Goal: Task Accomplishment & Management: Manage account settings

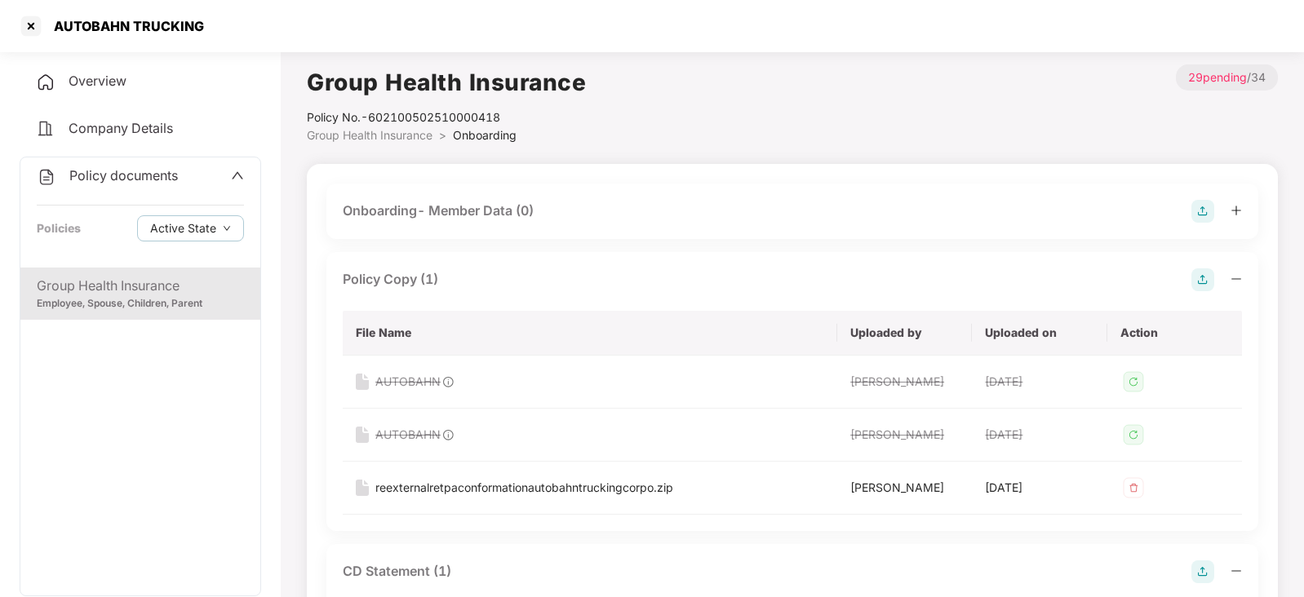
scroll to position [1427, 0]
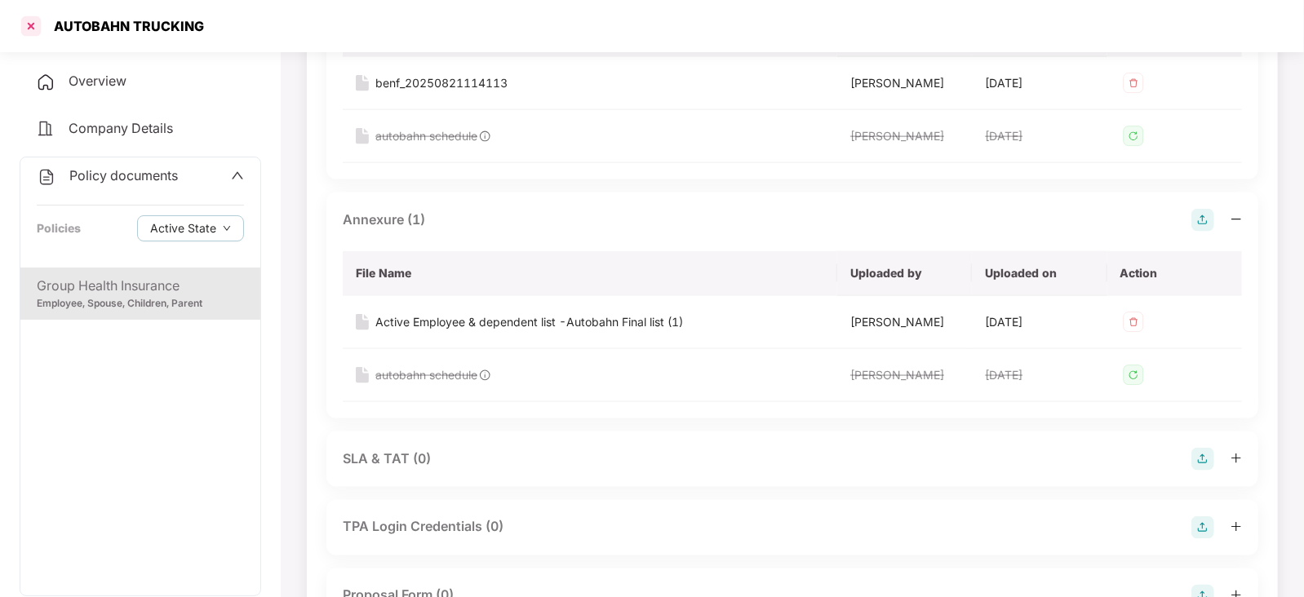
click at [34, 30] on div at bounding box center [31, 26] width 26 height 26
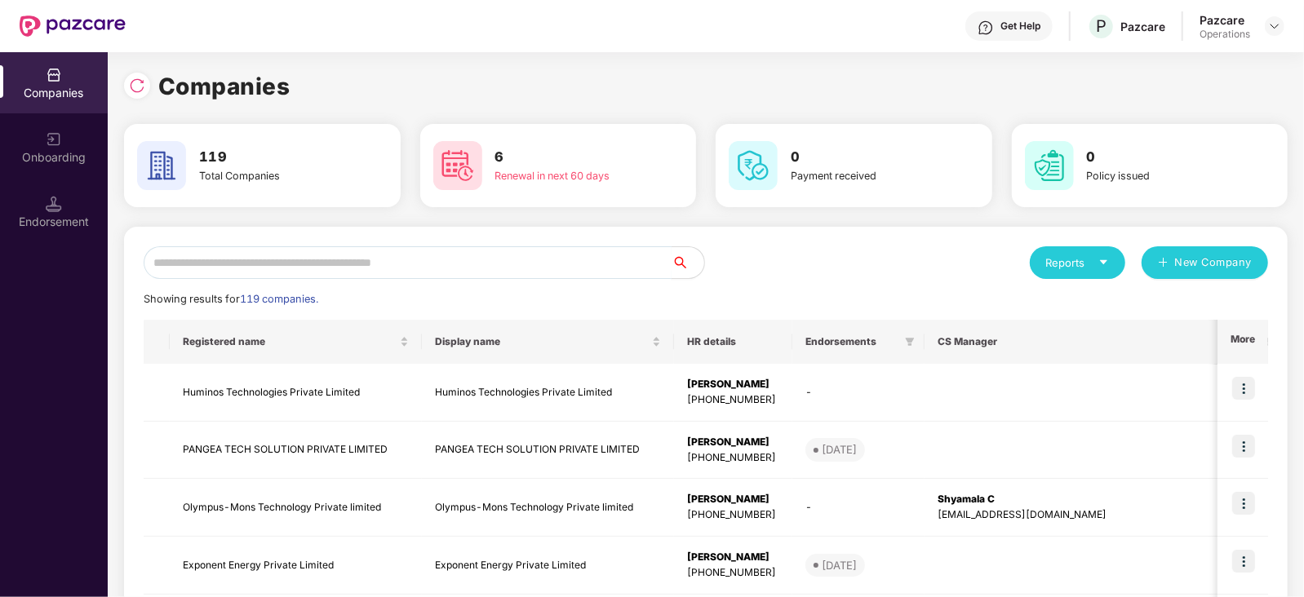
scroll to position [0, 0]
click at [276, 266] on input "text" at bounding box center [408, 262] width 528 height 33
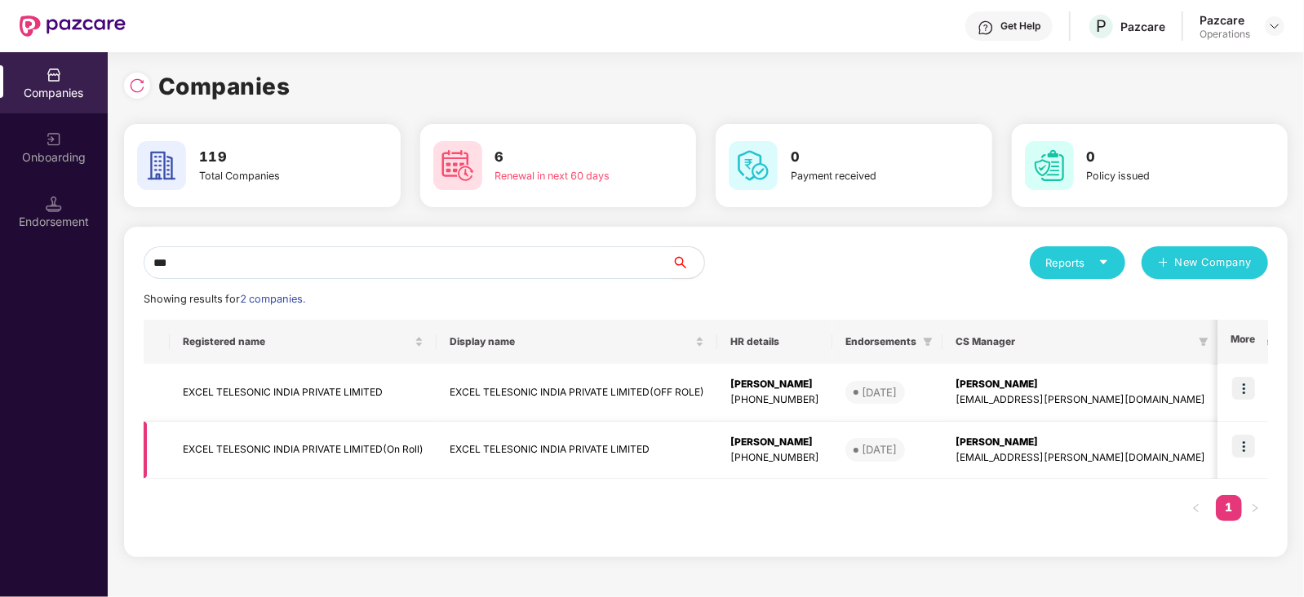
type input "***"
click at [307, 456] on td "EXCEL TELESONIC INDIA PRIVATE LIMITED(On Roll)" at bounding box center [303, 451] width 267 height 58
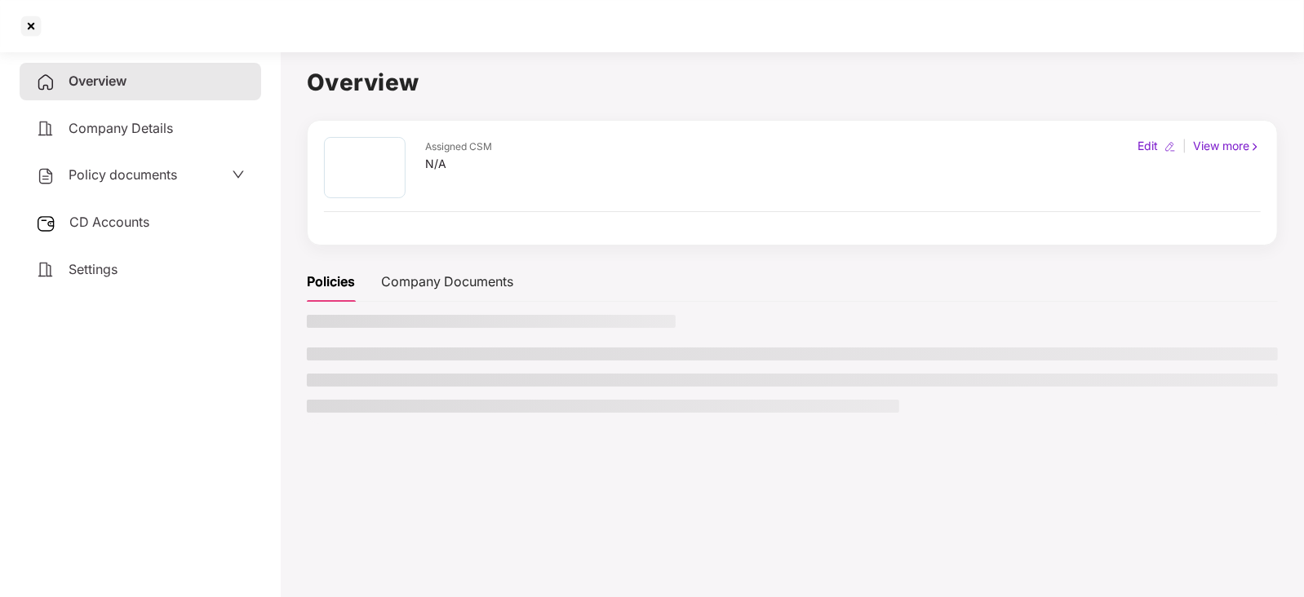
click at [130, 233] on div "CD Accounts" at bounding box center [141, 223] width 242 height 38
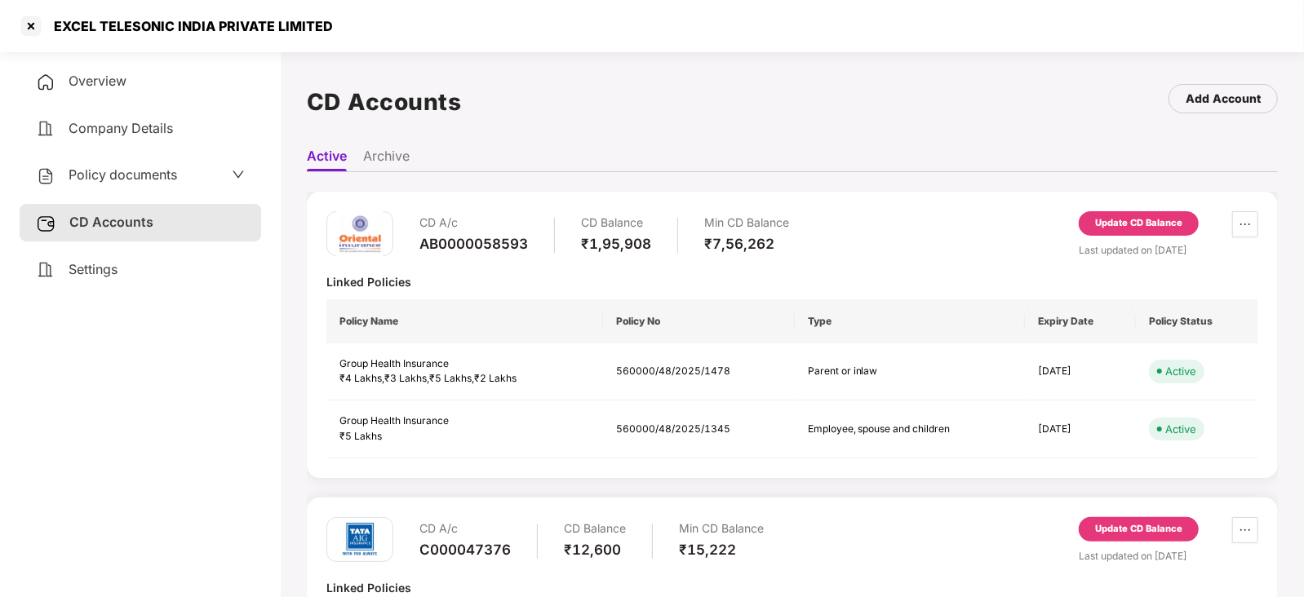
click at [1130, 238] on div "Update CD Balance" at bounding box center [1139, 226] width 120 height 31
click at [1116, 222] on div "Update CD Balance" at bounding box center [1138, 223] width 87 height 15
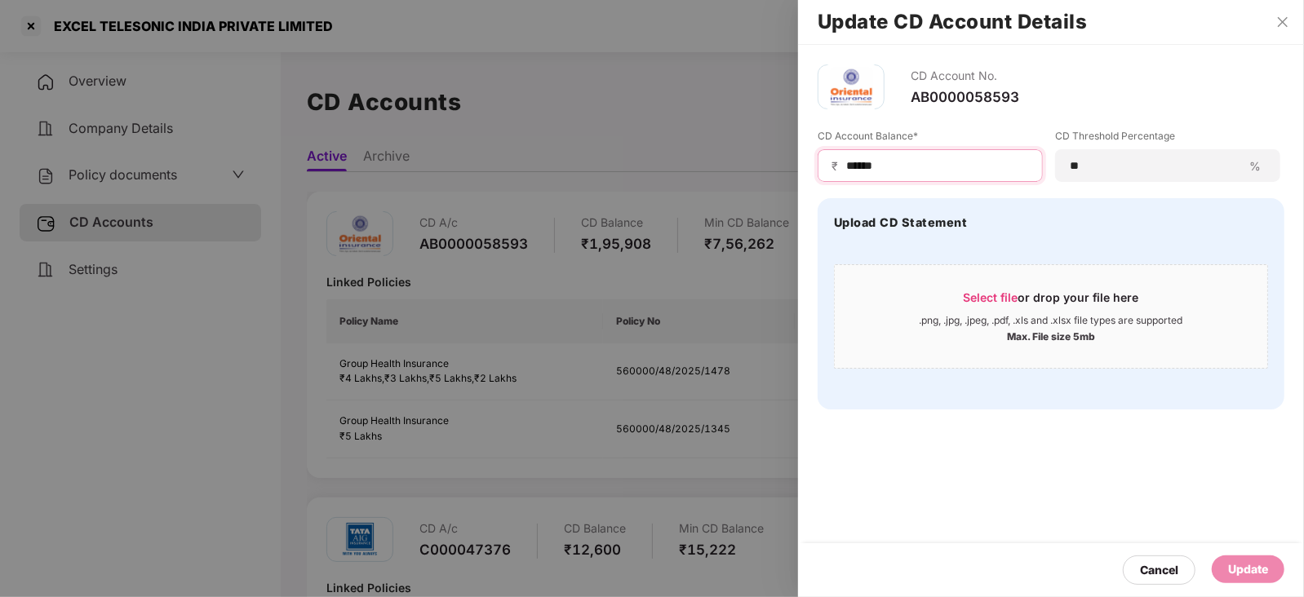
drag, startPoint x: 921, startPoint y: 161, endPoint x: 820, endPoint y: 173, distance: 101.1
click at [820, 173] on div "₹ ******" at bounding box center [930, 165] width 225 height 33
paste input
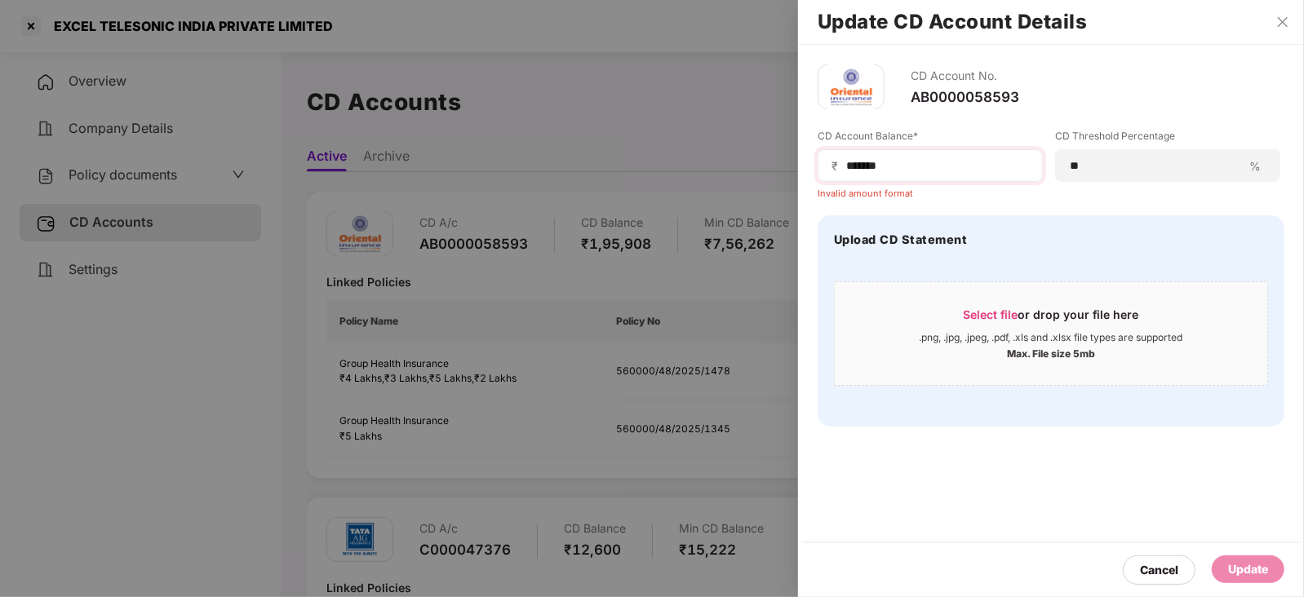
click at [841, 166] on span "₹" at bounding box center [838, 166] width 13 height 16
click at [845, 166] on input "******" at bounding box center [937, 166] width 184 height 17
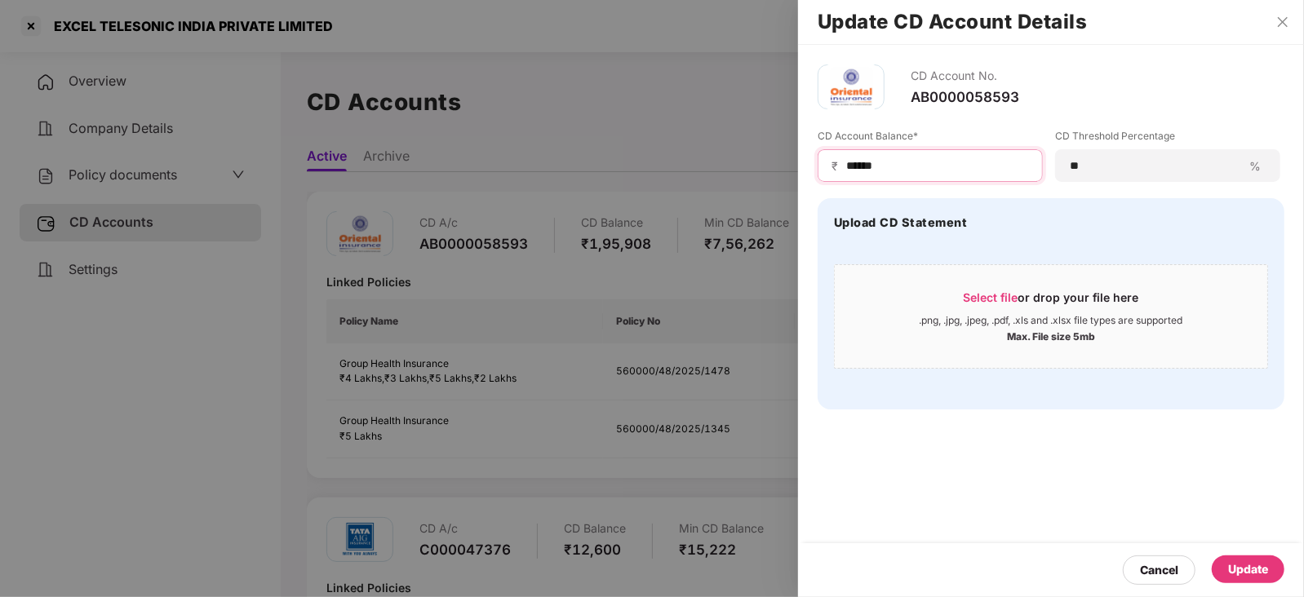
type input "******"
click at [1218, 560] on div "Update" at bounding box center [1248, 570] width 73 height 28
click at [155, 177] on div at bounding box center [652, 298] width 1304 height 597
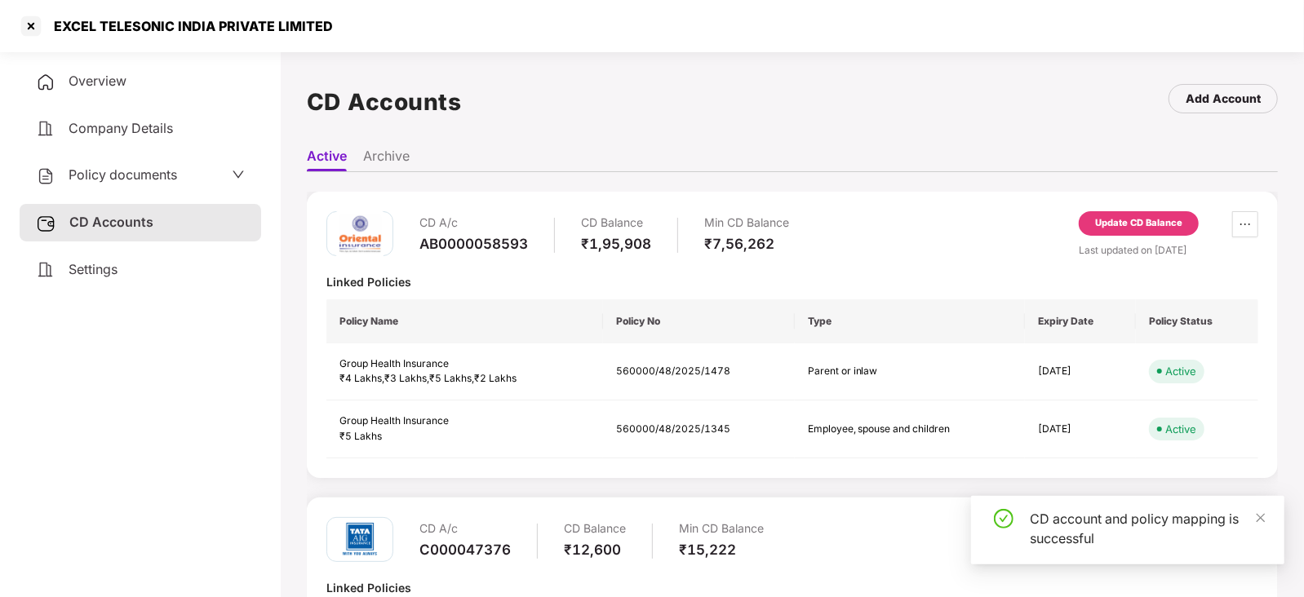
click at [155, 177] on span "Policy documents" at bounding box center [123, 174] width 109 height 16
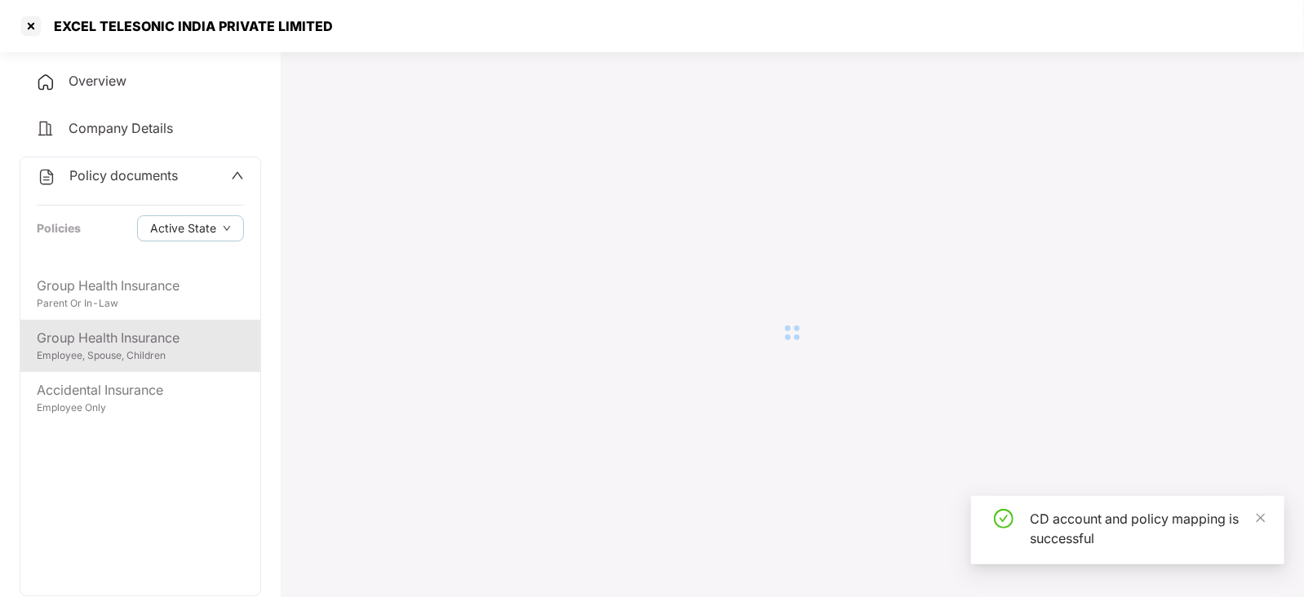
click at [143, 333] on div "Group Health Insurance" at bounding box center [140, 338] width 207 height 20
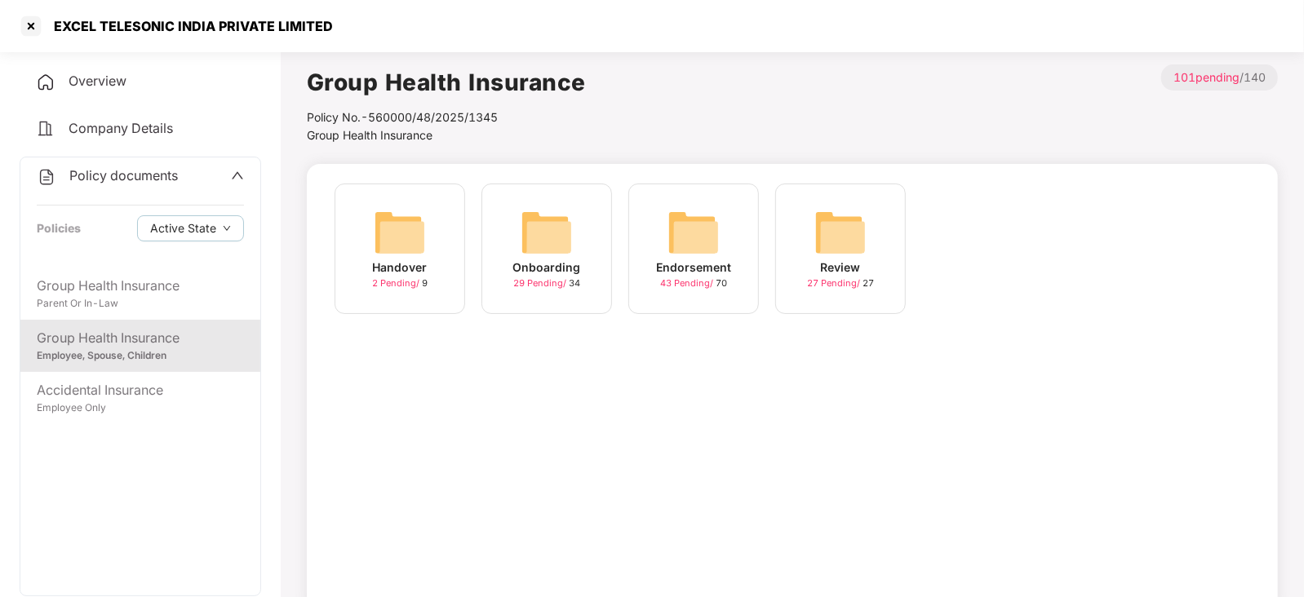
click at [159, 180] on span "Policy documents" at bounding box center [123, 175] width 109 height 16
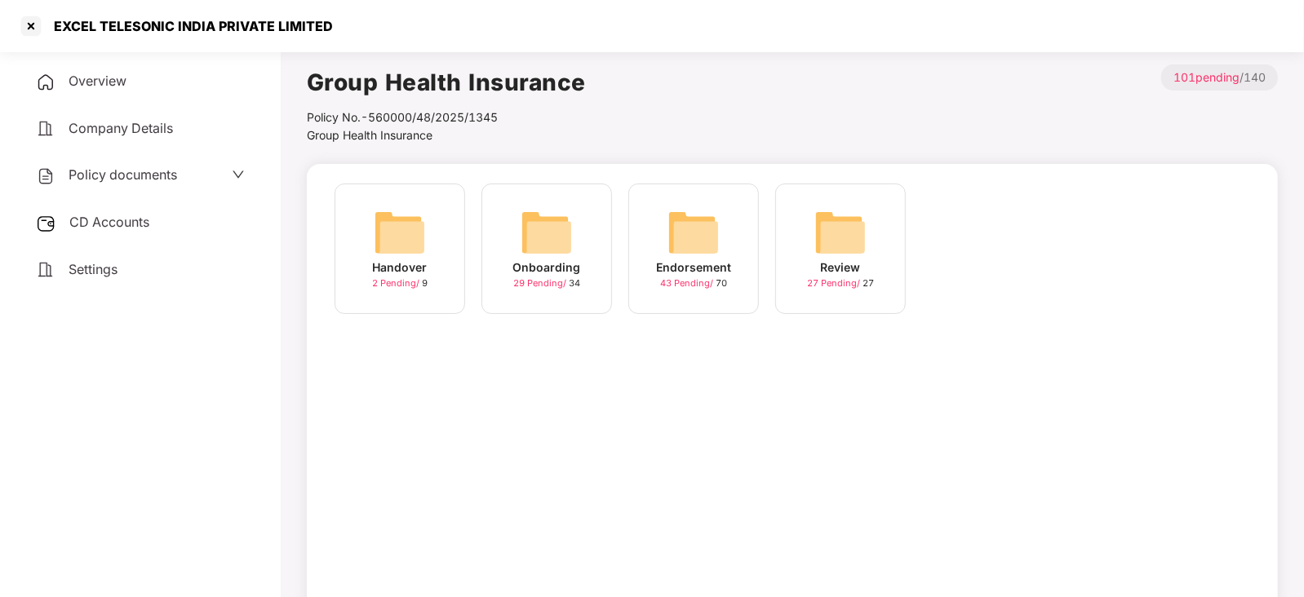
click at [138, 218] on span "CD Accounts" at bounding box center [109, 222] width 80 height 16
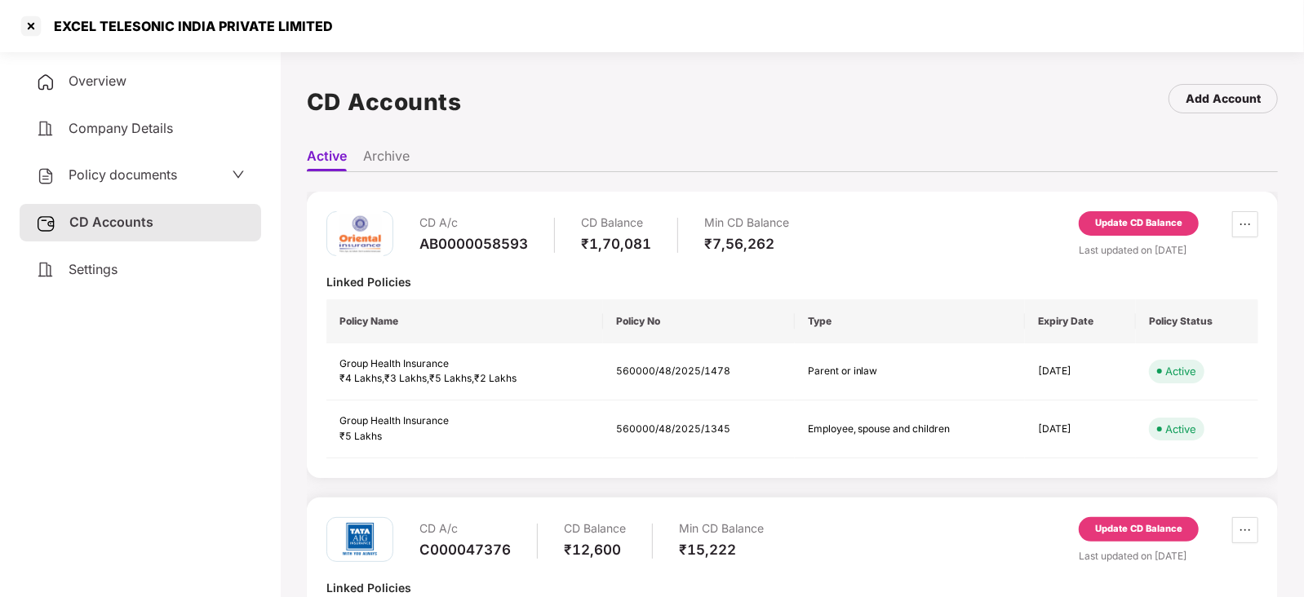
click at [122, 174] on span "Policy documents" at bounding box center [123, 174] width 109 height 16
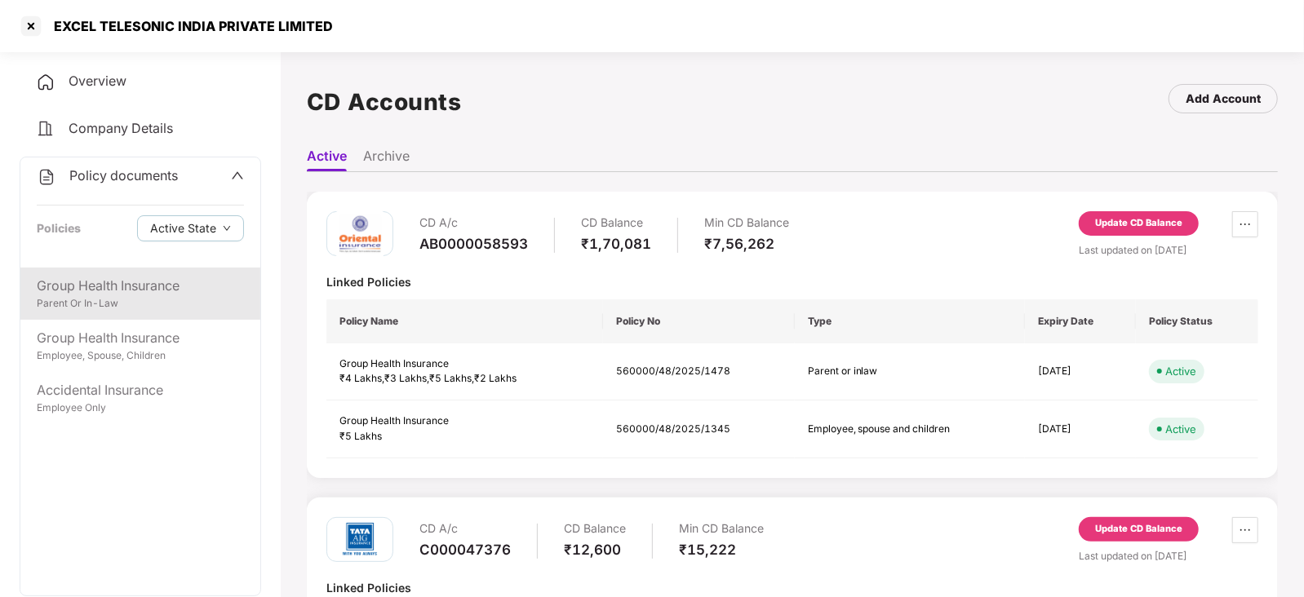
click at [109, 311] on div "Parent Or In-Law" at bounding box center [140, 304] width 207 height 16
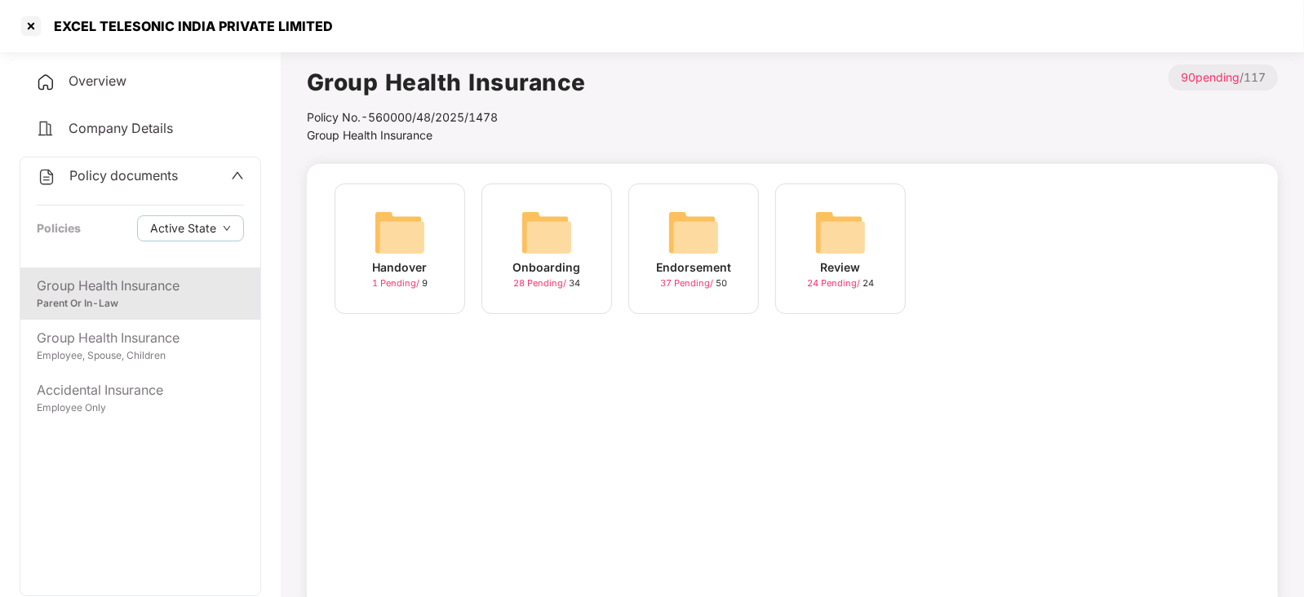
click at [719, 254] on img at bounding box center [694, 232] width 52 height 52
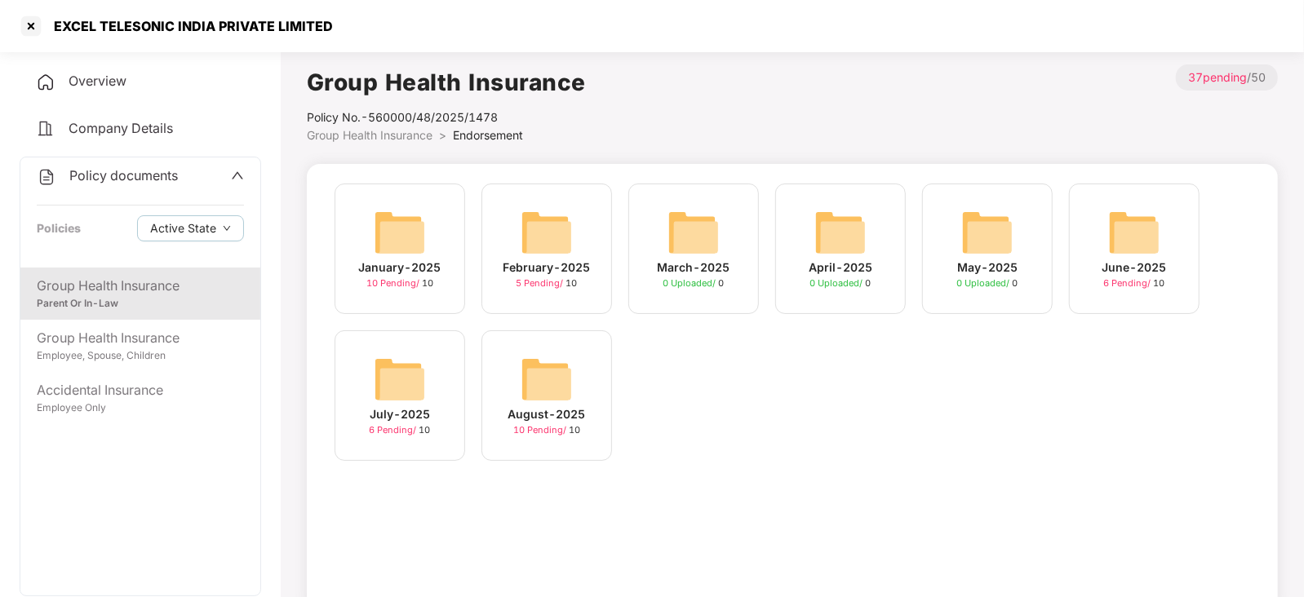
click at [553, 375] on img at bounding box center [547, 379] width 52 height 52
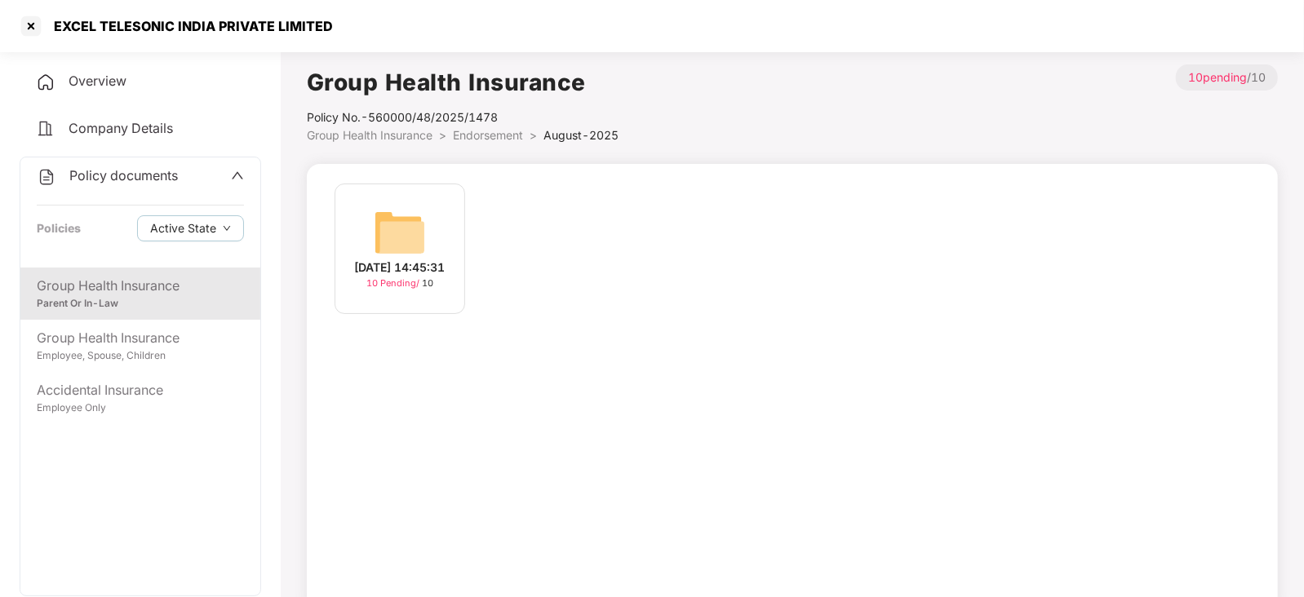
click at [417, 222] on img at bounding box center [400, 232] width 52 height 52
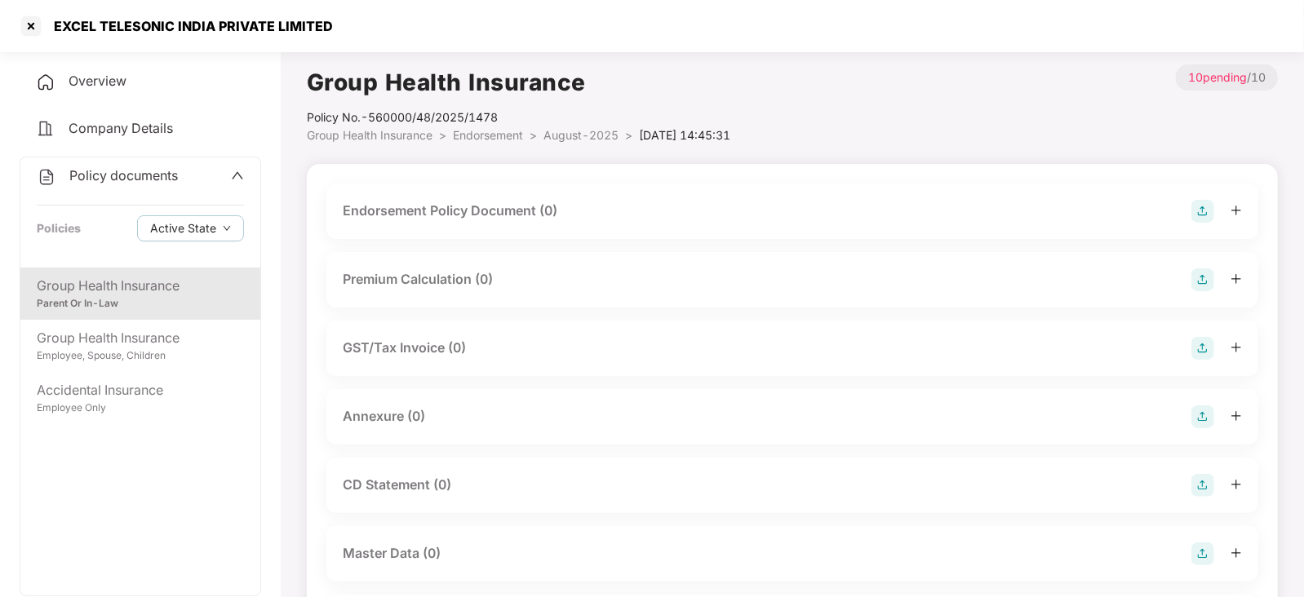
click at [1200, 218] on img at bounding box center [1203, 211] width 23 height 23
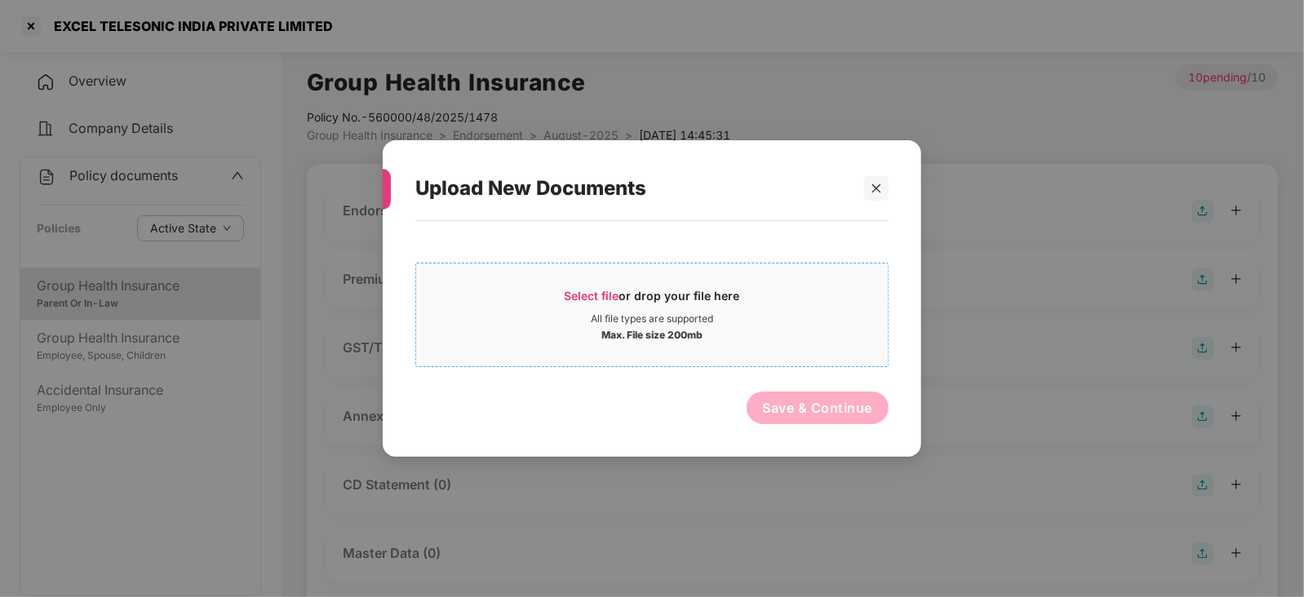
click at [602, 308] on div "Select file or drop your file here" at bounding box center [652, 300] width 175 height 24
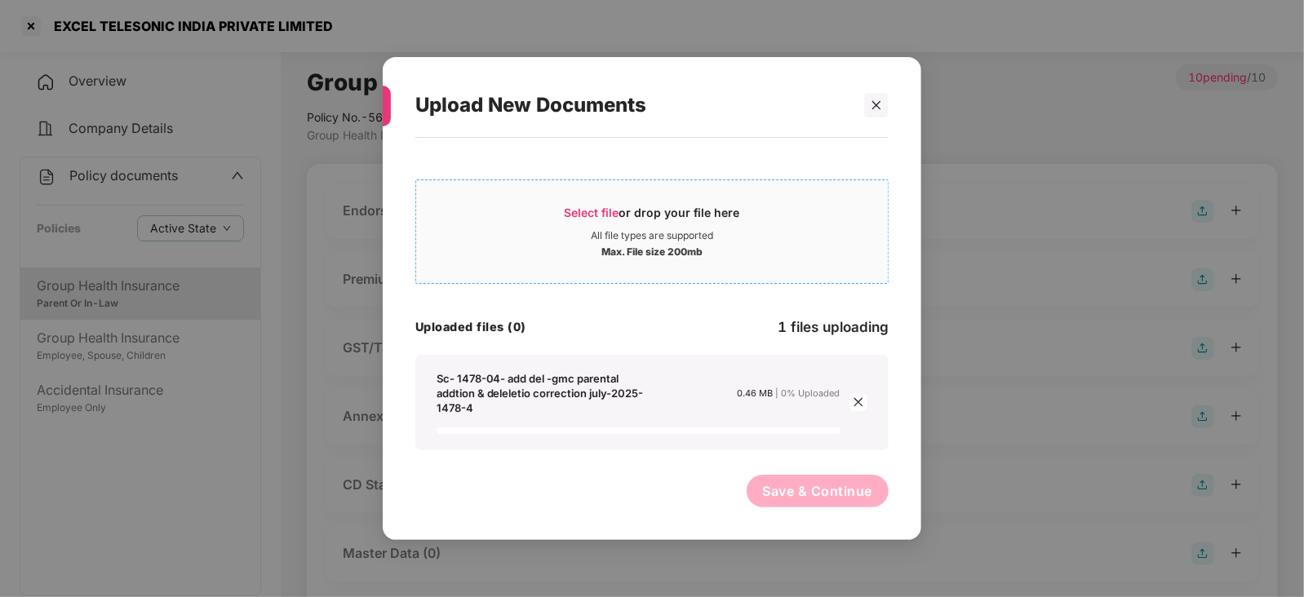
click at [602, 215] on span "Select file" at bounding box center [592, 213] width 55 height 14
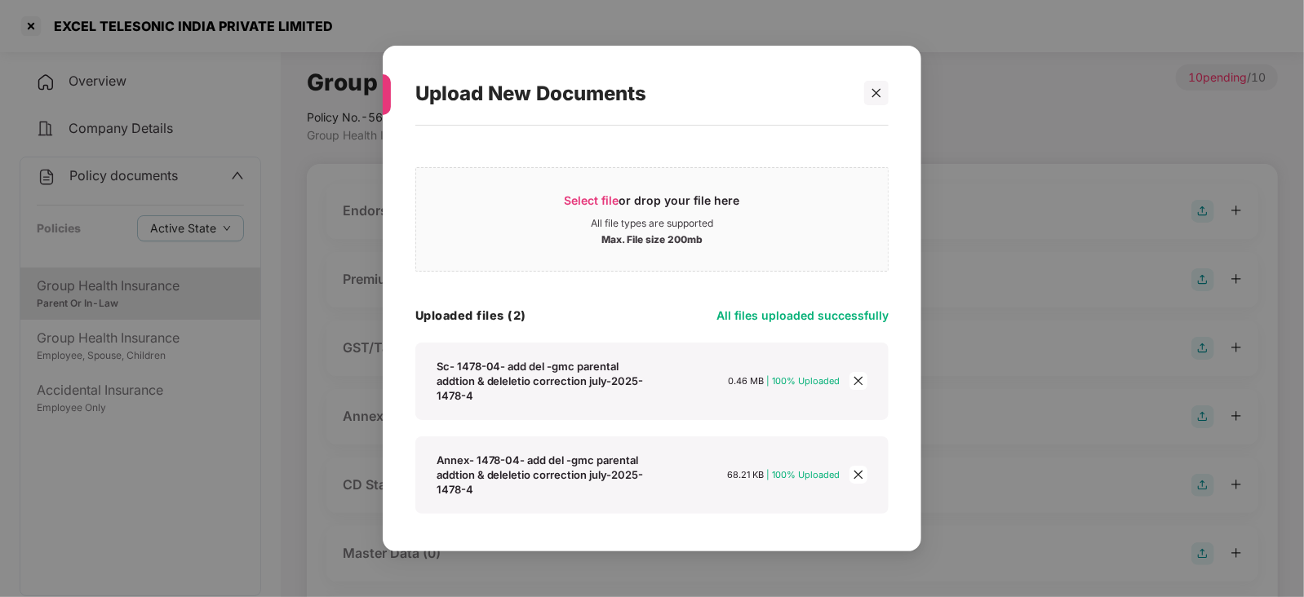
click at [877, 437] on div "Sc- 1478-04- add del -gmc parental addtion & deleletio correction july-2025- 14…" at bounding box center [651, 476] width 473 height 78
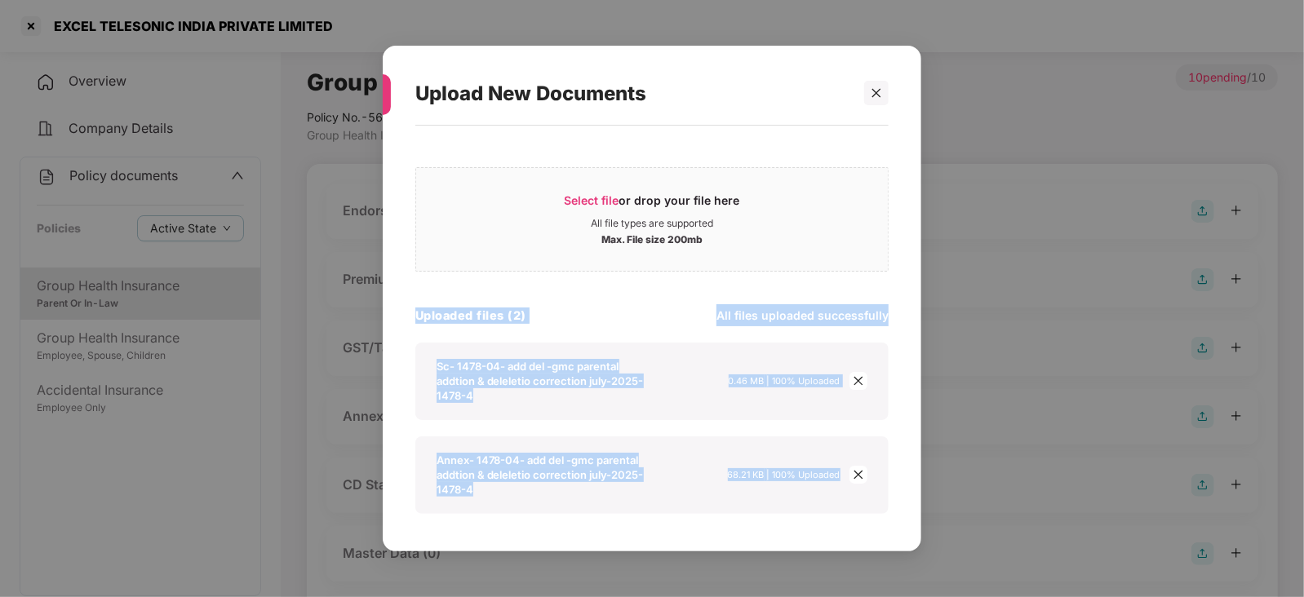
drag, startPoint x: 881, startPoint y: 263, endPoint x: 1305, endPoint y: 363, distance: 435.3
click at [934, 487] on div "Upload New Documents Select file or drop your file here All file types are supp…" at bounding box center [652, 298] width 1304 height 597
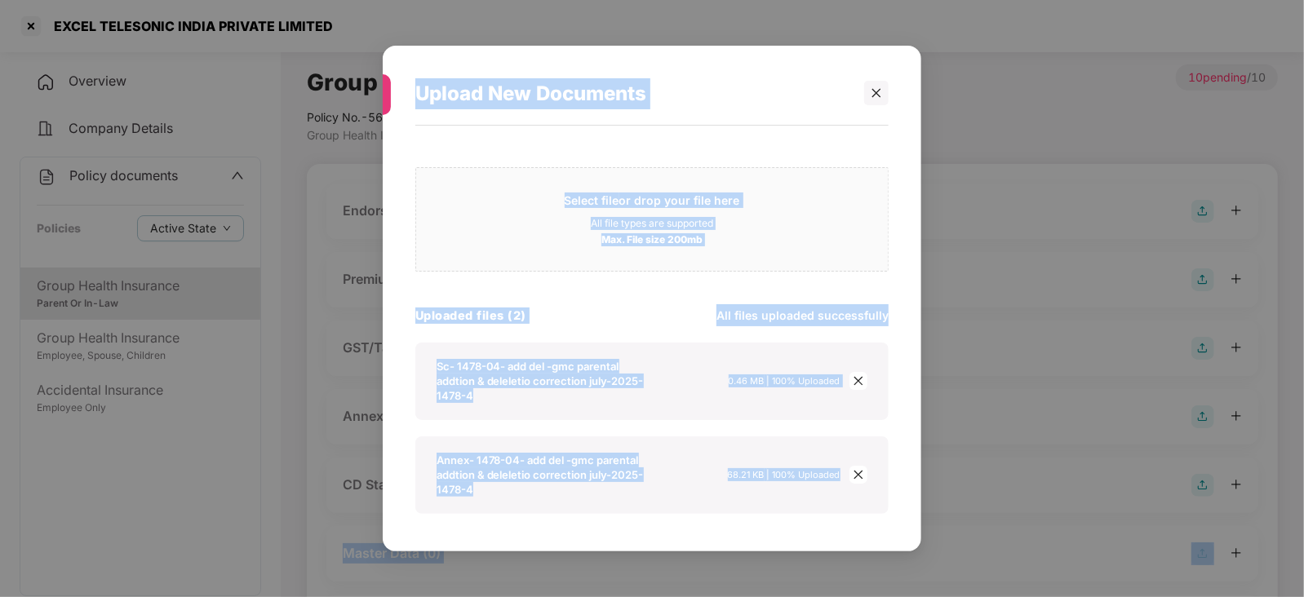
drag, startPoint x: 1302, startPoint y: 349, endPoint x: 1215, endPoint y: 491, distance: 166.3
click at [1302, 486] on div "Upload New Documents Select file or drop your file here All file types are supp…" at bounding box center [652, 298] width 1304 height 597
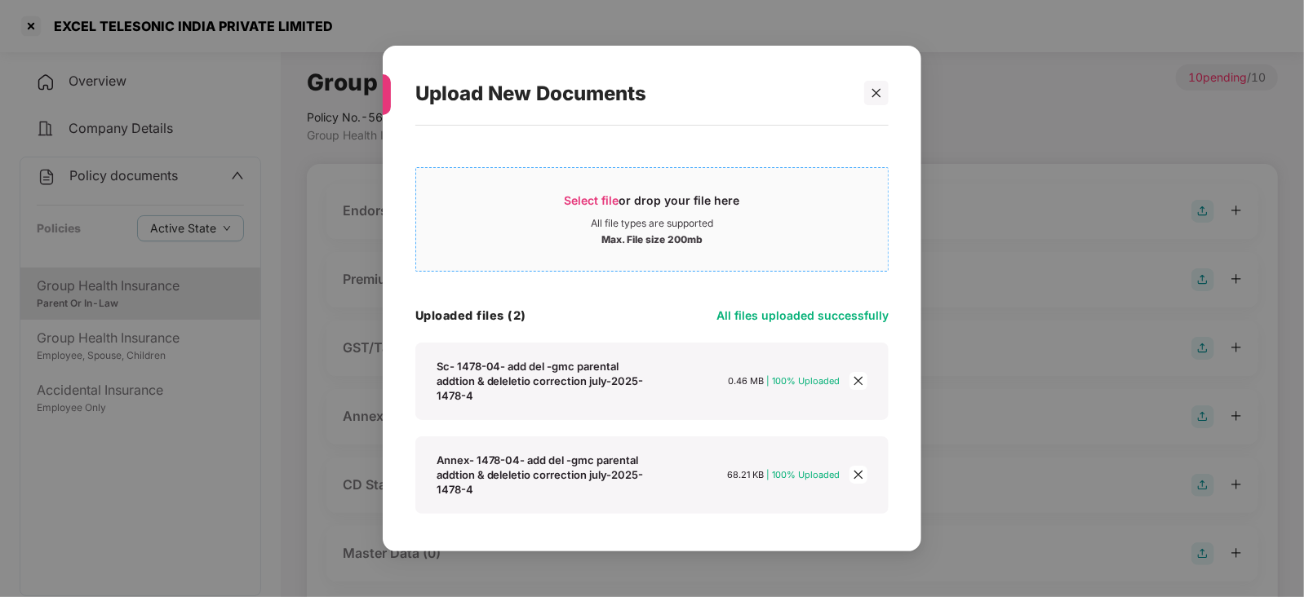
click at [828, 177] on div "Select file or drop your file here All file types are supported Max. File size …" at bounding box center [651, 219] width 473 height 104
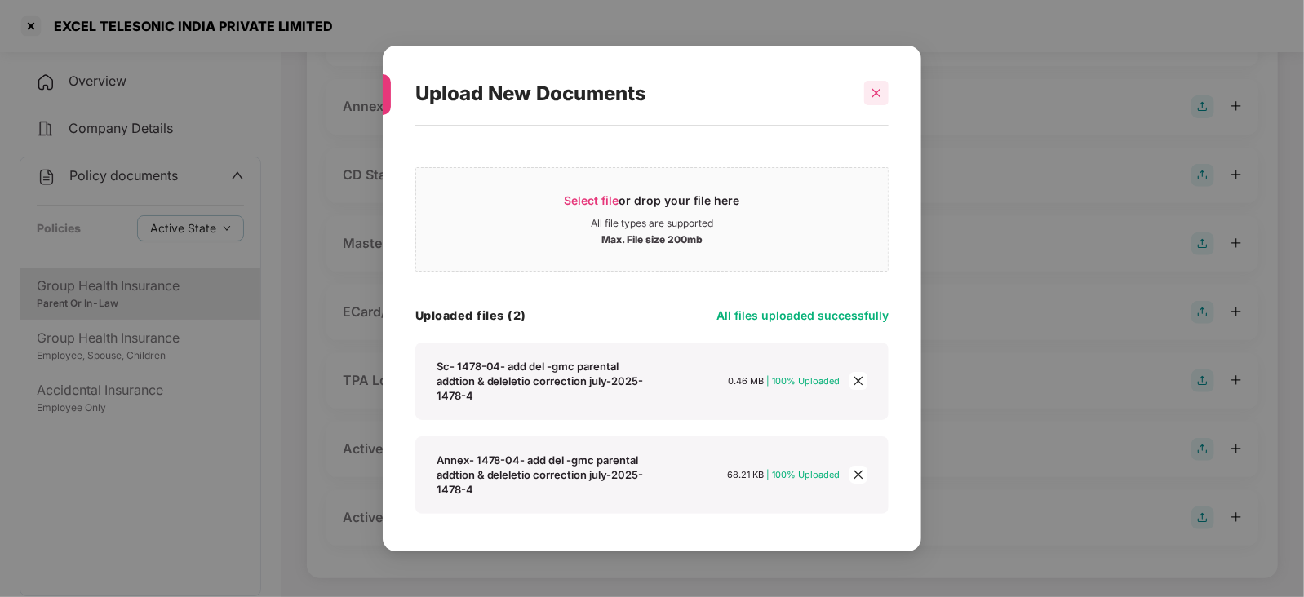
click at [872, 104] on div at bounding box center [876, 93] width 24 height 24
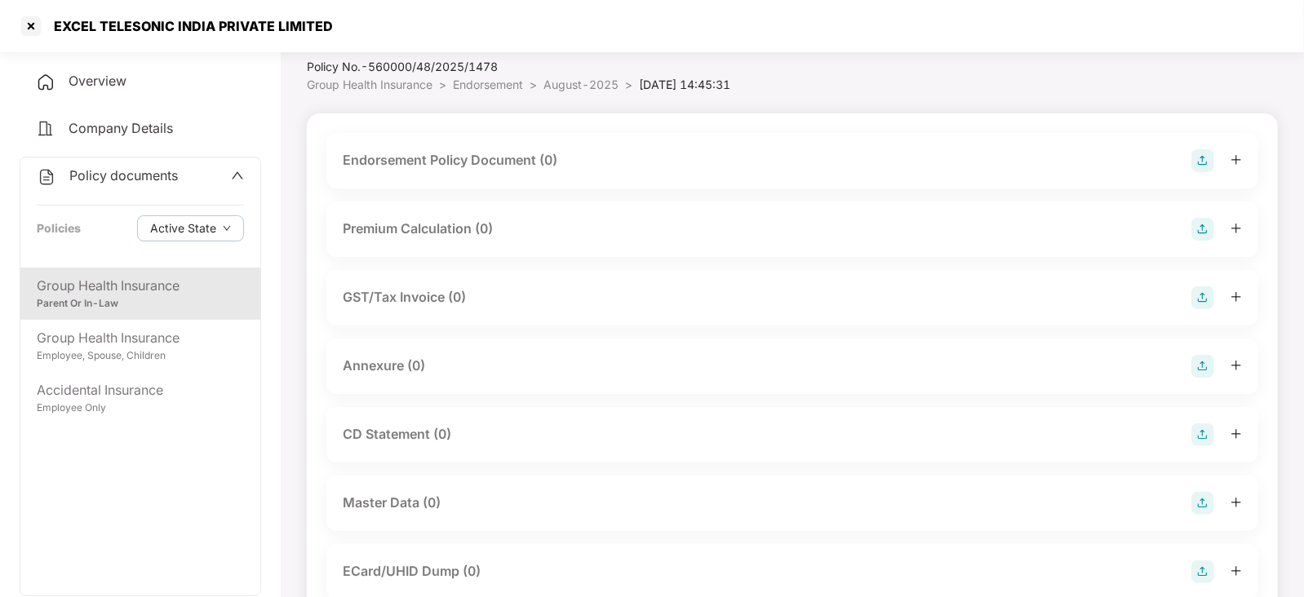
scroll to position [0, 0]
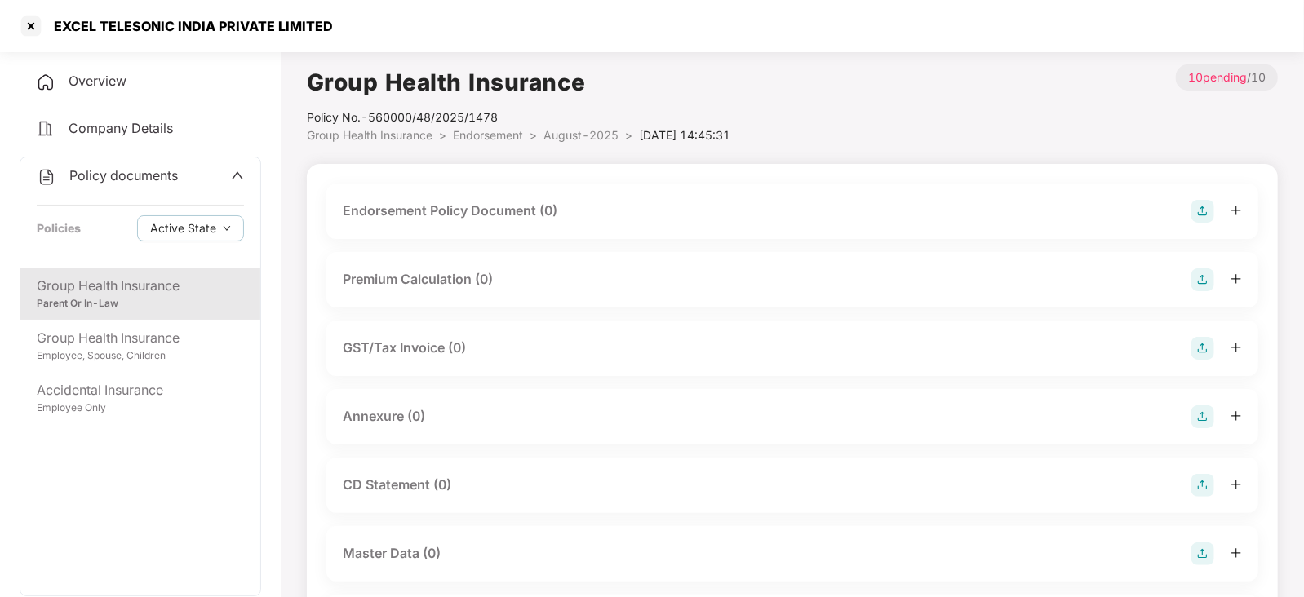
click at [1217, 206] on div at bounding box center [1217, 211] width 51 height 23
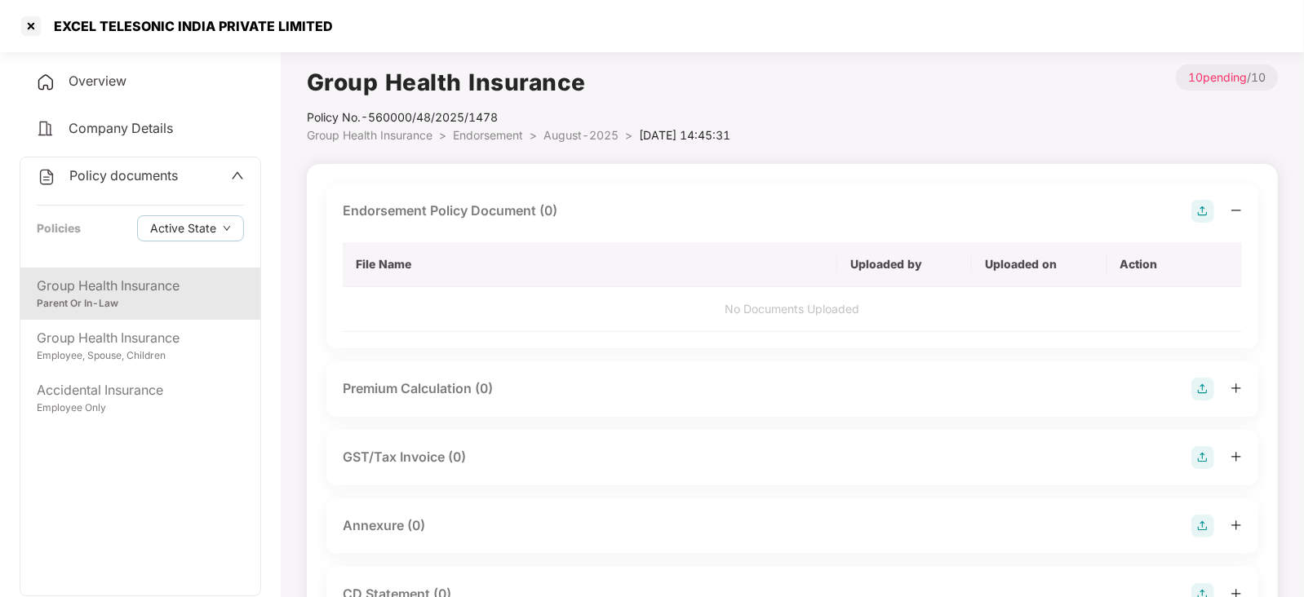
click at [1196, 210] on img at bounding box center [1203, 211] width 23 height 23
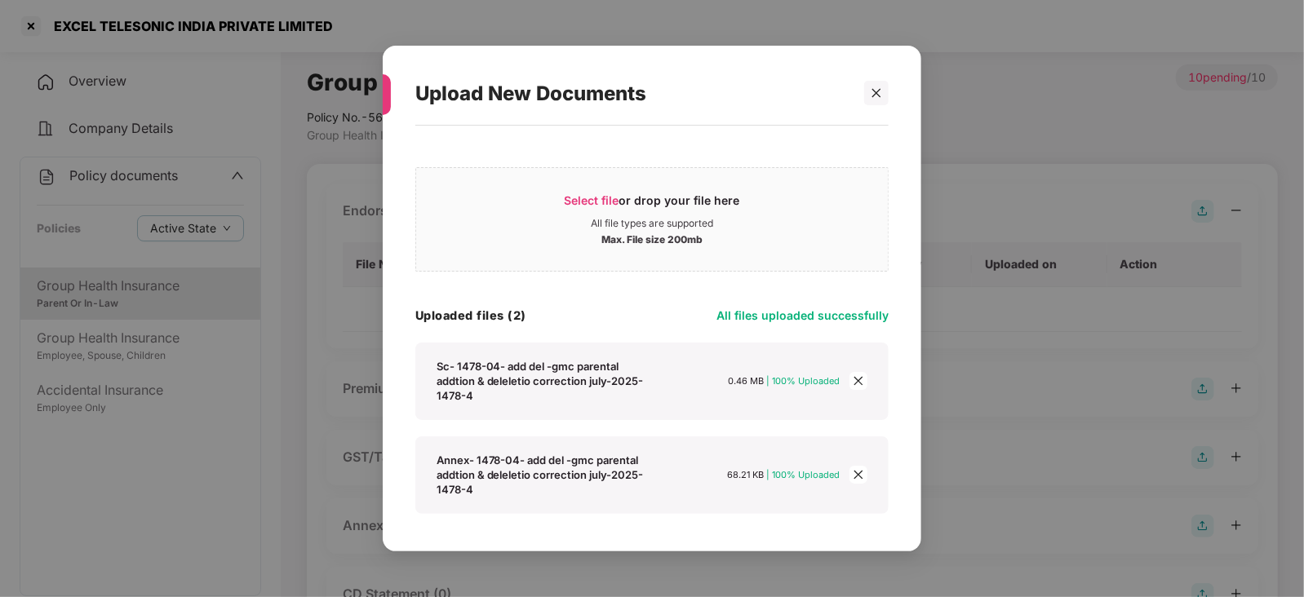
click at [674, 437] on div "Sc- 1478-04- add del -gmc parental addtion & deleletio correction july-2025- 14…" at bounding box center [651, 476] width 473 height 78
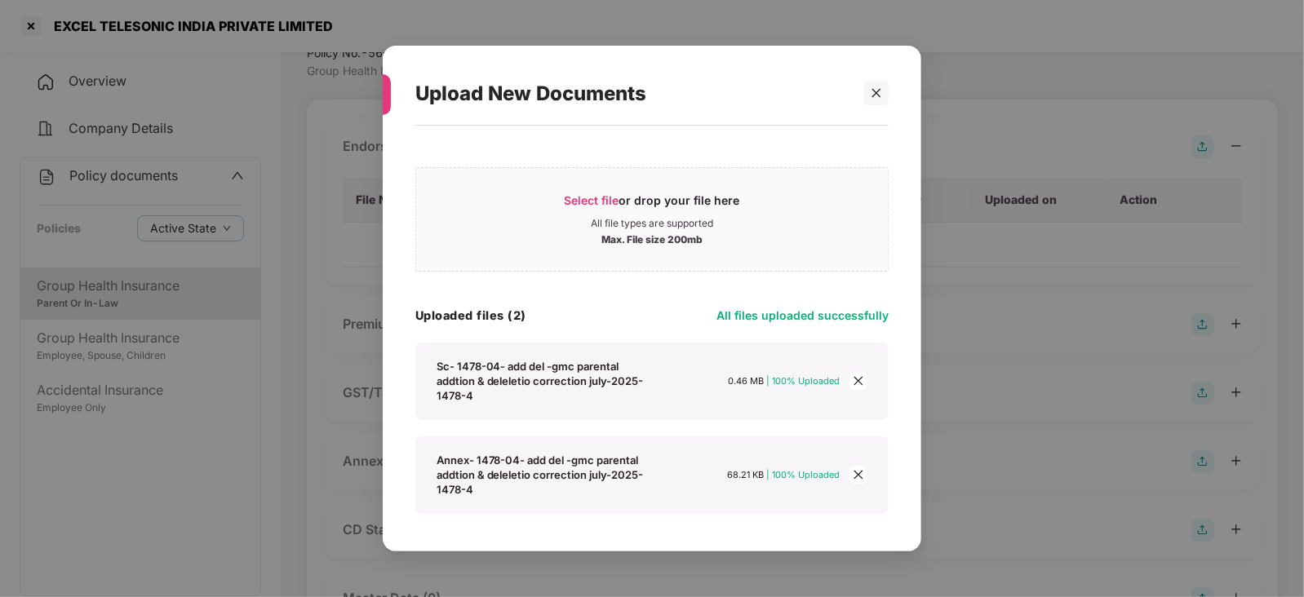
scroll to position [81, 0]
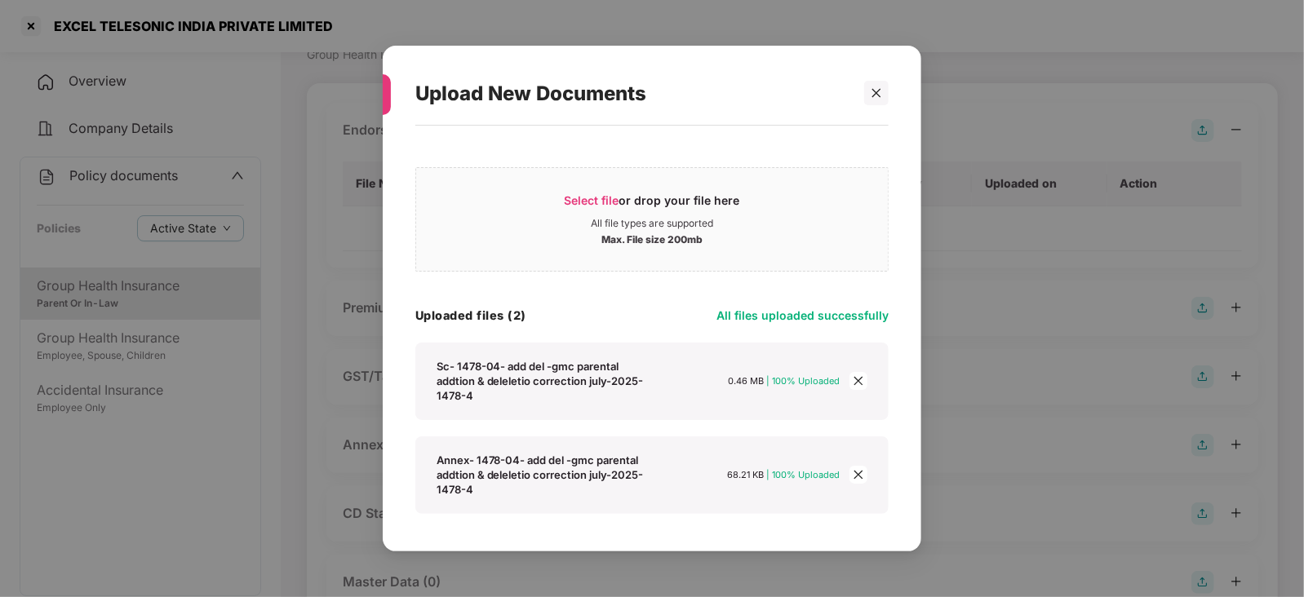
click at [580, 296] on div "Select file or drop your file here All file types are supported Max. File size …" at bounding box center [651, 336] width 473 height 356
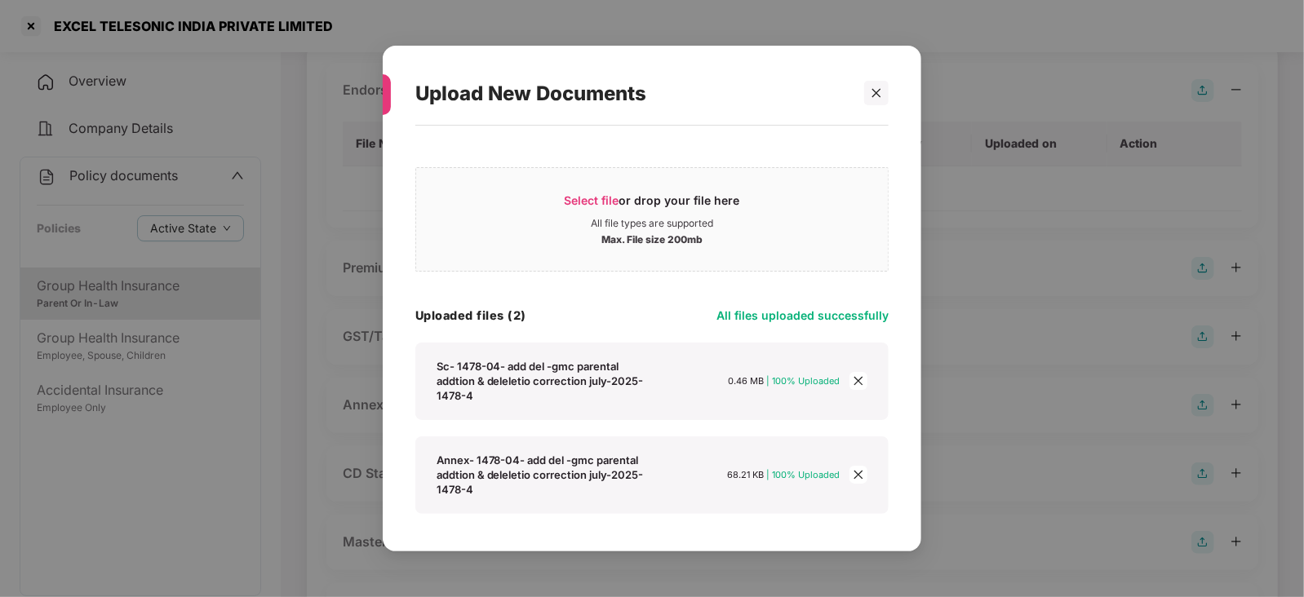
scroll to position [122, 0]
click at [858, 91] on div at bounding box center [869, 93] width 39 height 24
click at [895, 95] on div "Upload New Documents Select file or drop your file here All file types are supp…" at bounding box center [652, 299] width 539 height 507
click at [886, 95] on div at bounding box center [876, 93] width 24 height 24
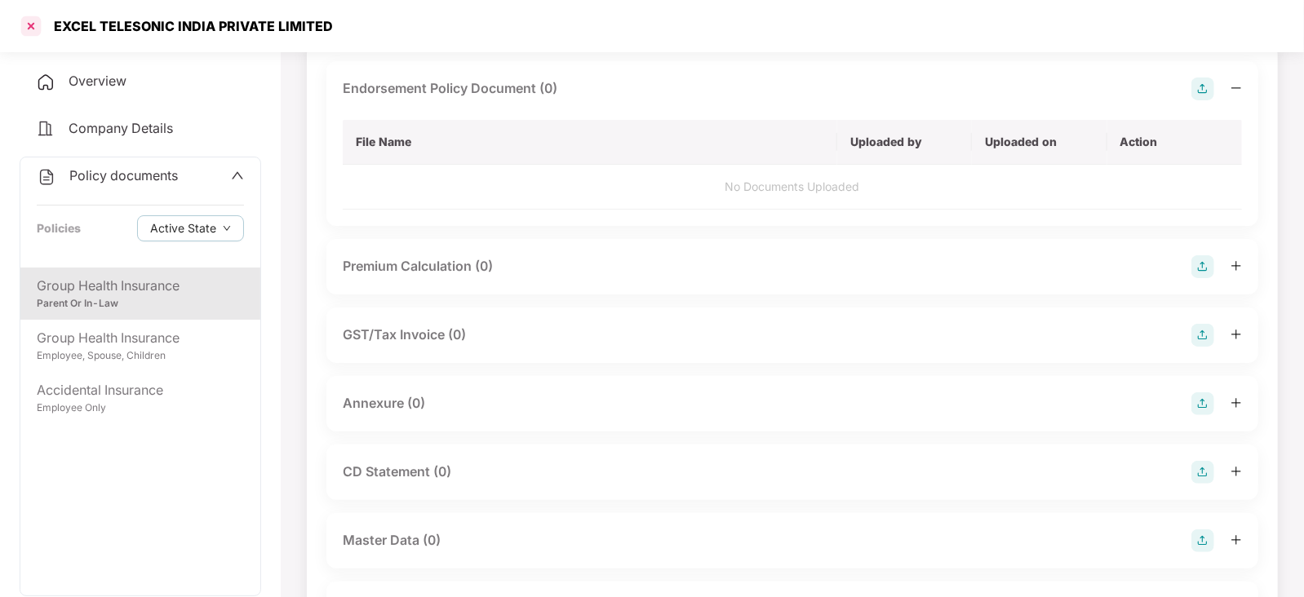
click at [27, 18] on div at bounding box center [31, 26] width 26 height 26
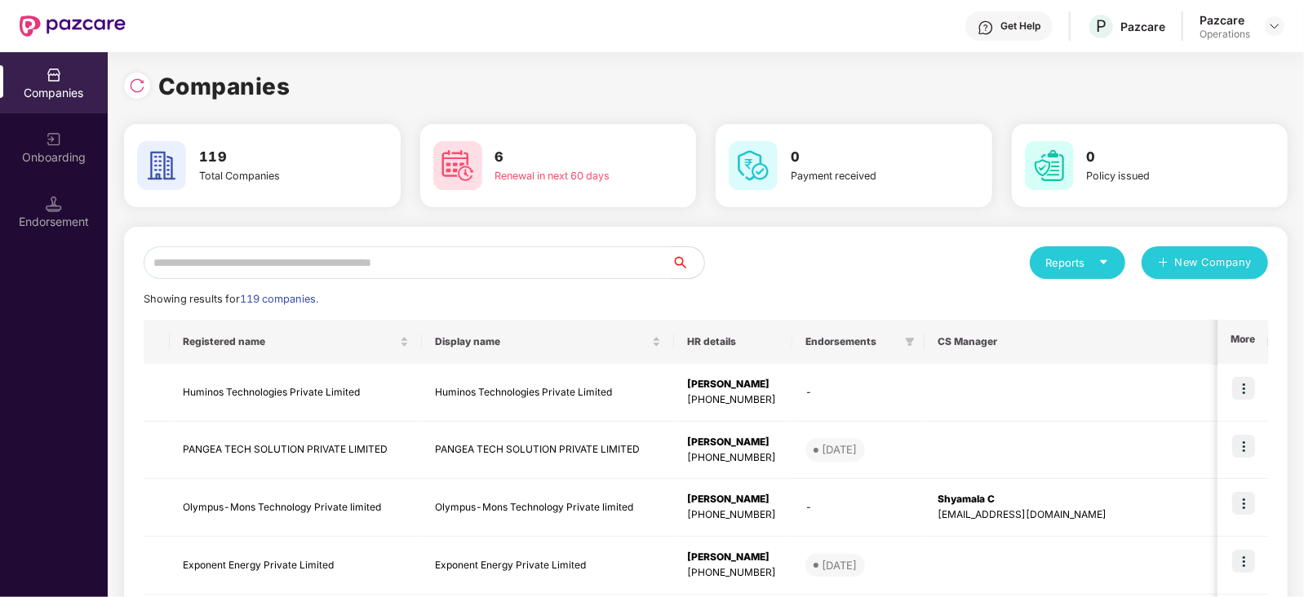
click at [231, 275] on input "text" at bounding box center [408, 262] width 528 height 33
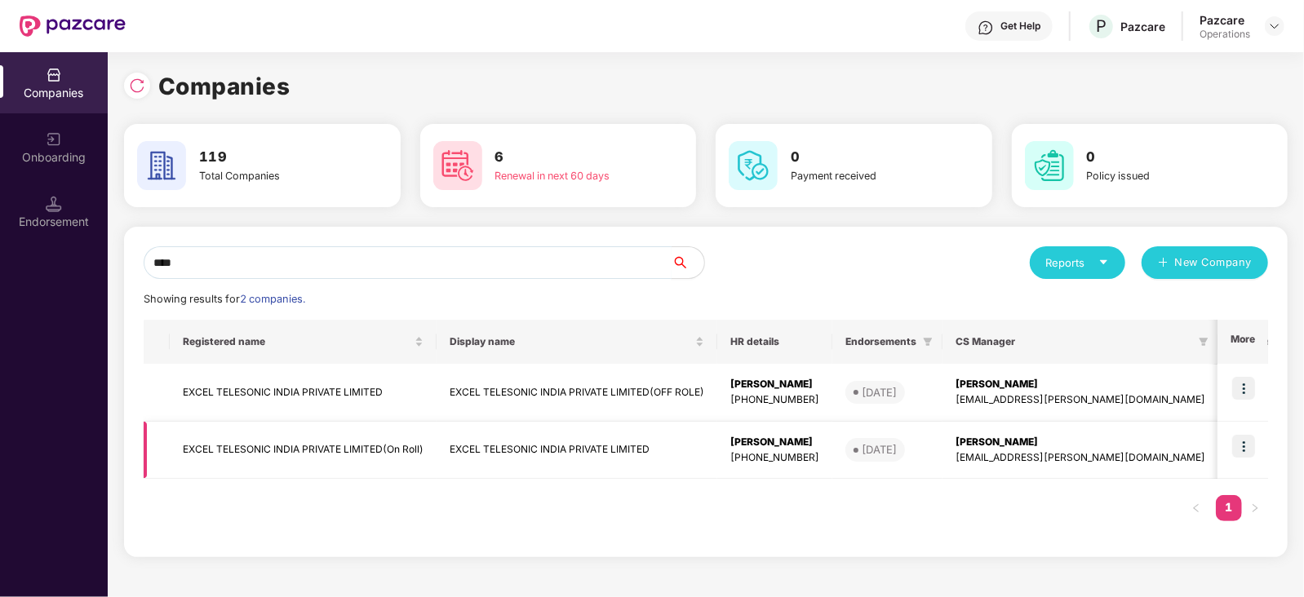
type input "****"
click at [258, 451] on td "EXCEL TELESONIC INDIA PRIVATE LIMITED(On Roll)" at bounding box center [303, 451] width 267 height 58
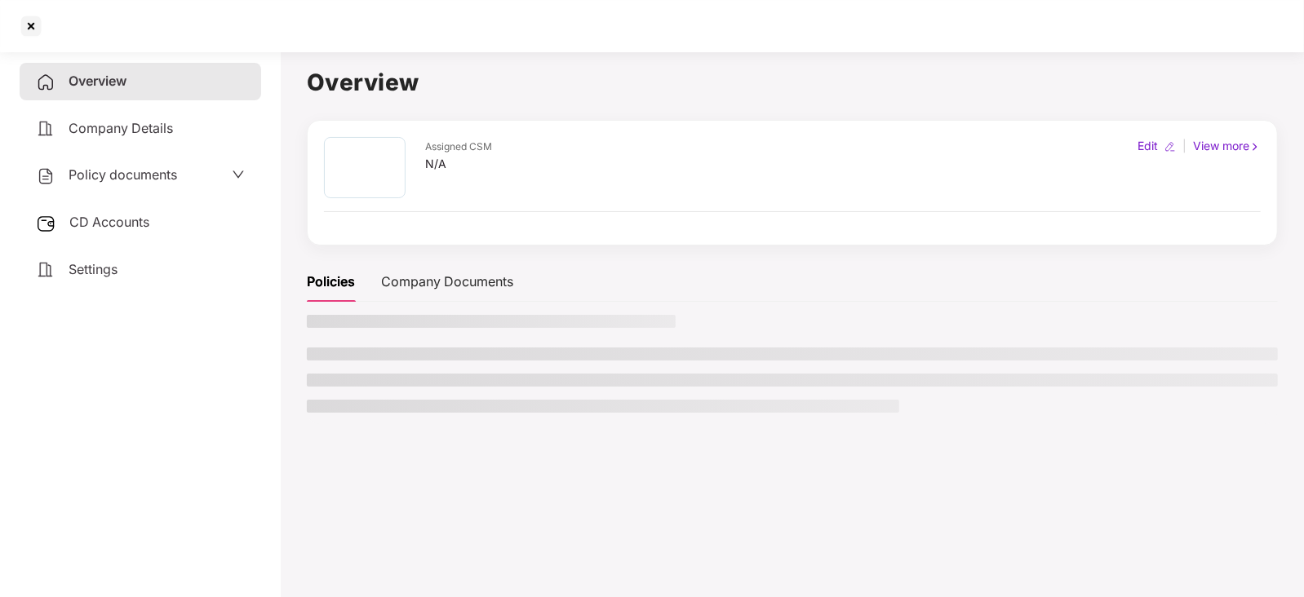
click at [135, 189] on div "Policy documents" at bounding box center [141, 176] width 242 height 38
click at [118, 179] on span "Policy documents" at bounding box center [123, 174] width 109 height 16
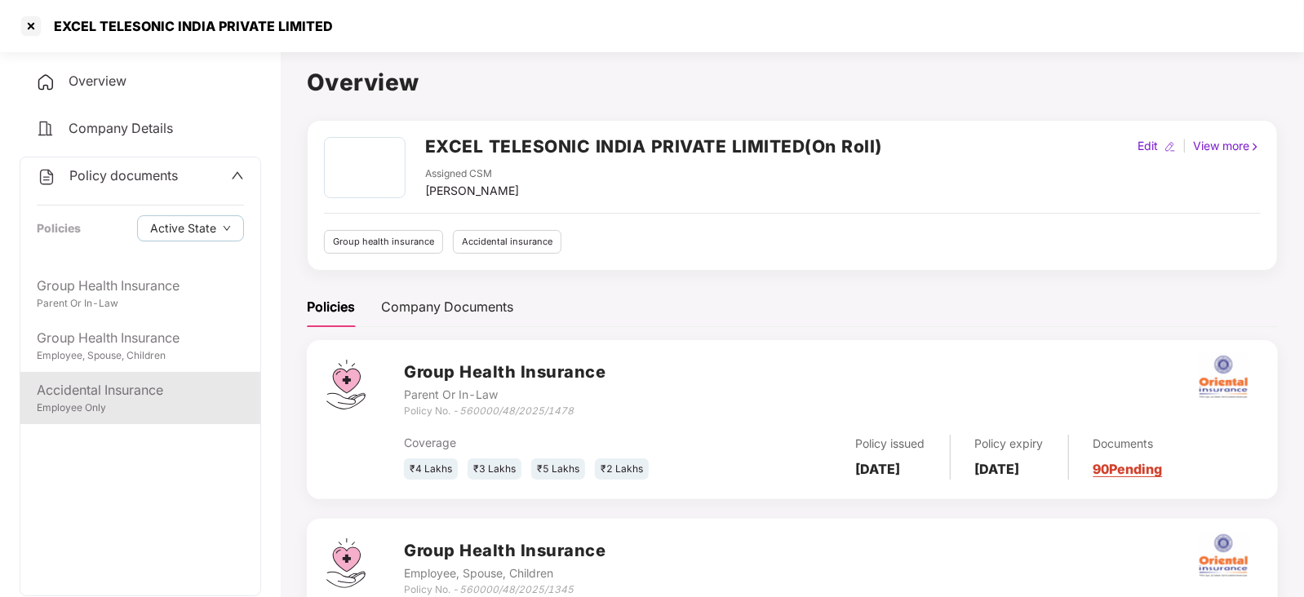
click at [131, 385] on div "Accidental Insurance" at bounding box center [140, 390] width 207 height 20
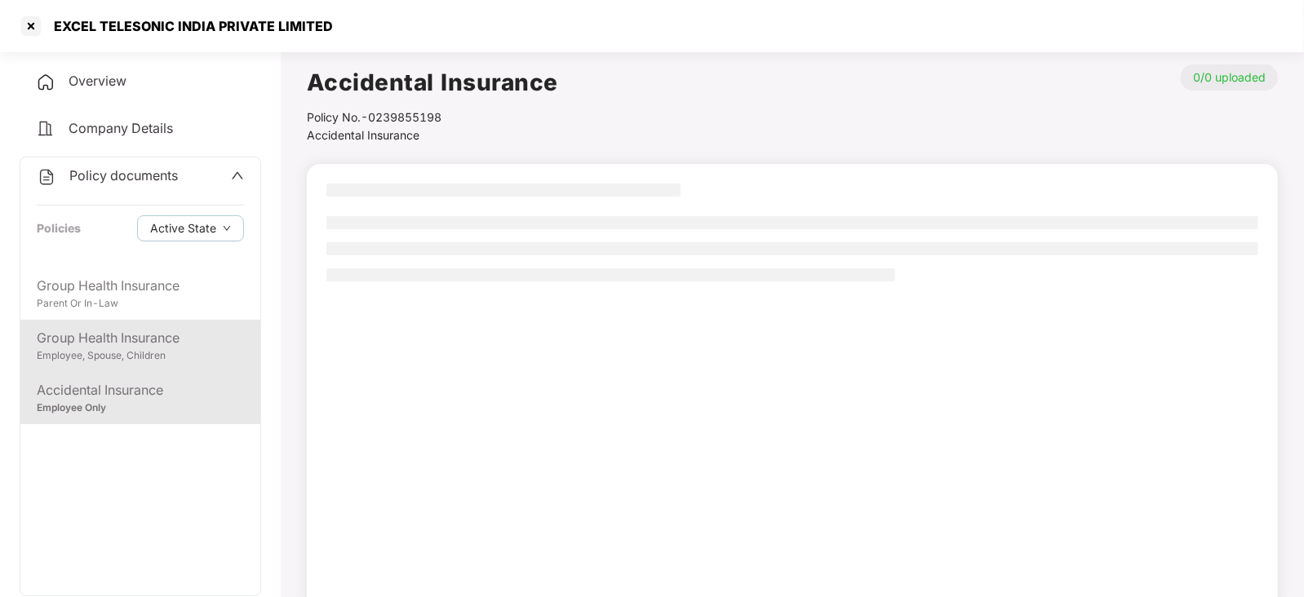
click at [131, 348] on div "Employee, Spouse, Children" at bounding box center [140, 356] width 207 height 16
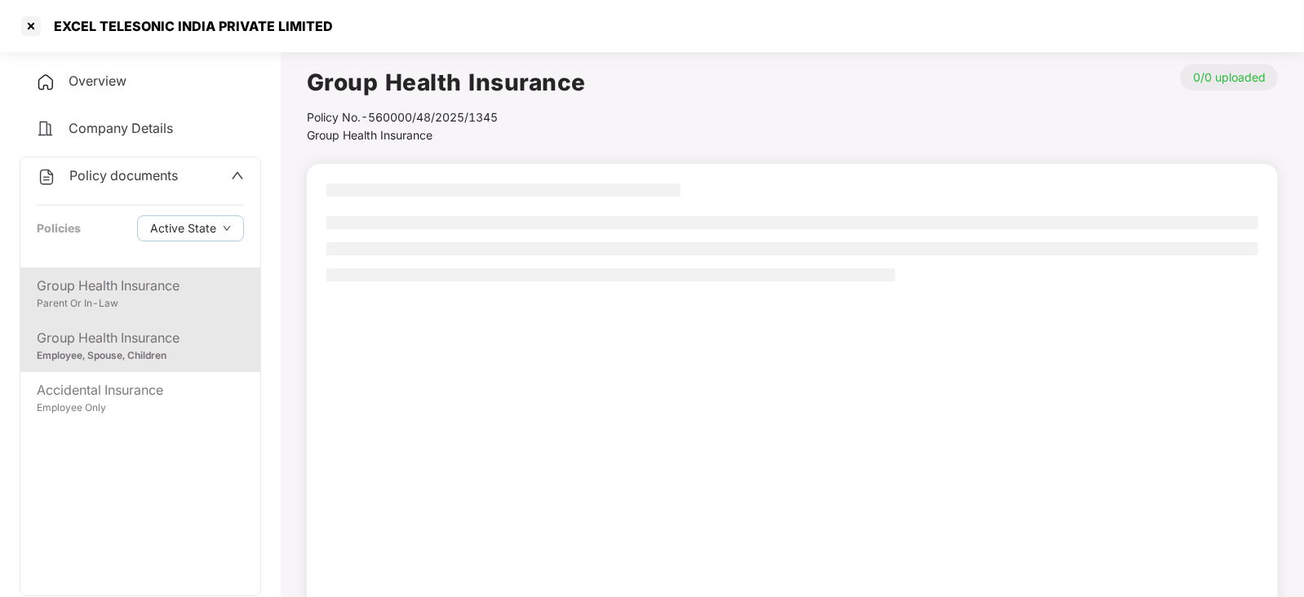
click at [127, 291] on div "Group Health Insurance" at bounding box center [140, 286] width 207 height 20
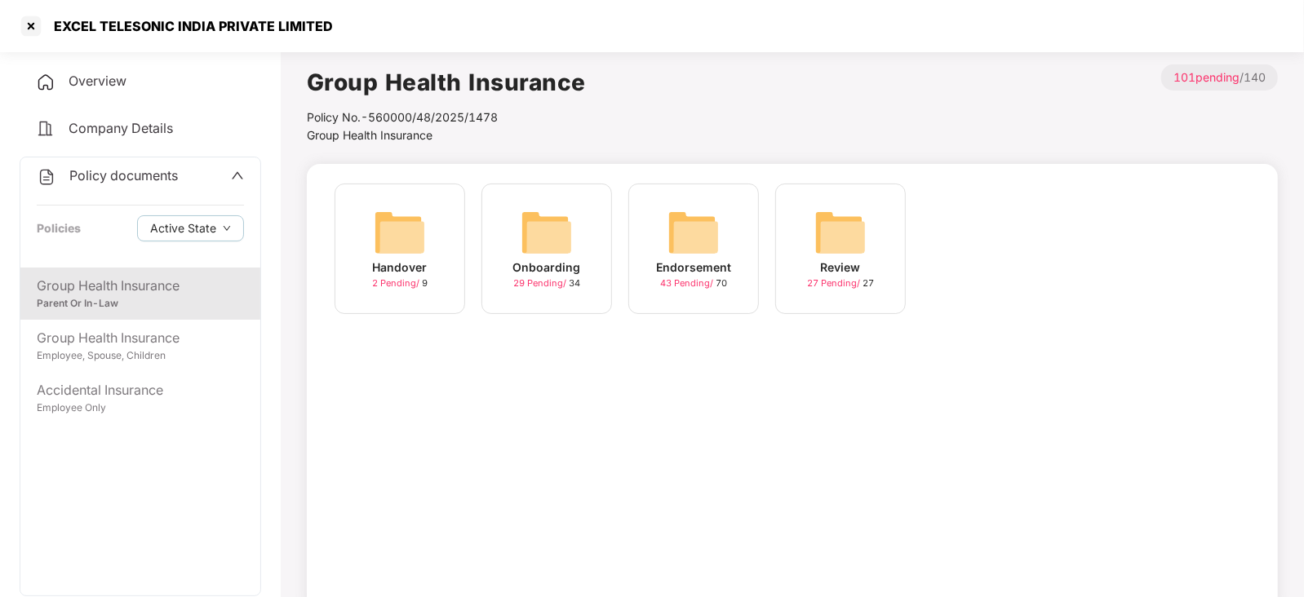
click at [677, 238] on img at bounding box center [694, 232] width 52 height 52
click at [710, 373] on div "Handover 1 Pending / 9 Onboarding 28 Pending / 34 Endorsement 37 Pending / 50 R…" at bounding box center [792, 388] width 971 height 449
click at [690, 231] on img at bounding box center [694, 232] width 52 height 52
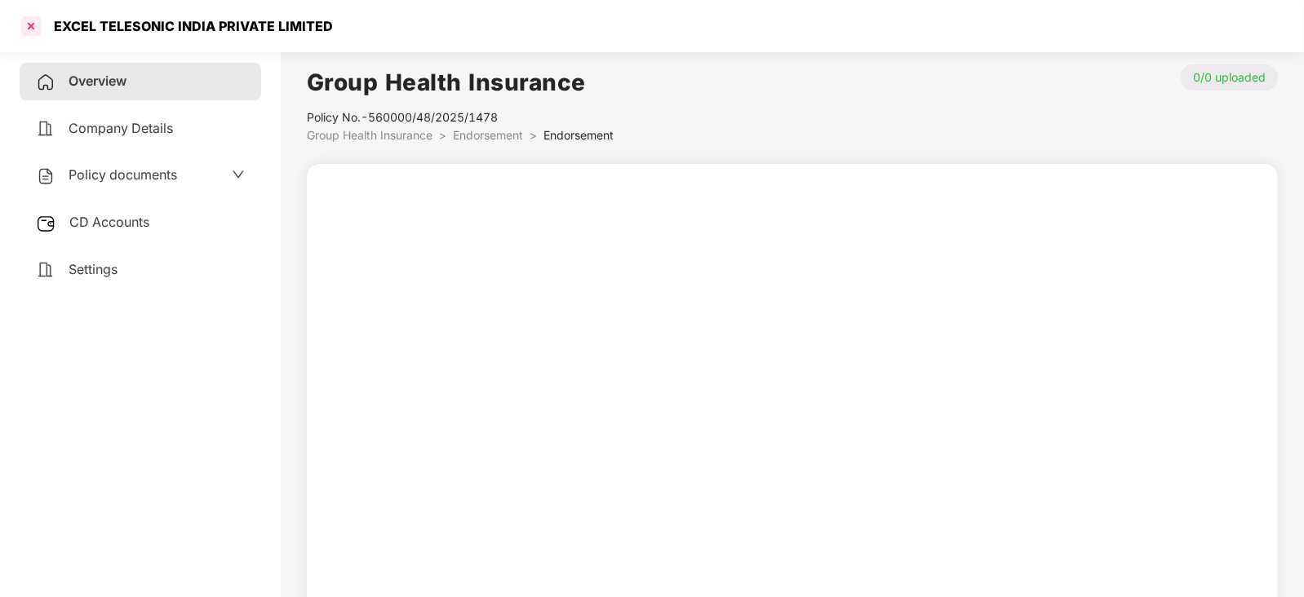
click at [28, 21] on div at bounding box center [31, 26] width 26 height 26
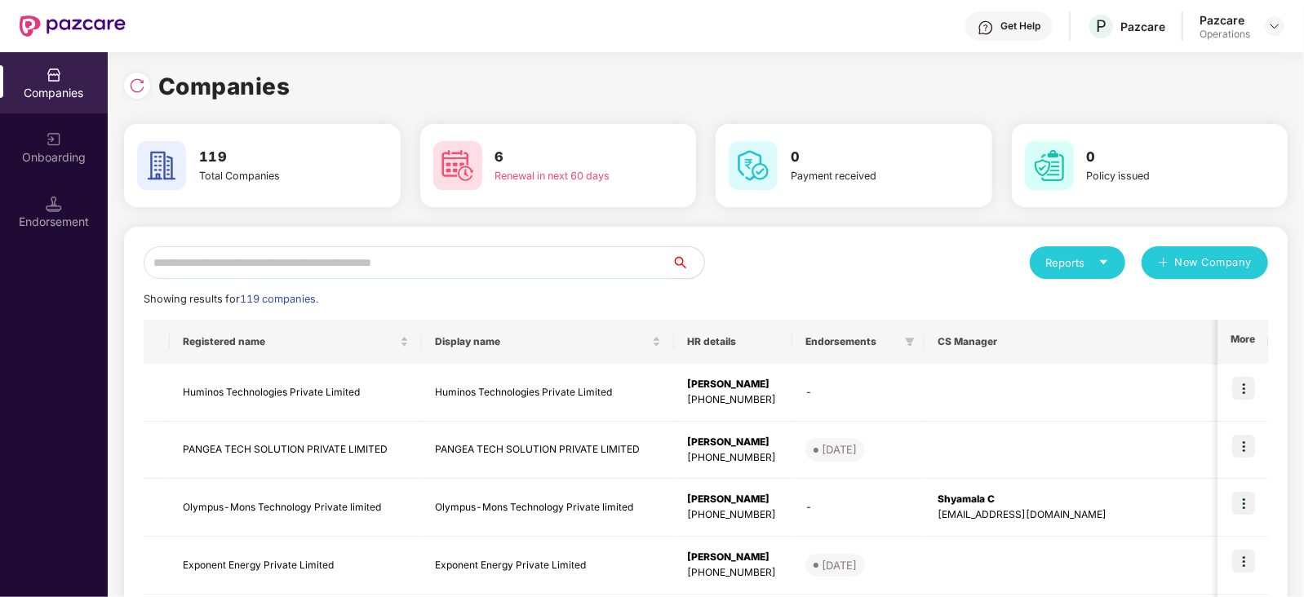
click at [415, 260] on input "text" at bounding box center [408, 262] width 528 height 33
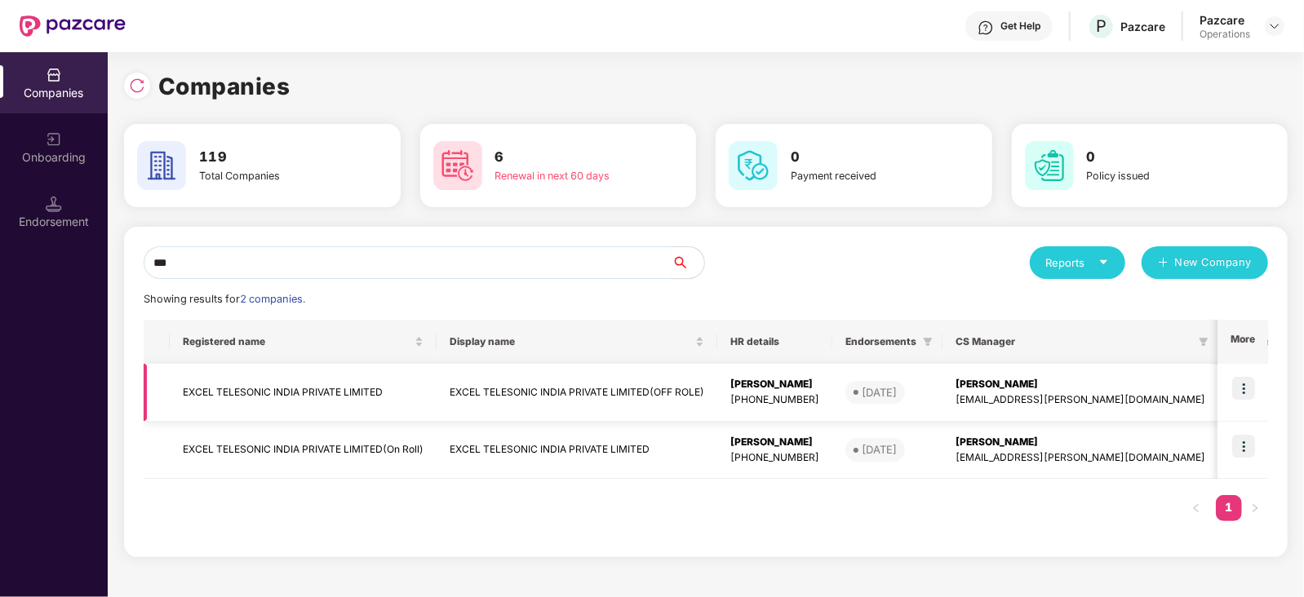
type input "***"
click at [288, 387] on td "EXCEL TELESONIC INDIA PRIVATE LIMITED" at bounding box center [303, 393] width 267 height 58
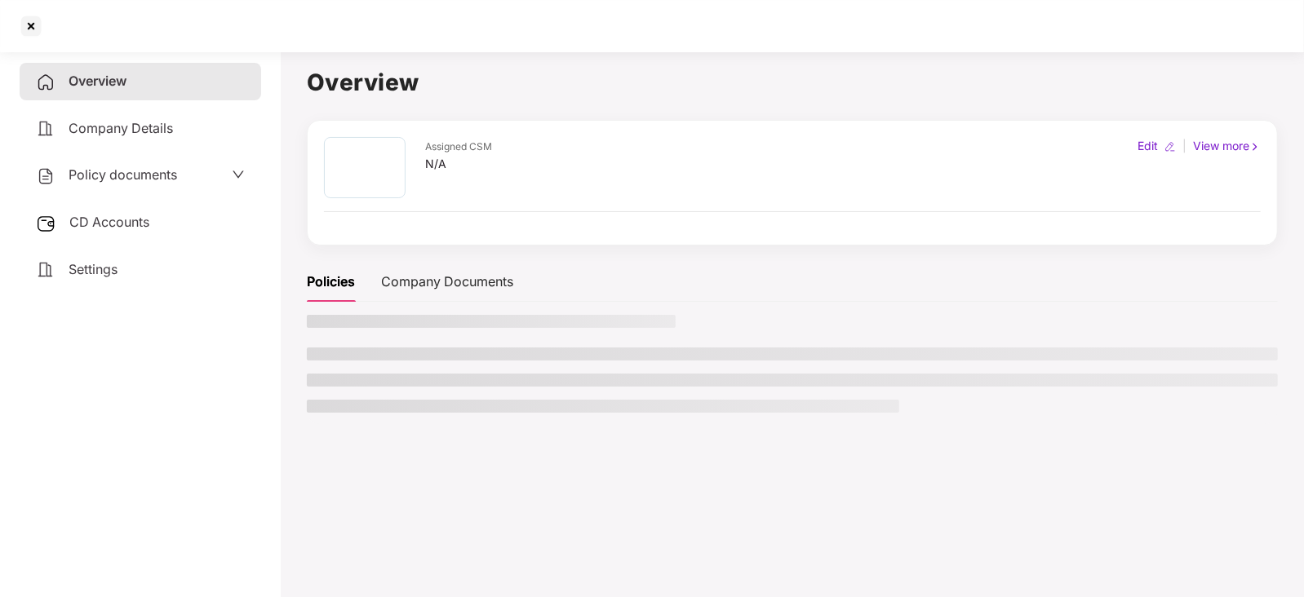
click at [144, 169] on span "Policy documents" at bounding box center [123, 174] width 109 height 16
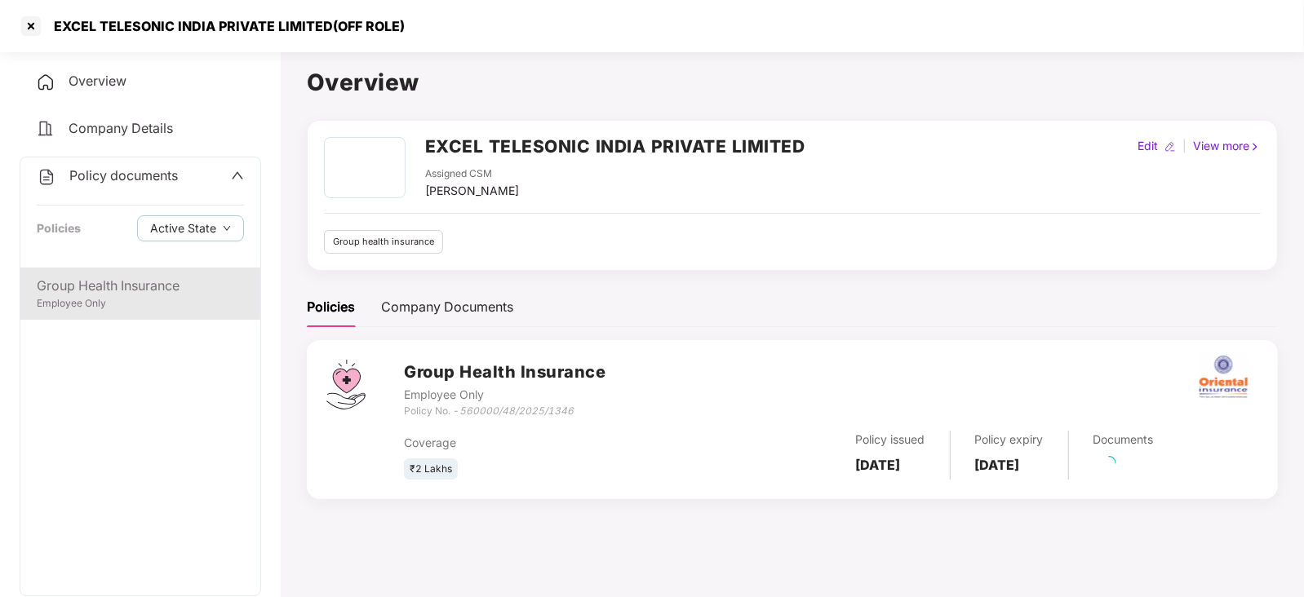
click at [133, 274] on div "Group Health Insurance Employee Only" at bounding box center [140, 294] width 240 height 52
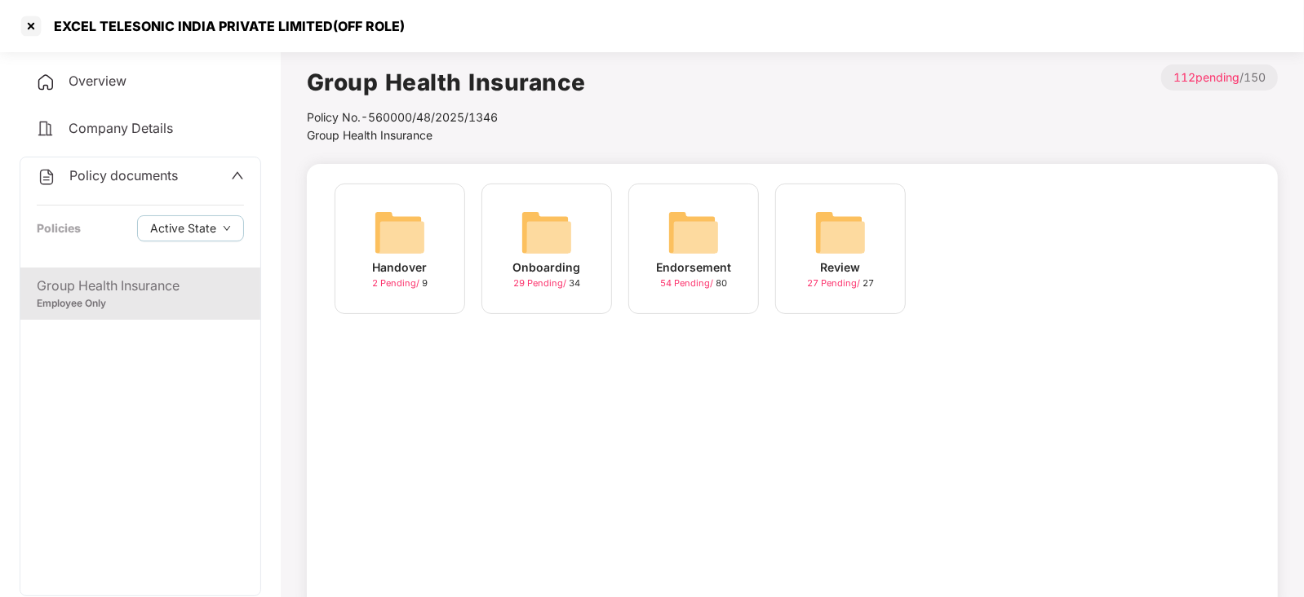
click at [718, 231] on img at bounding box center [694, 232] width 52 height 52
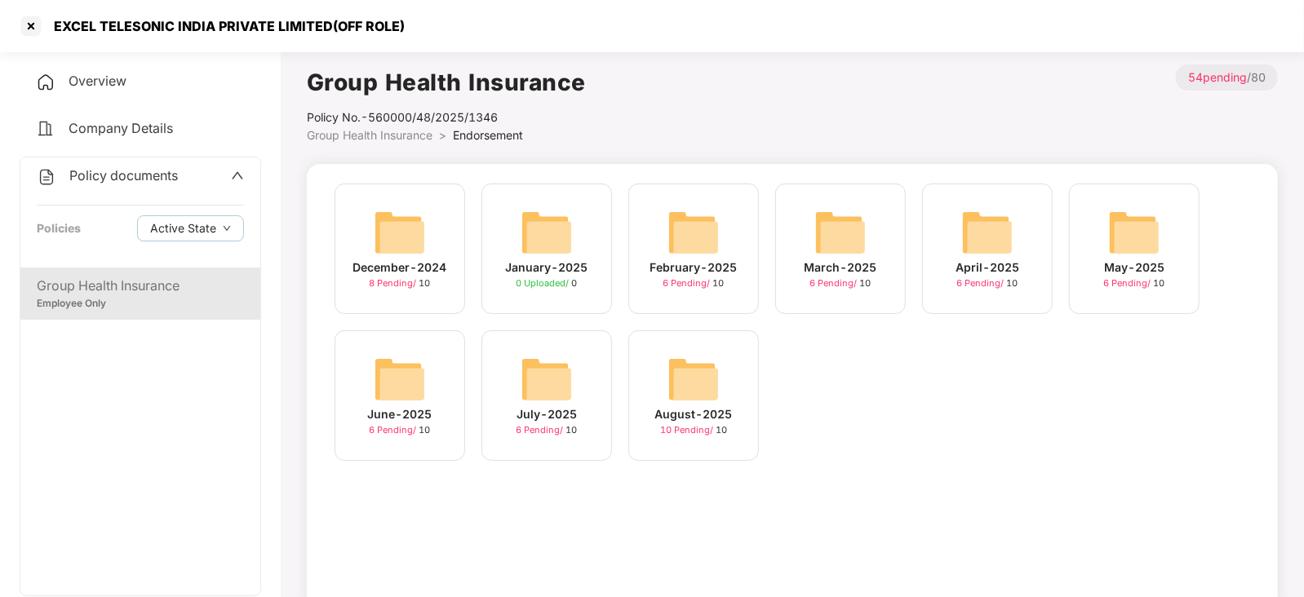
click at [708, 385] on img at bounding box center [694, 379] width 52 height 52
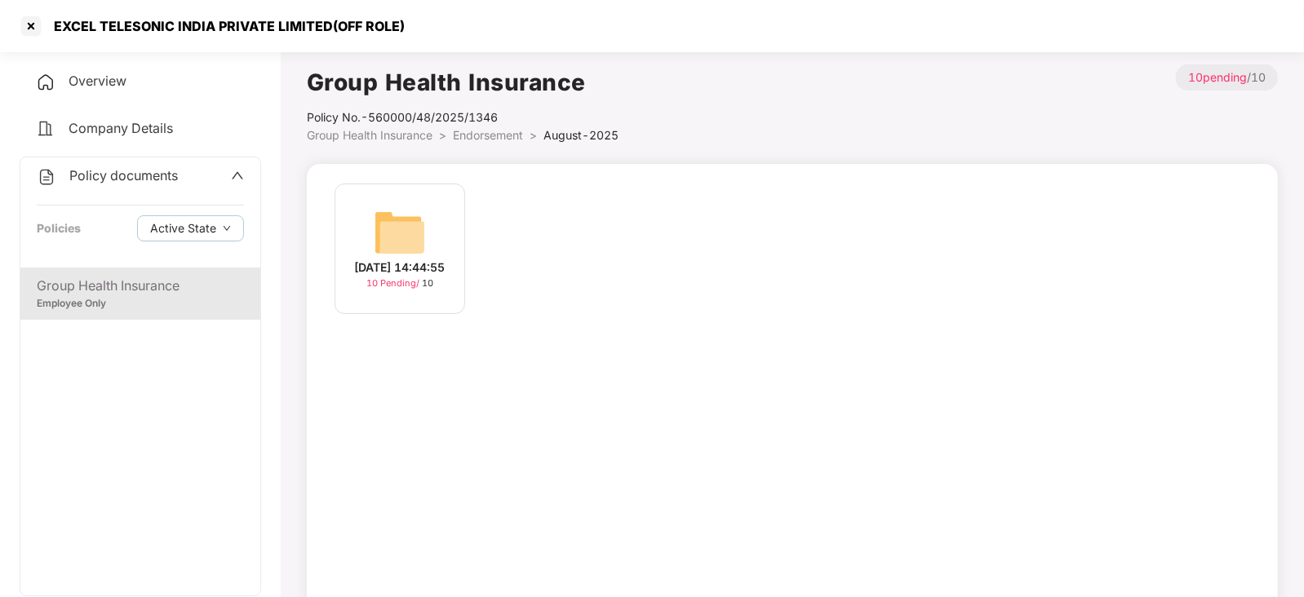
click at [396, 206] on img at bounding box center [400, 232] width 52 height 52
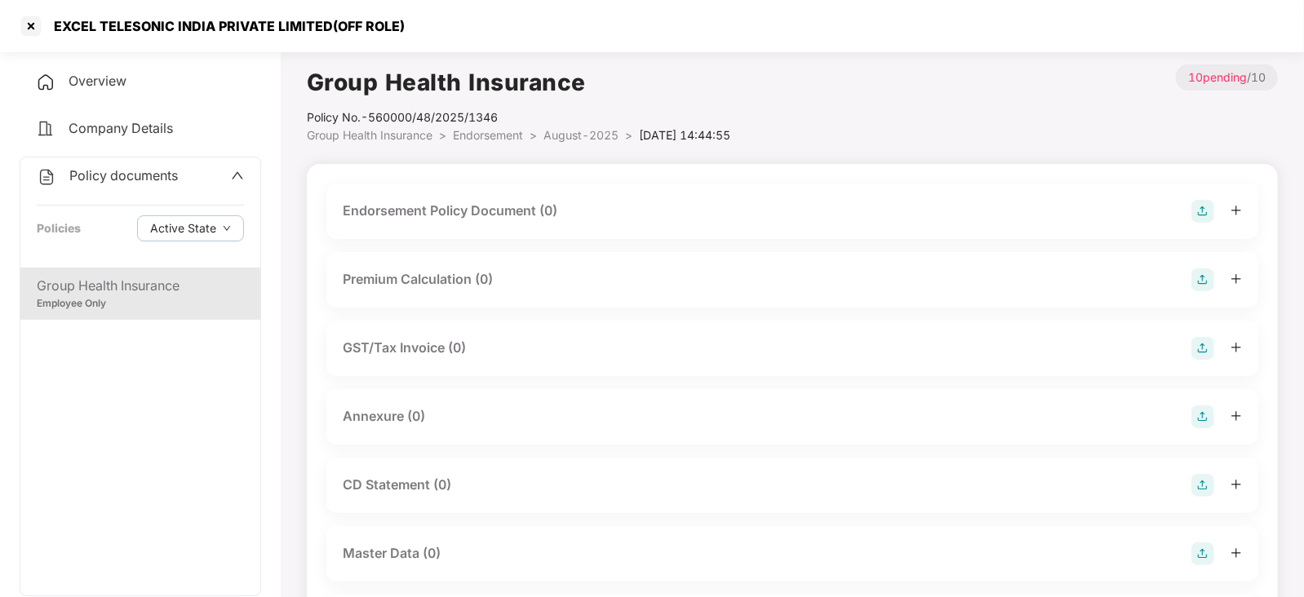
click at [1209, 214] on img at bounding box center [1203, 211] width 23 height 23
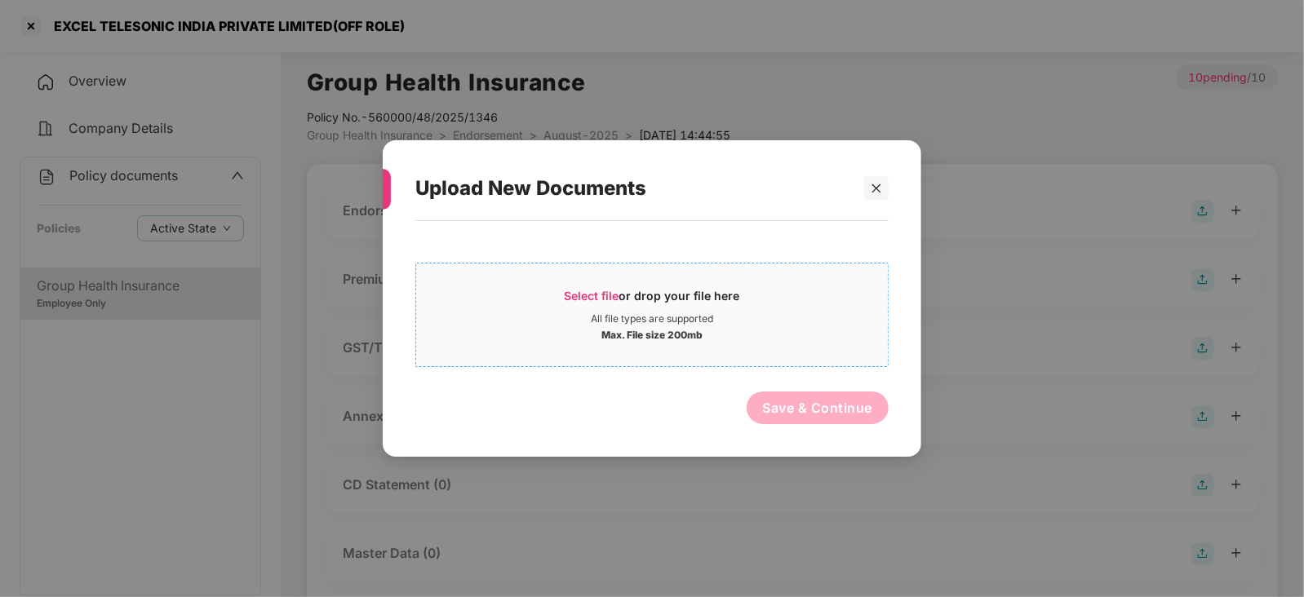
click at [600, 314] on div "All file types are supported" at bounding box center [652, 319] width 122 height 13
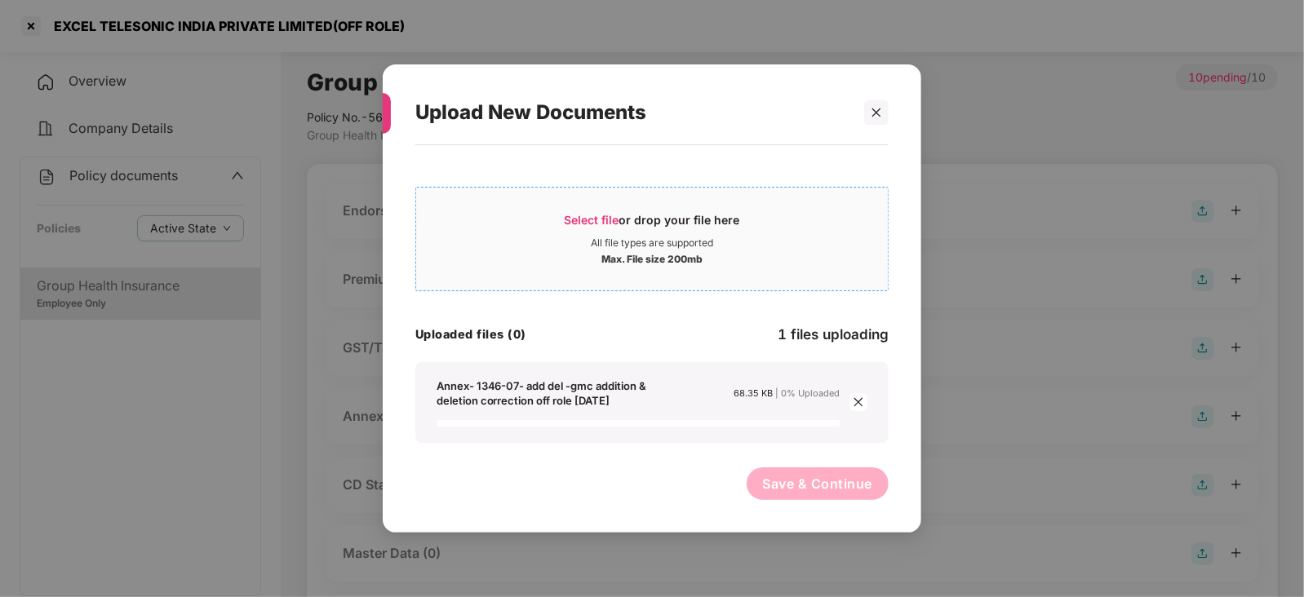
click at [584, 217] on span "Select file" at bounding box center [592, 220] width 55 height 14
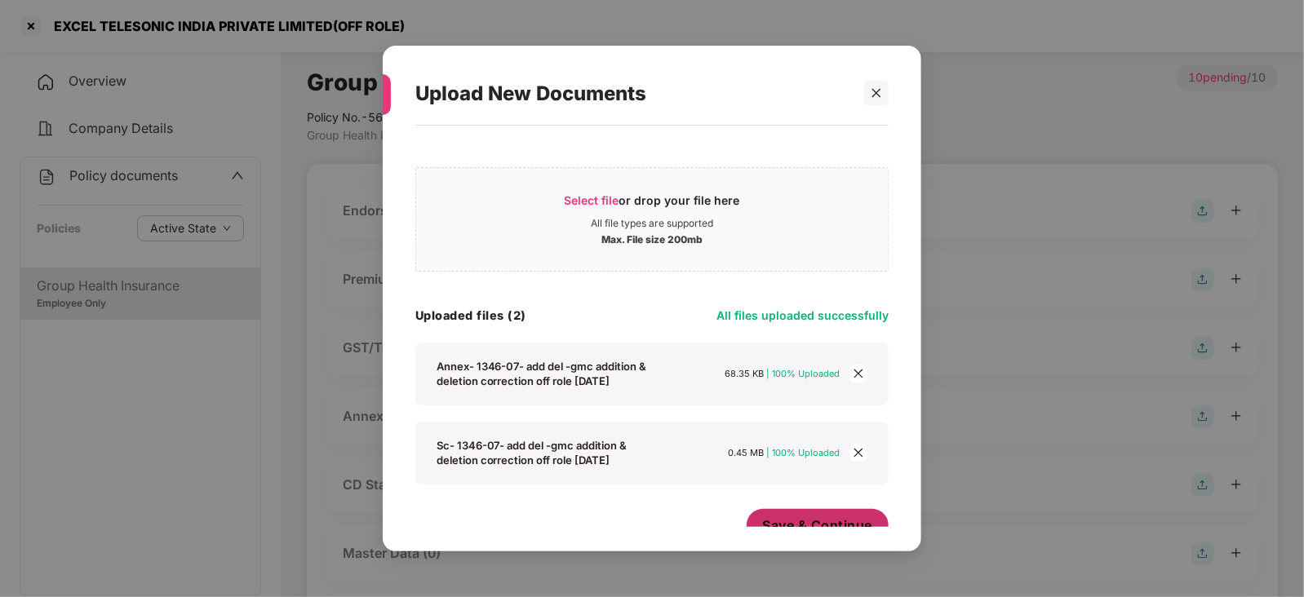
click at [840, 518] on span "Save & Continue" at bounding box center [818, 526] width 110 height 18
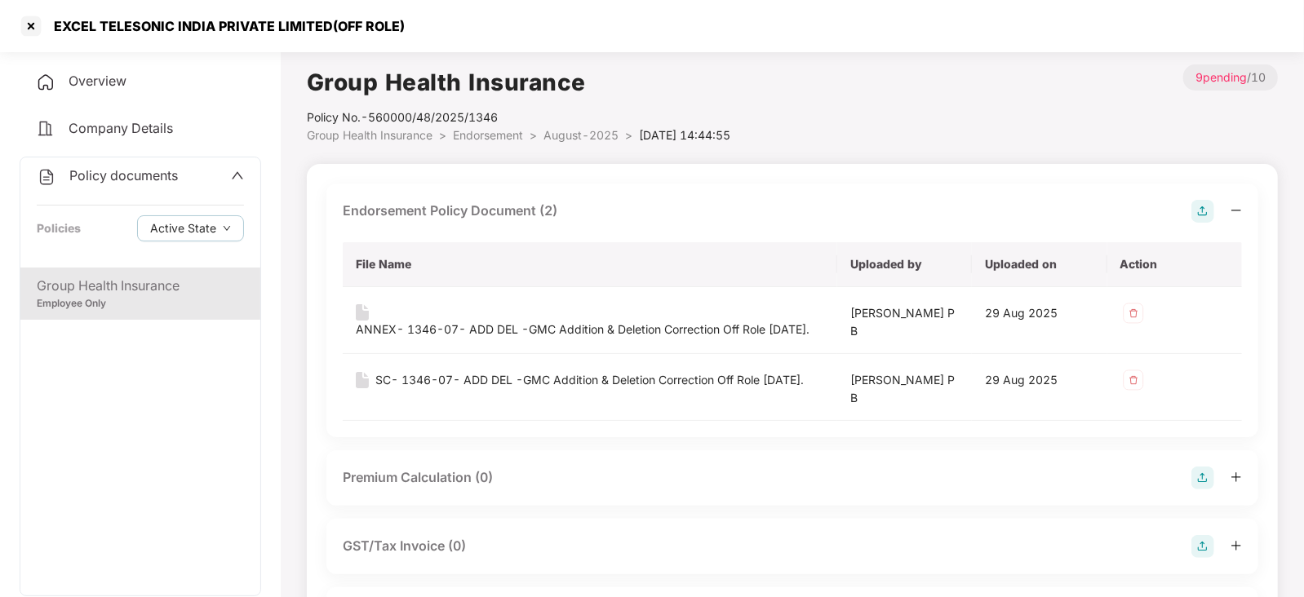
click at [1200, 470] on img at bounding box center [1203, 478] width 23 height 23
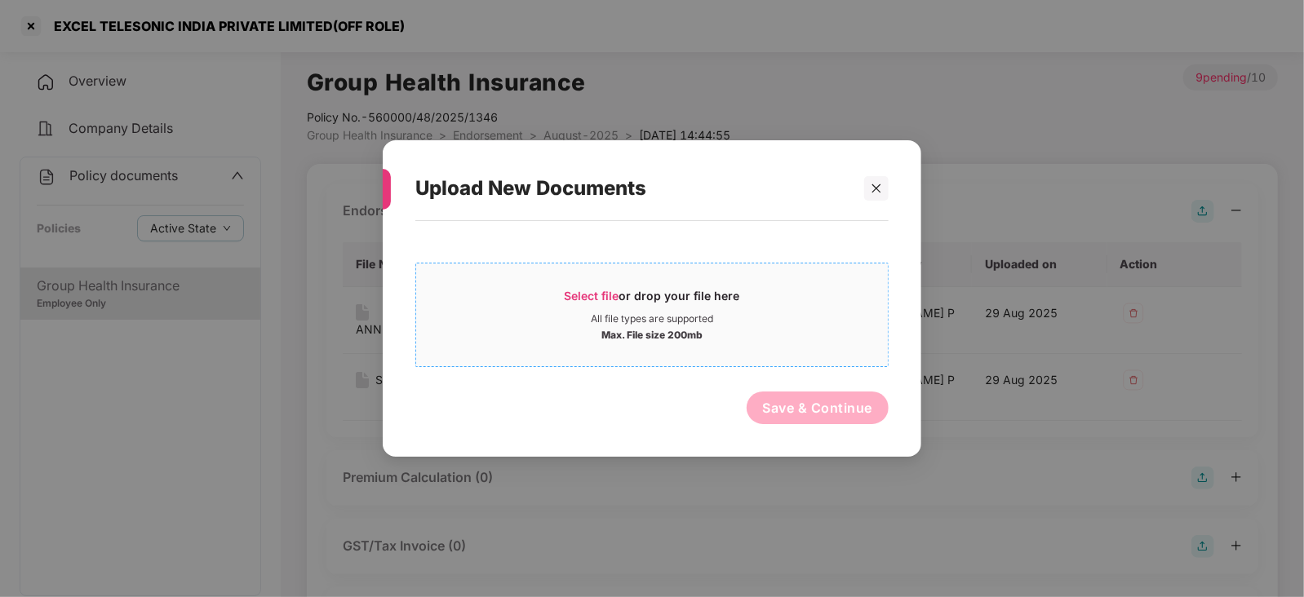
click at [593, 295] on span "Select file" at bounding box center [592, 296] width 55 height 14
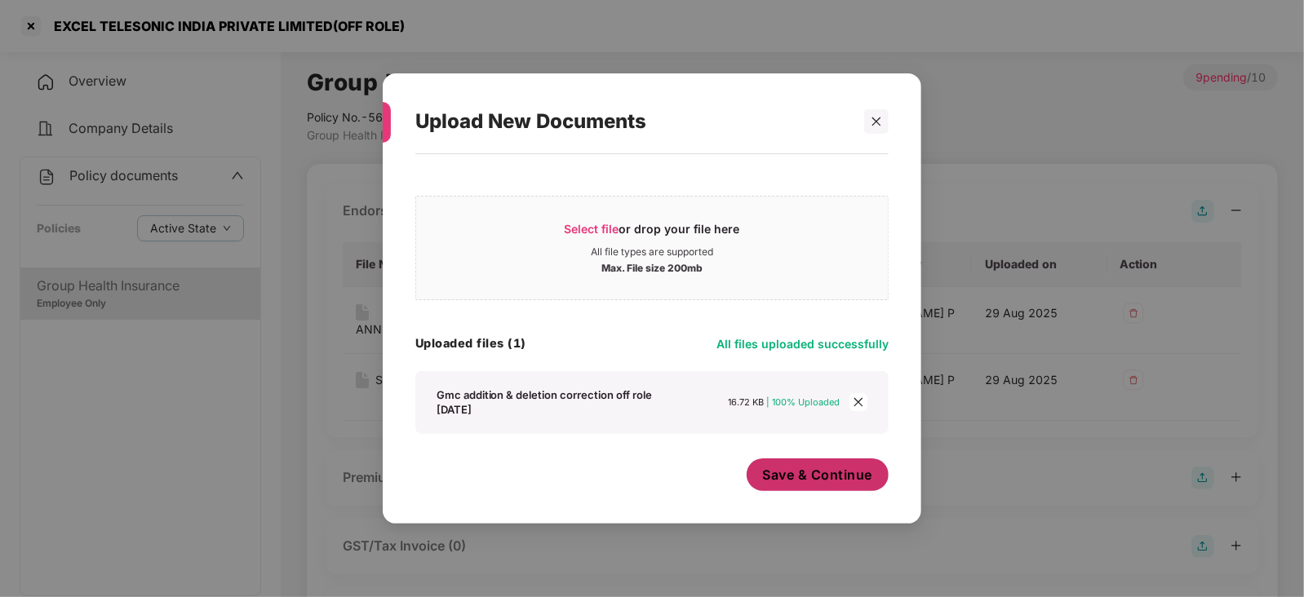
click at [754, 469] on button "Save & Continue" at bounding box center [818, 475] width 143 height 33
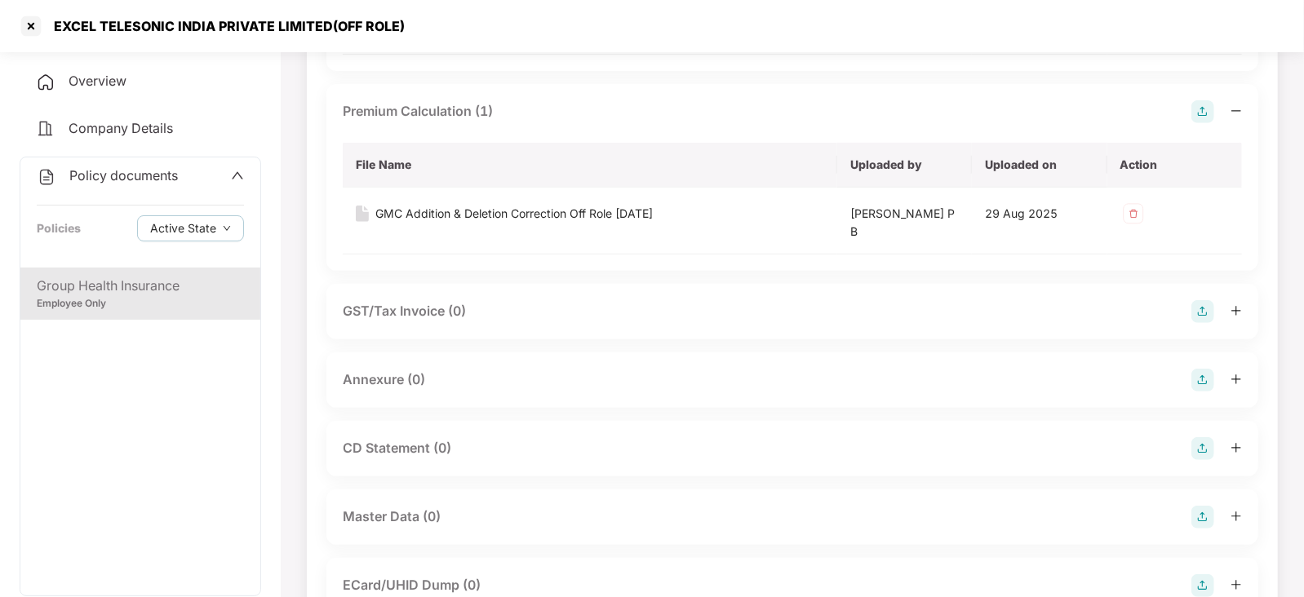
scroll to position [407, 0]
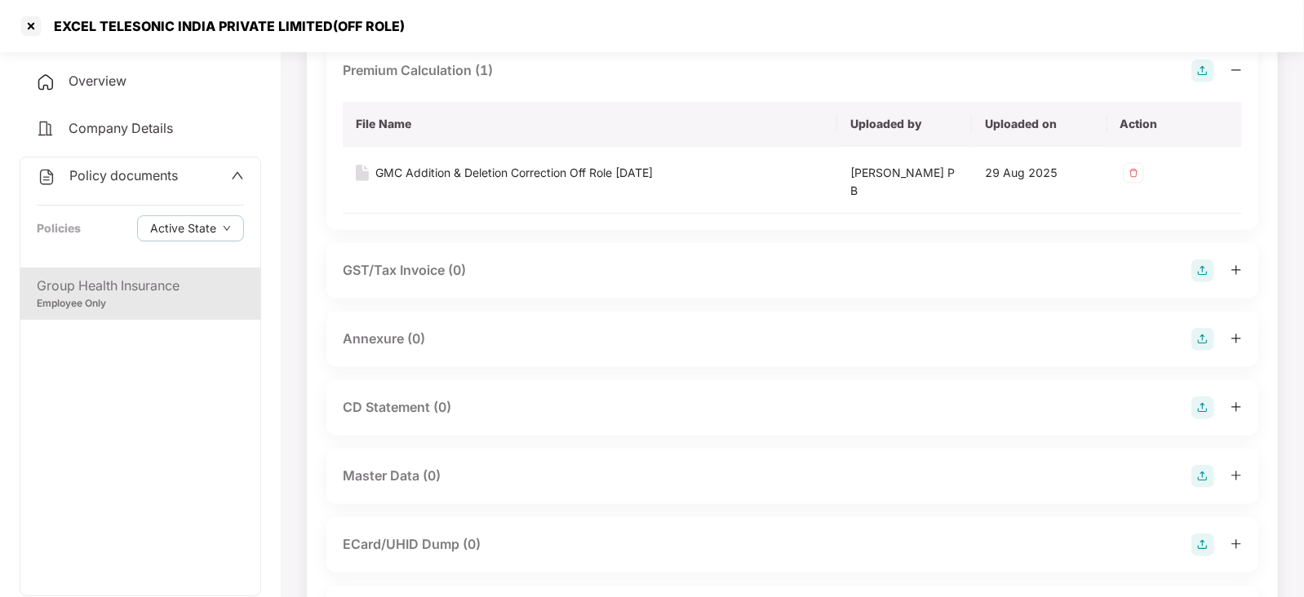
click at [1206, 345] on img at bounding box center [1203, 339] width 23 height 23
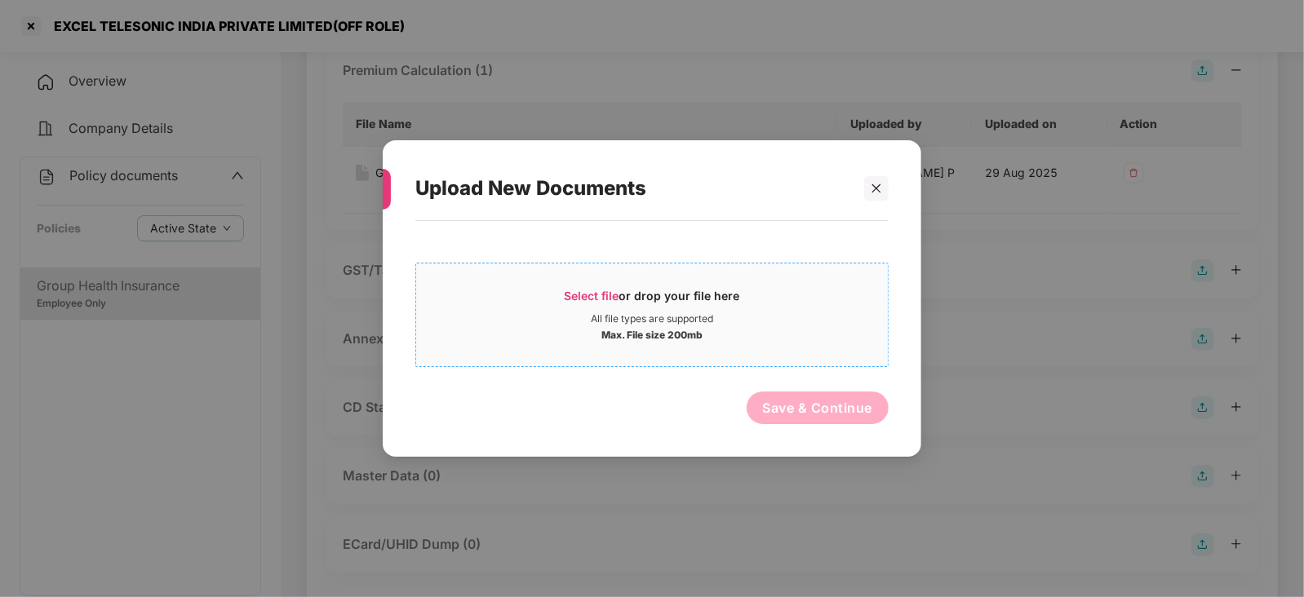
click at [639, 291] on div "Select file or drop your file here" at bounding box center [652, 300] width 175 height 24
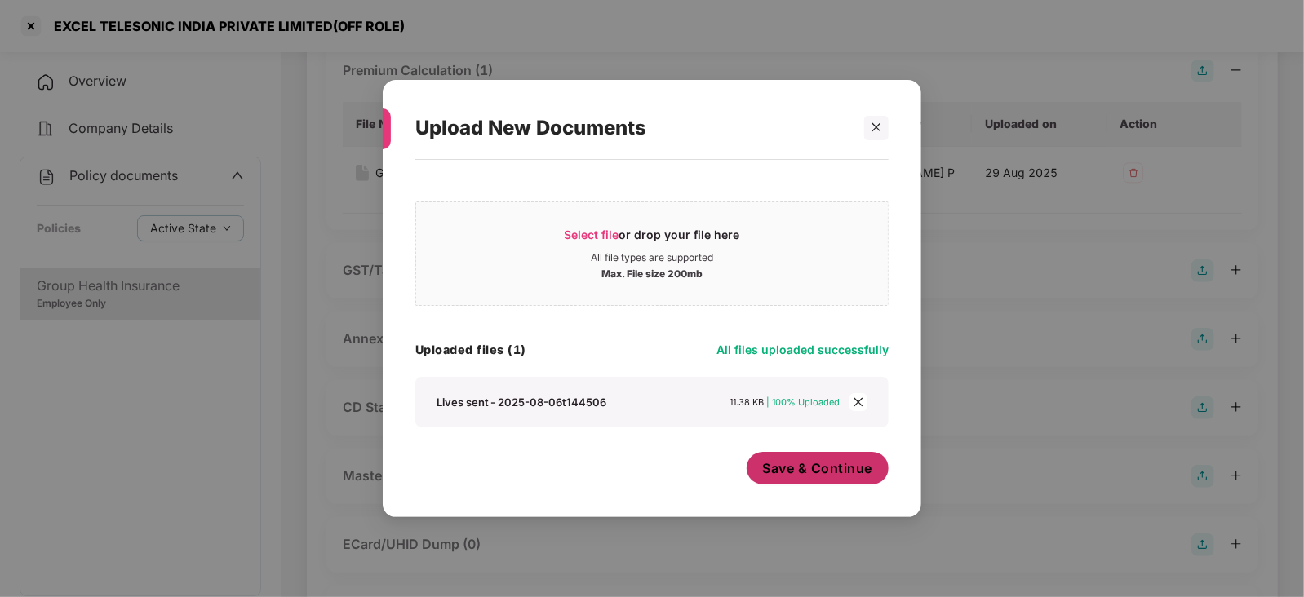
click at [781, 480] on button "Save & Continue" at bounding box center [818, 468] width 143 height 33
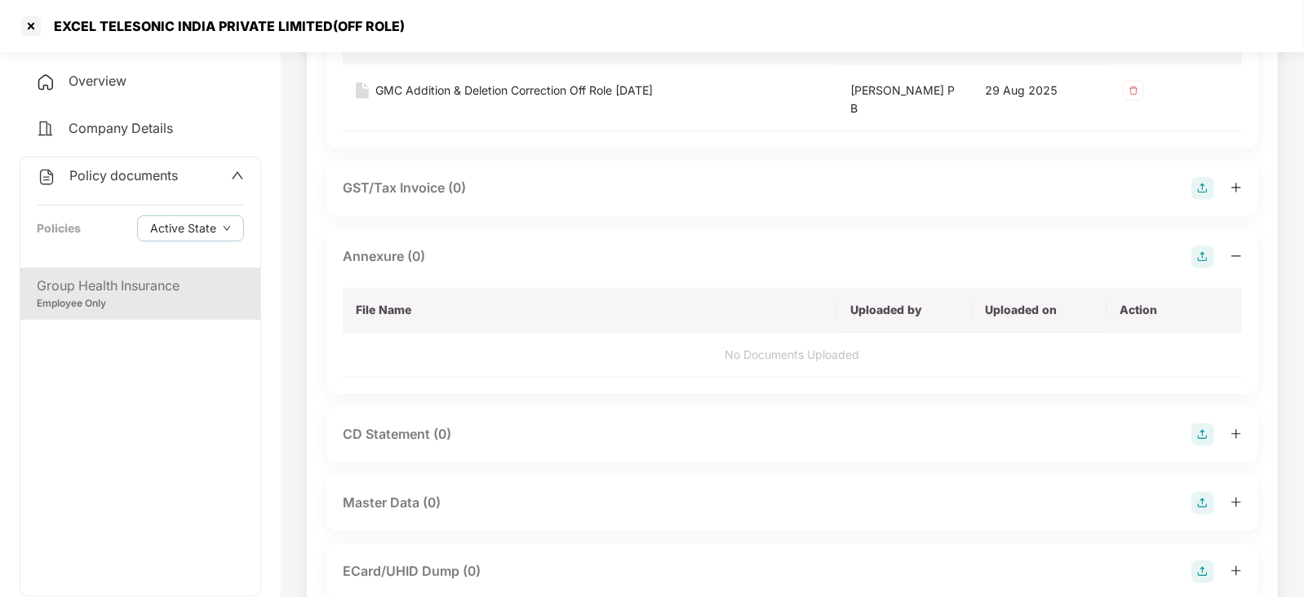
scroll to position [531, 0]
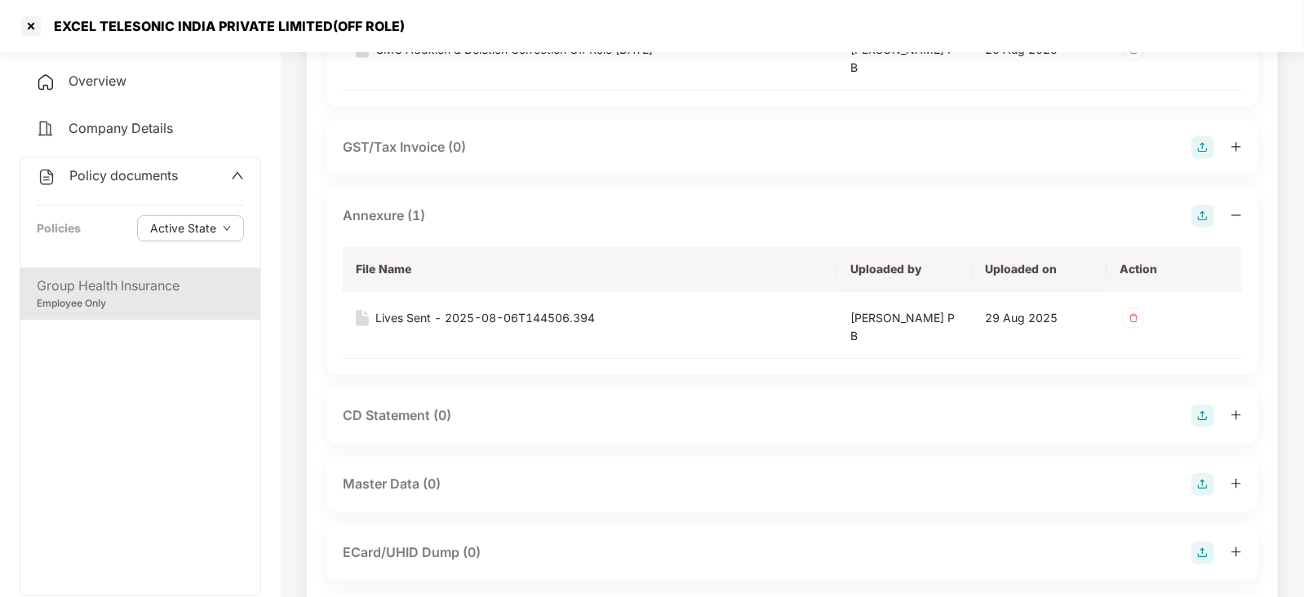
click at [1208, 474] on img at bounding box center [1203, 484] width 23 height 23
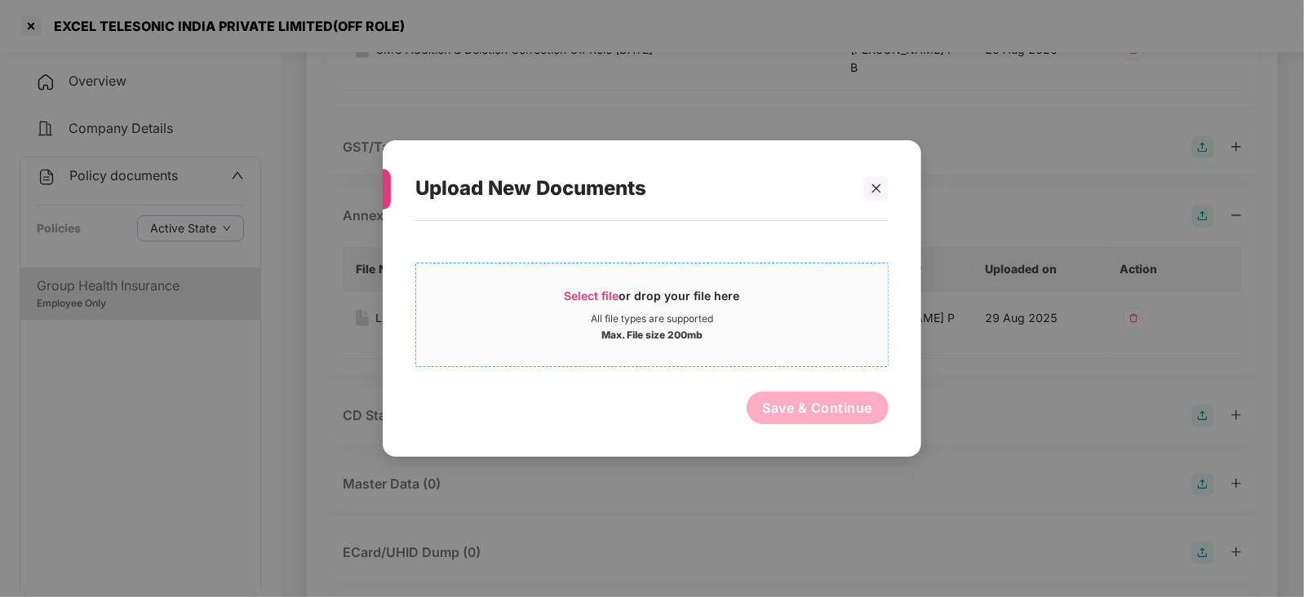
click at [612, 295] on span "Select file" at bounding box center [592, 296] width 55 height 14
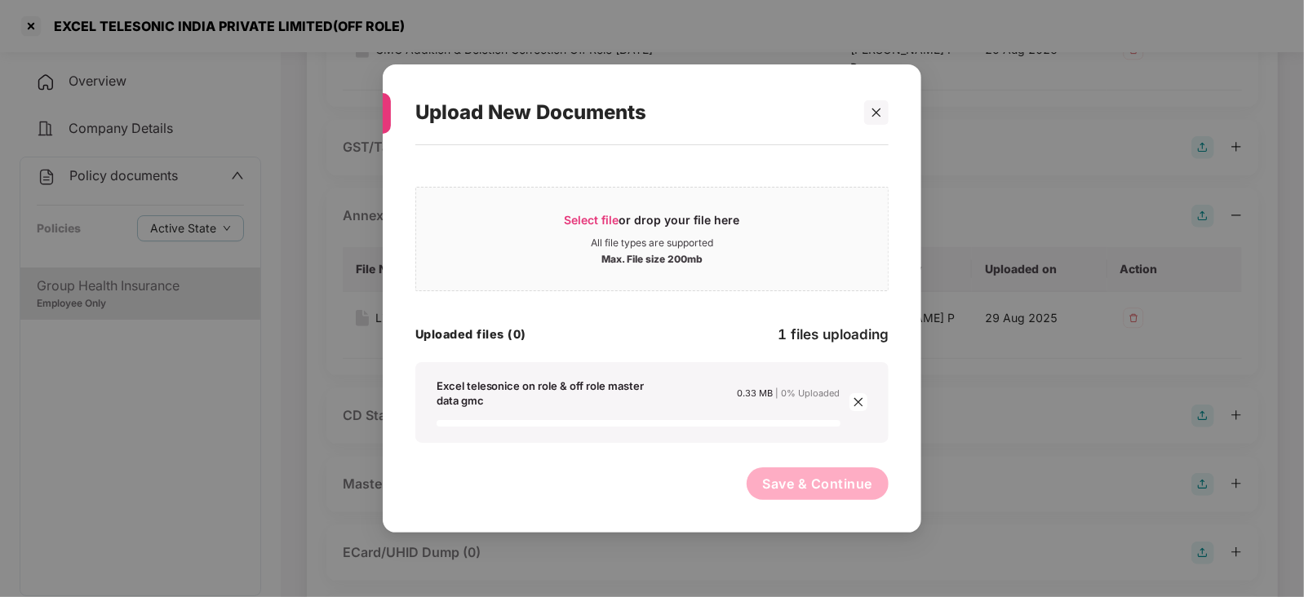
click at [647, 447] on div "Select file or drop your file here All file types are supported Max. File size …" at bounding box center [651, 330] width 473 height 355
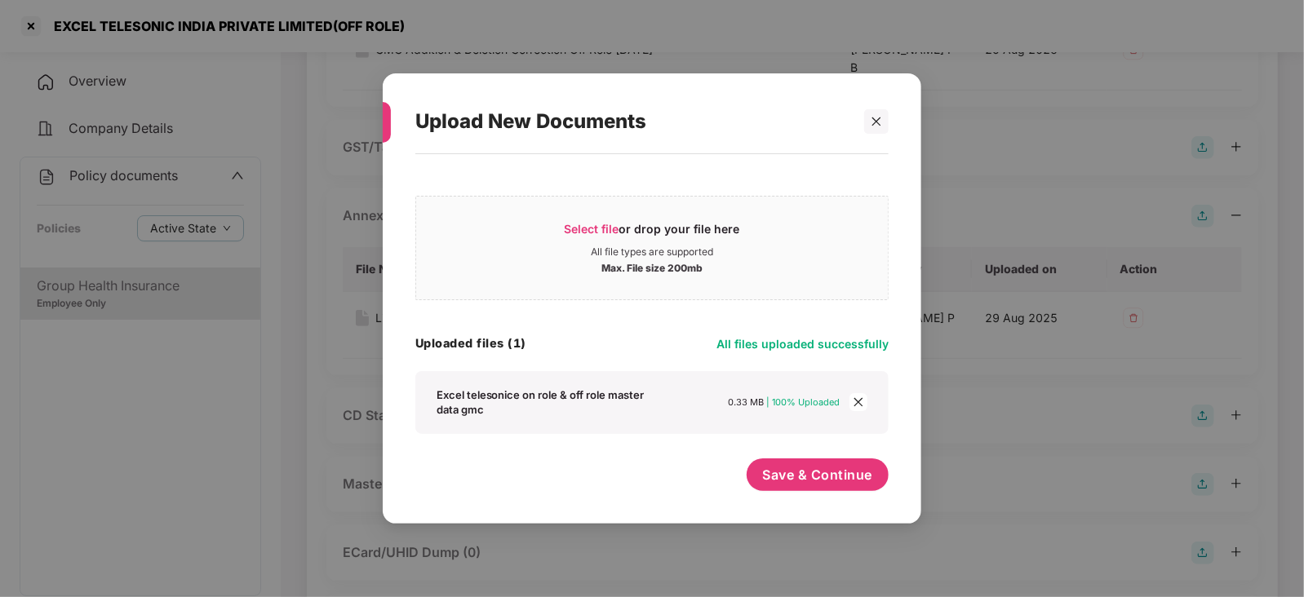
click at [747, 465] on div "Save & Continue" at bounding box center [818, 479] width 143 height 41
click at [766, 468] on span "Save & Continue" at bounding box center [818, 475] width 110 height 18
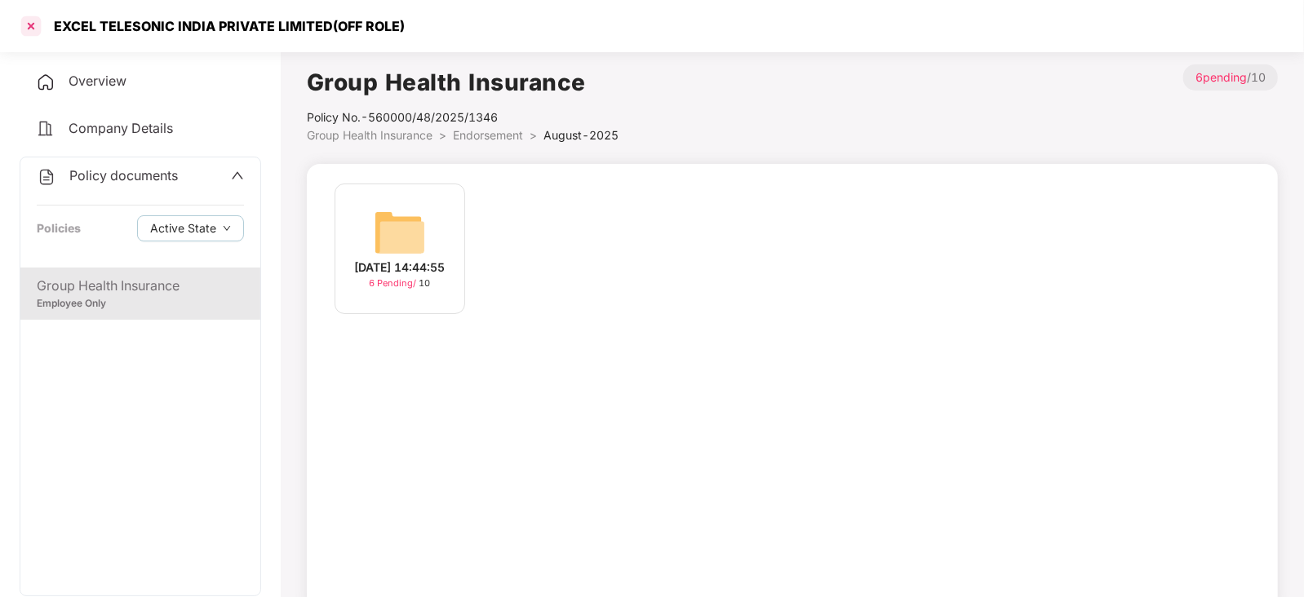
click at [20, 29] on div at bounding box center [31, 26] width 26 height 26
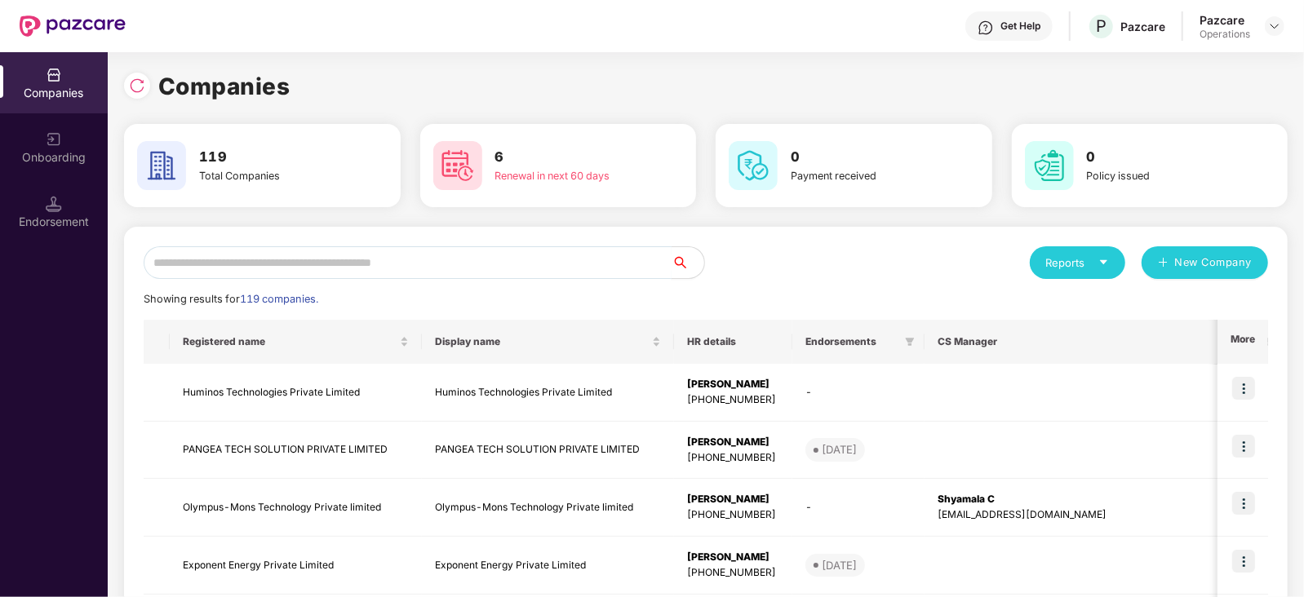
click at [293, 276] on input "text" at bounding box center [408, 262] width 528 height 33
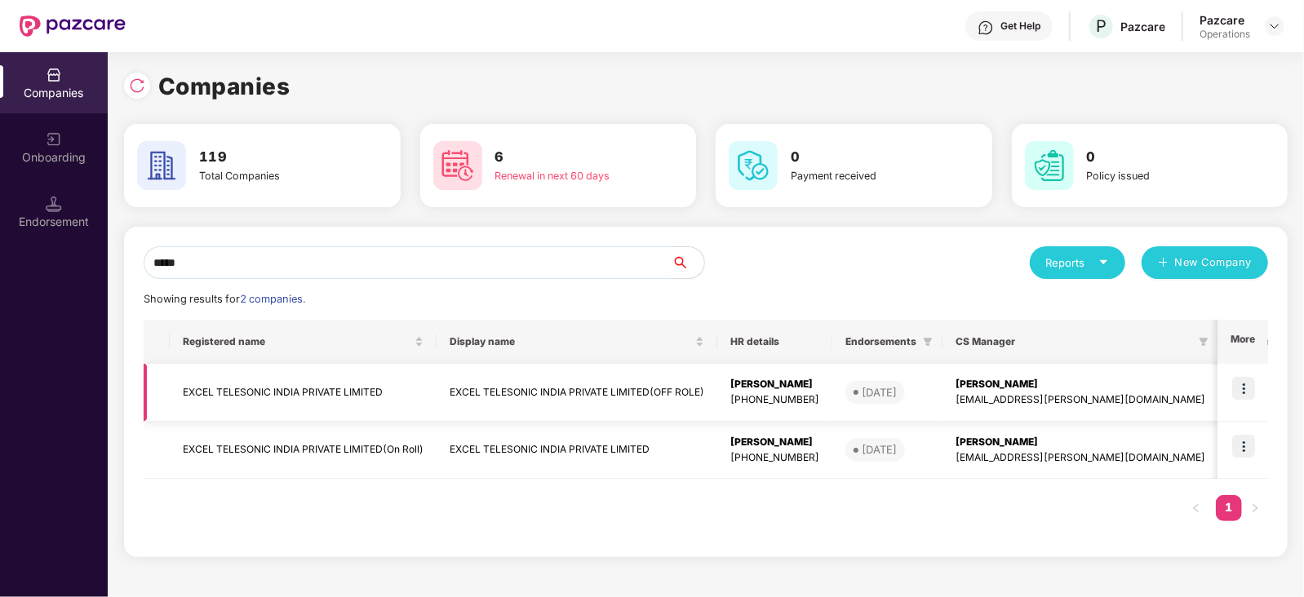
type input "*****"
click at [281, 399] on td "EXCEL TELESONIC INDIA PRIVATE LIMITED" at bounding box center [303, 393] width 267 height 58
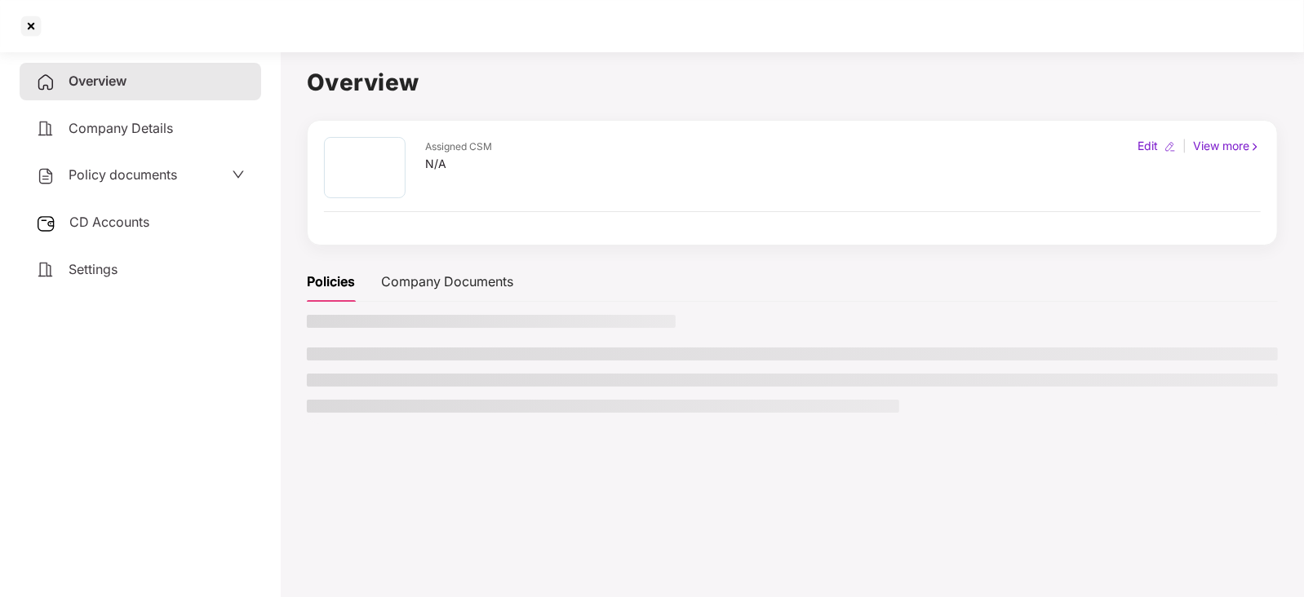
click at [114, 179] on span "Policy documents" at bounding box center [123, 174] width 109 height 16
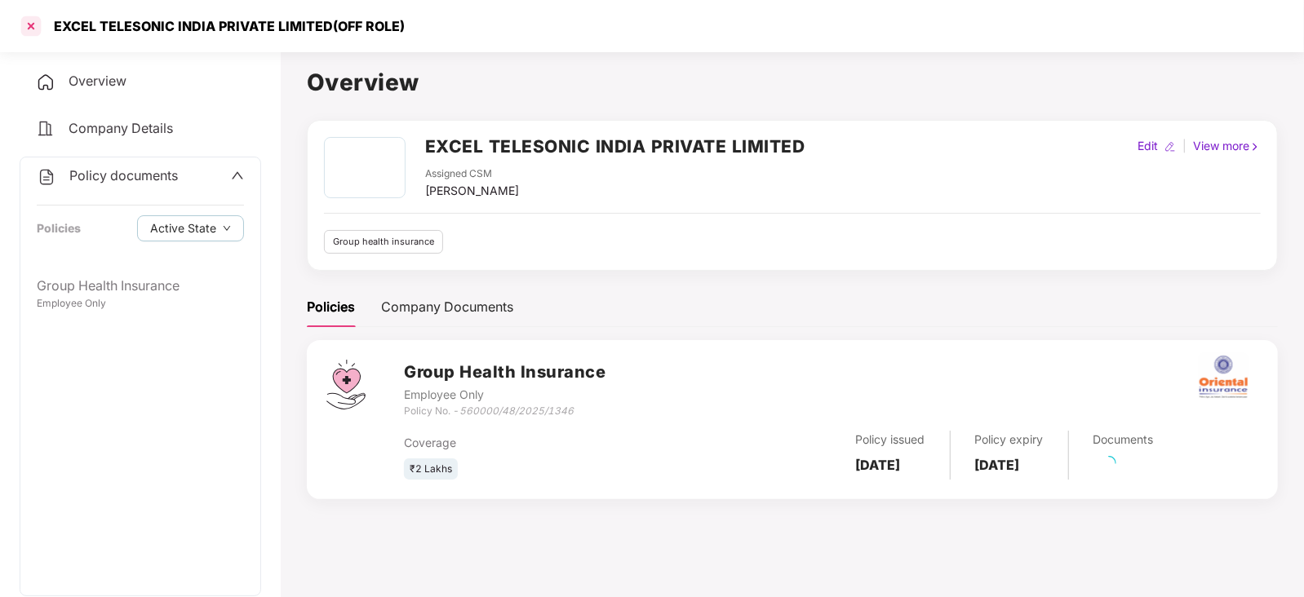
click at [31, 30] on div at bounding box center [31, 26] width 26 height 26
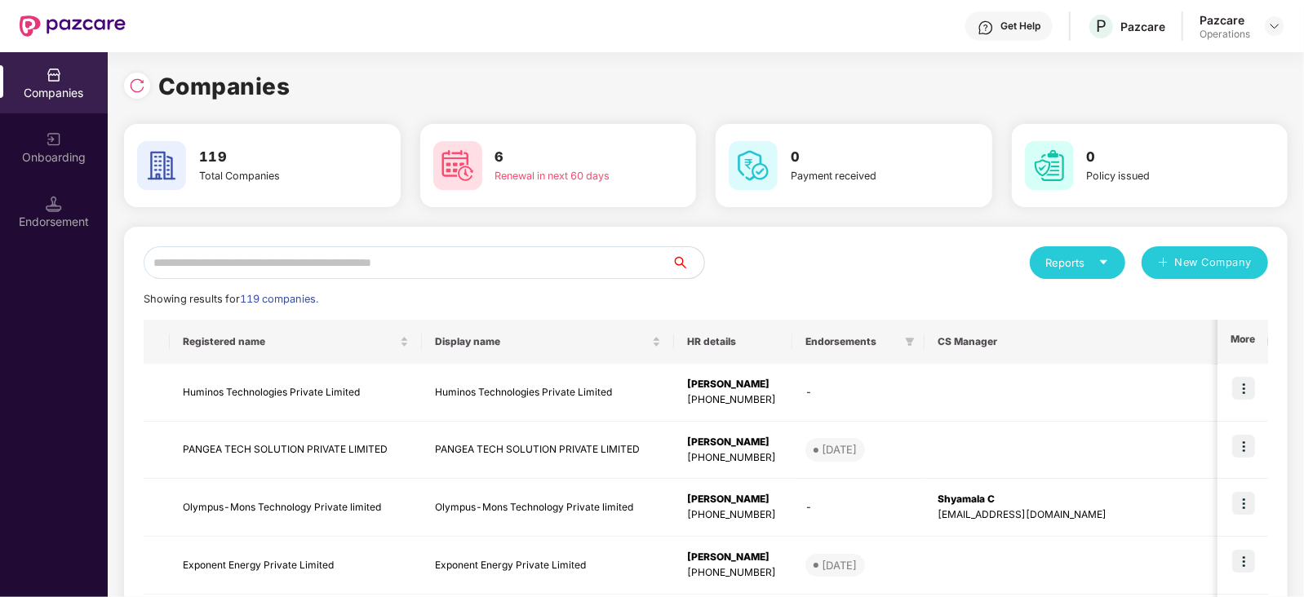
click at [402, 251] on input "text" at bounding box center [408, 262] width 528 height 33
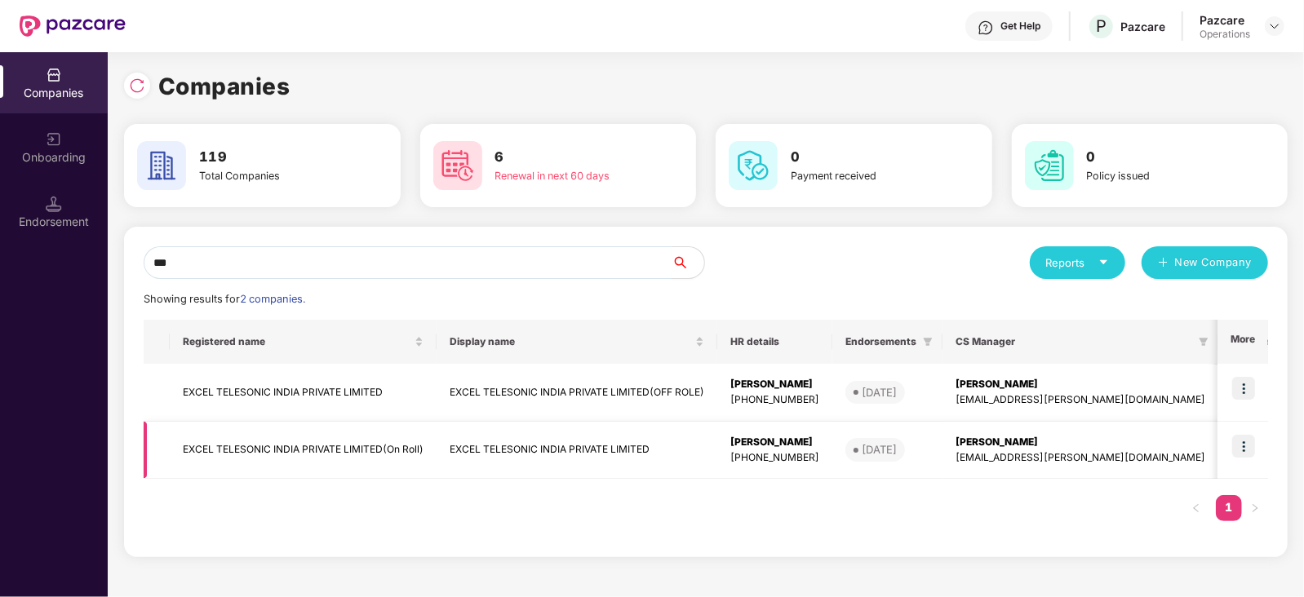
type input "***"
click at [283, 444] on td "EXCEL TELESONIC INDIA PRIVATE LIMITED(On Roll)" at bounding box center [303, 451] width 267 height 58
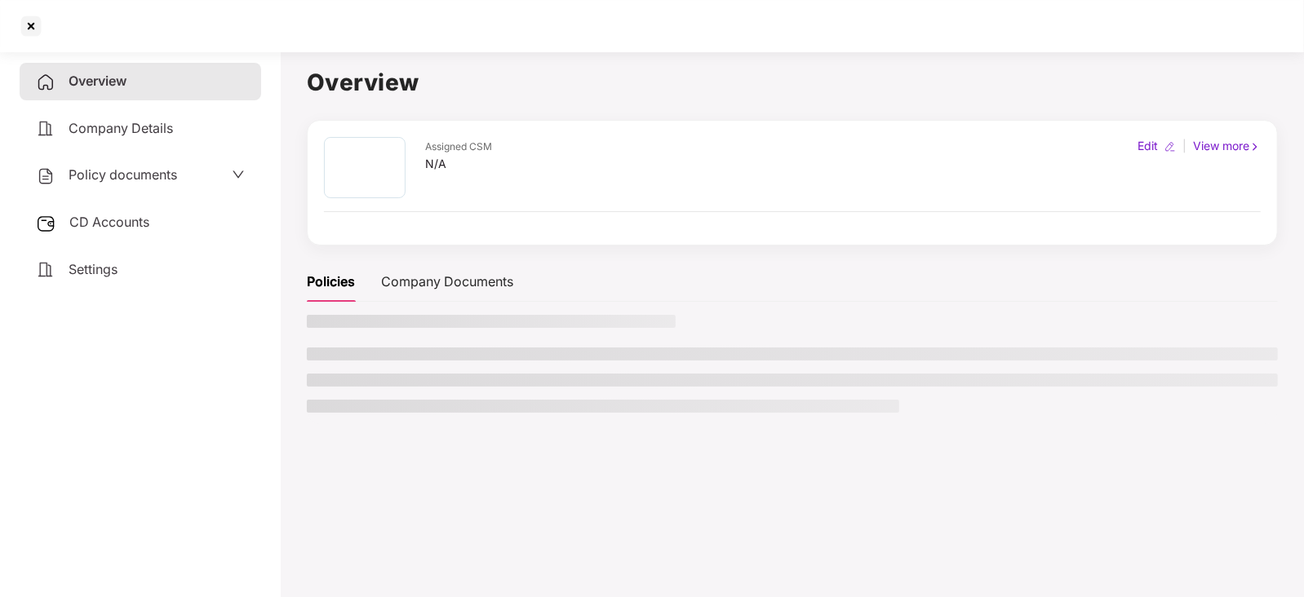
click at [117, 186] on div "Policy documents" at bounding box center [106, 175] width 141 height 21
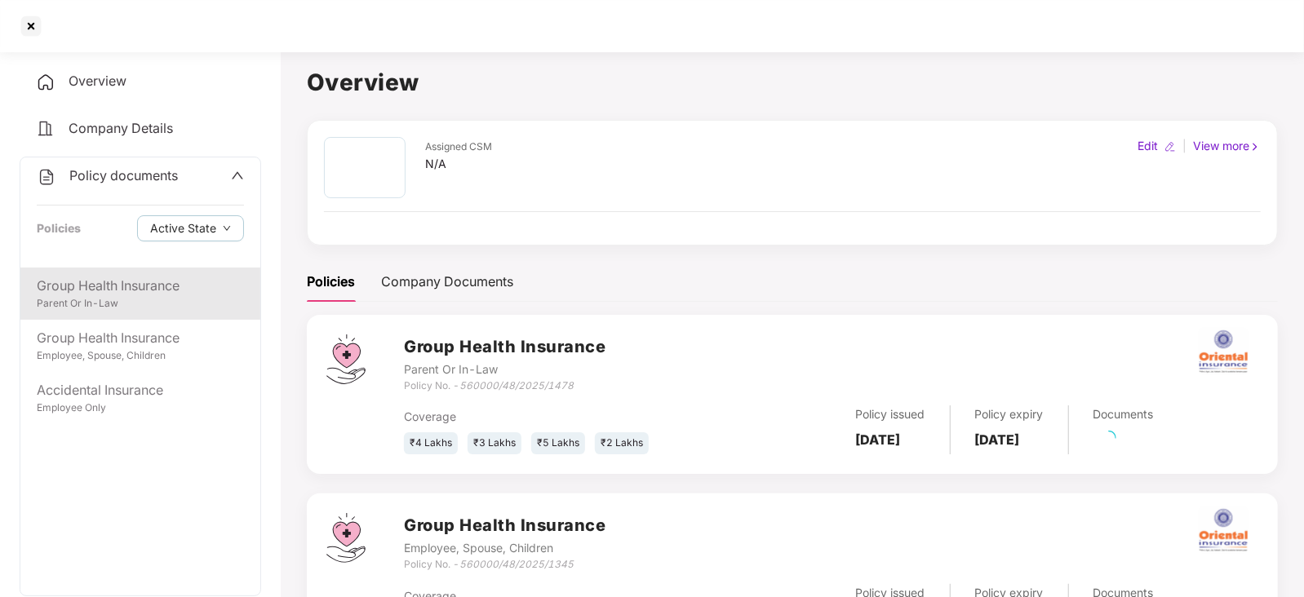
click at [122, 309] on div "Parent Or In-Law" at bounding box center [140, 304] width 207 height 16
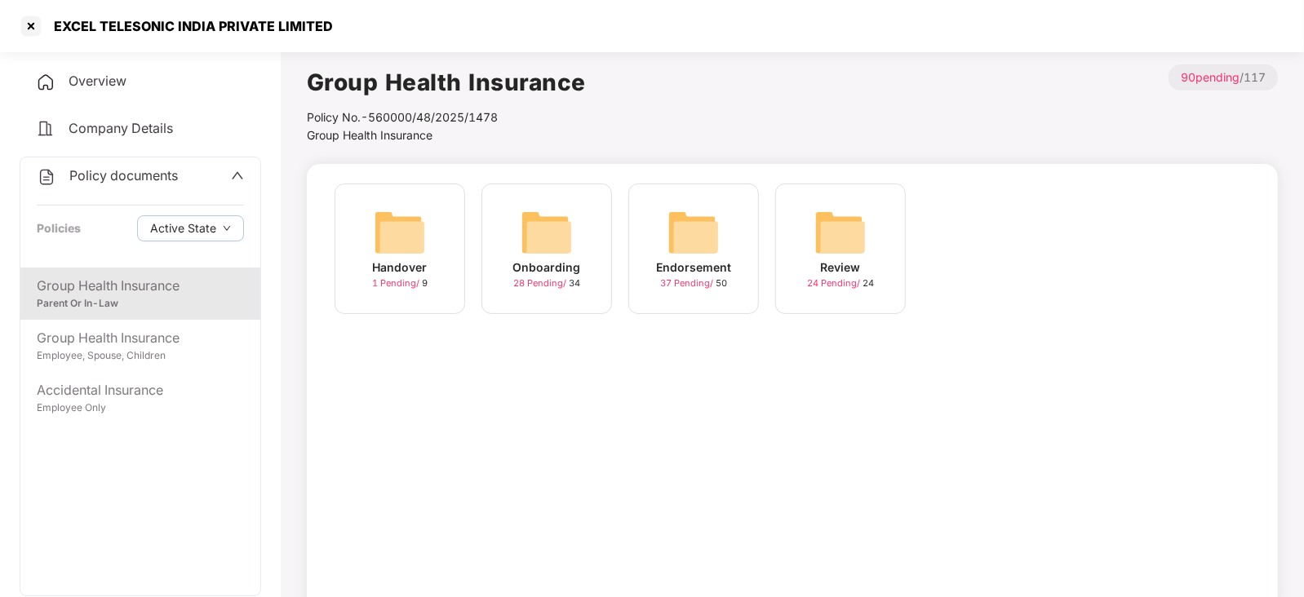
click at [726, 229] on div "Endorsement 37 Pending / 50" at bounding box center [693, 249] width 131 height 131
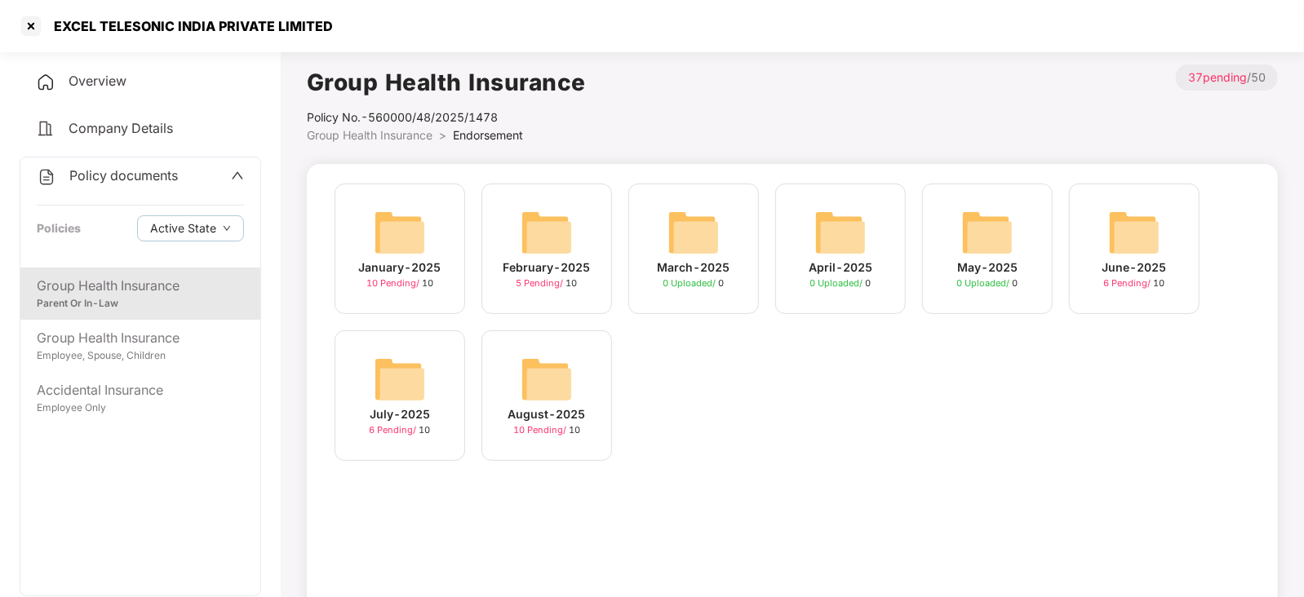
click at [551, 389] on img at bounding box center [547, 379] width 52 height 52
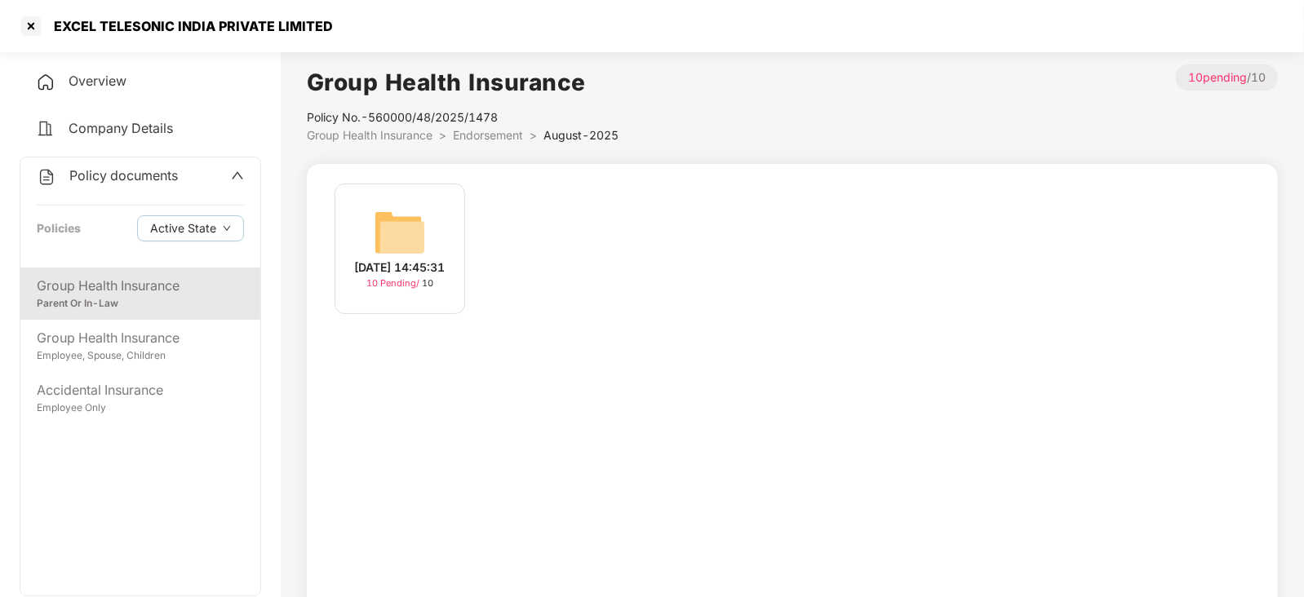
click at [399, 228] on img at bounding box center [400, 232] width 52 height 52
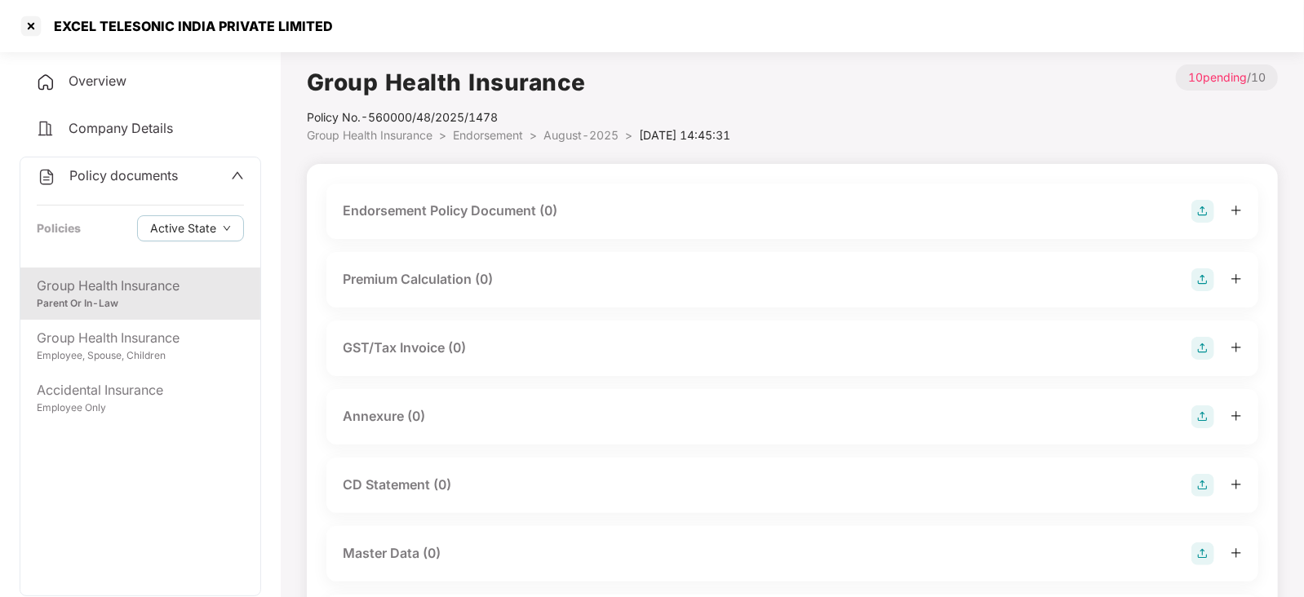
click at [885, 380] on div "Endorsement Policy Document (0) Premium Calculation (0) GST/Tax Invoice (0) Ann…" at bounding box center [792, 527] width 932 height 686
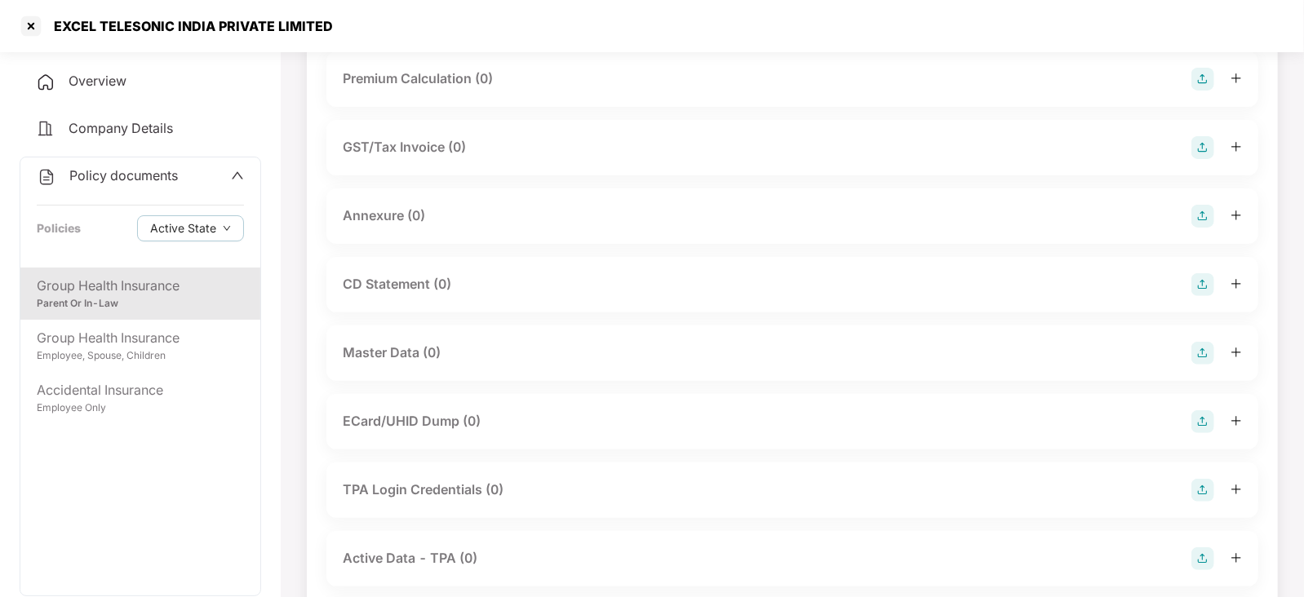
scroll to position [203, 0]
click at [1209, 353] on img at bounding box center [1203, 351] width 23 height 23
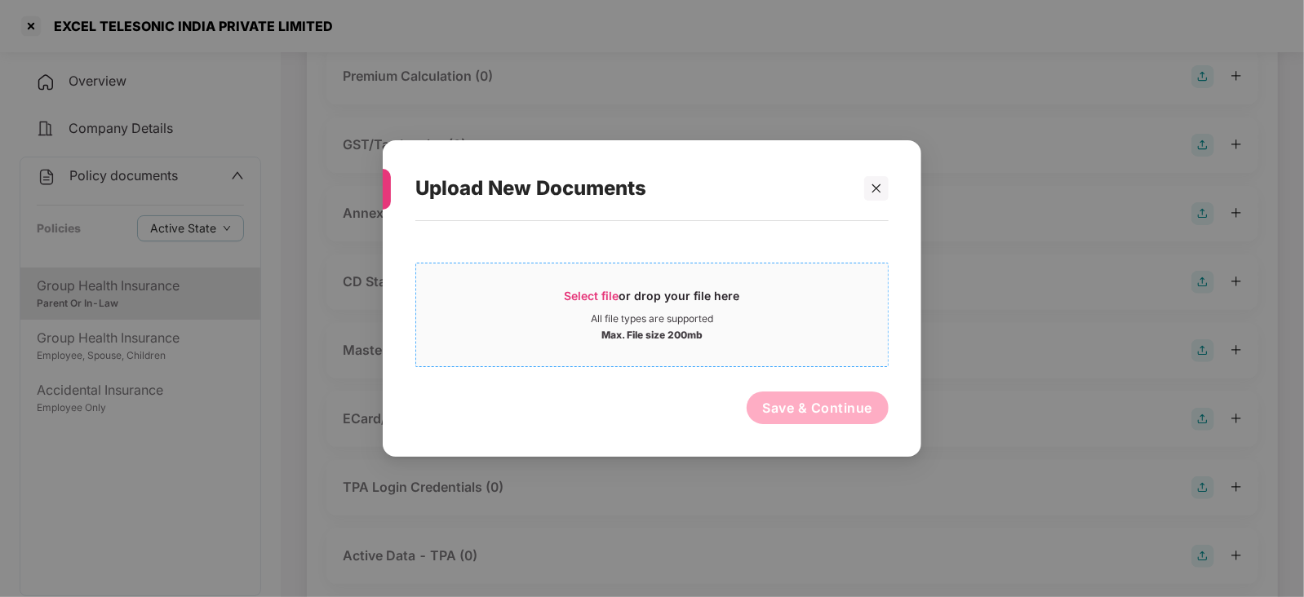
click at [610, 286] on span "Select file or drop your file here All file types are supported Max. File size …" at bounding box center [652, 315] width 472 height 78
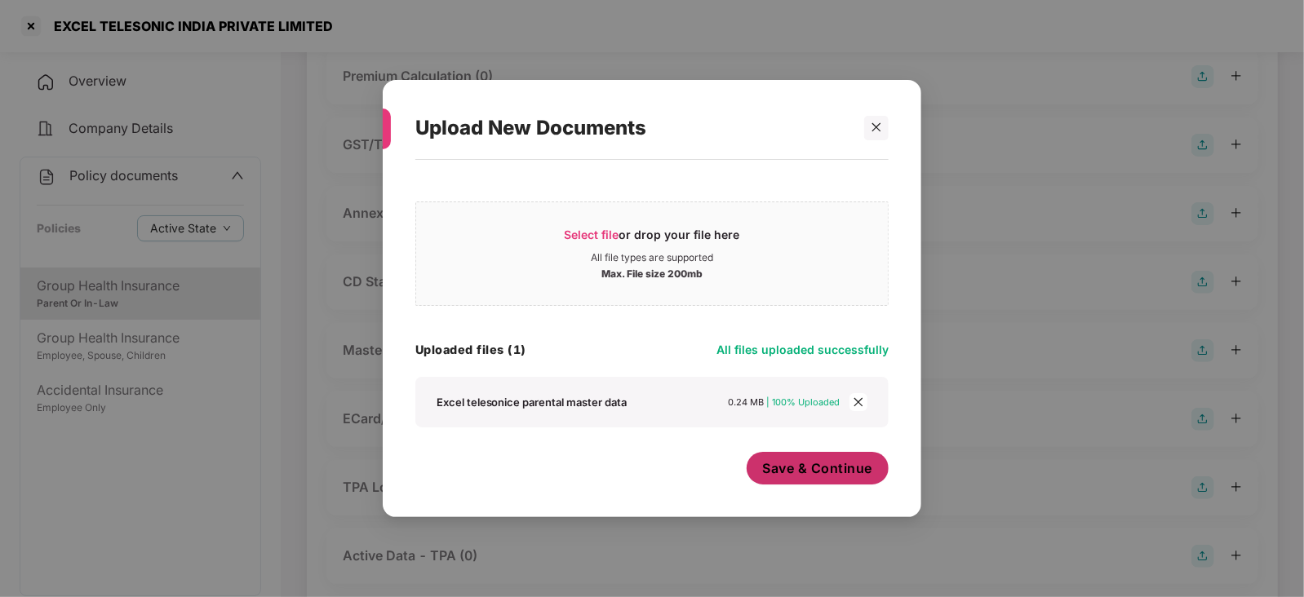
click at [784, 472] on span "Save & Continue" at bounding box center [818, 468] width 110 height 18
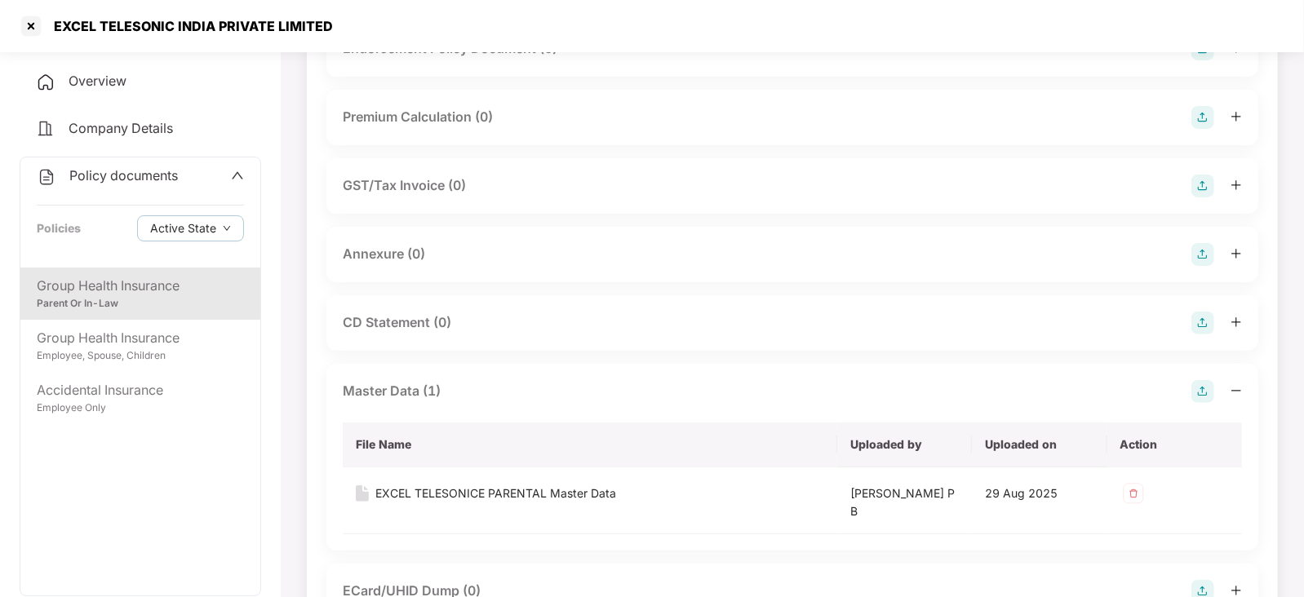
scroll to position [0, 0]
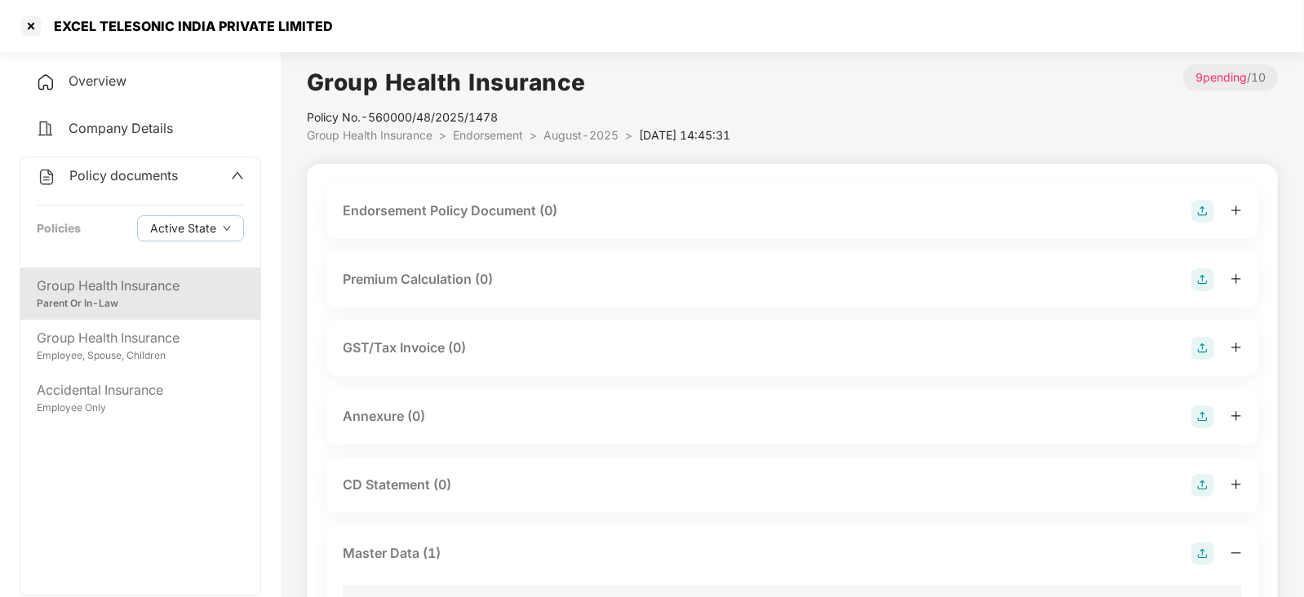
click at [1205, 213] on img at bounding box center [1203, 211] width 23 height 23
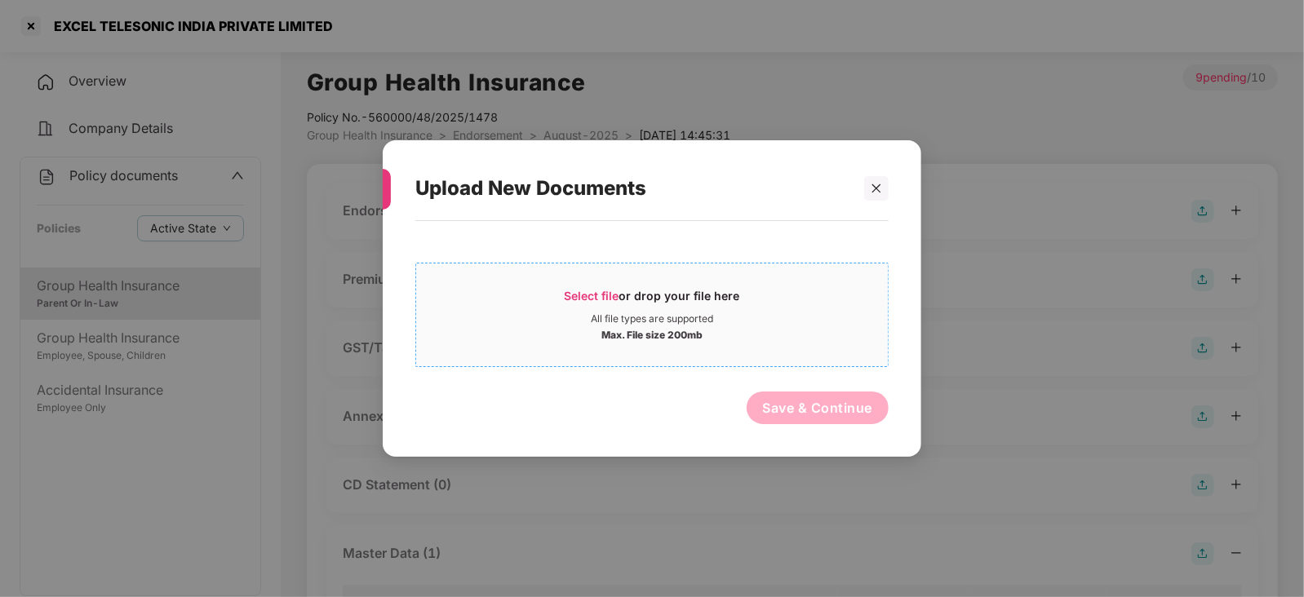
click at [616, 289] on span "Select file" at bounding box center [592, 296] width 55 height 14
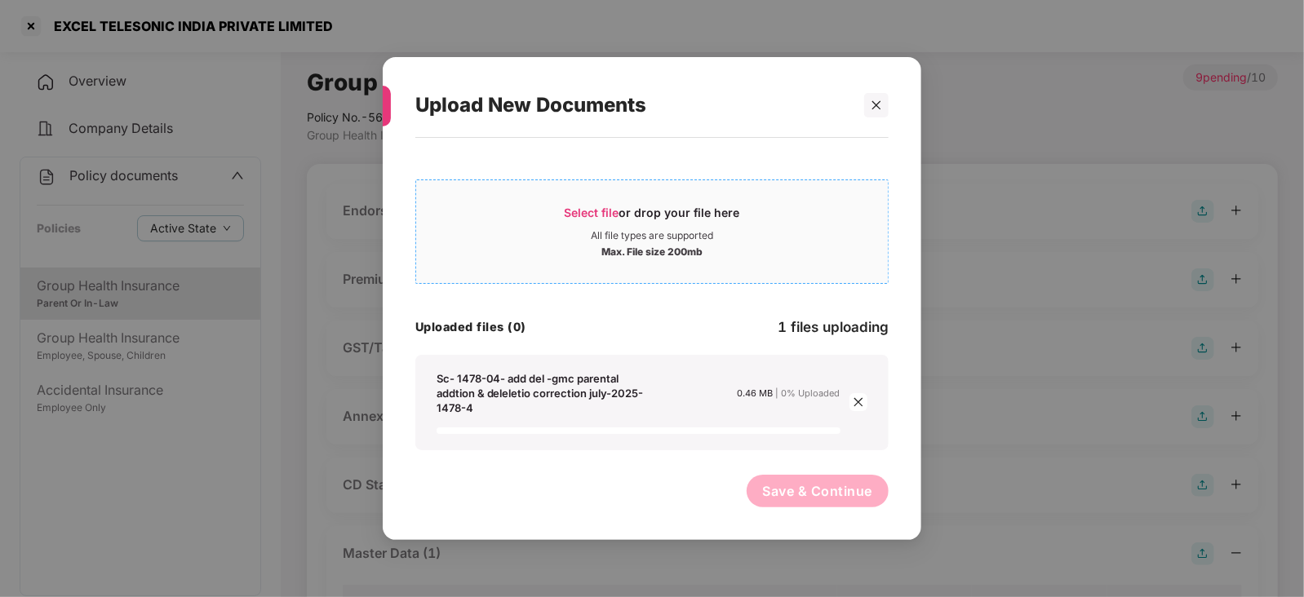
click at [601, 211] on span "Select file" at bounding box center [592, 213] width 55 height 14
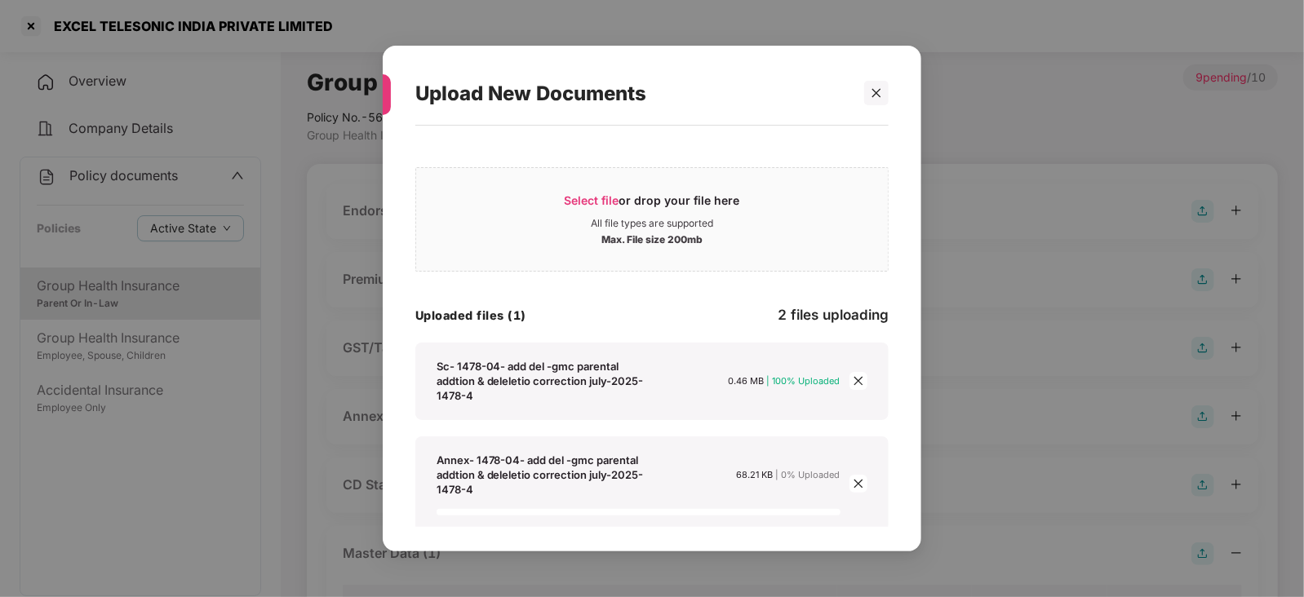
click at [668, 361] on div "Sc- 1478-04- add del -gmc parental addtion & deleletio correction july-2025- 14…" at bounding box center [639, 381] width 404 height 44
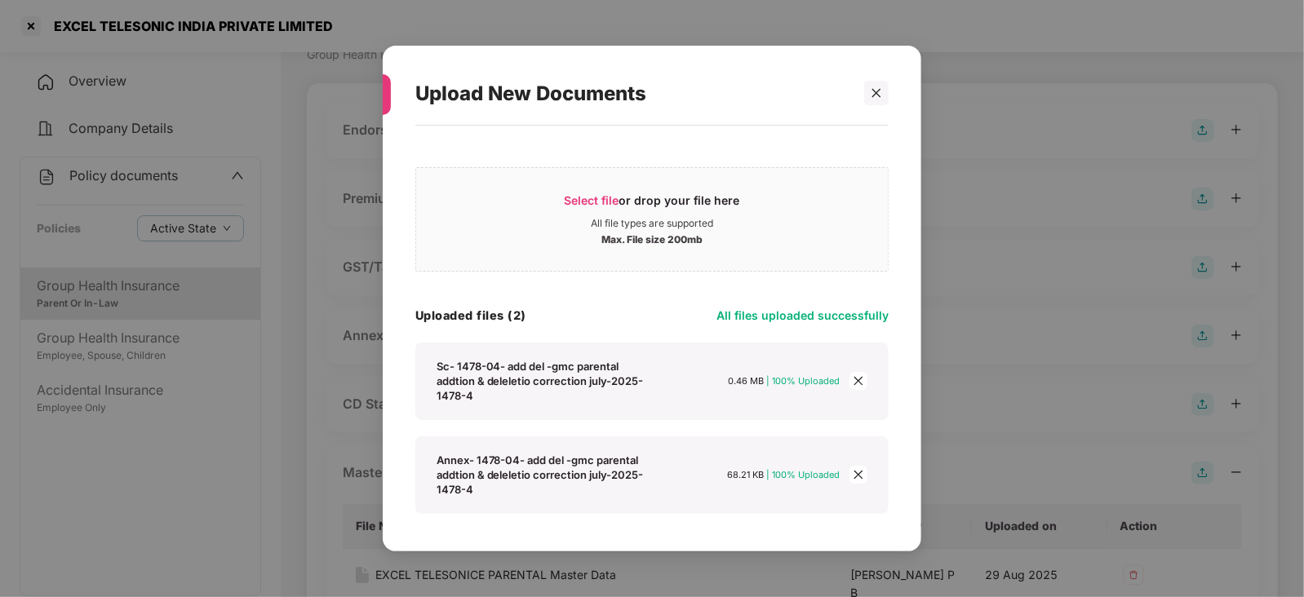
scroll to position [122, 0]
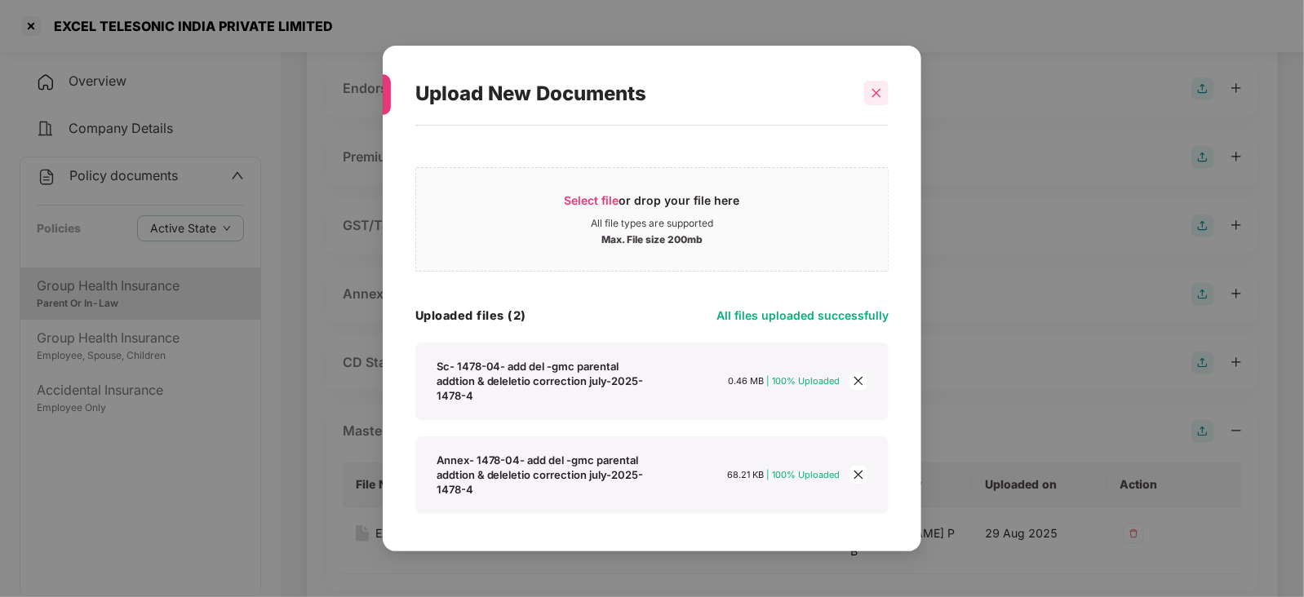
click at [887, 84] on div at bounding box center [876, 93] width 24 height 24
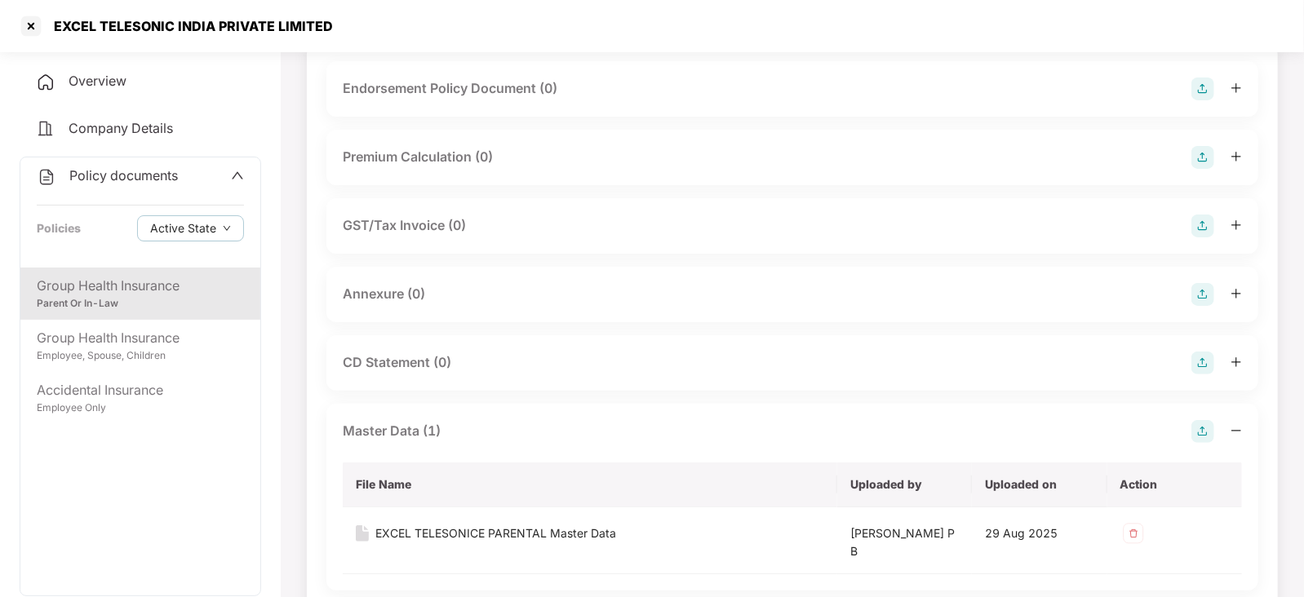
click at [1202, 158] on img at bounding box center [1203, 157] width 23 height 23
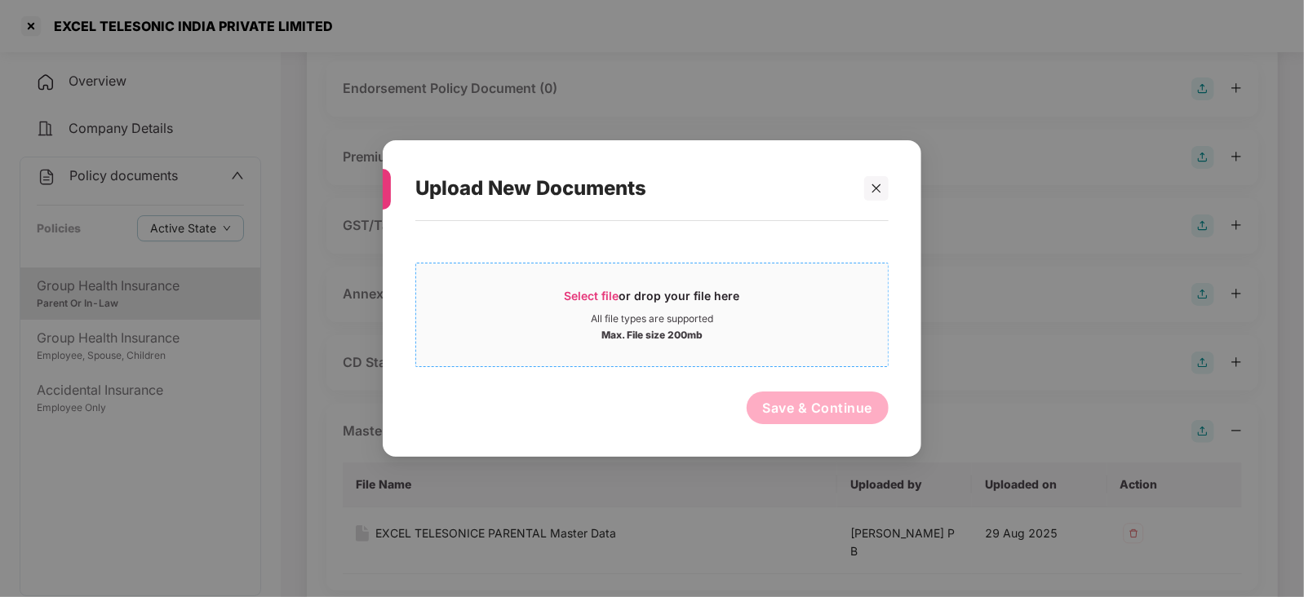
click at [620, 283] on span "Select file or drop your file here All file types are supported Max. File size …" at bounding box center [652, 315] width 472 height 78
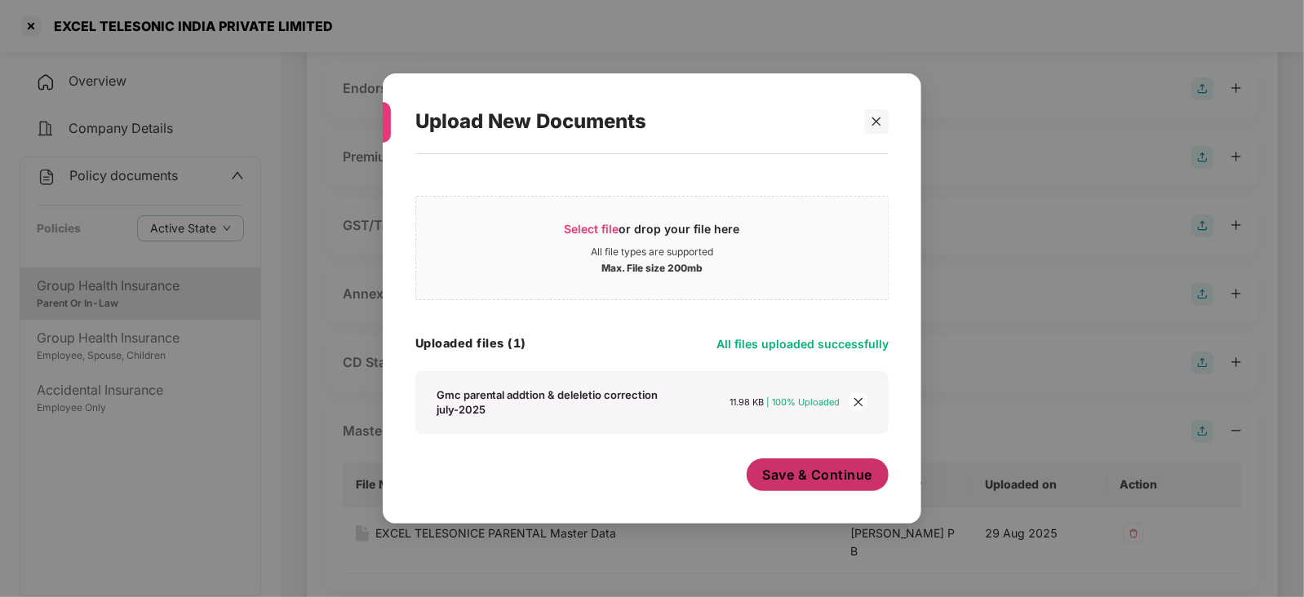
click at [787, 479] on span "Save & Continue" at bounding box center [818, 475] width 110 height 18
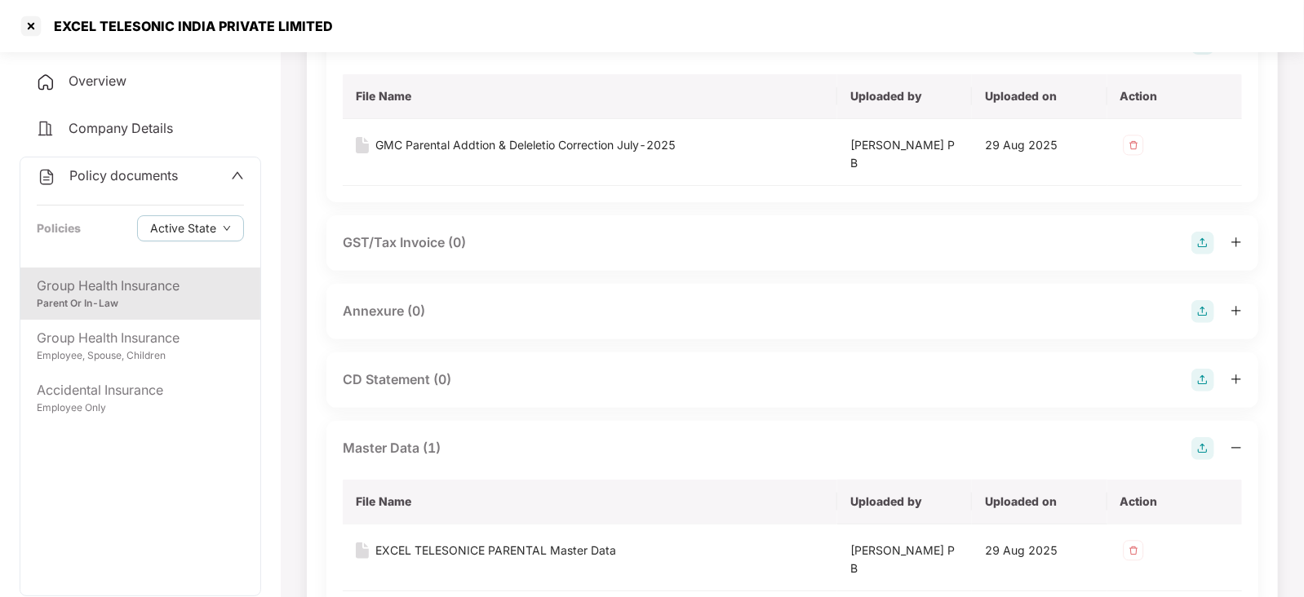
scroll to position [245, 0]
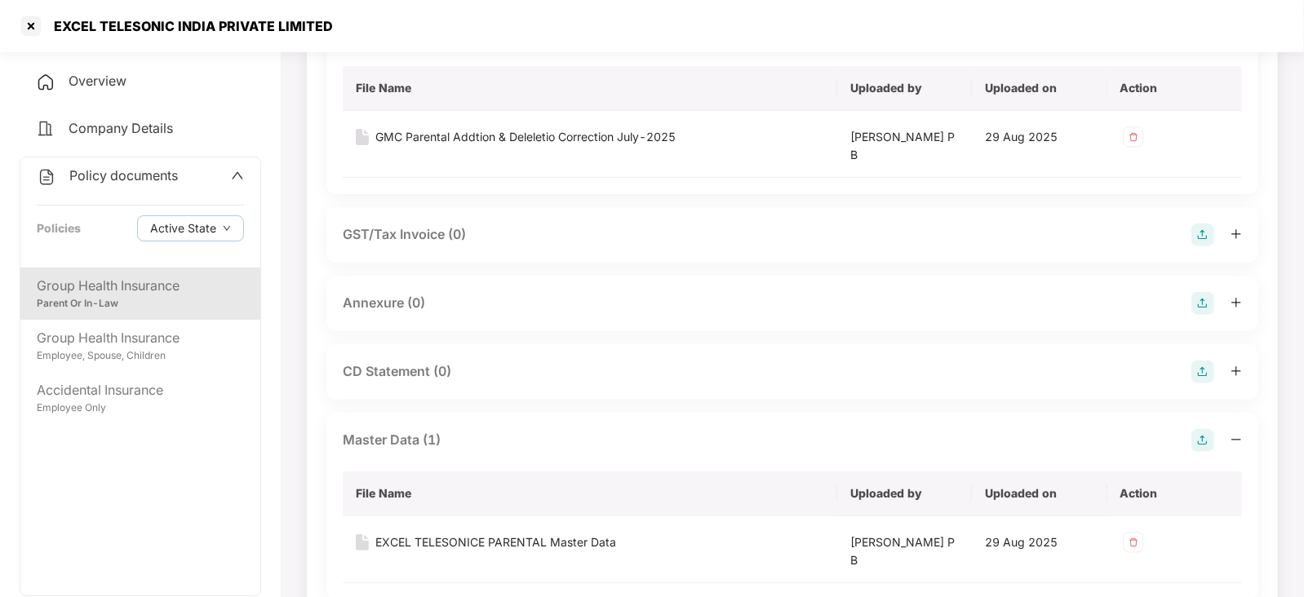
click at [1204, 306] on img at bounding box center [1203, 303] width 23 height 23
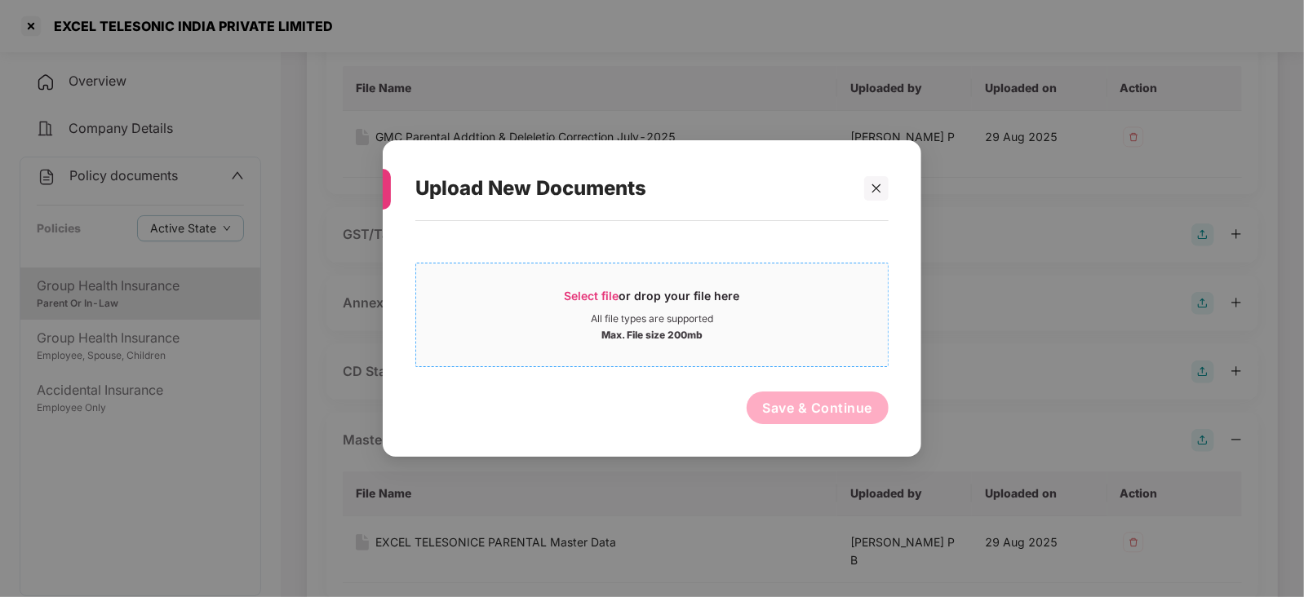
click at [606, 283] on span "Select file or drop your file here All file types are supported Max. File size …" at bounding box center [652, 315] width 472 height 78
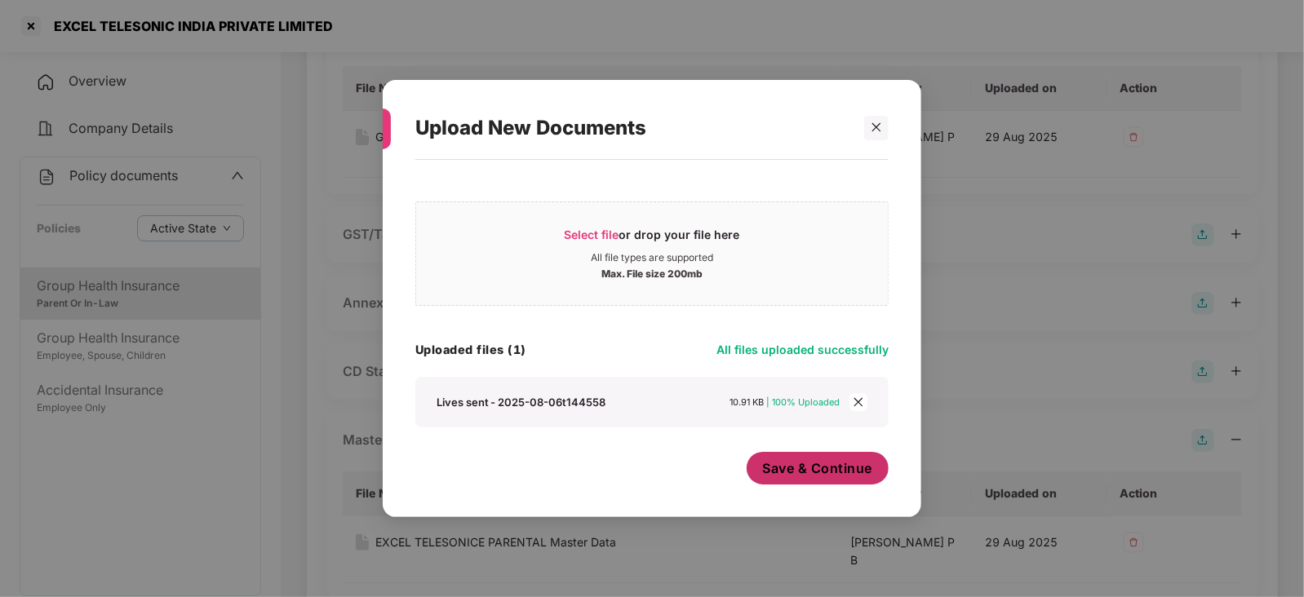
click at [784, 461] on span "Save & Continue" at bounding box center [818, 468] width 110 height 18
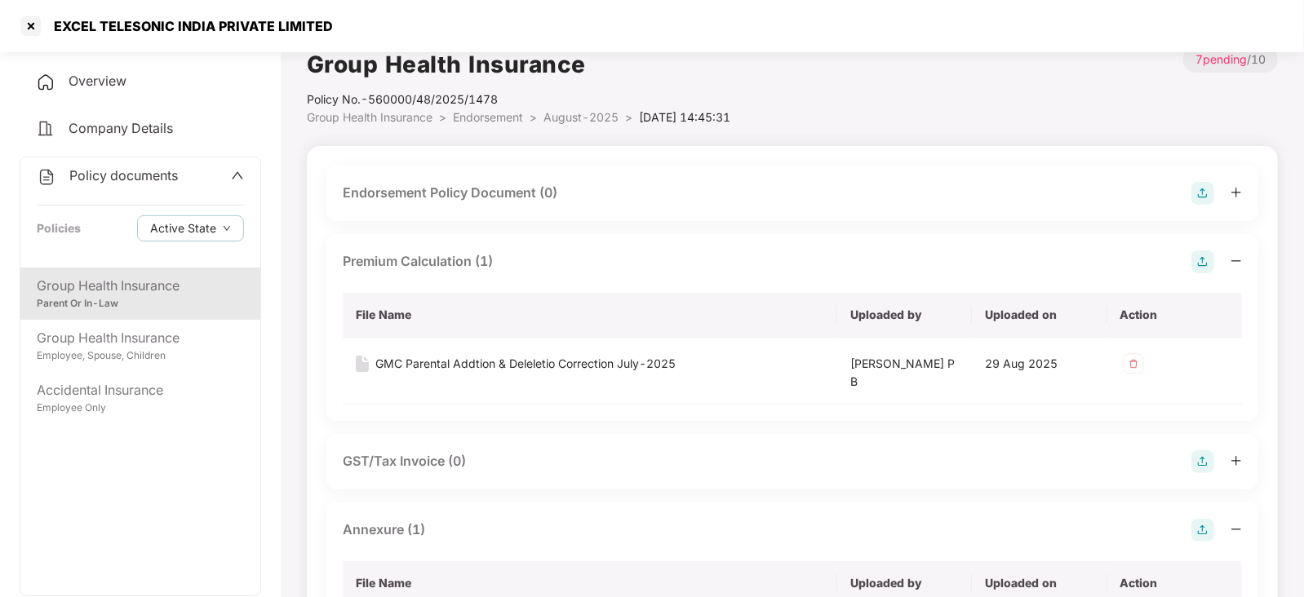
scroll to position [0, 0]
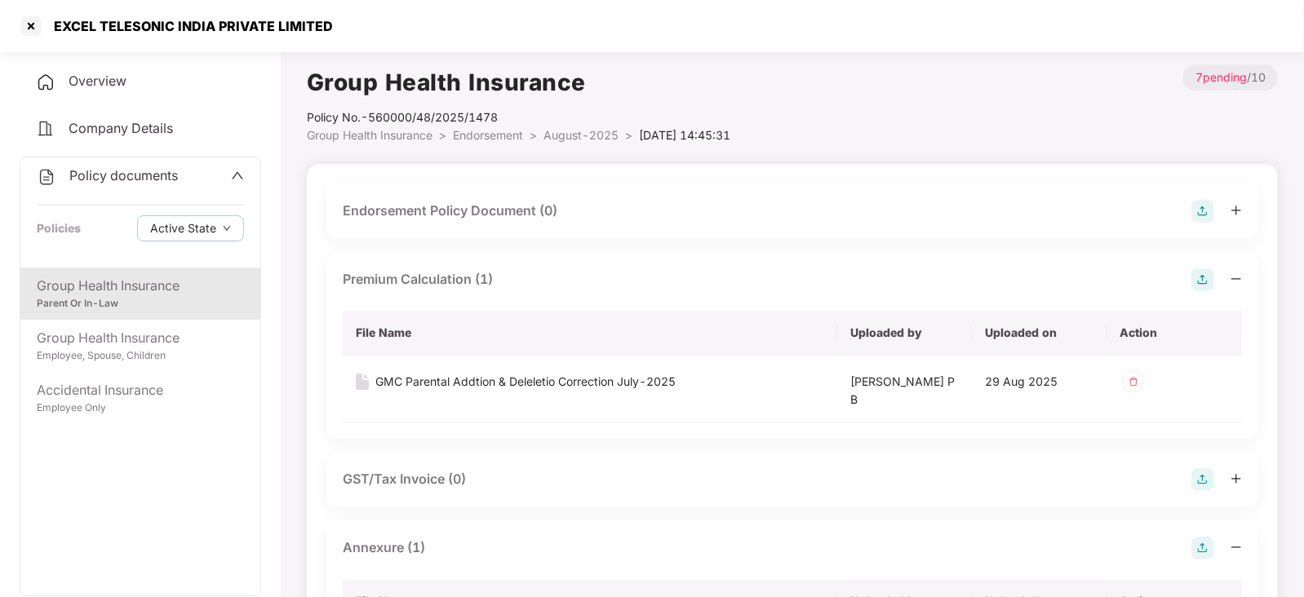
click at [1207, 210] on img at bounding box center [1203, 211] width 23 height 23
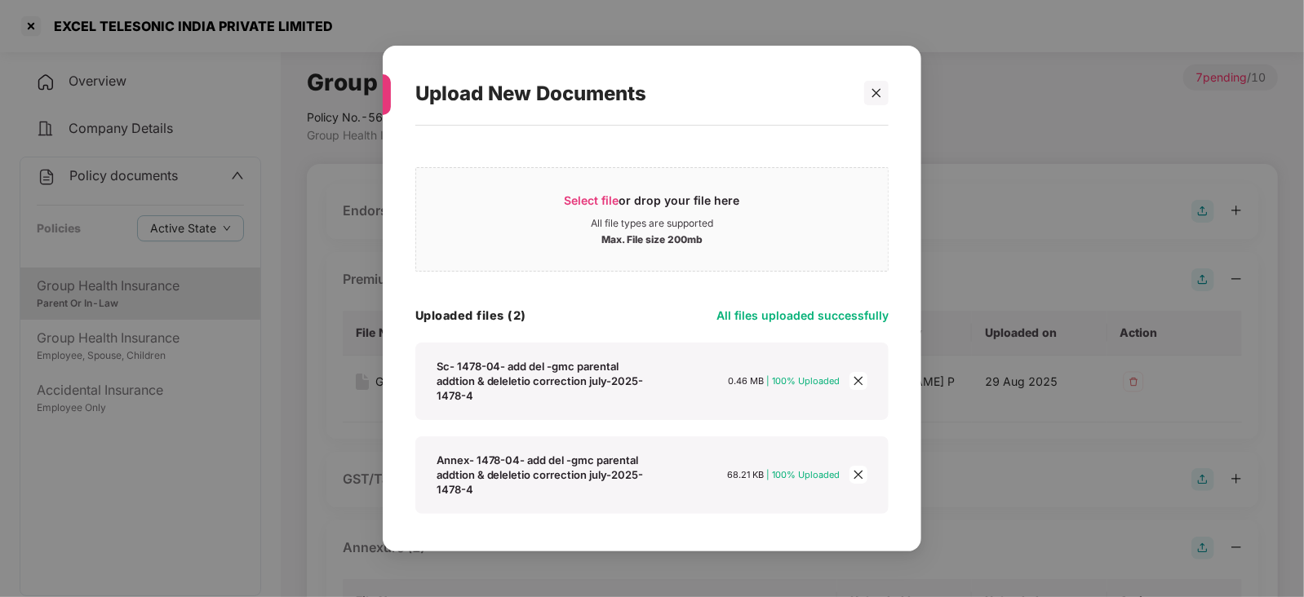
click at [746, 362] on div "Sc- 1478-04- add del -gmc parental addtion & deleletio correction july-2025- 14…" at bounding box center [639, 381] width 404 height 44
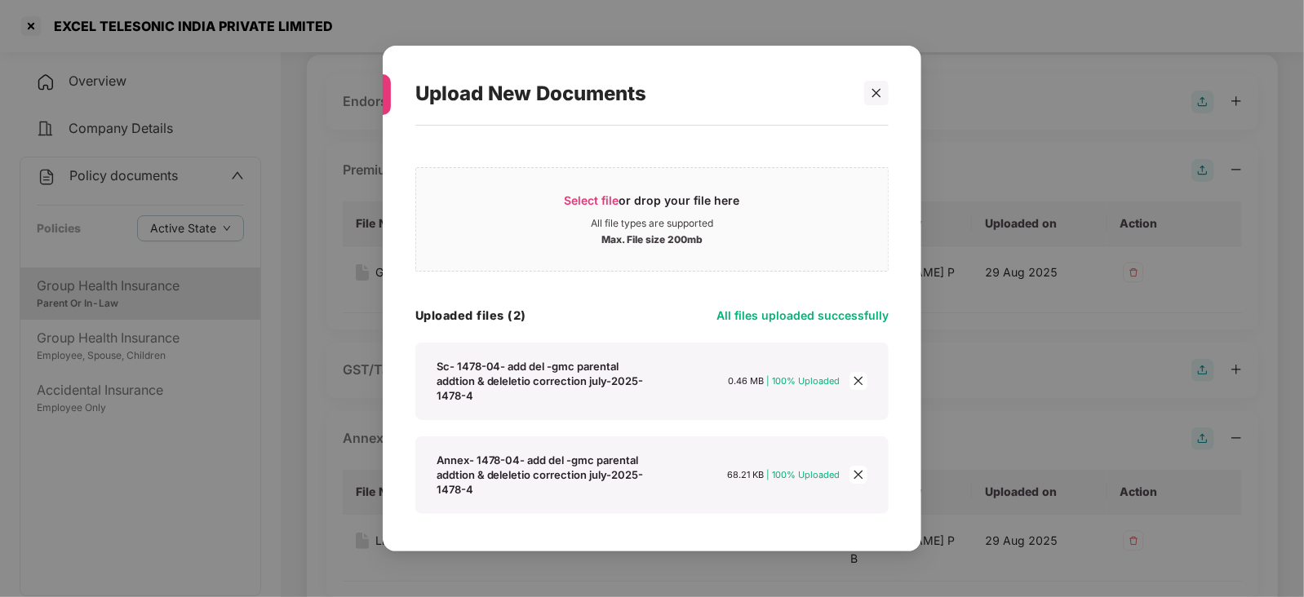
scroll to position [366, 0]
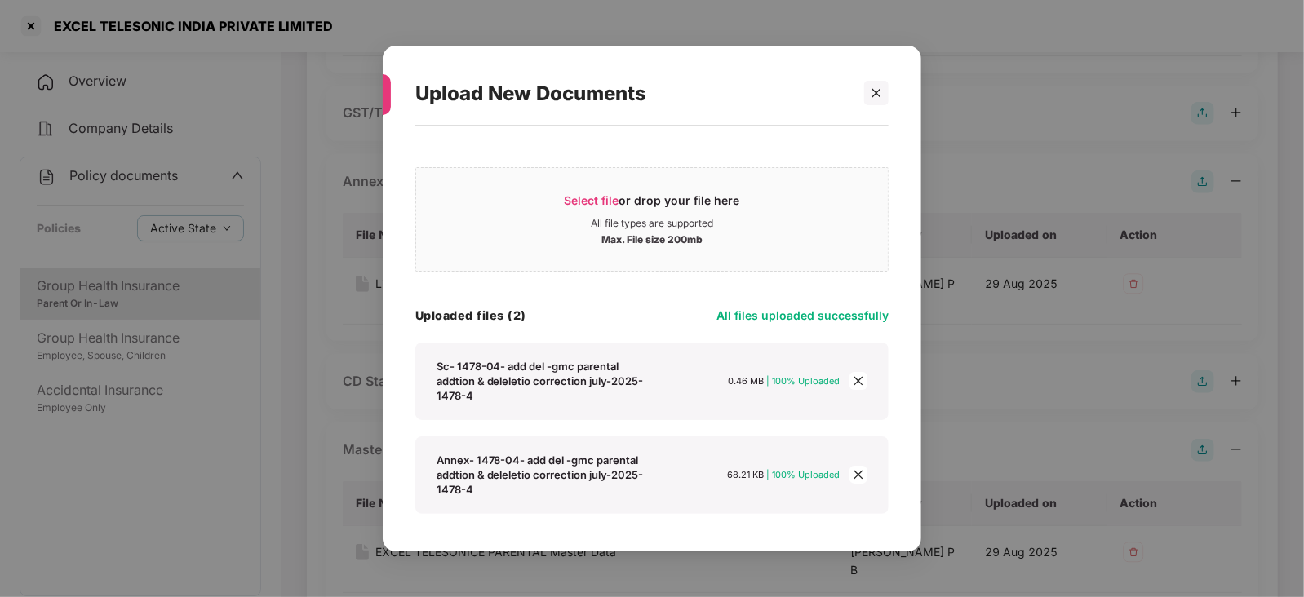
click at [852, 473] on span "close" at bounding box center [859, 475] width 18 height 18
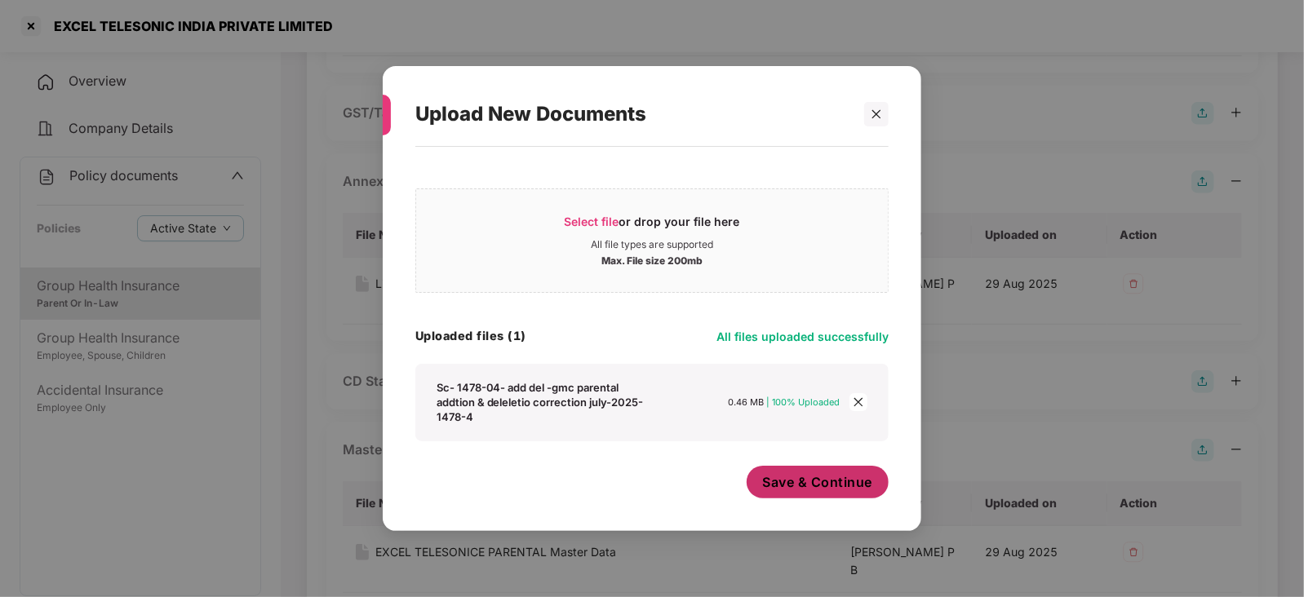
click at [812, 469] on button "Save & Continue" at bounding box center [818, 482] width 143 height 33
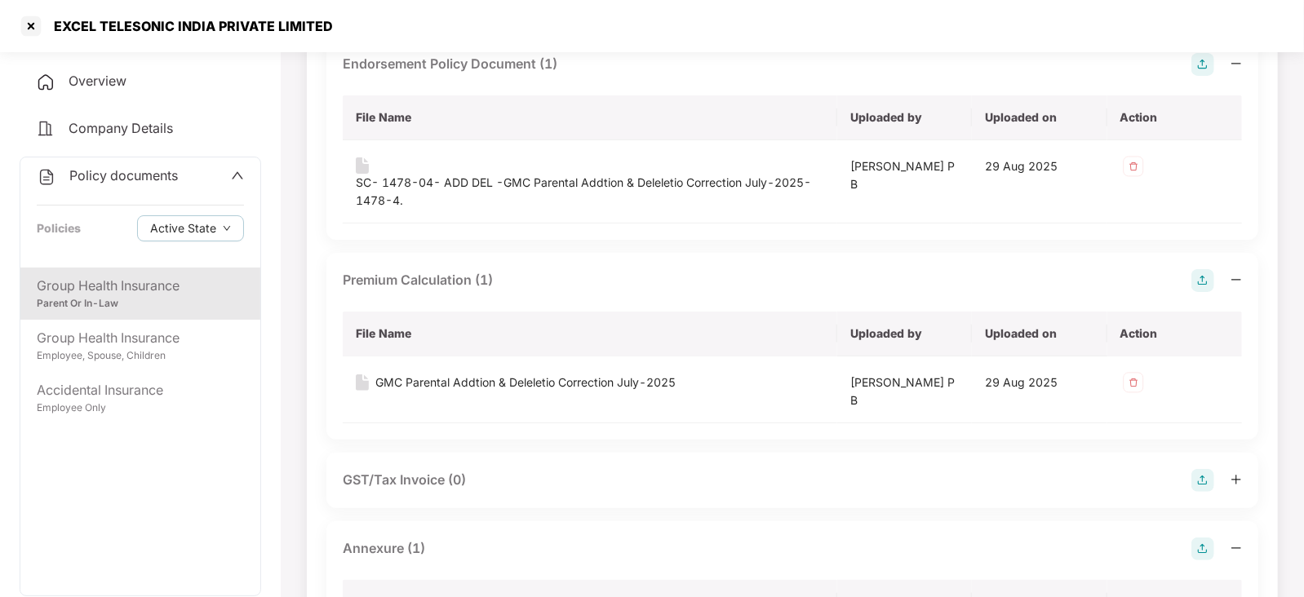
scroll to position [106, 0]
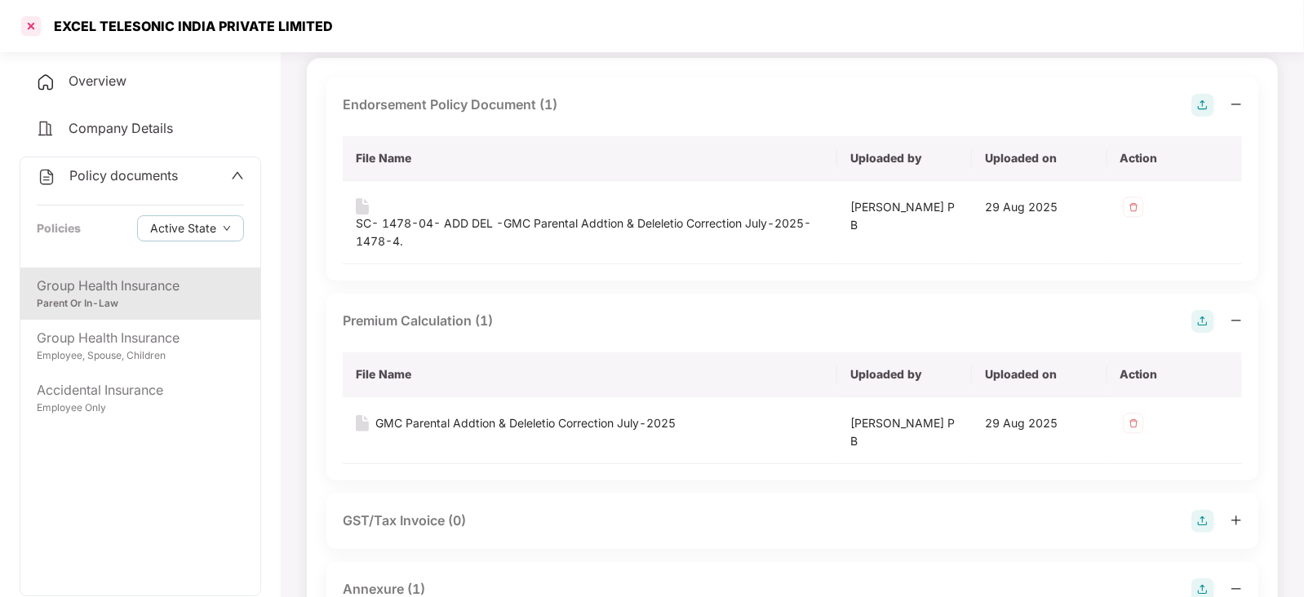
click at [32, 31] on div at bounding box center [31, 26] width 26 height 26
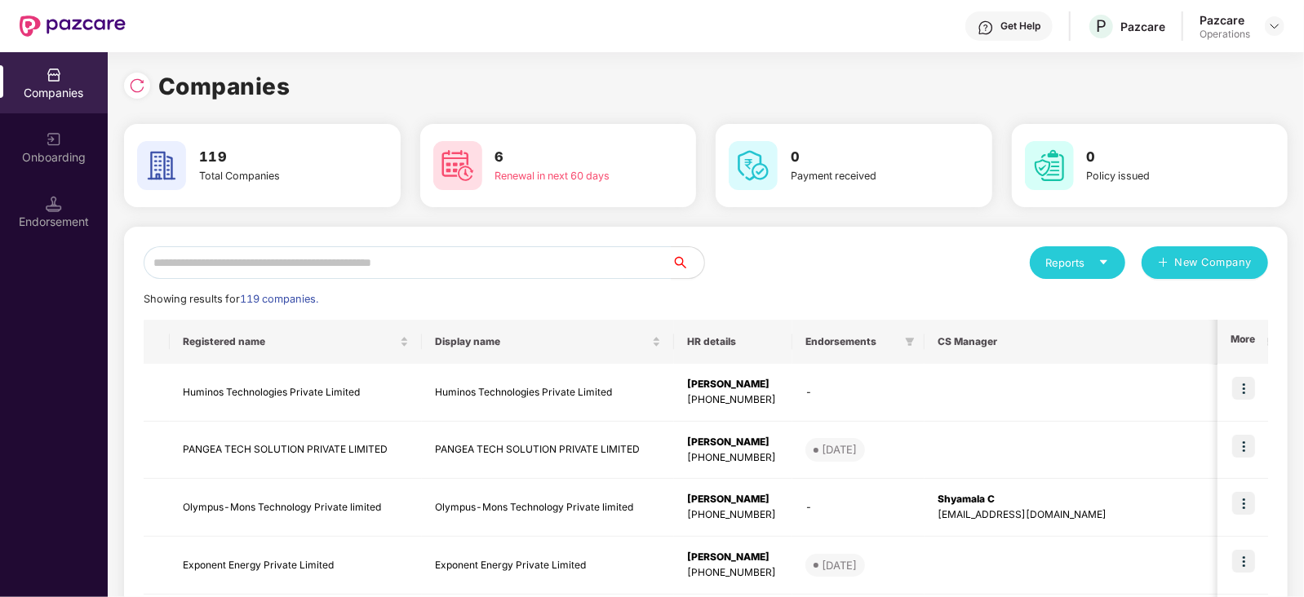
scroll to position [0, 0]
click at [331, 258] on input "text" at bounding box center [408, 262] width 528 height 33
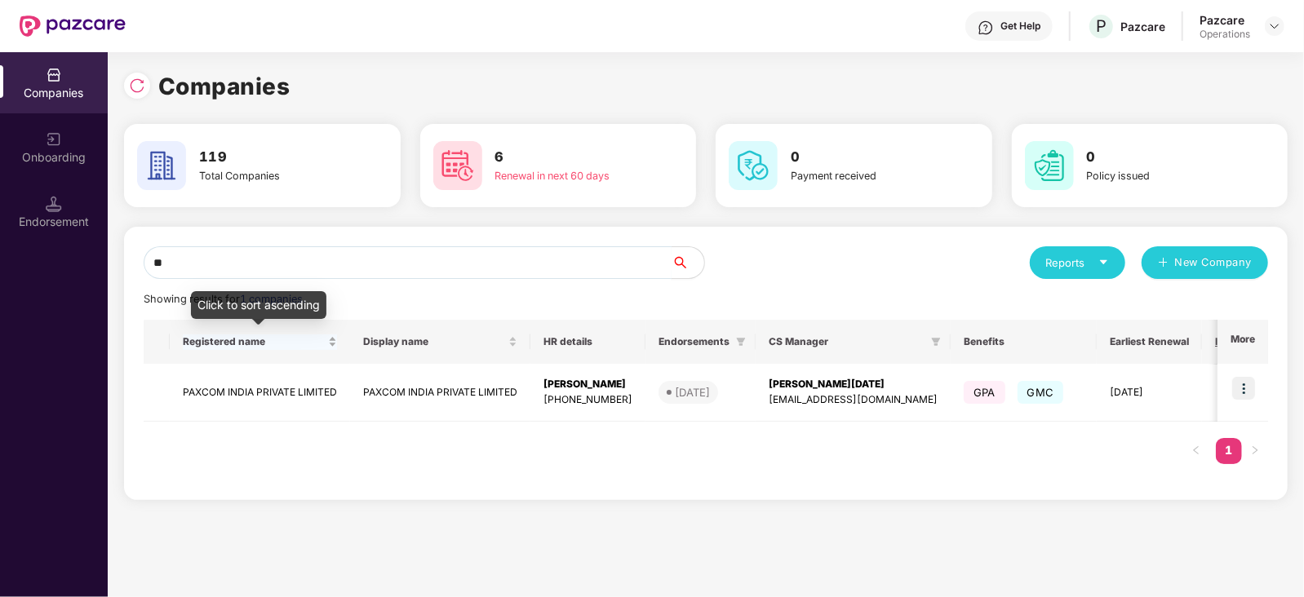
type input "*"
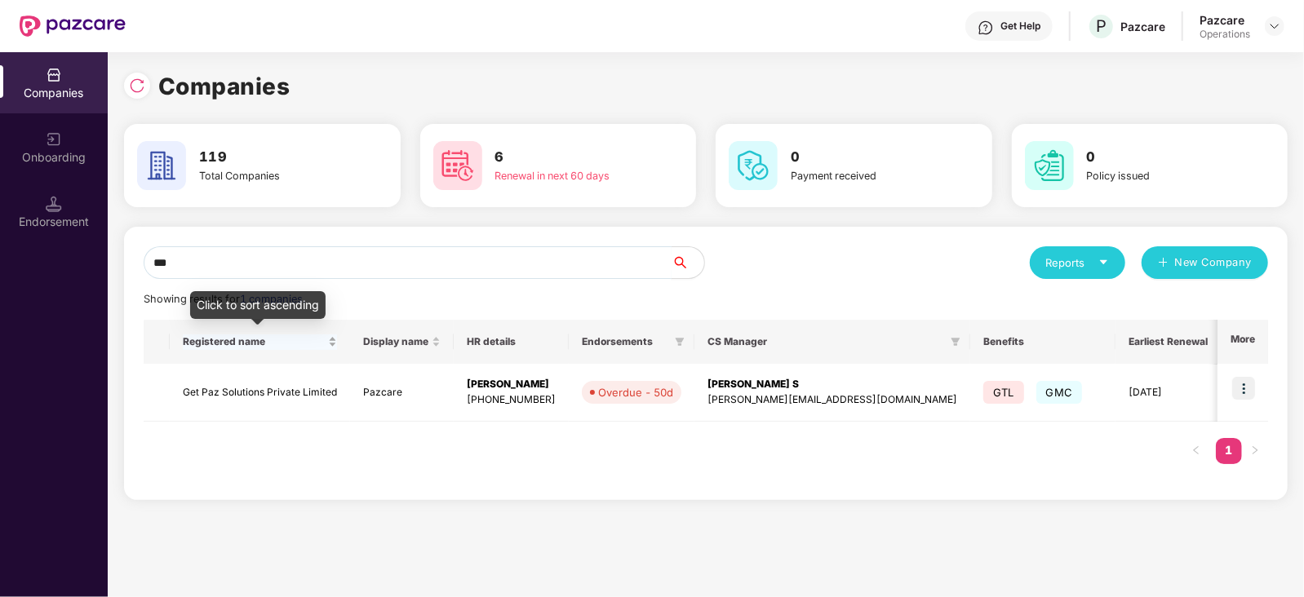
type input "***"
click at [261, 397] on td "Get Paz Solutions Private Limited" at bounding box center [260, 393] width 180 height 58
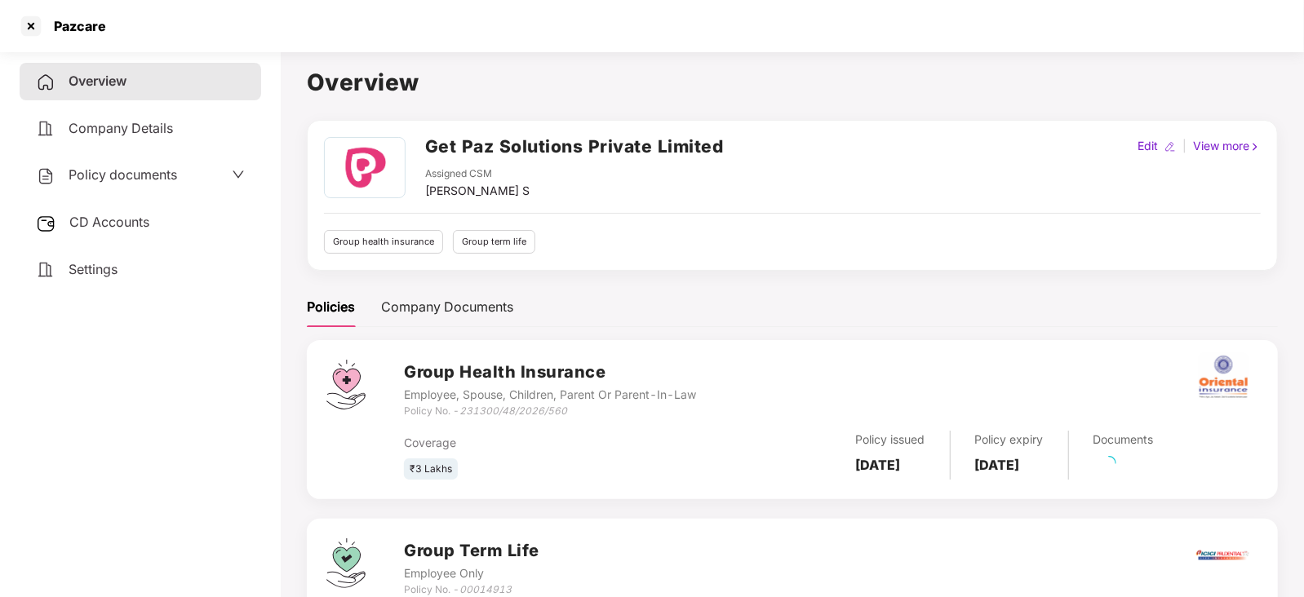
click at [91, 211] on div "CD Accounts" at bounding box center [141, 223] width 242 height 38
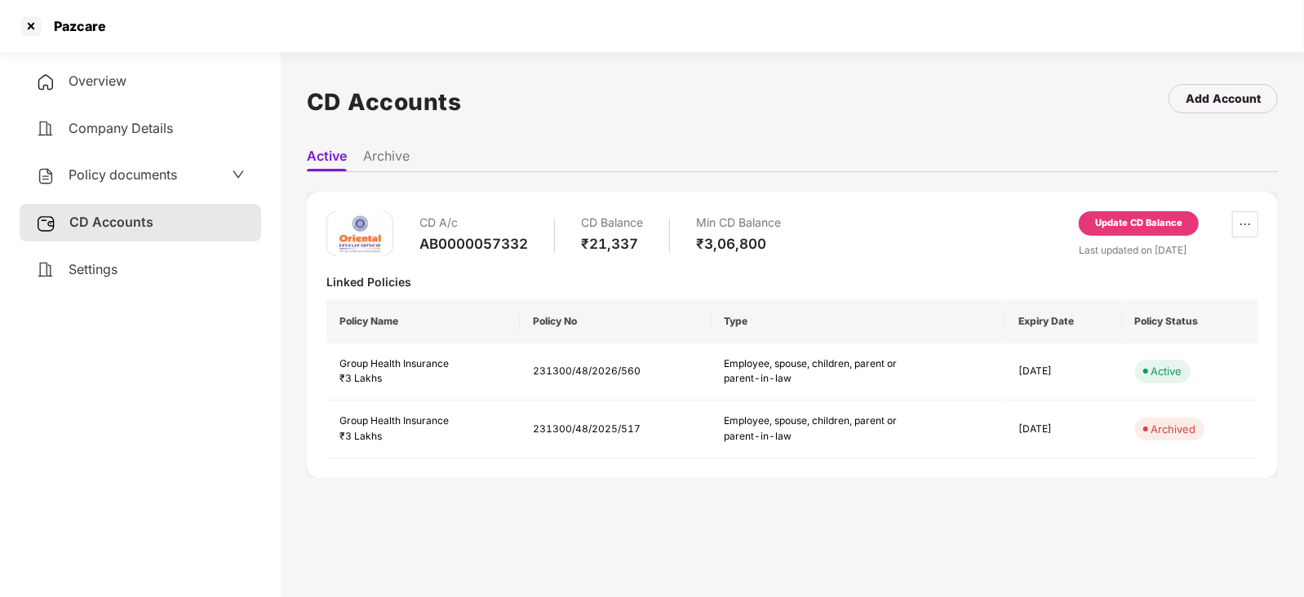
click at [1121, 216] on div "Update CD Balance" at bounding box center [1138, 223] width 87 height 15
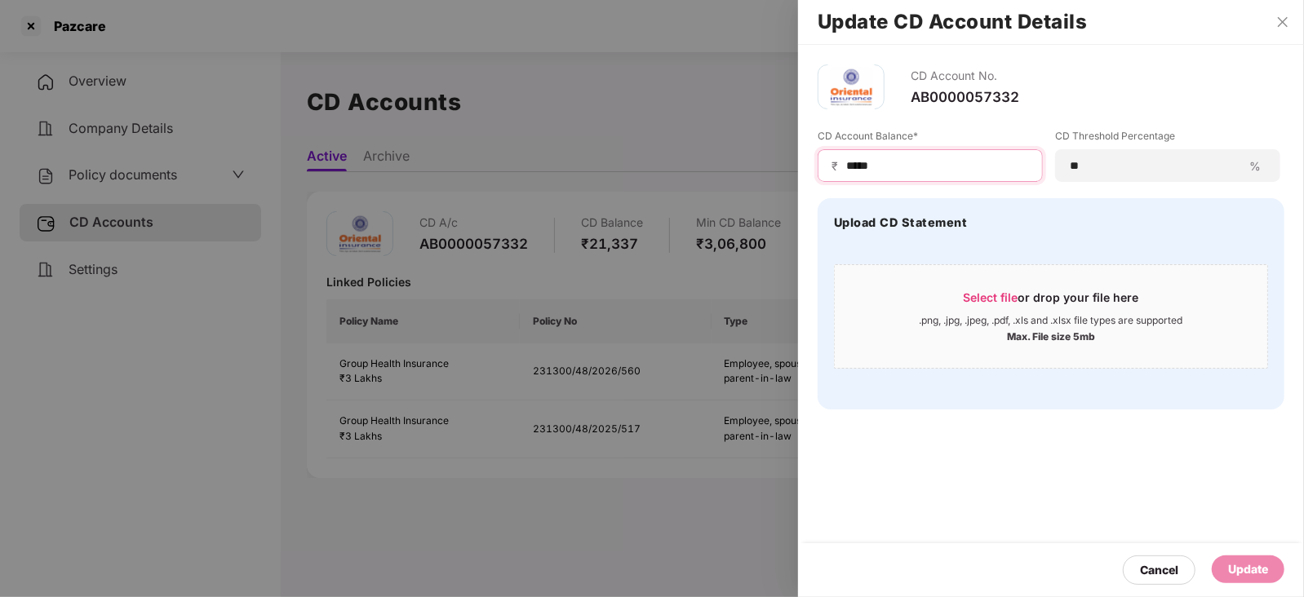
drag, startPoint x: 895, startPoint y: 171, endPoint x: 836, endPoint y: 173, distance: 59.6
click at [836, 173] on div "₹ *****" at bounding box center [930, 165] width 225 height 33
paste input
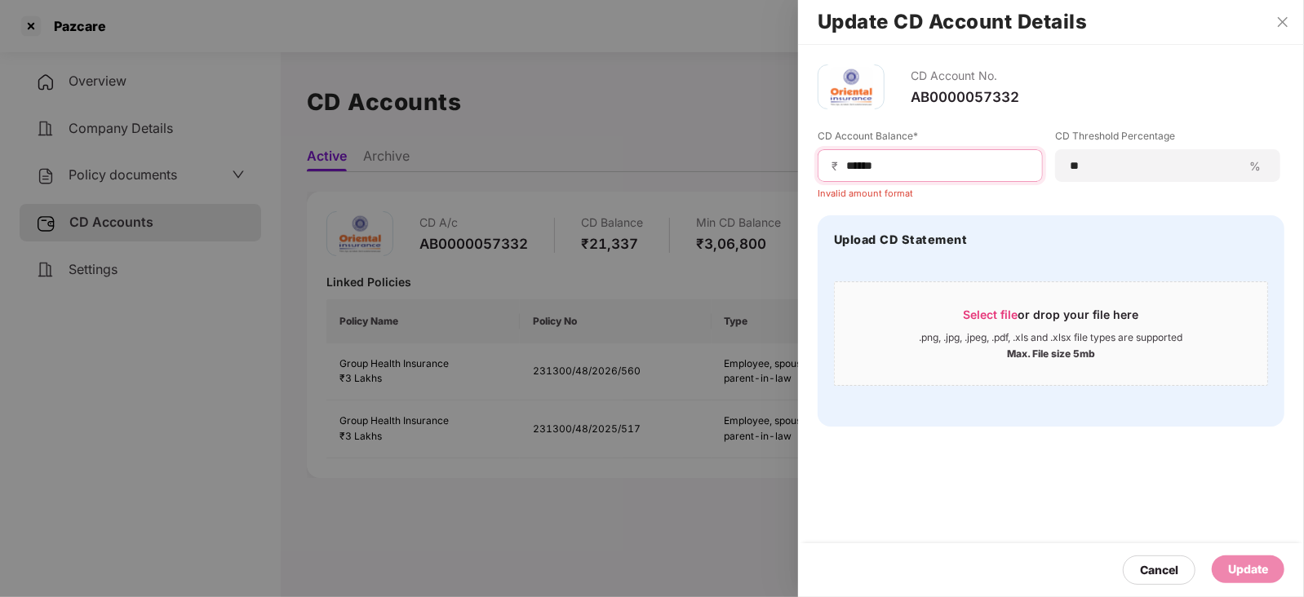
click at [845, 166] on input "*****" at bounding box center [937, 166] width 184 height 17
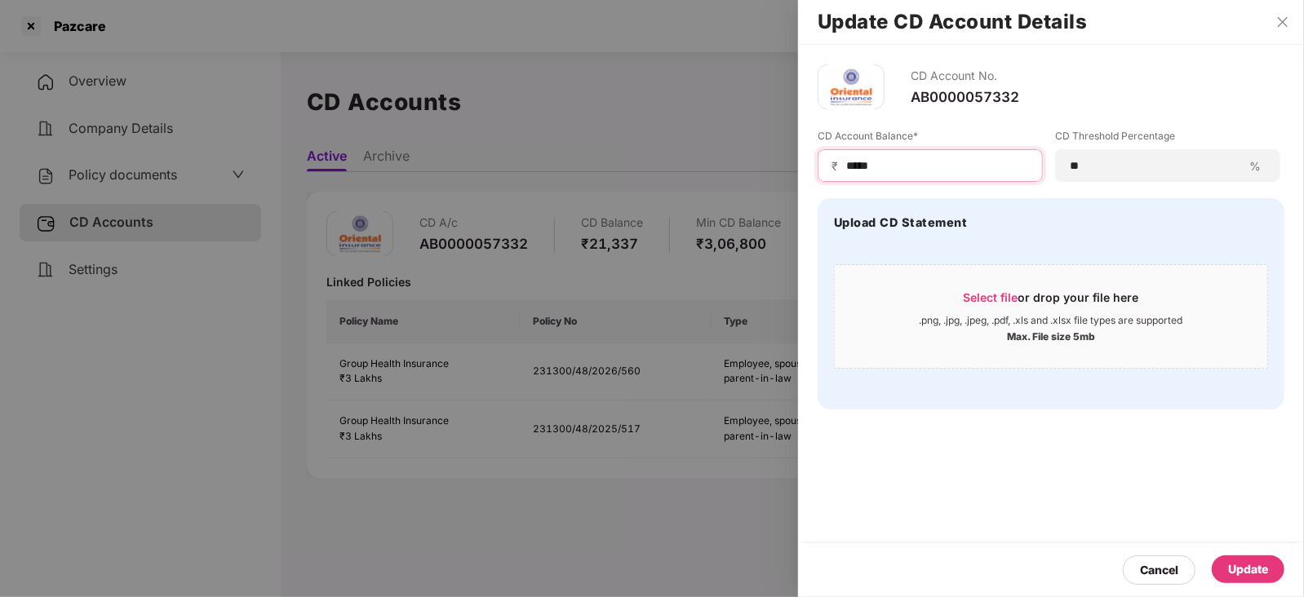
type input "*****"
click at [1259, 553] on div "Cancel Update" at bounding box center [1051, 571] width 506 height 54
click at [1254, 563] on div "Update" at bounding box center [1248, 570] width 40 height 18
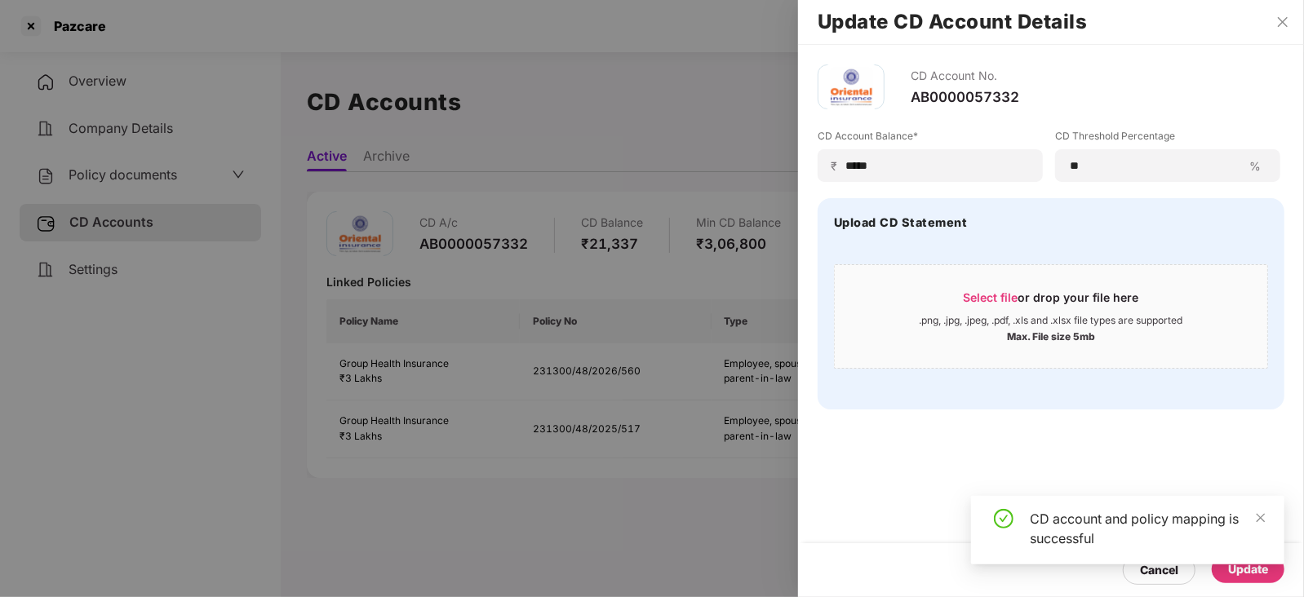
click at [116, 168] on div at bounding box center [652, 298] width 1304 height 597
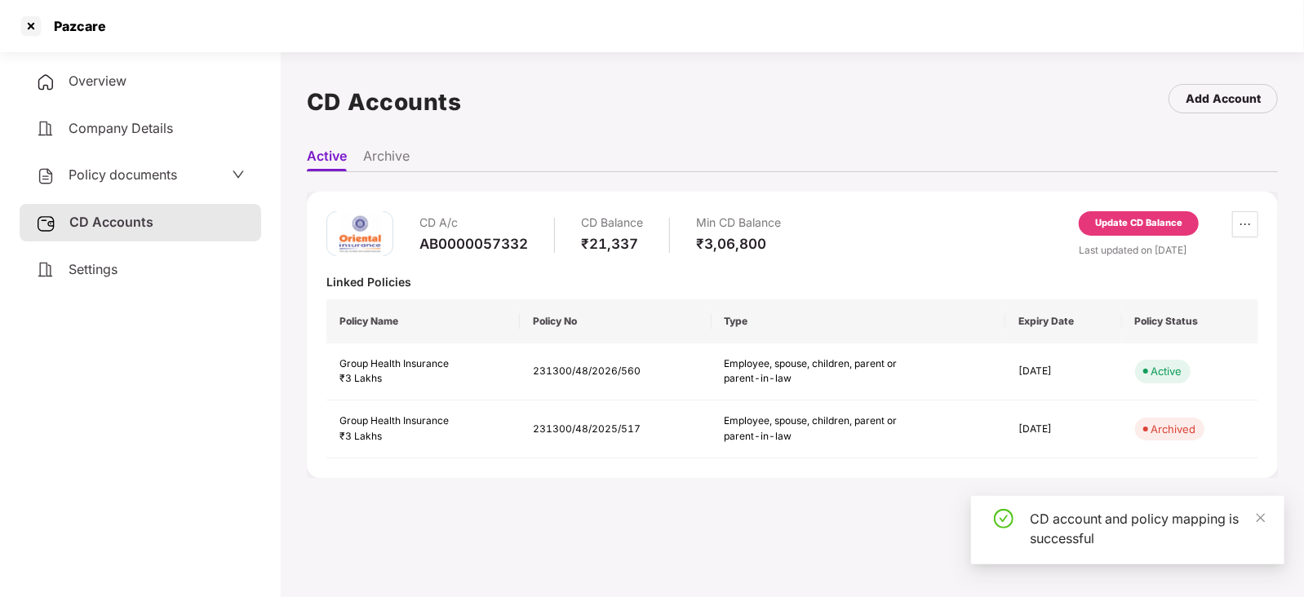
click at [116, 168] on span "Policy documents" at bounding box center [123, 174] width 109 height 16
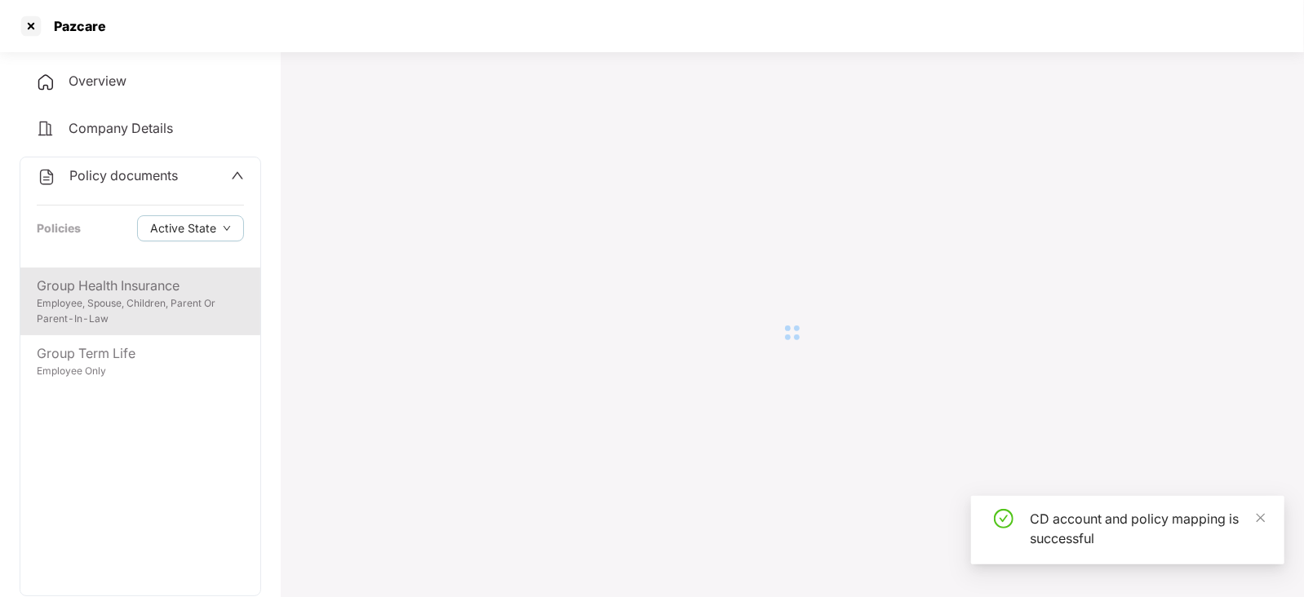
click at [106, 286] on div "Group Health Insurance" at bounding box center [140, 286] width 207 height 20
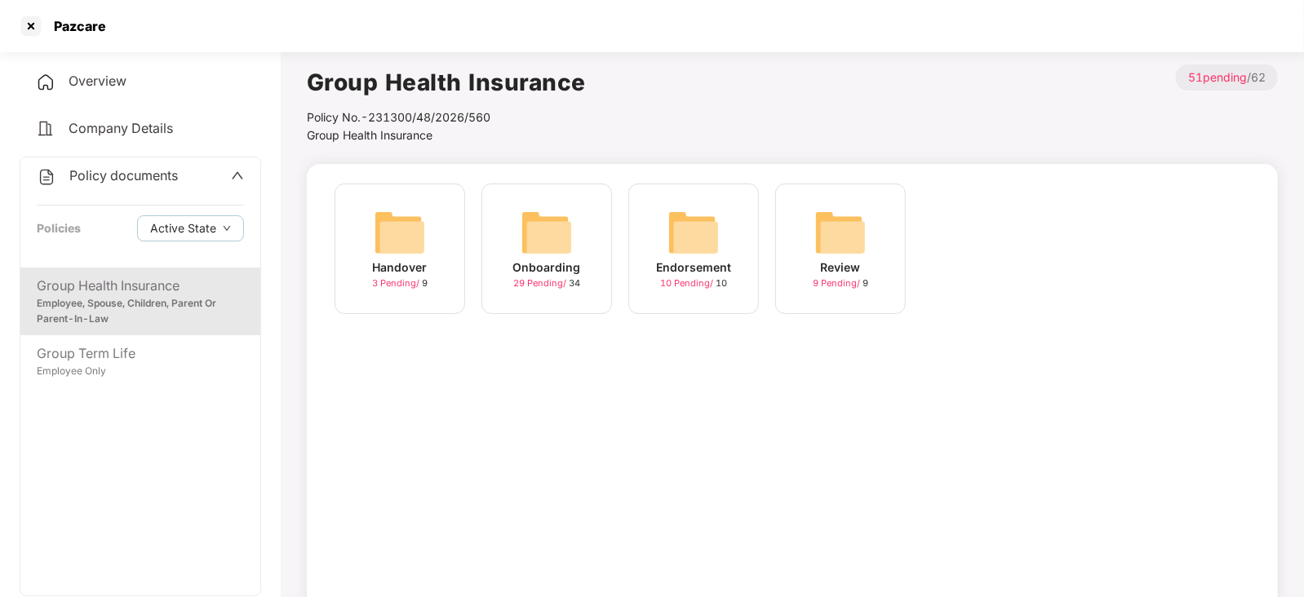
click at [706, 244] on img at bounding box center [694, 232] width 52 height 52
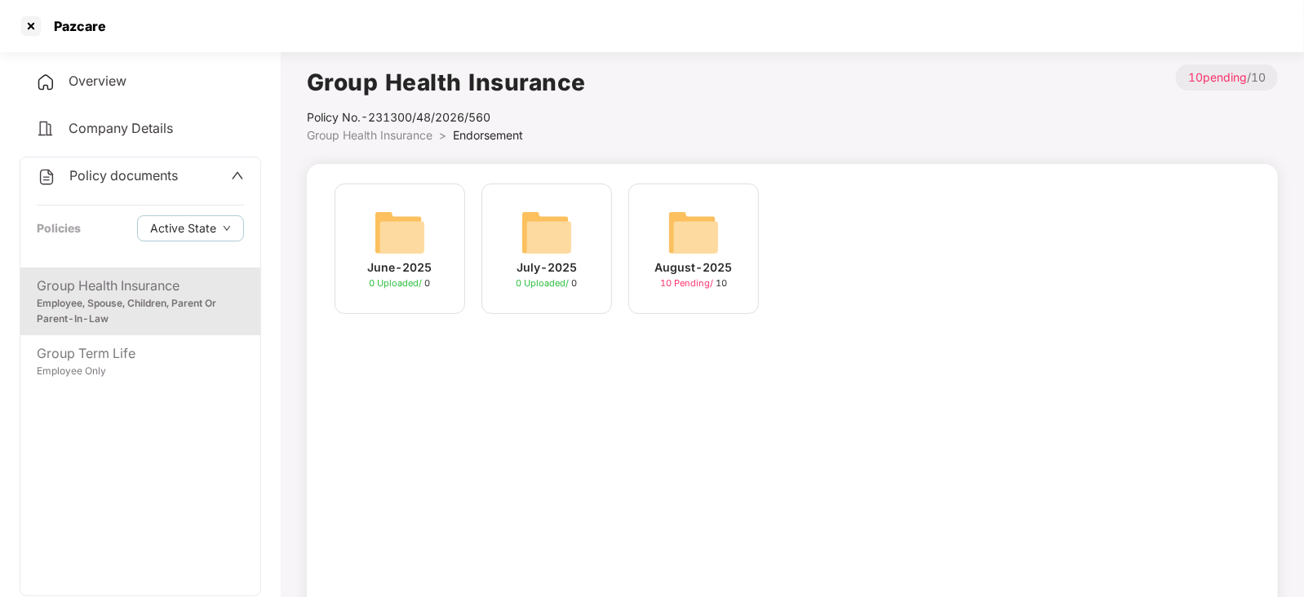
click at [684, 260] on div "August-2025" at bounding box center [694, 268] width 78 height 18
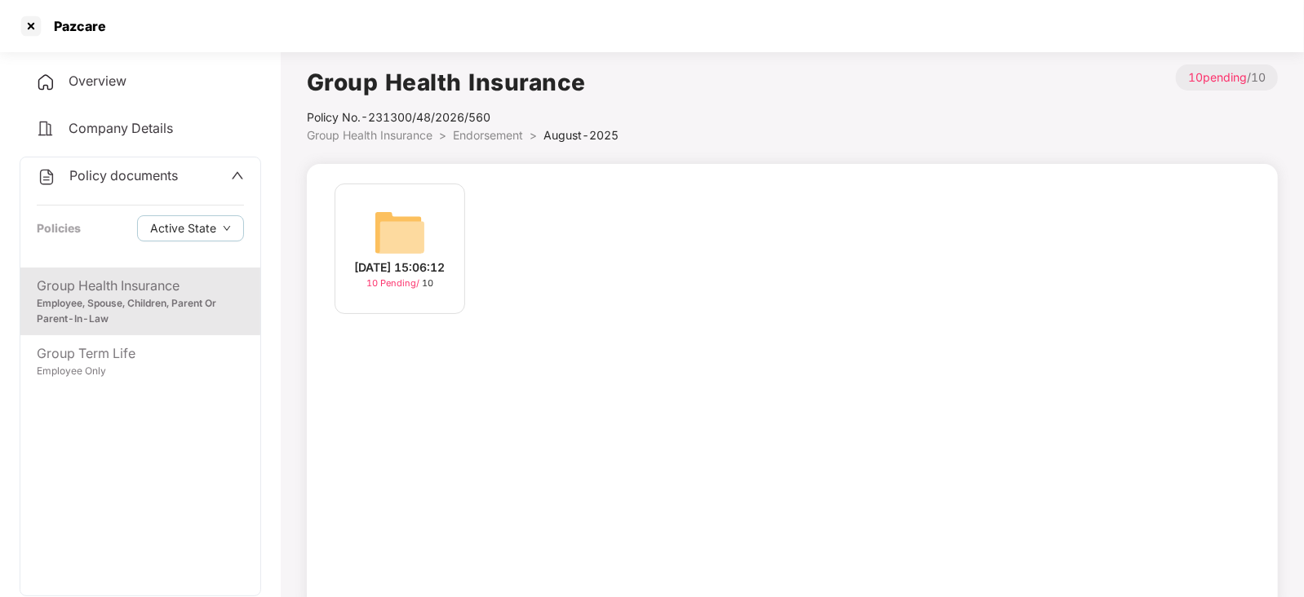
click at [414, 233] on img at bounding box center [400, 232] width 52 height 52
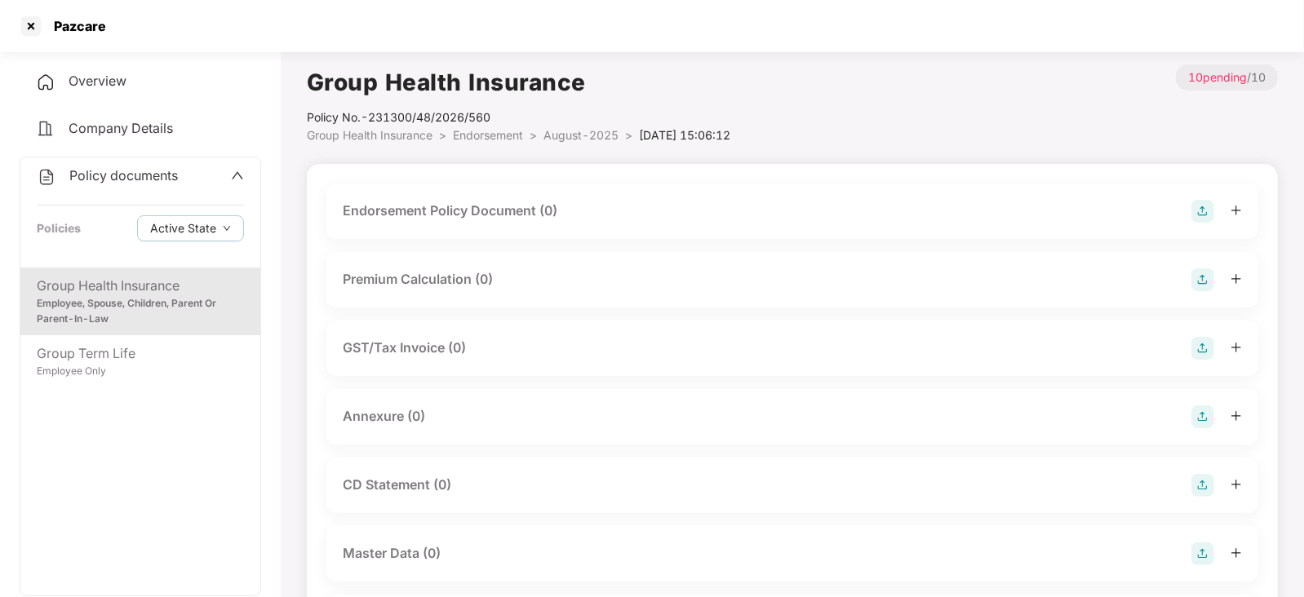
click at [1204, 215] on img at bounding box center [1203, 211] width 23 height 23
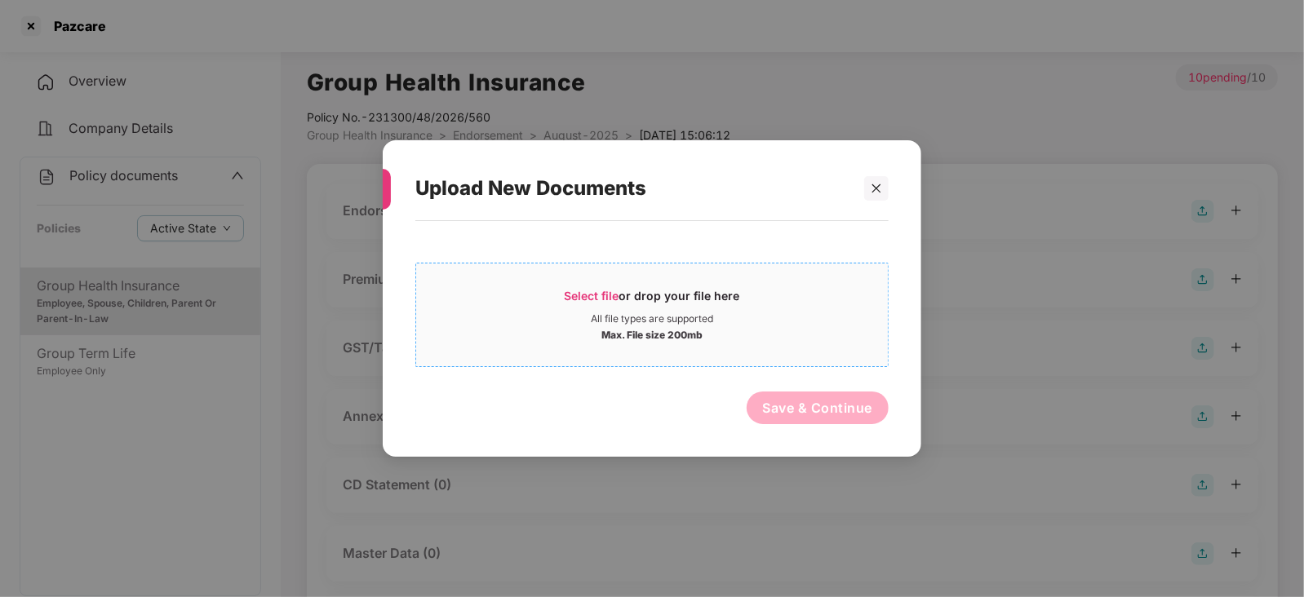
click at [613, 300] on span "Select file" at bounding box center [592, 296] width 55 height 14
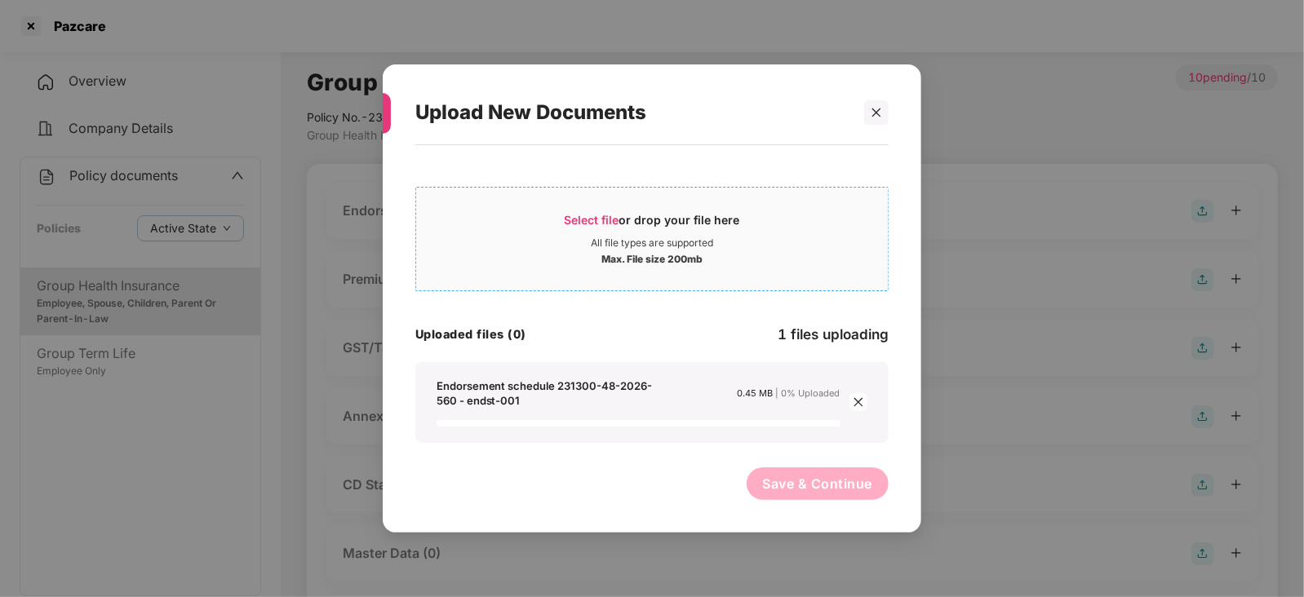
click at [575, 227] on div "Select file or drop your file here" at bounding box center [652, 224] width 175 height 24
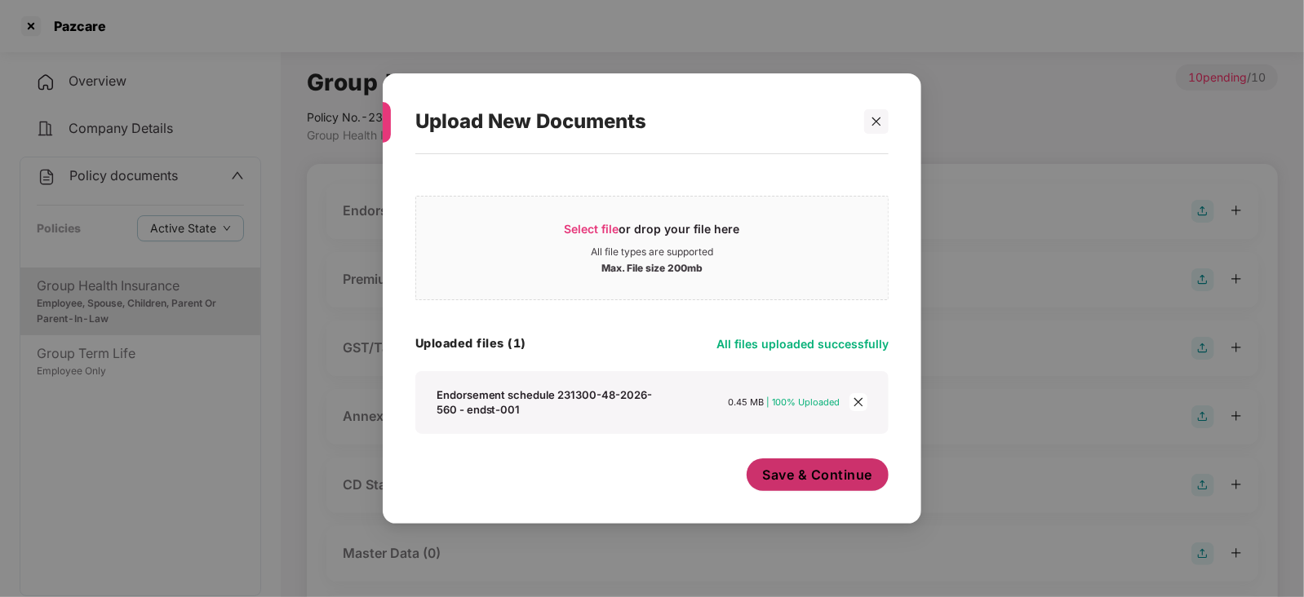
click at [795, 474] on span "Save & Continue" at bounding box center [818, 475] width 110 height 18
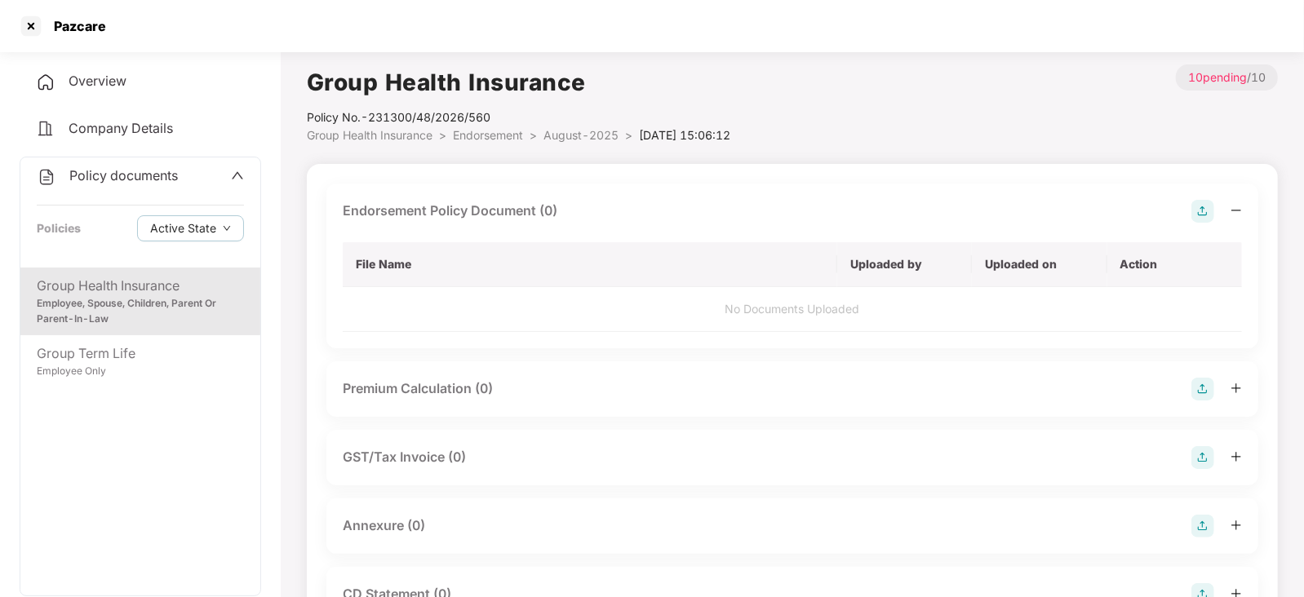
scroll to position [40, 0]
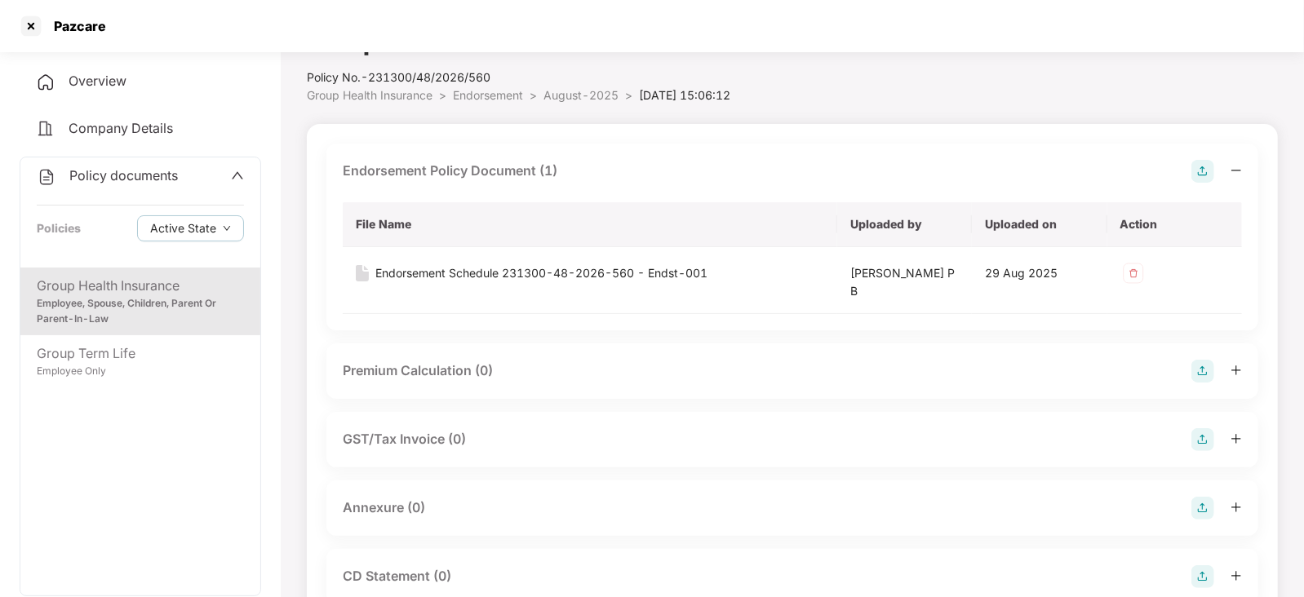
click at [1201, 364] on img at bounding box center [1203, 371] width 23 height 23
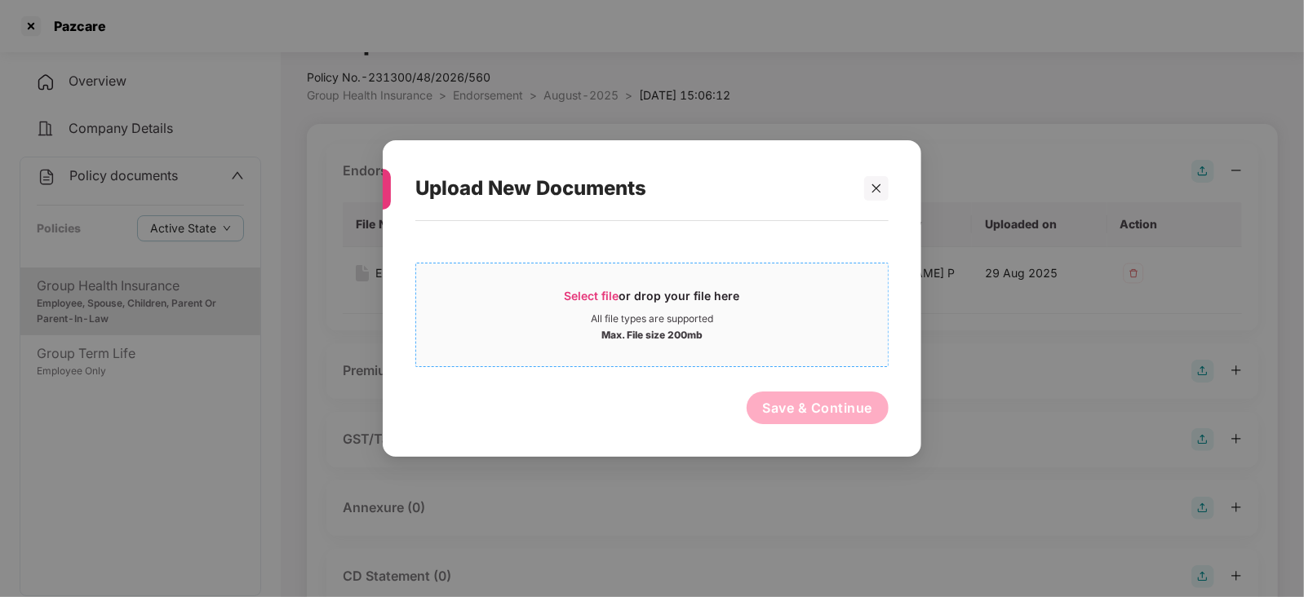
click at [587, 293] on span "Select file" at bounding box center [592, 296] width 55 height 14
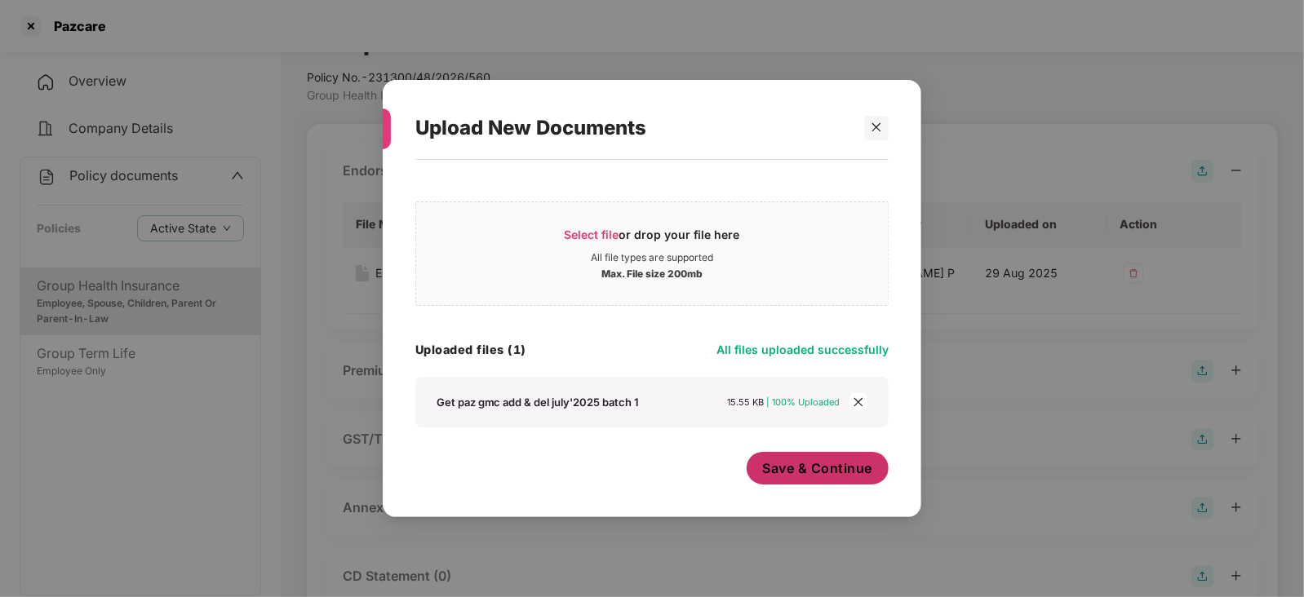
click at [786, 480] on button "Save & Continue" at bounding box center [818, 468] width 143 height 33
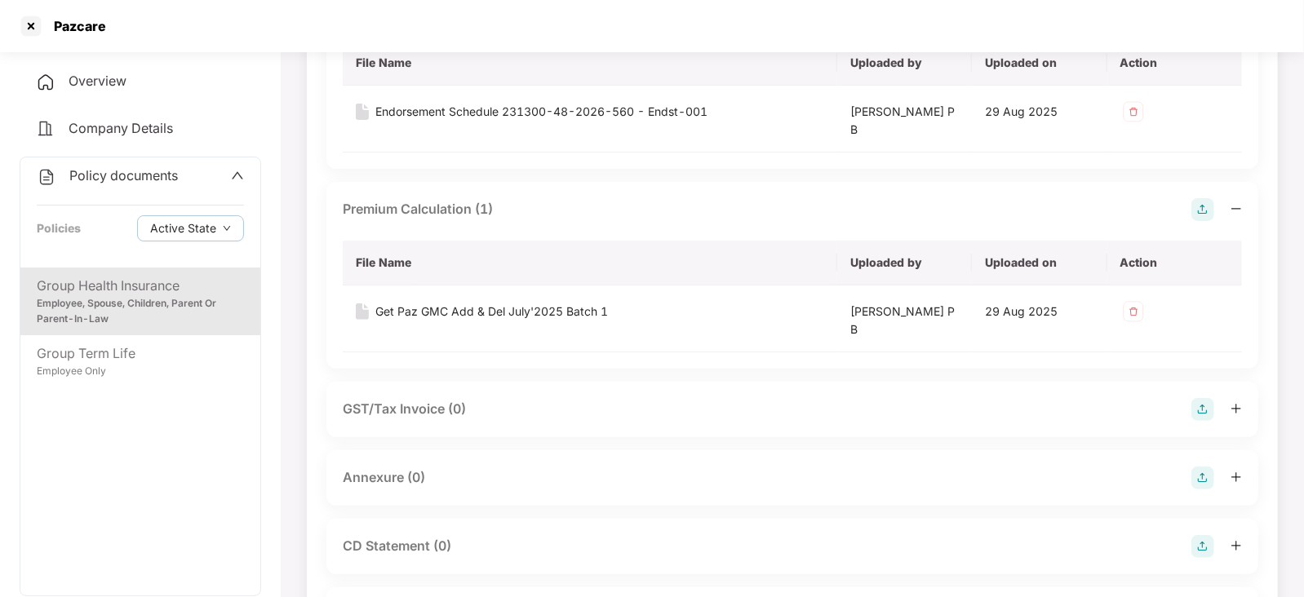
scroll to position [203, 0]
click at [1204, 479] on img at bounding box center [1203, 476] width 23 height 23
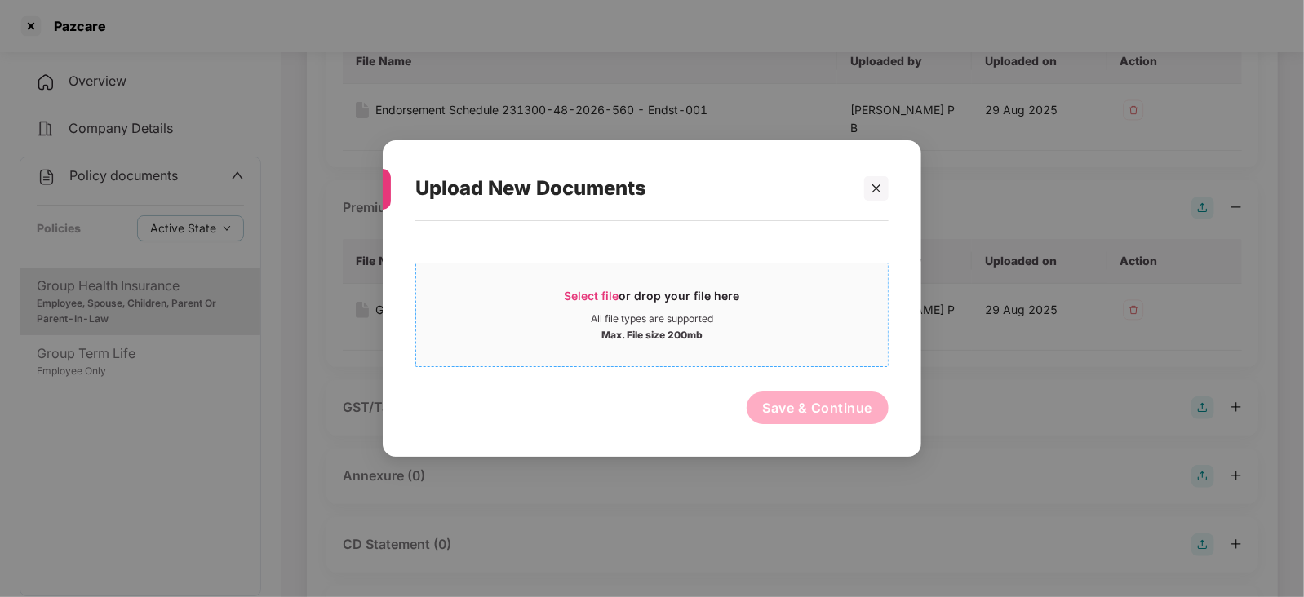
click at [593, 291] on span "Select file" at bounding box center [592, 296] width 55 height 14
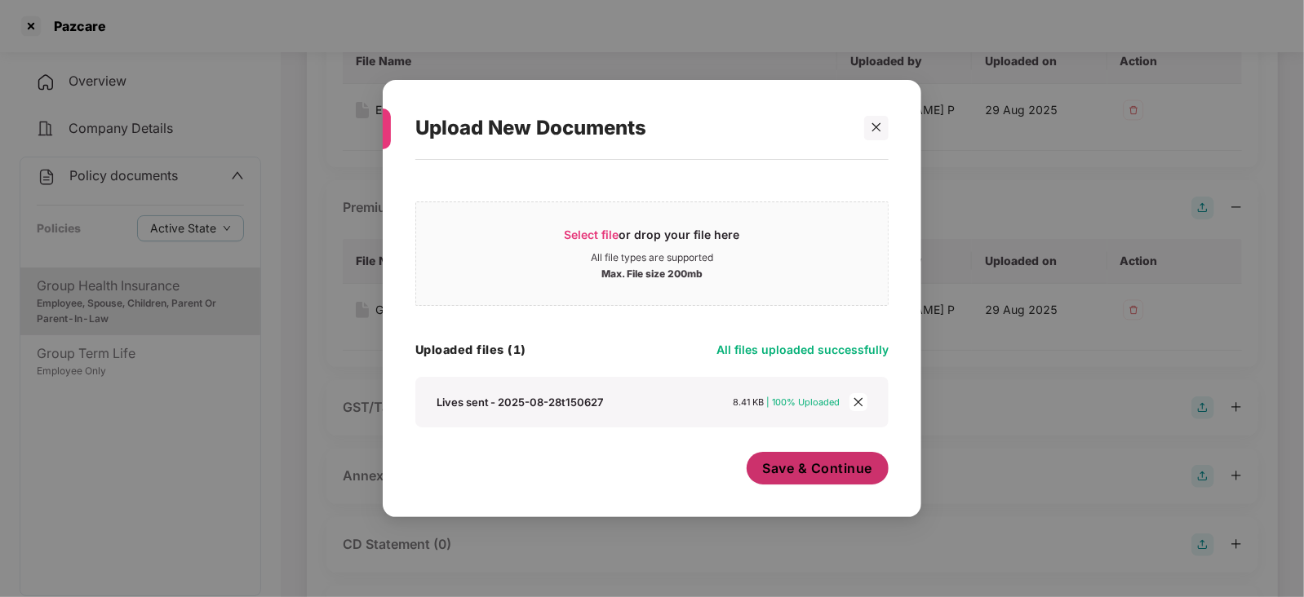
click at [794, 467] on span "Save & Continue" at bounding box center [818, 468] width 110 height 18
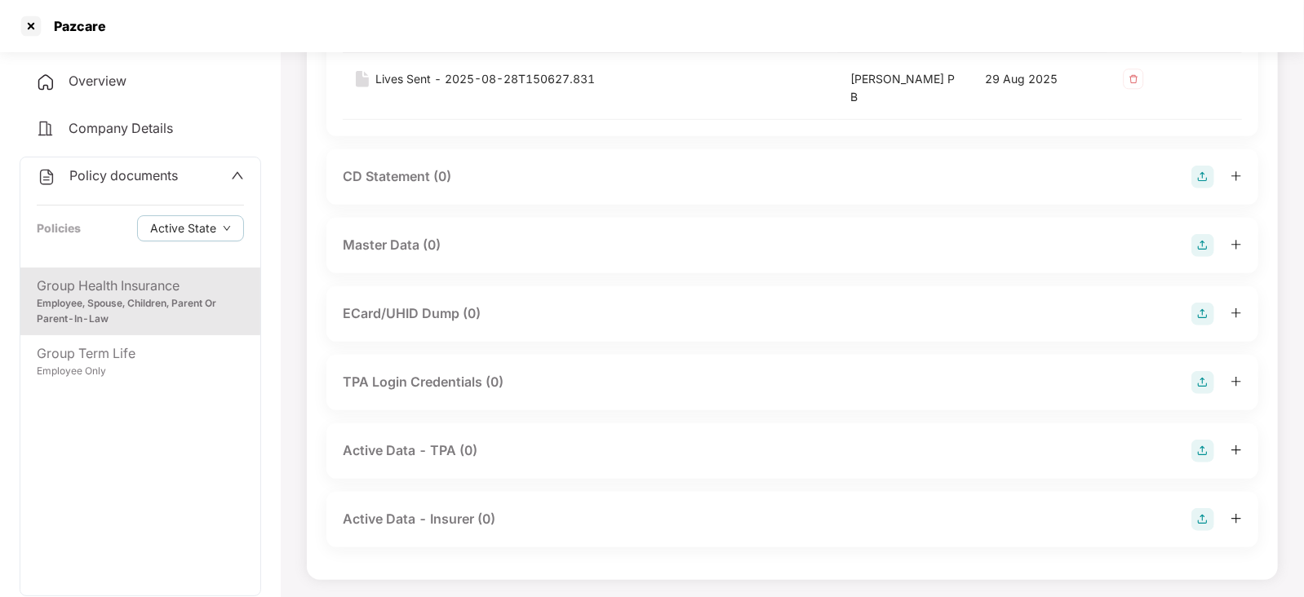
scroll to position [704, 0]
click at [1206, 251] on img at bounding box center [1203, 244] width 23 height 23
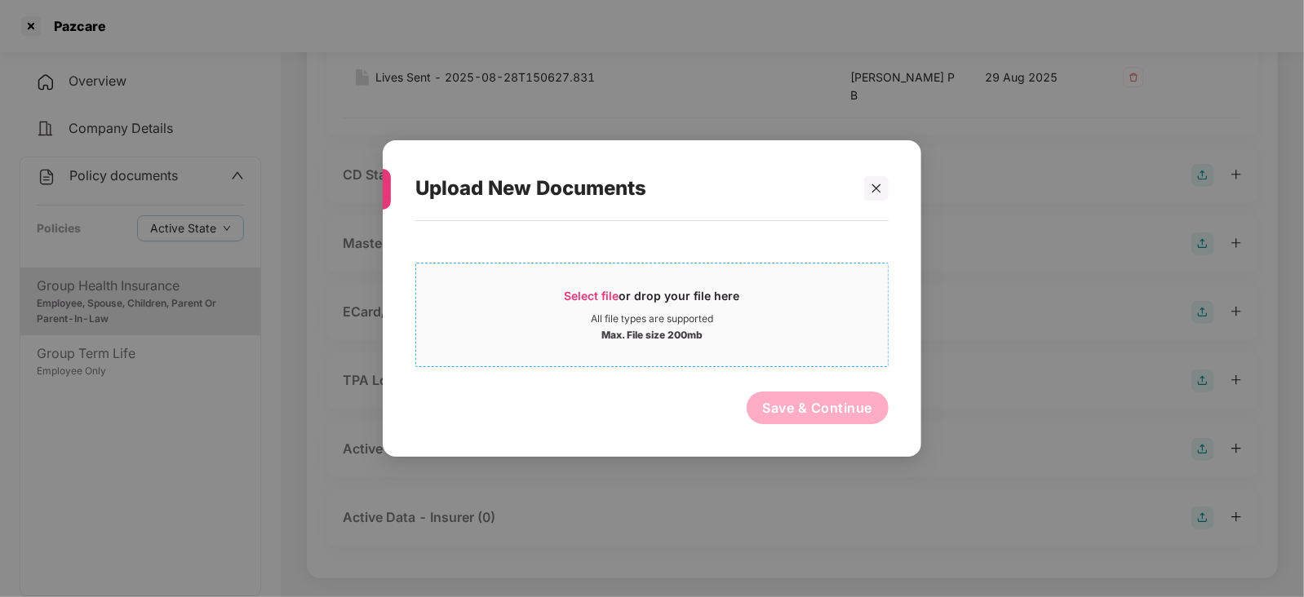
click at [598, 298] on span "Select file" at bounding box center [592, 296] width 55 height 14
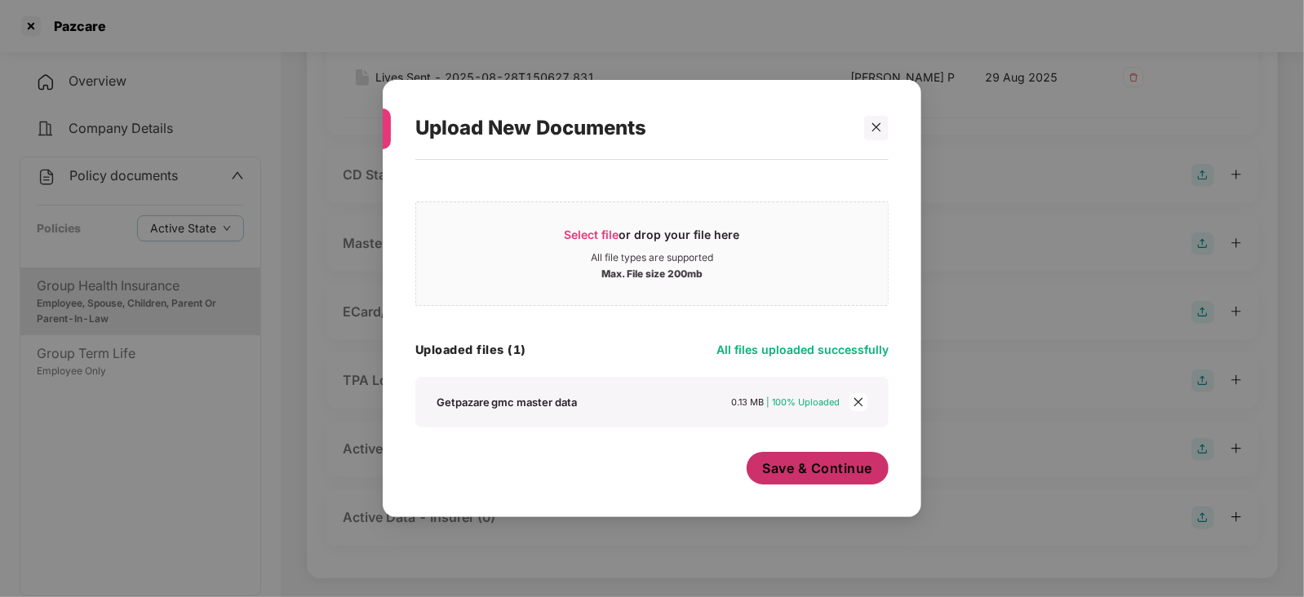
click at [792, 480] on button "Save & Continue" at bounding box center [818, 468] width 143 height 33
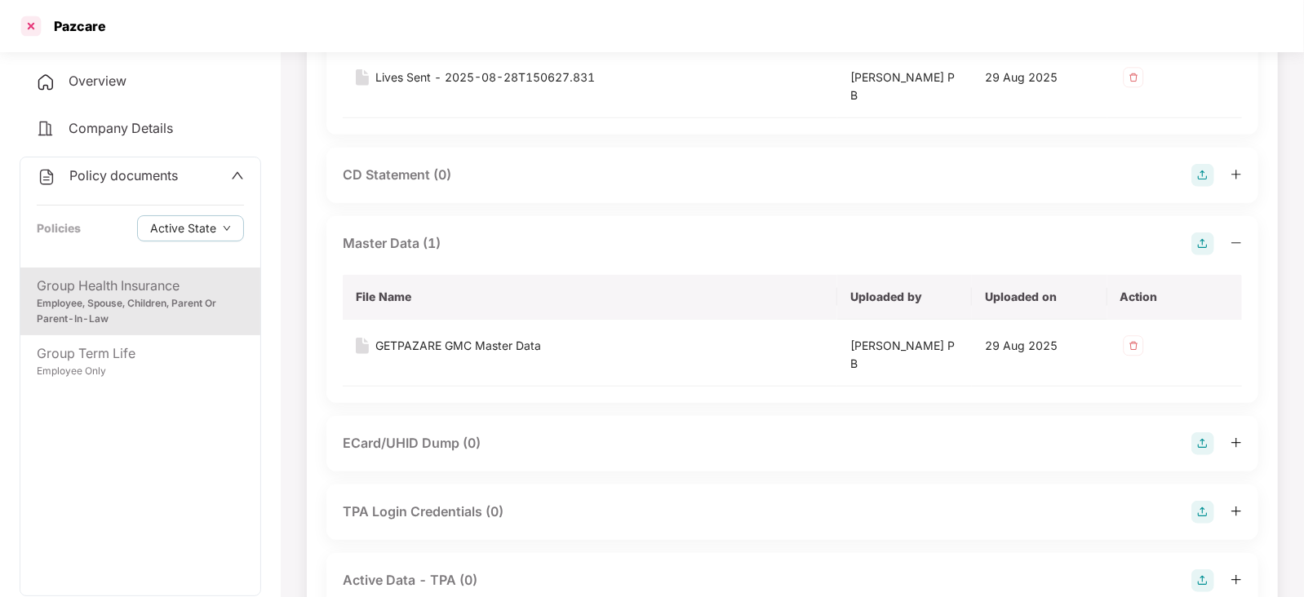
click at [33, 33] on div at bounding box center [31, 26] width 26 height 26
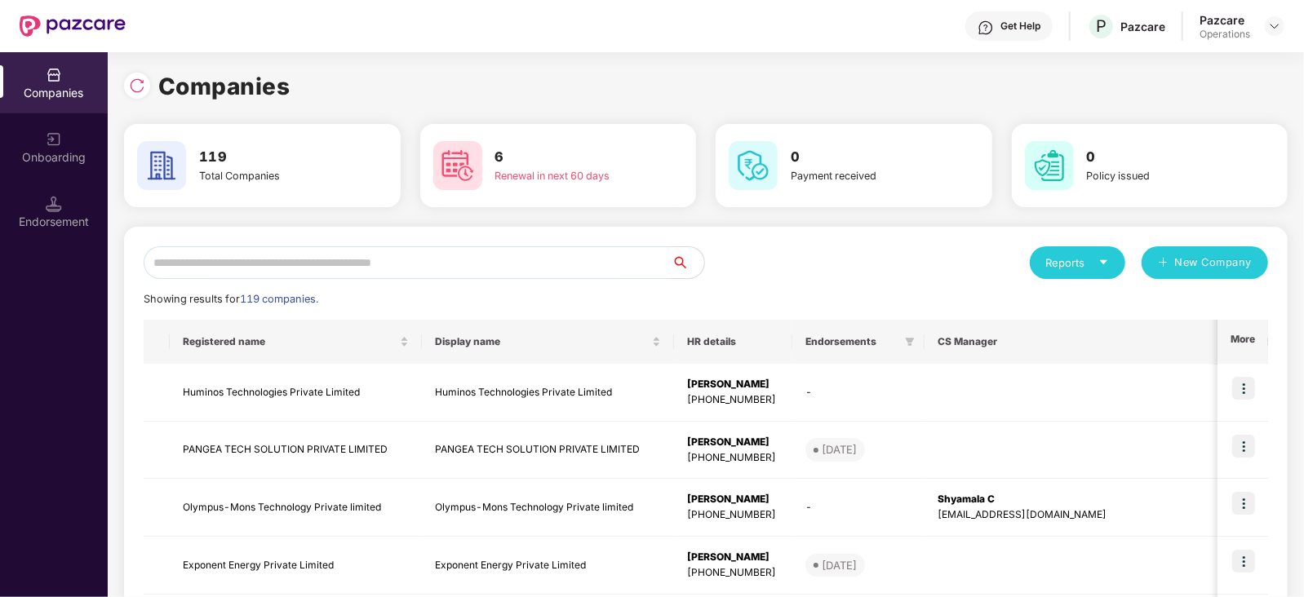
scroll to position [0, 0]
click at [277, 262] on input "text" at bounding box center [408, 262] width 528 height 33
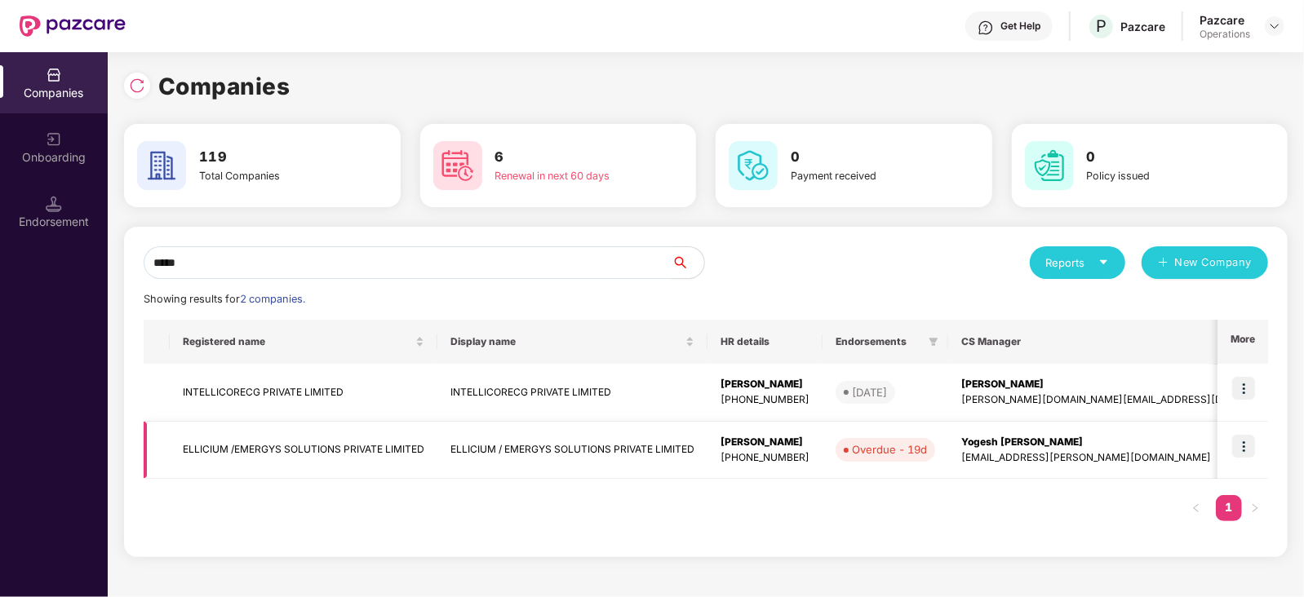
type input "*****"
click at [399, 442] on td "ELLICIUM /EMERGYS SOLUTIONS PRIVATE LIMITED" at bounding box center [304, 451] width 268 height 58
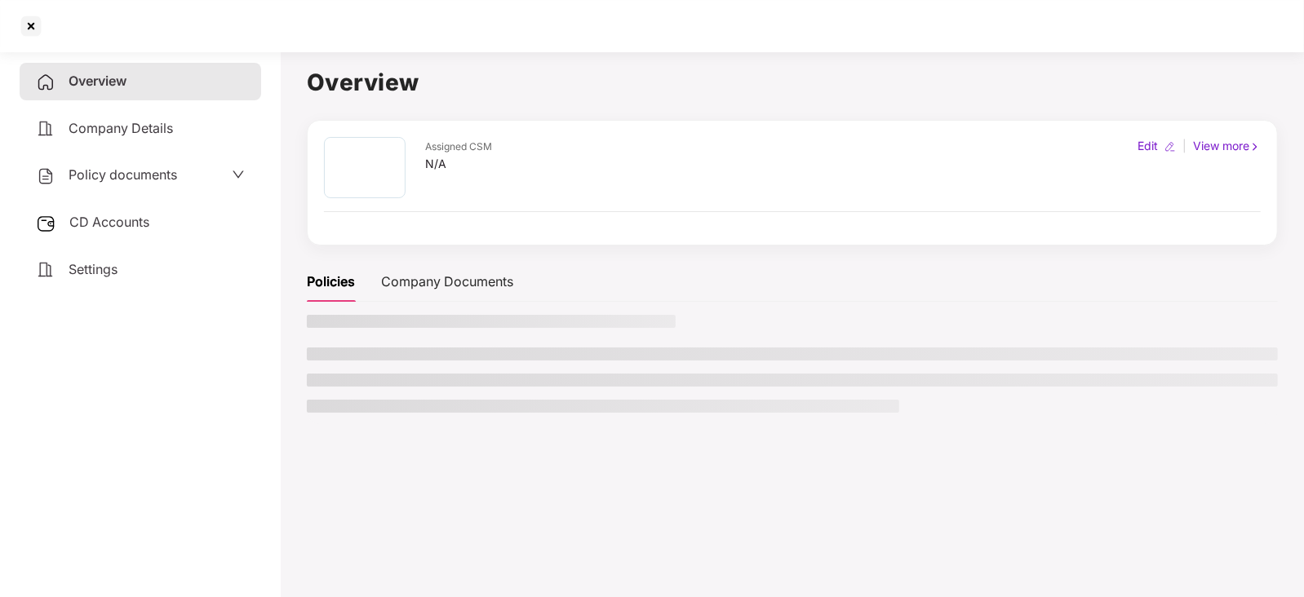
click at [146, 224] on span "CD Accounts" at bounding box center [109, 222] width 80 height 16
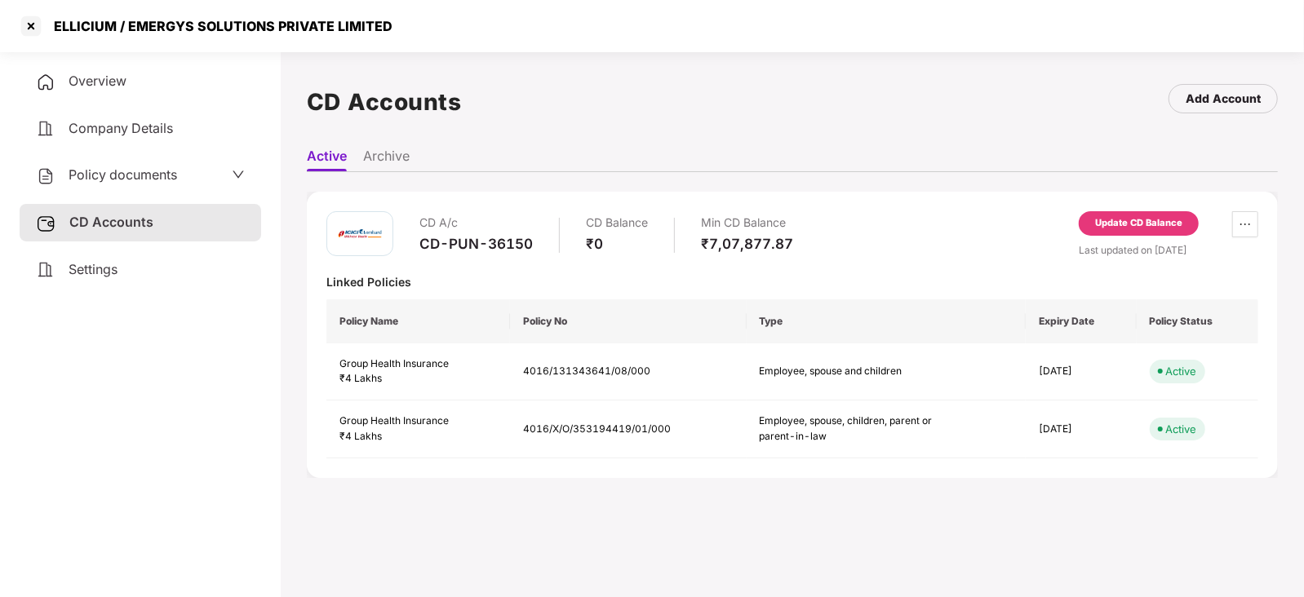
click at [1132, 225] on div "Update CD Balance" at bounding box center [1138, 223] width 87 height 15
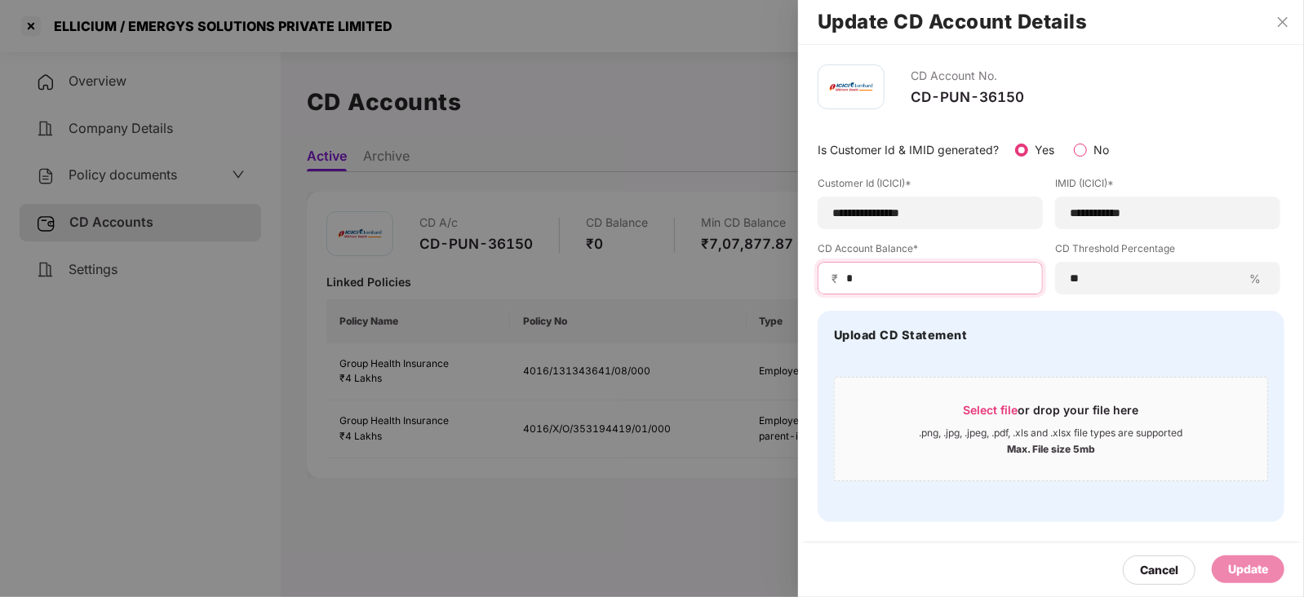
drag, startPoint x: 874, startPoint y: 277, endPoint x: 826, endPoint y: 278, distance: 48.2
click at [826, 278] on div "₹ *" at bounding box center [930, 278] width 225 height 33
paste input "*****"
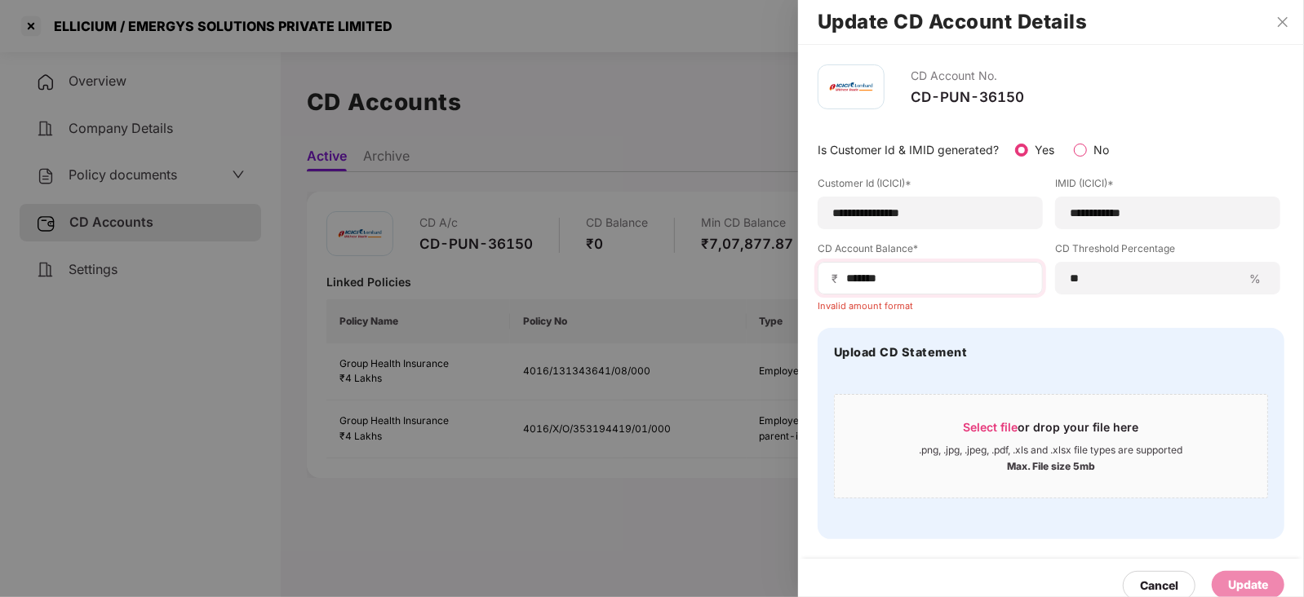
click at [843, 276] on span "₹" at bounding box center [838, 279] width 13 height 16
click at [846, 282] on input "******" at bounding box center [937, 278] width 184 height 17
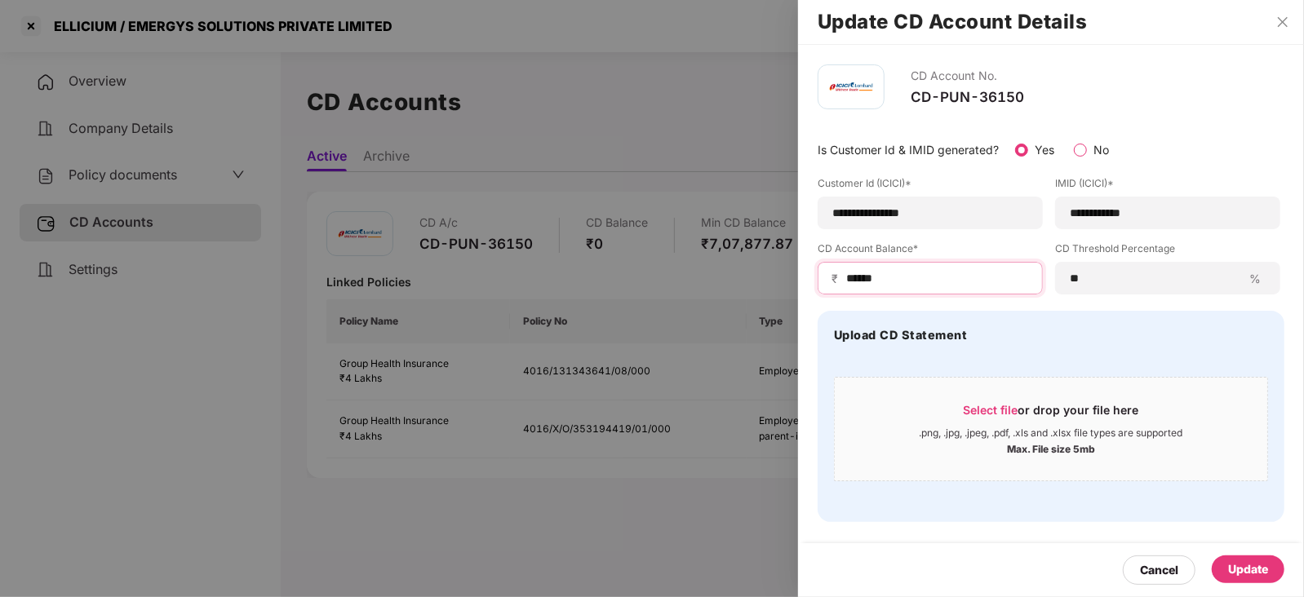
type input "******"
click at [1234, 582] on div "Update" at bounding box center [1248, 570] width 73 height 28
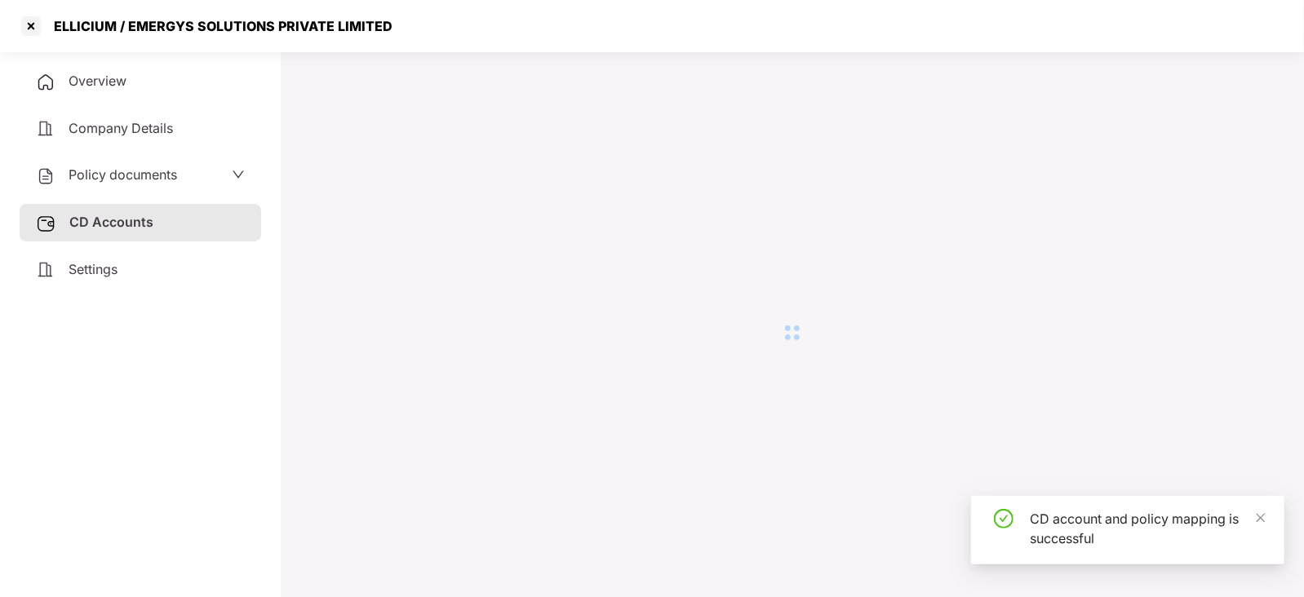
click at [94, 26] on div "ELLICIUM / EMERGYS SOLUTIONS PRIVATE LIMITED" at bounding box center [218, 26] width 348 height 16
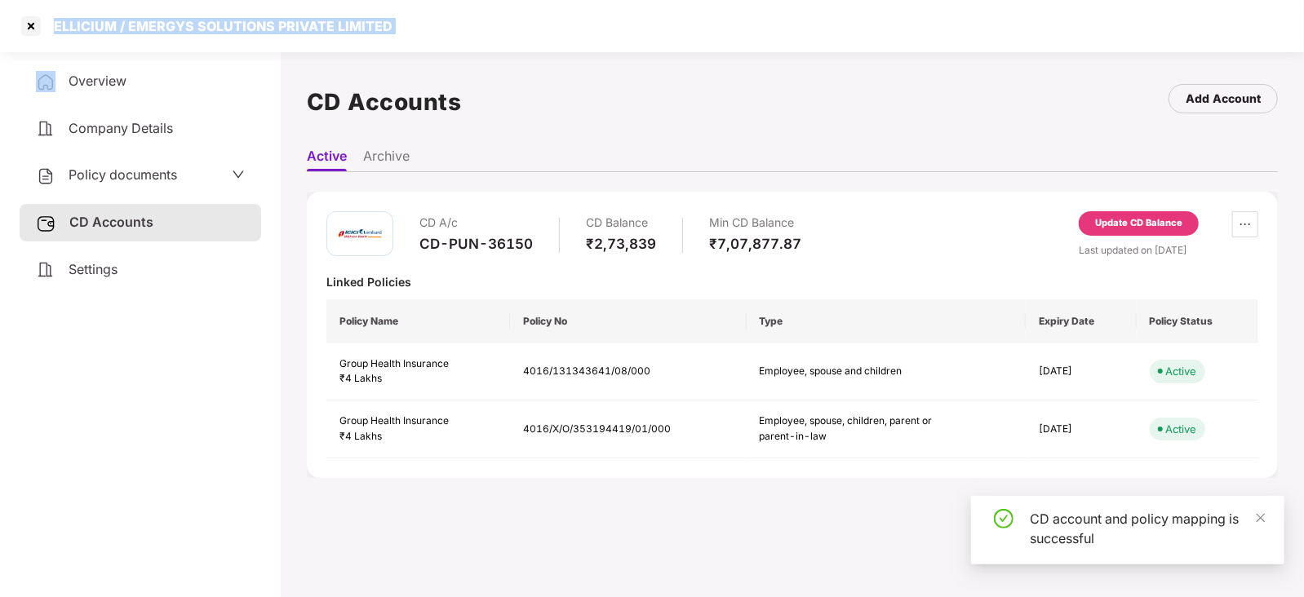
click at [94, 26] on div "ELLICIUM / EMERGYS SOLUTIONS PRIVATE LIMITED" at bounding box center [218, 26] width 348 height 16
copy div "ELLICIUM / EMERGYS SOLUTIONS PRIVATE LIMITED"
click at [29, 29] on div at bounding box center [31, 26] width 26 height 26
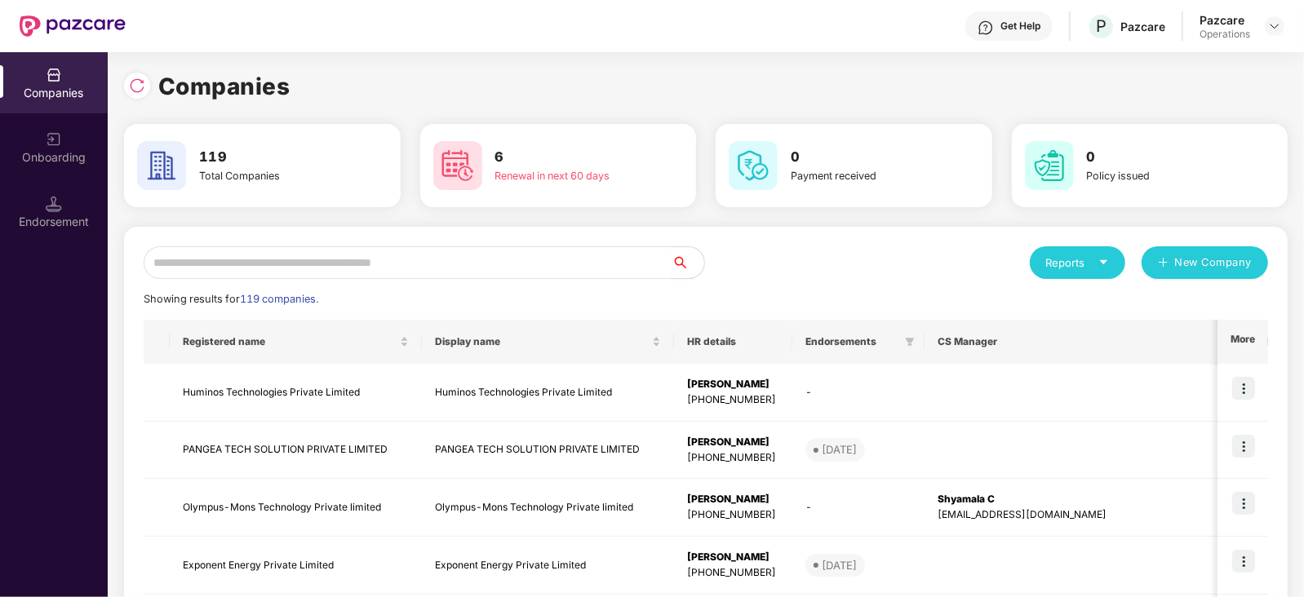
click at [327, 271] on input "text" at bounding box center [408, 262] width 528 height 33
paste input "**********"
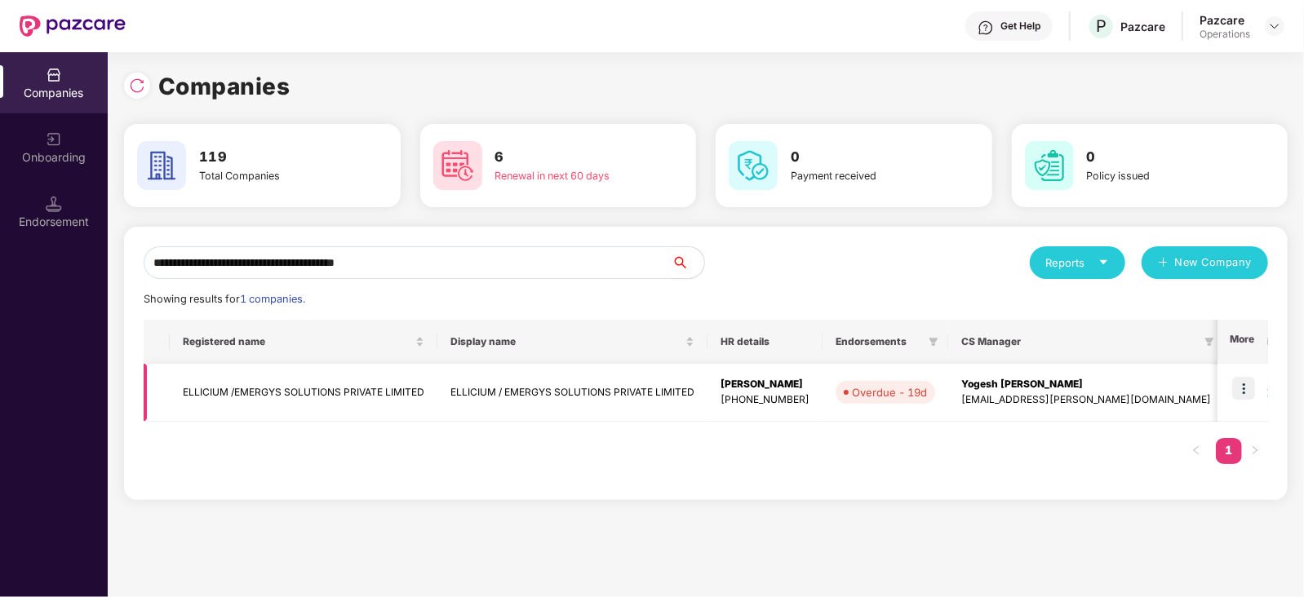
type input "**********"
click at [1236, 389] on img at bounding box center [1243, 388] width 23 height 23
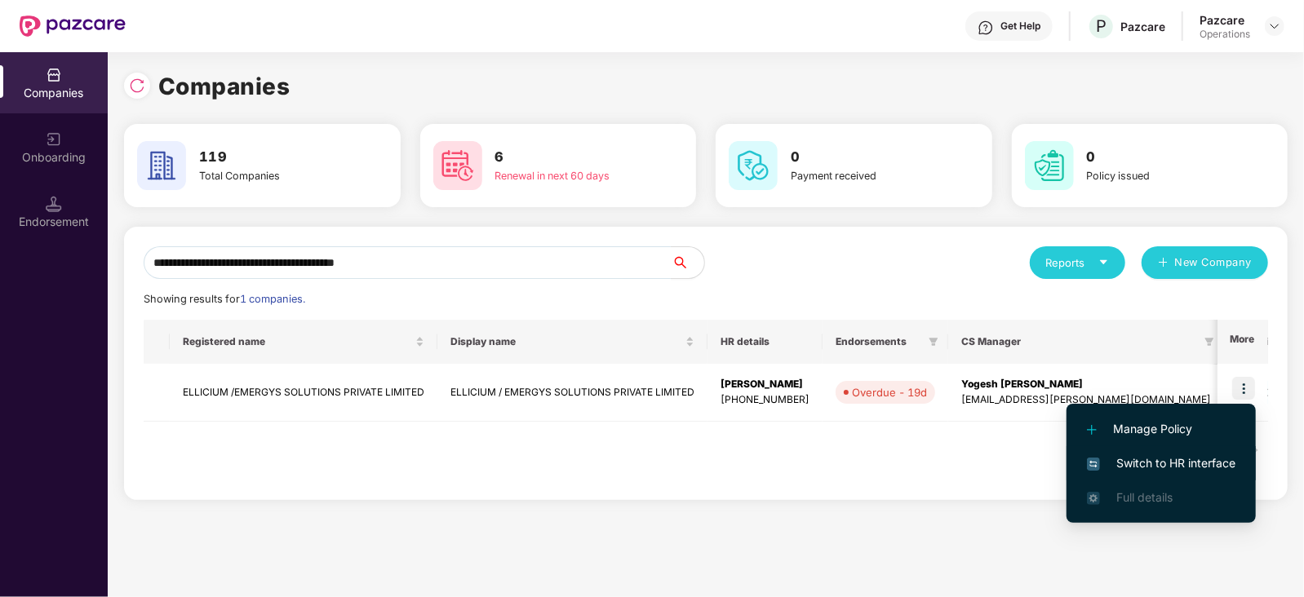
click at [1188, 446] on li "Switch to HR interface" at bounding box center [1161, 463] width 189 height 34
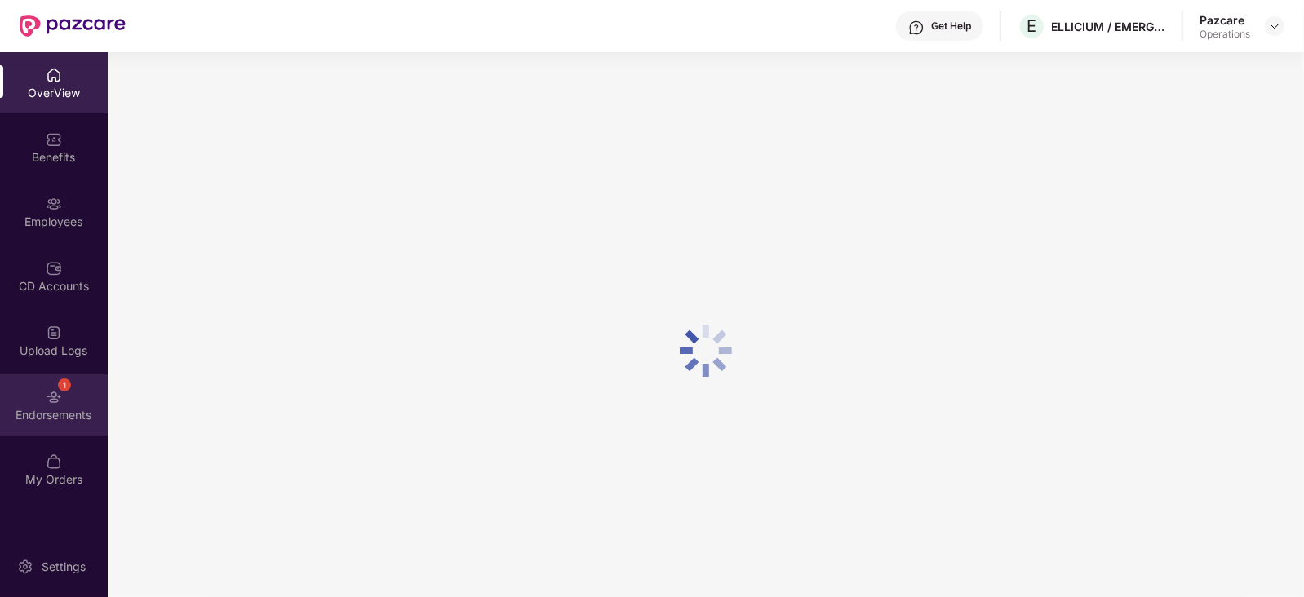
click at [37, 401] on div "1 Endorsements" at bounding box center [54, 405] width 108 height 61
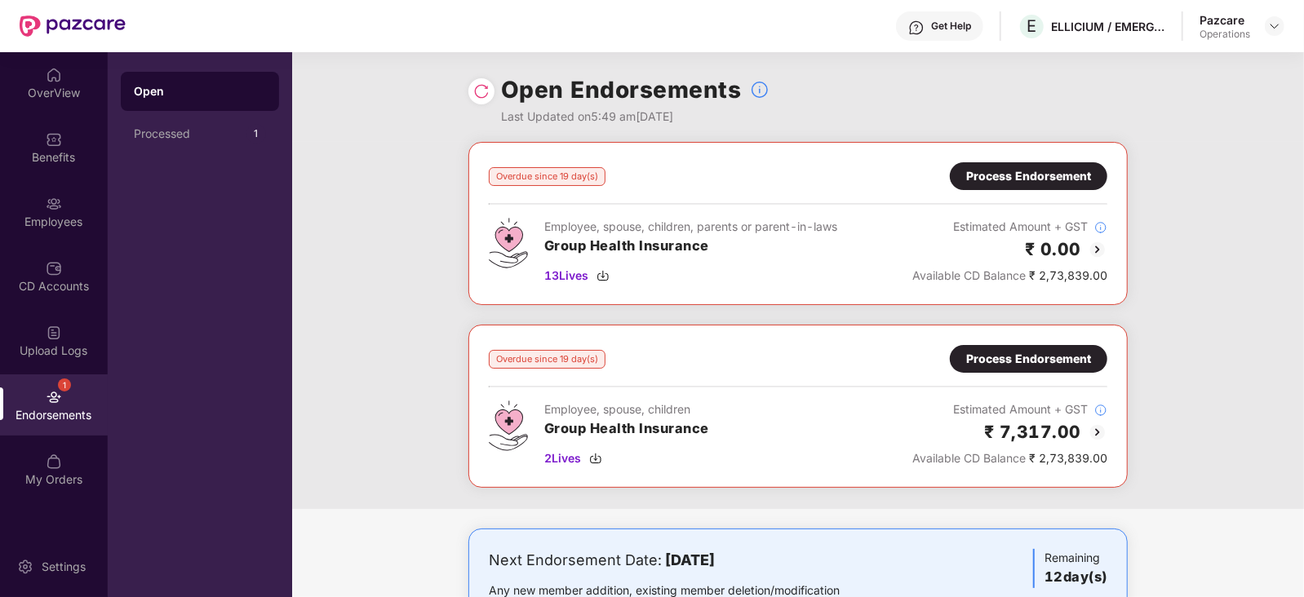
click at [1020, 362] on div "Process Endorsement" at bounding box center [1028, 359] width 125 height 18
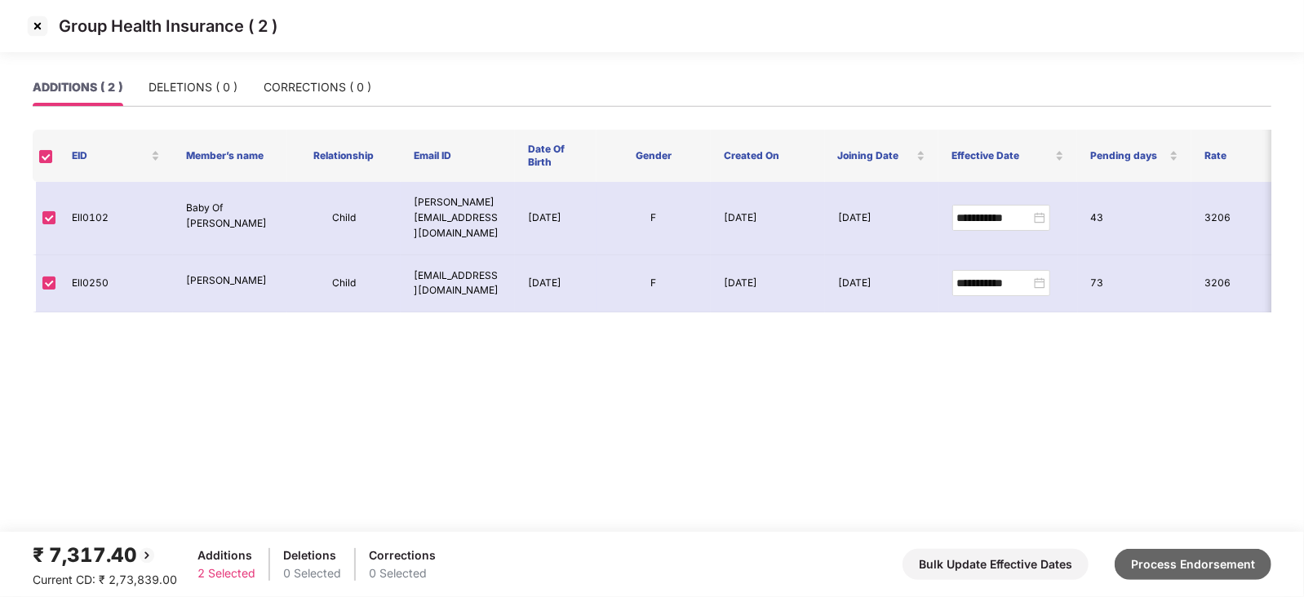
click at [1134, 568] on button "Process Endorsement" at bounding box center [1193, 564] width 157 height 31
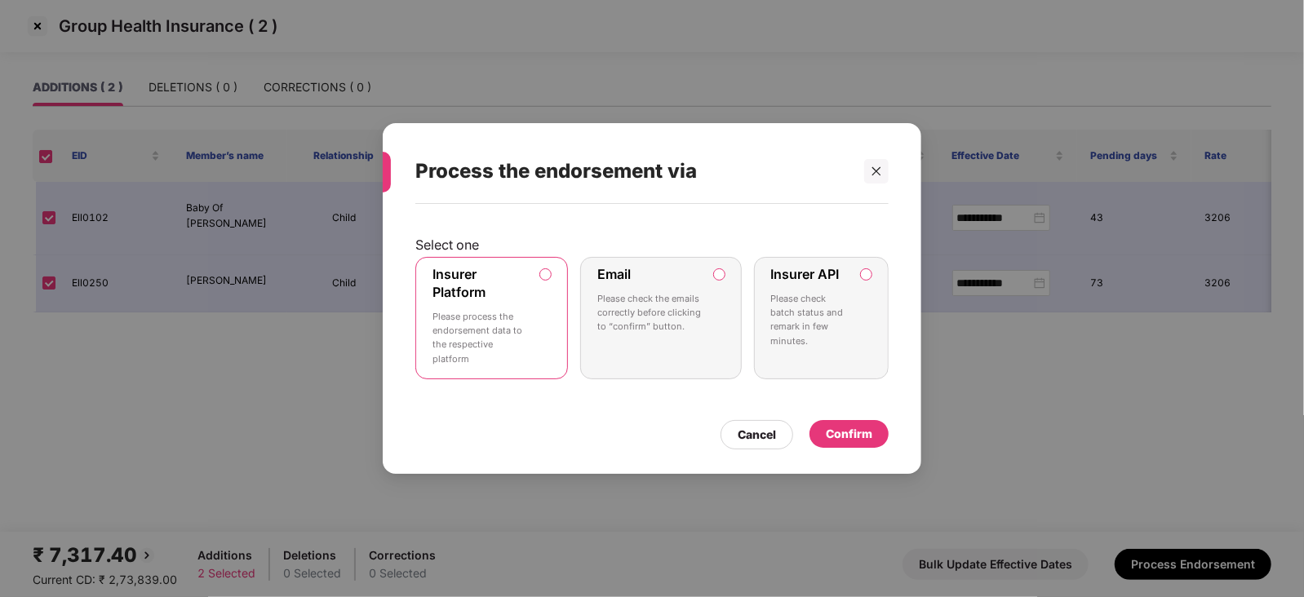
click at [828, 435] on div "Confirm" at bounding box center [849, 434] width 47 height 18
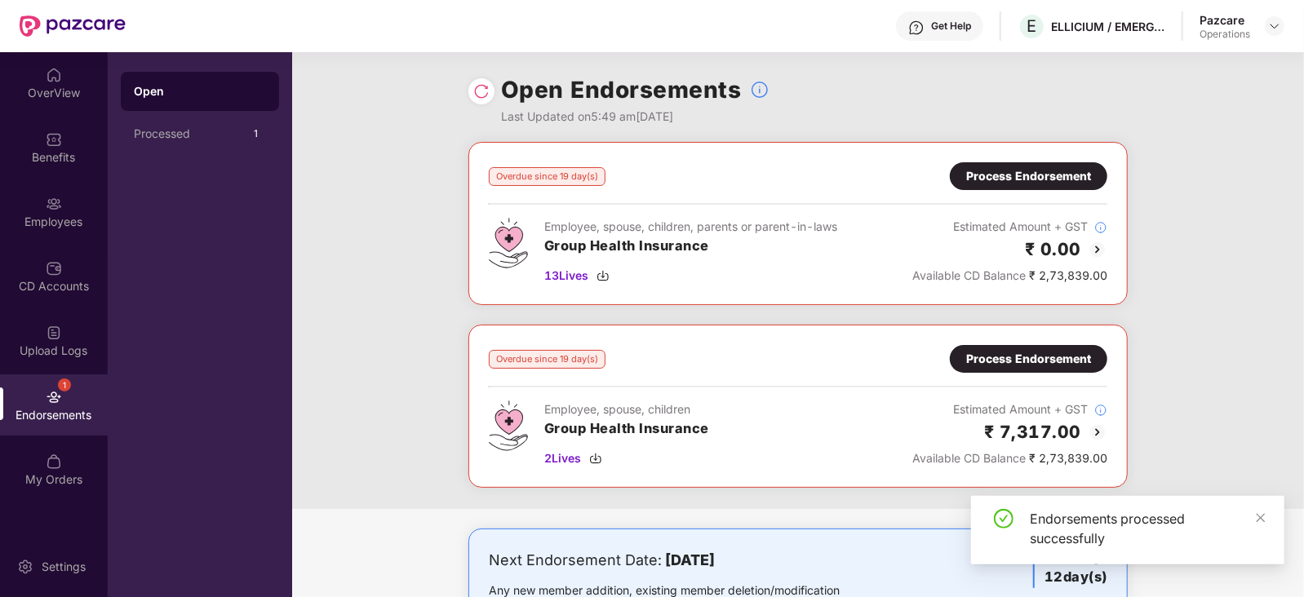
click at [1023, 183] on div "Process Endorsement" at bounding box center [1028, 176] width 125 height 18
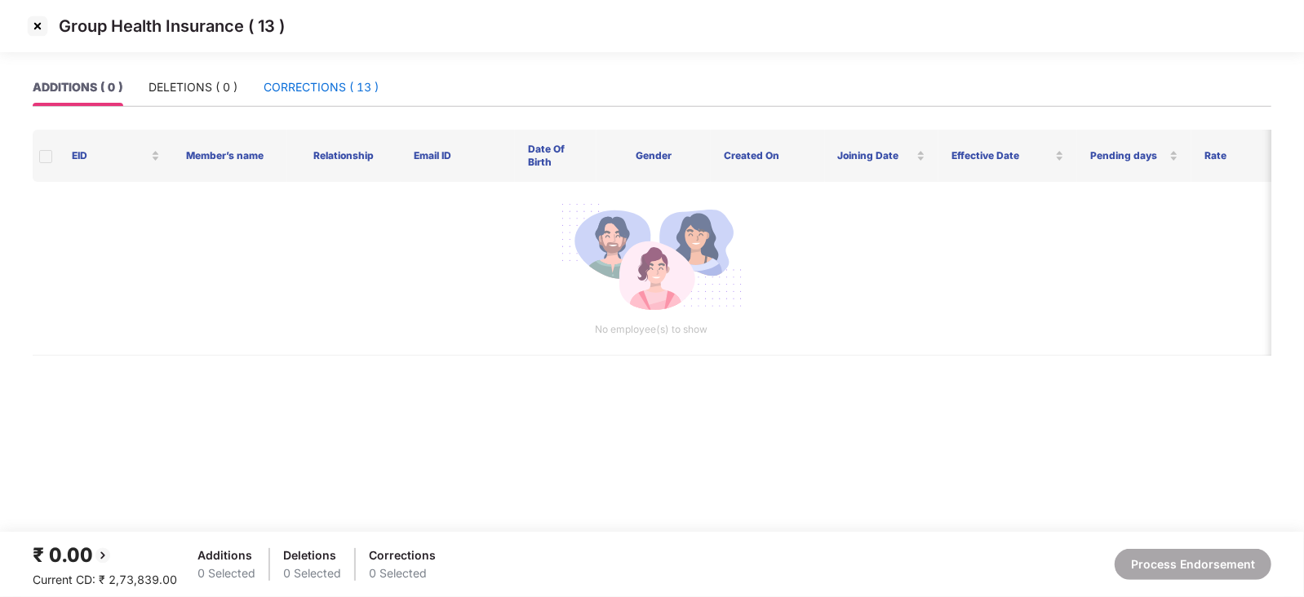
click at [329, 91] on div "CORRECTIONS ( 13 )" at bounding box center [321, 87] width 115 height 18
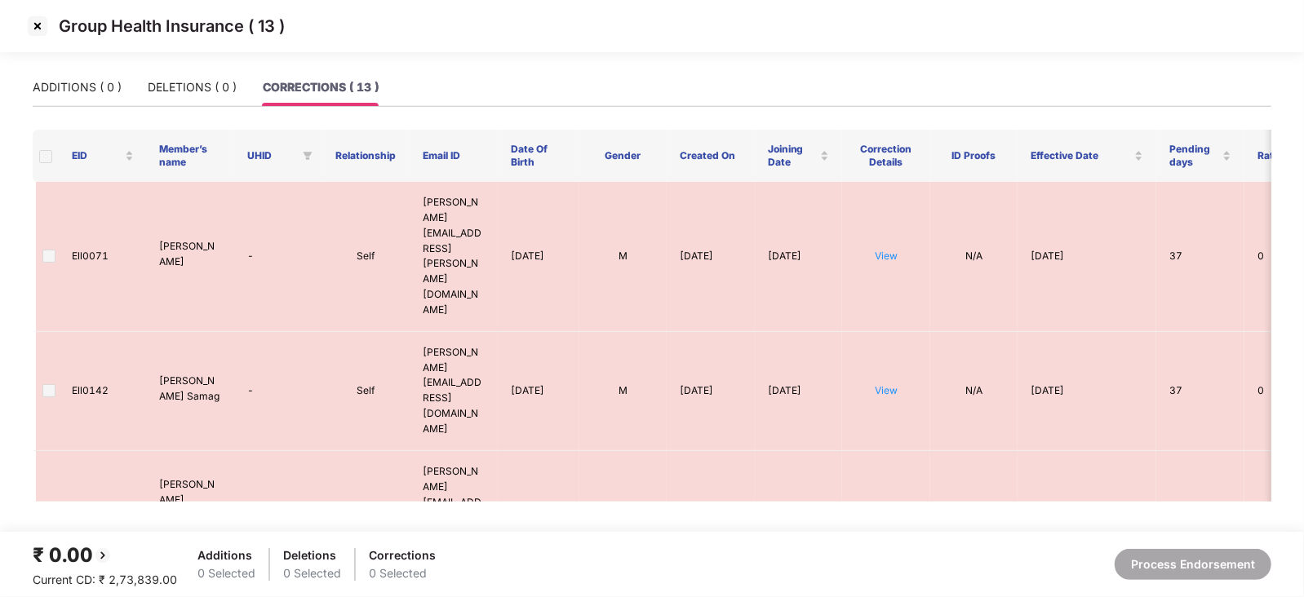
click at [49, 158] on span at bounding box center [45, 156] width 13 height 13
click at [41, 28] on img at bounding box center [37, 26] width 26 height 26
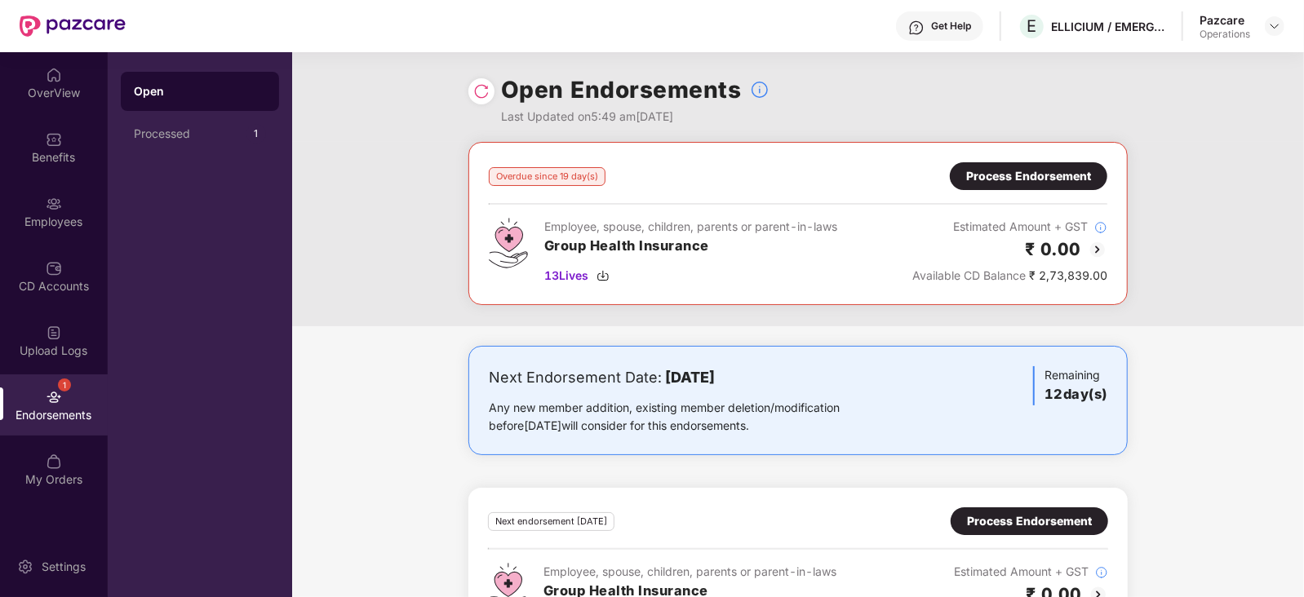
click at [1004, 191] on div "Overdue since 19 day(s) Process Endorsement Employee, spouse, children, parents…" at bounding box center [798, 223] width 619 height 122
click at [1001, 180] on div "Process Endorsement" at bounding box center [1028, 176] width 125 height 18
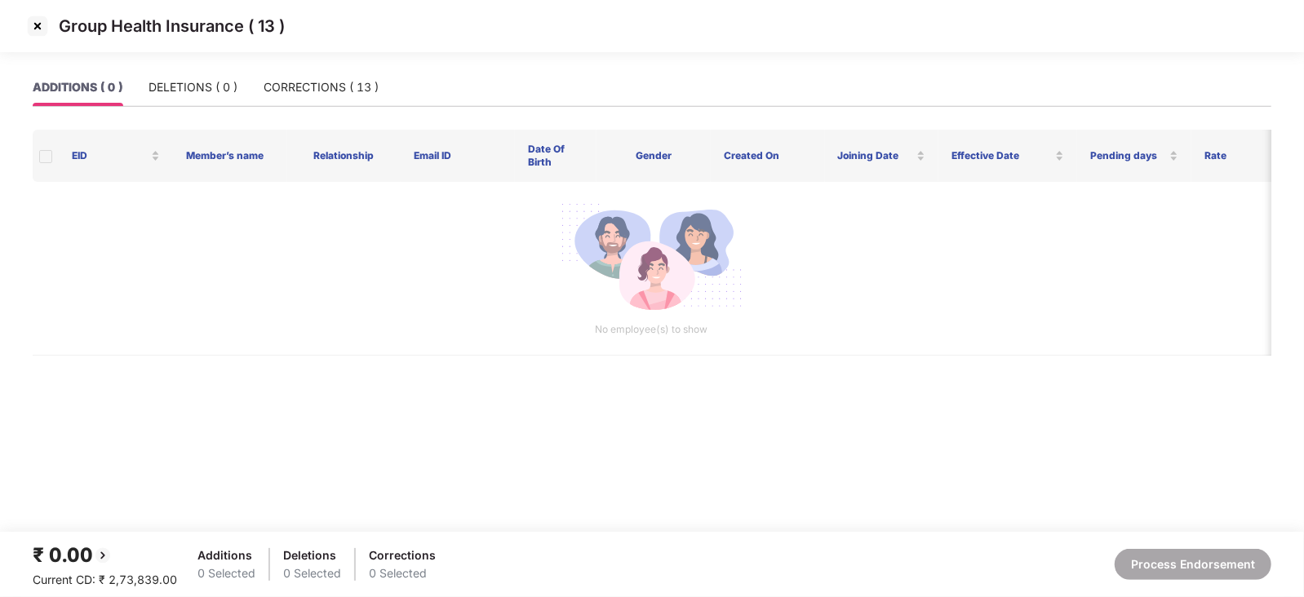
scroll to position [0, 42]
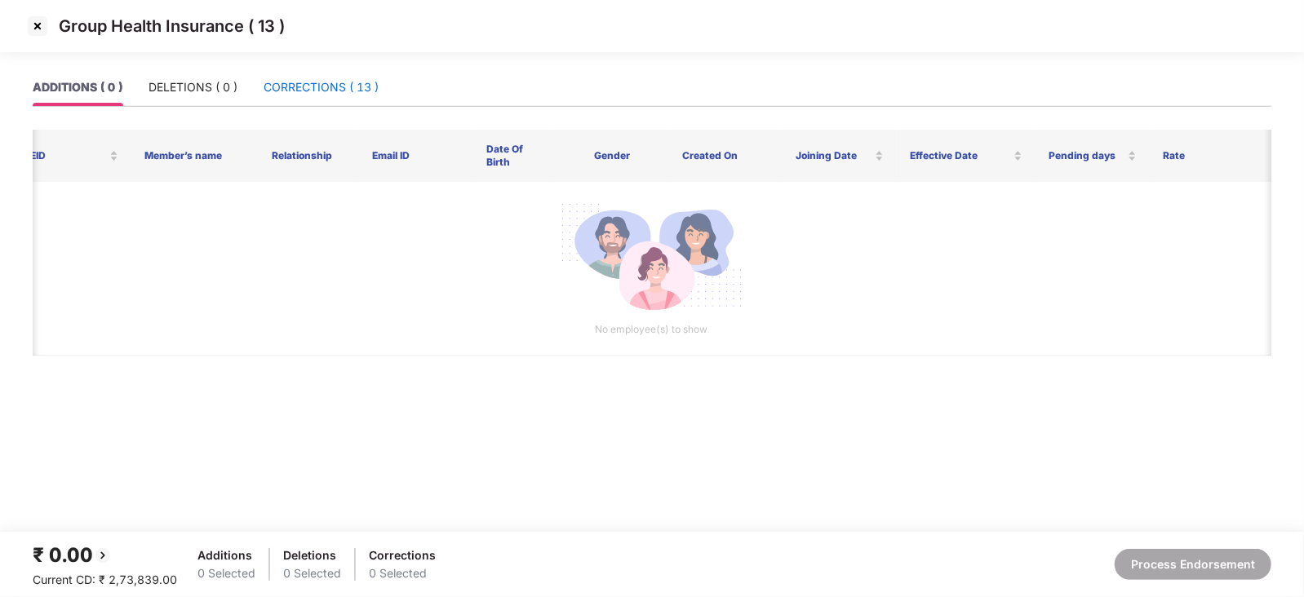
click at [357, 87] on div "CORRECTIONS ( 13 )" at bounding box center [321, 87] width 115 height 18
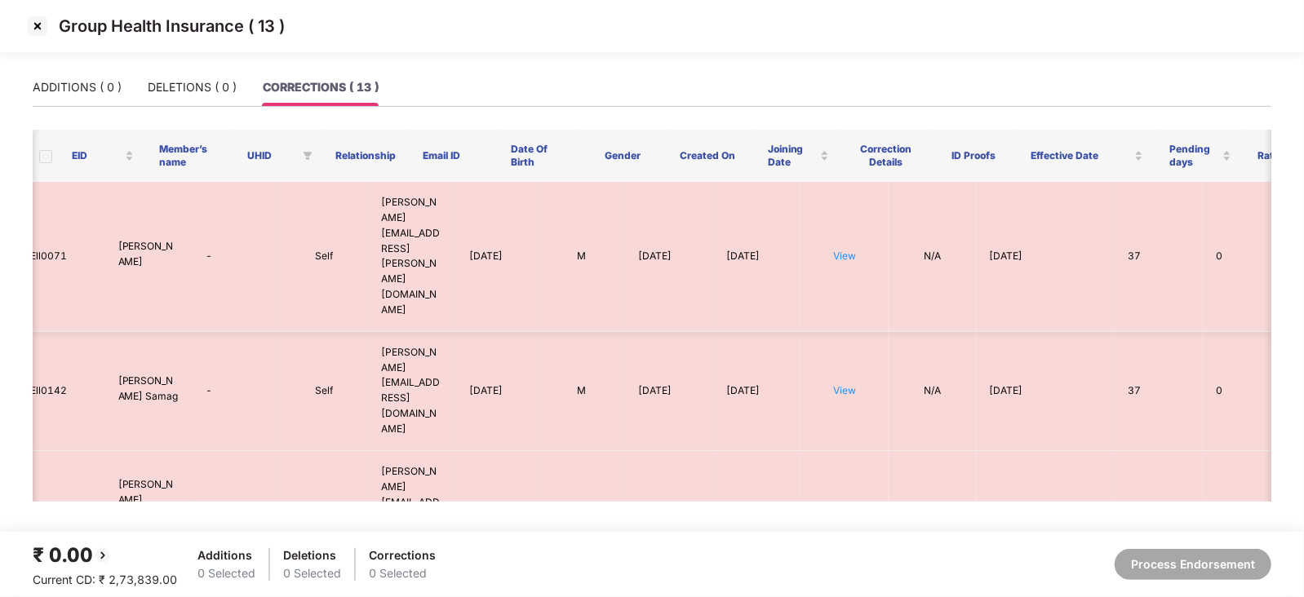
click at [49, 219] on td "Ell0071" at bounding box center [61, 257] width 88 height 150
copy td "Ell0071"
click at [41, 31] on img at bounding box center [37, 26] width 26 height 26
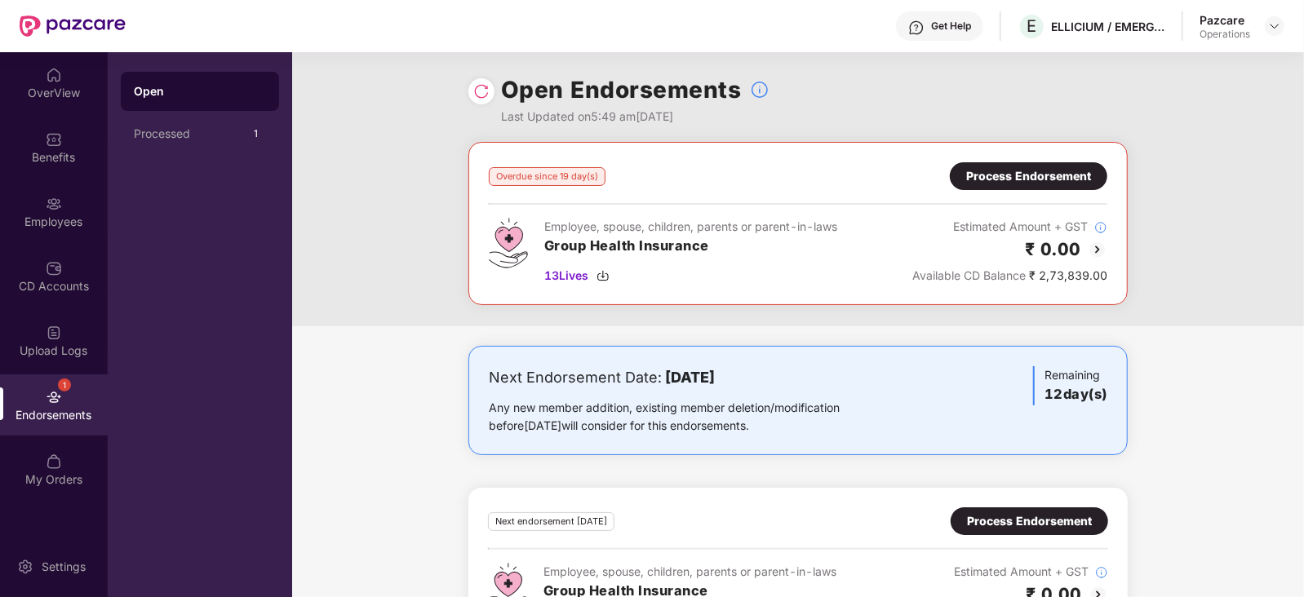
click at [348, 159] on div "Overdue since 19 day(s) Process Endorsement Employee, spouse, children, parents…" at bounding box center [798, 234] width 1012 height 184
click at [57, 220] on div "Employees" at bounding box center [54, 222] width 108 height 16
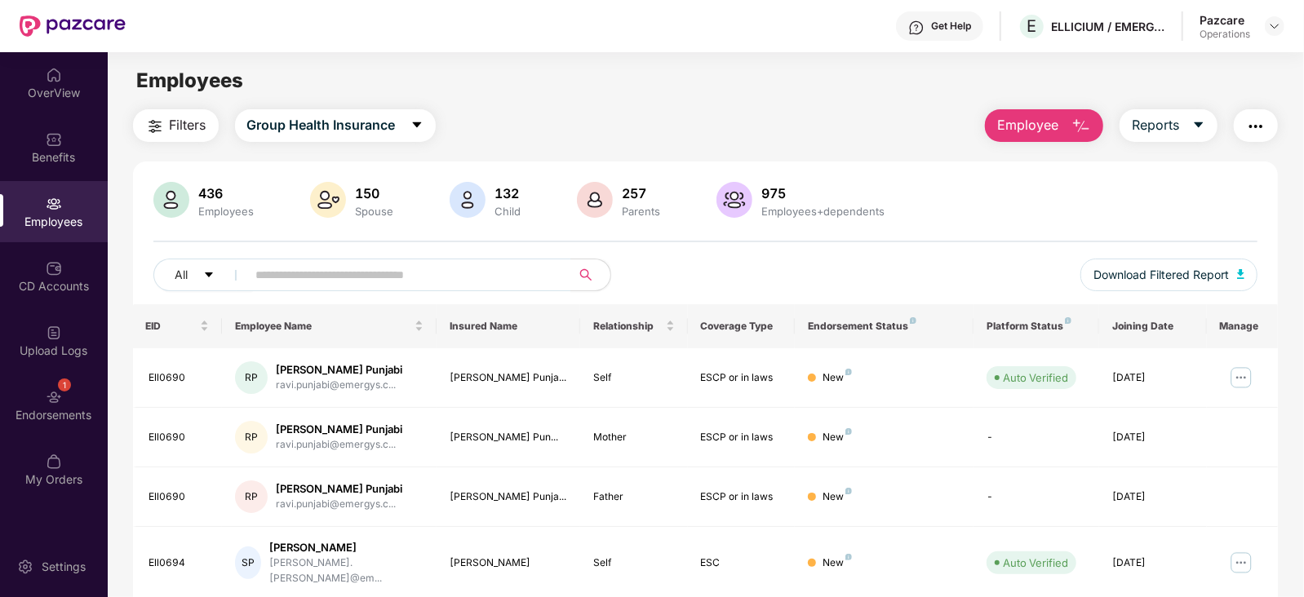
click at [1258, 130] on img "button" at bounding box center [1256, 127] width 20 height 20
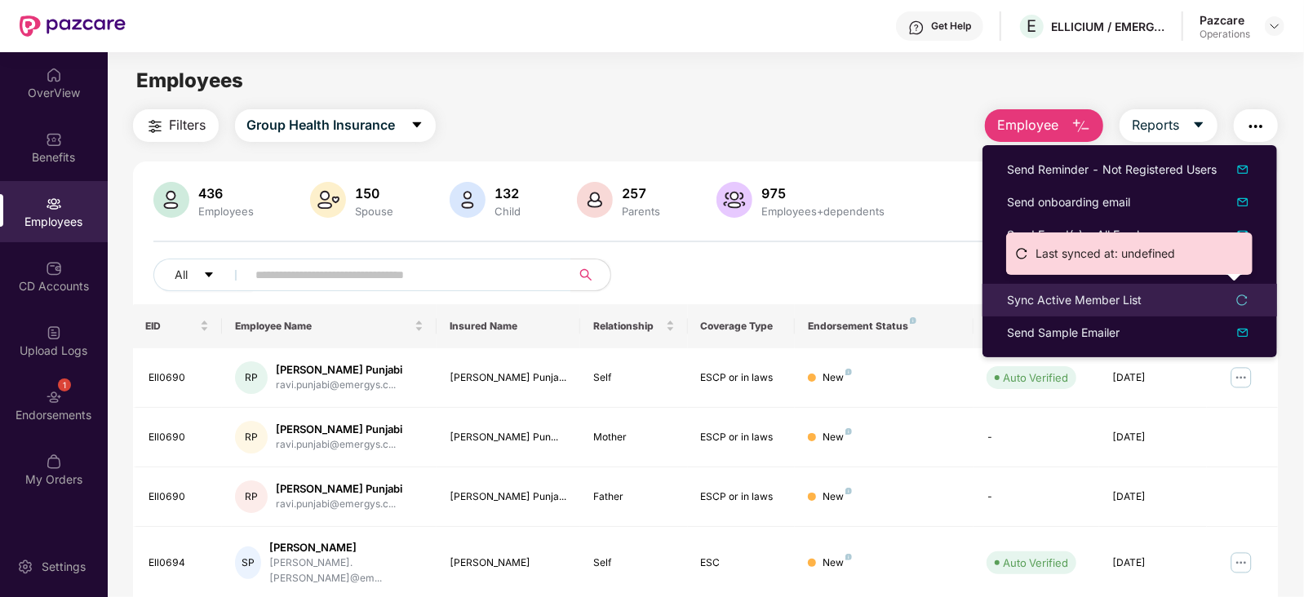
click at [1059, 293] on div "Sync Active Member List" at bounding box center [1074, 300] width 135 height 18
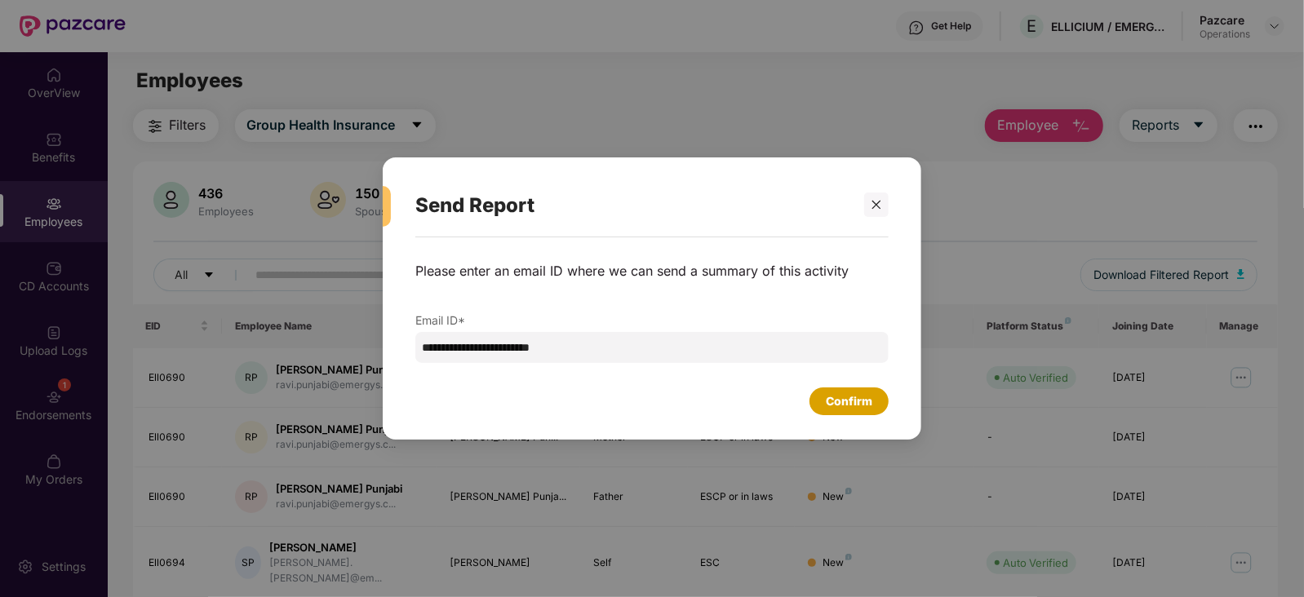
click at [838, 406] on div "Confirm" at bounding box center [849, 402] width 47 height 18
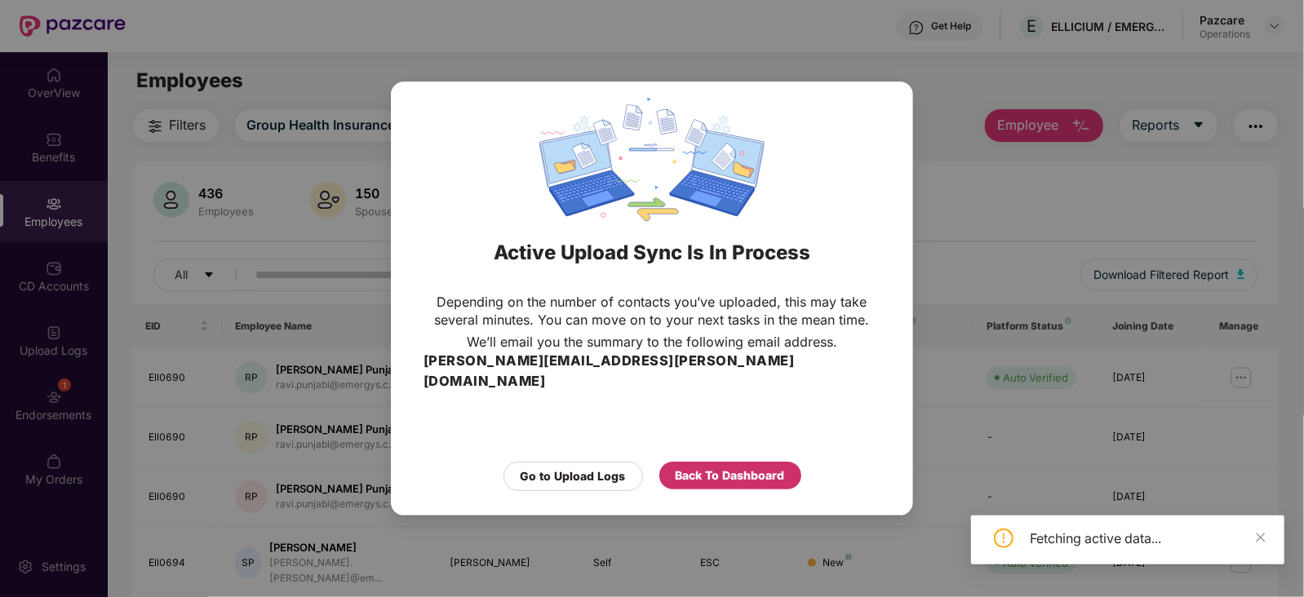
click at [733, 470] on div "Back To Dashboard" at bounding box center [730, 476] width 109 height 18
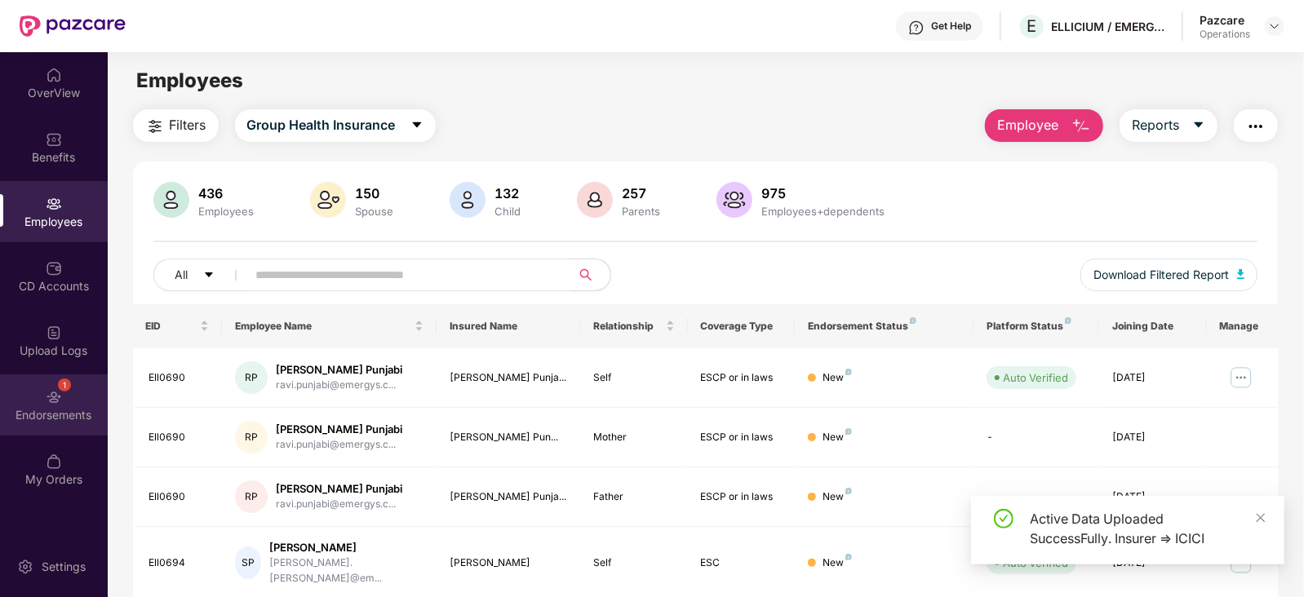
click at [40, 388] on div "1 Endorsements" at bounding box center [54, 405] width 108 height 61
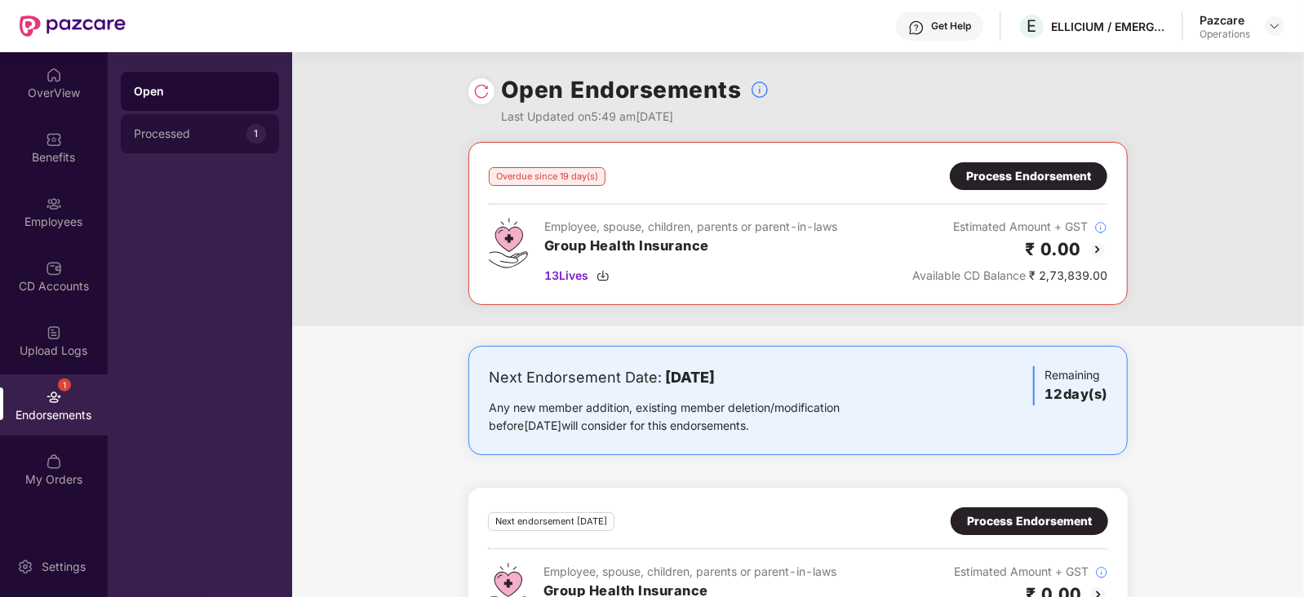
click at [177, 138] on div "Processed" at bounding box center [190, 133] width 113 height 13
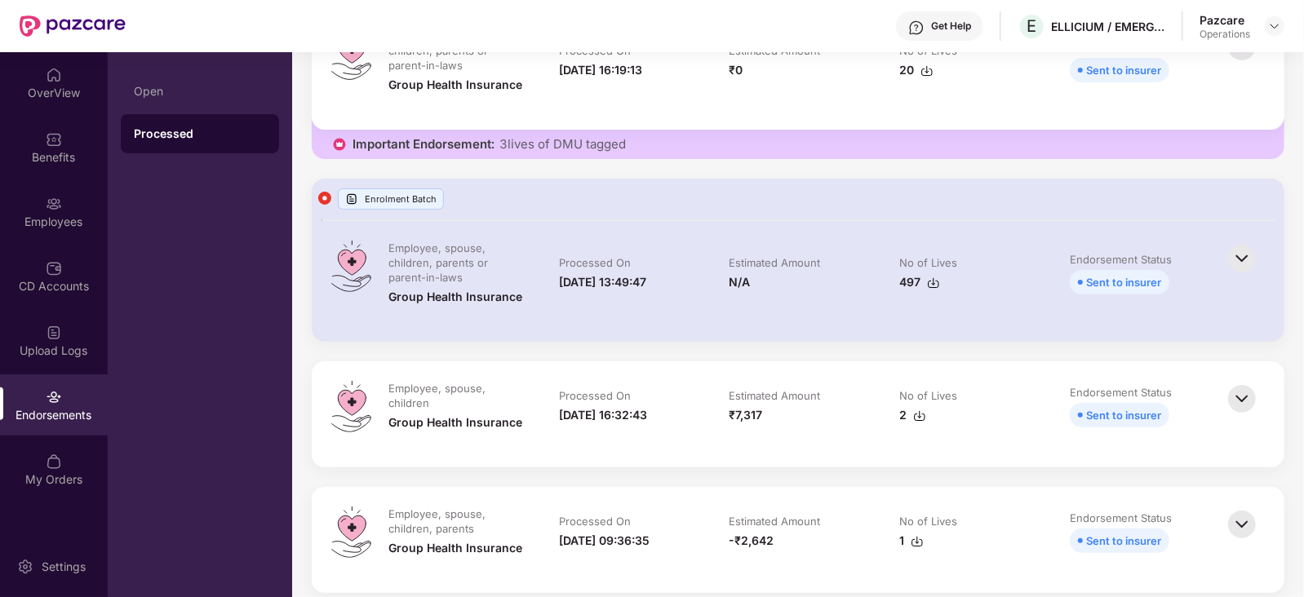
scroll to position [326, 0]
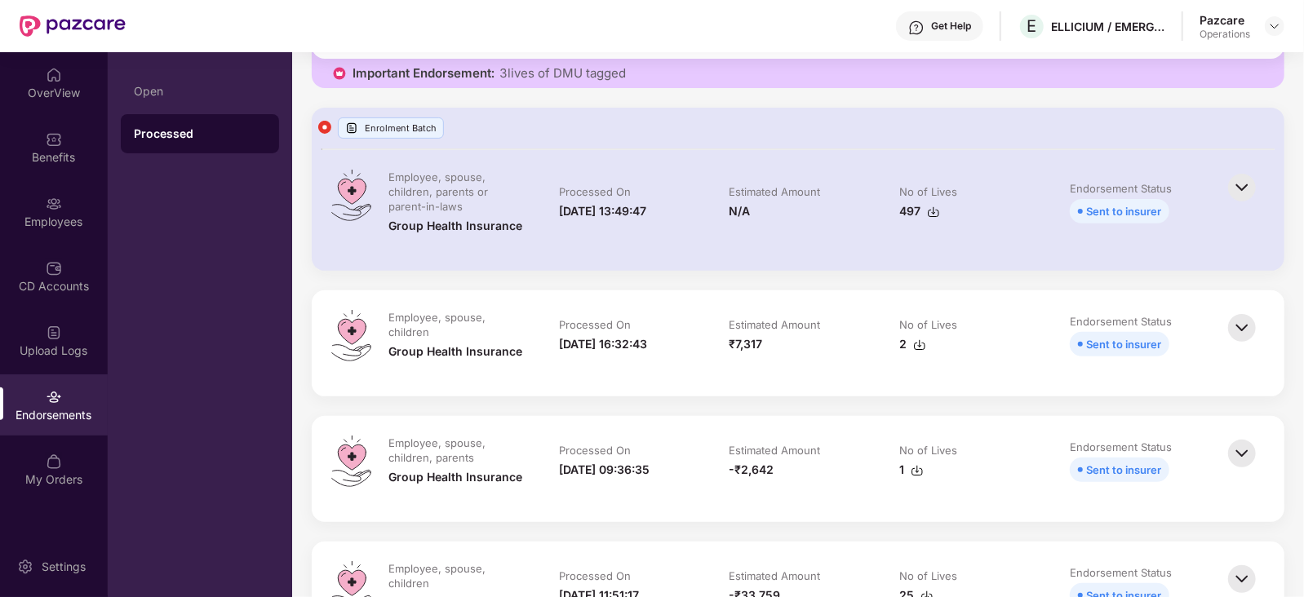
click at [917, 340] on img at bounding box center [919, 345] width 13 height 13
click at [1237, 455] on img at bounding box center [1242, 454] width 36 height 36
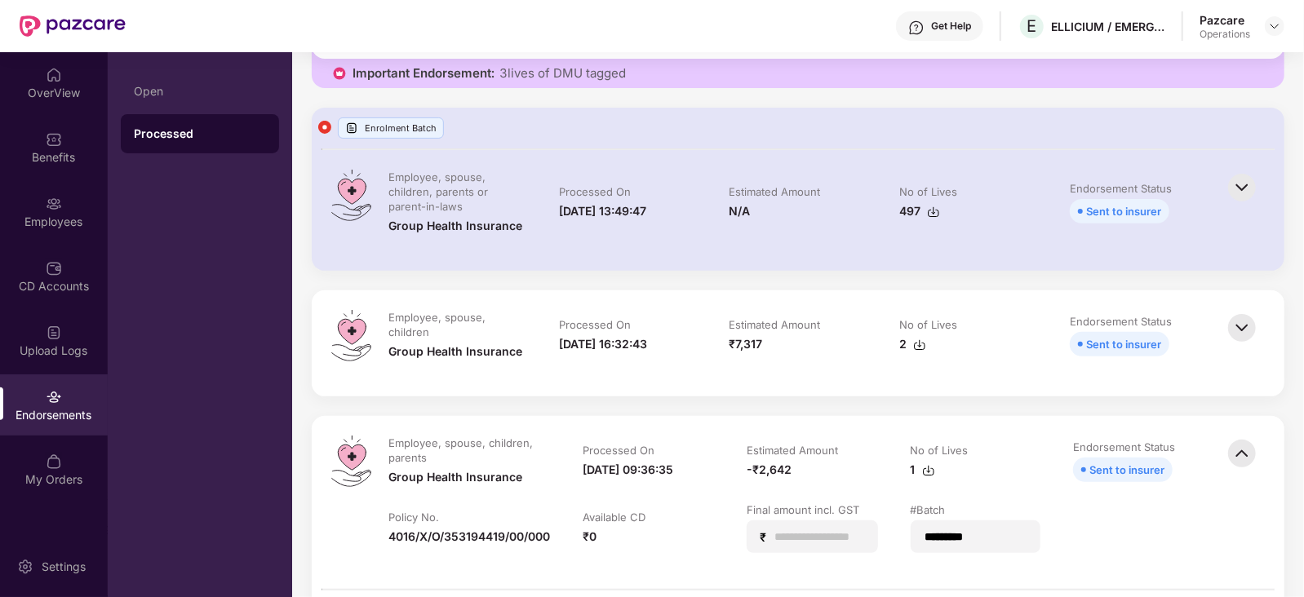
scroll to position [366, 0]
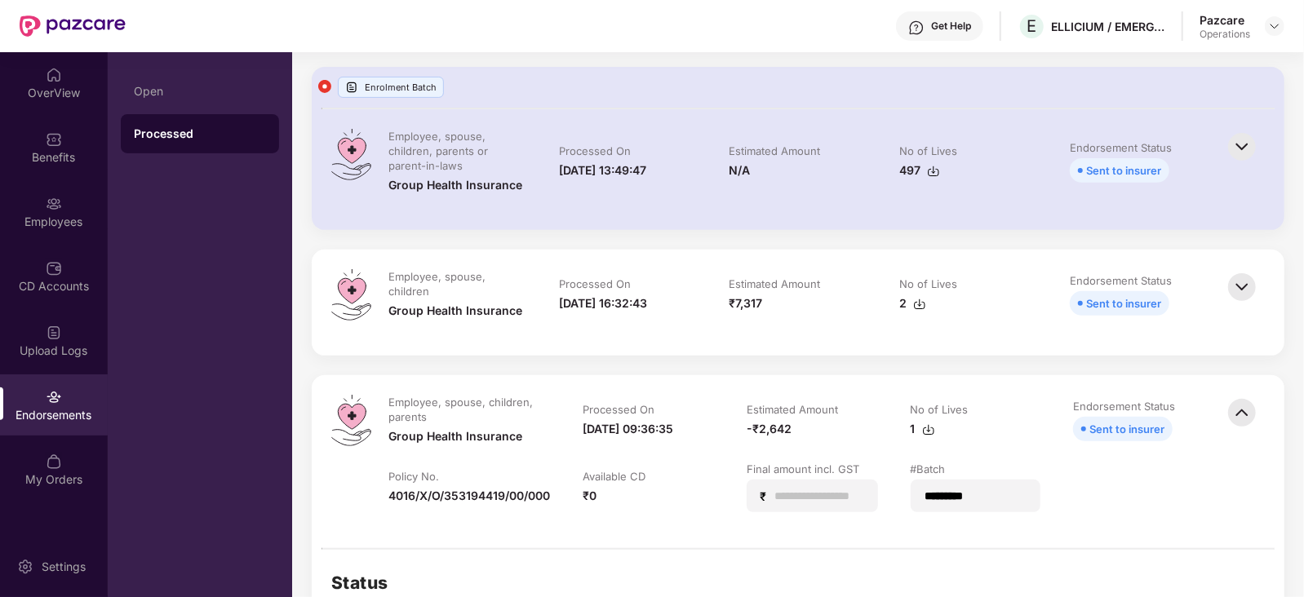
click at [763, 331] on td "Estimated Amount ₹7,317" at bounding box center [798, 302] width 171 height 67
click at [1246, 288] on img at bounding box center [1242, 287] width 36 height 36
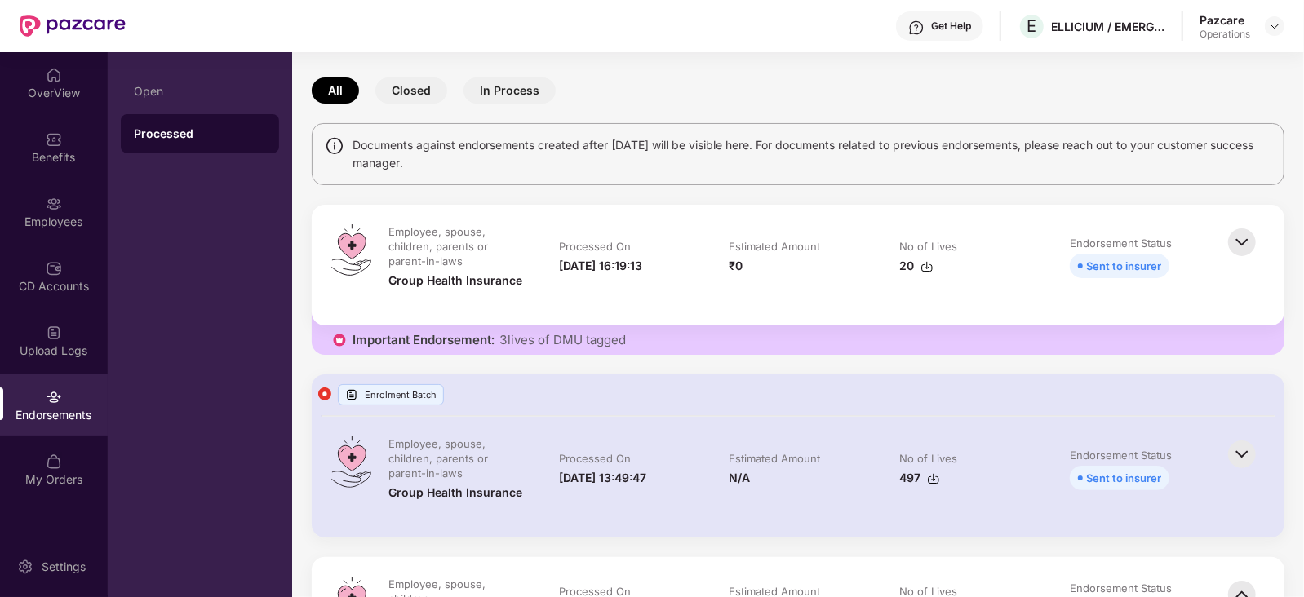
scroll to position [0, 0]
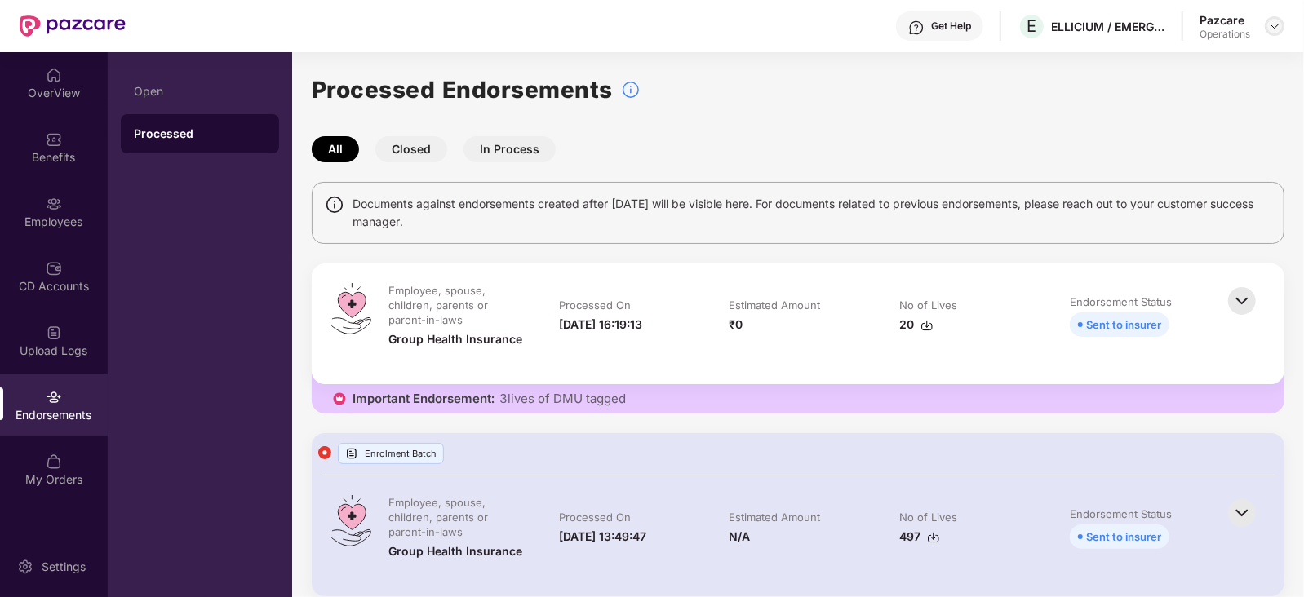
click at [1281, 22] on div at bounding box center [1275, 26] width 20 height 20
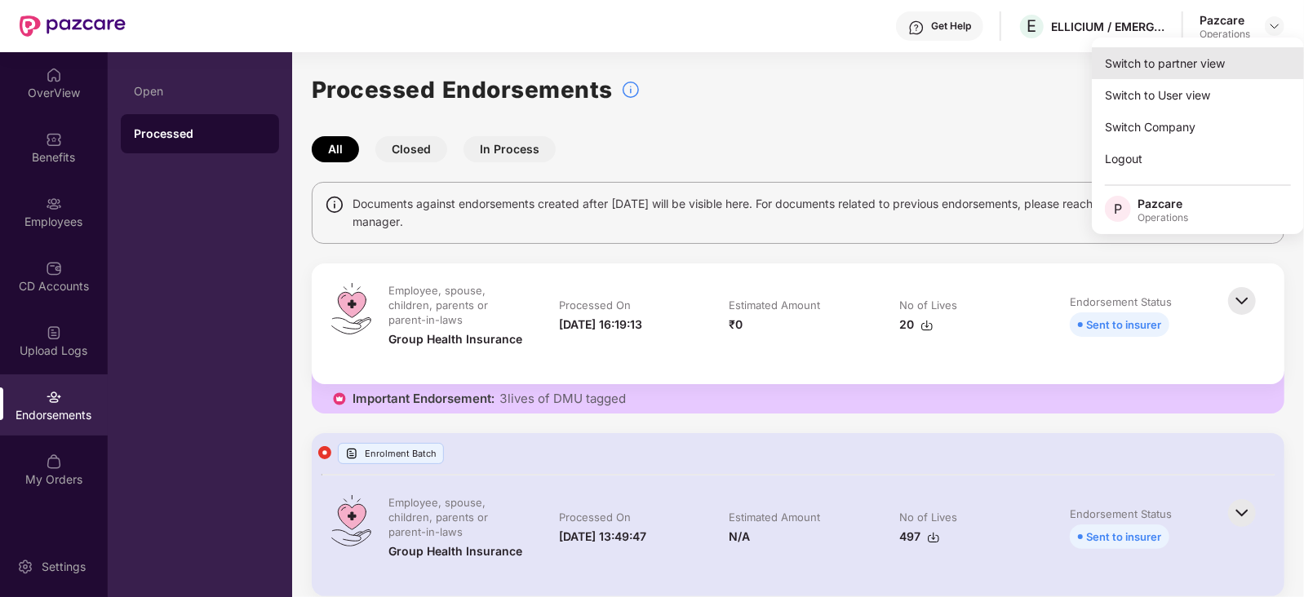
click at [1212, 64] on div "Switch to partner view" at bounding box center [1198, 63] width 212 height 32
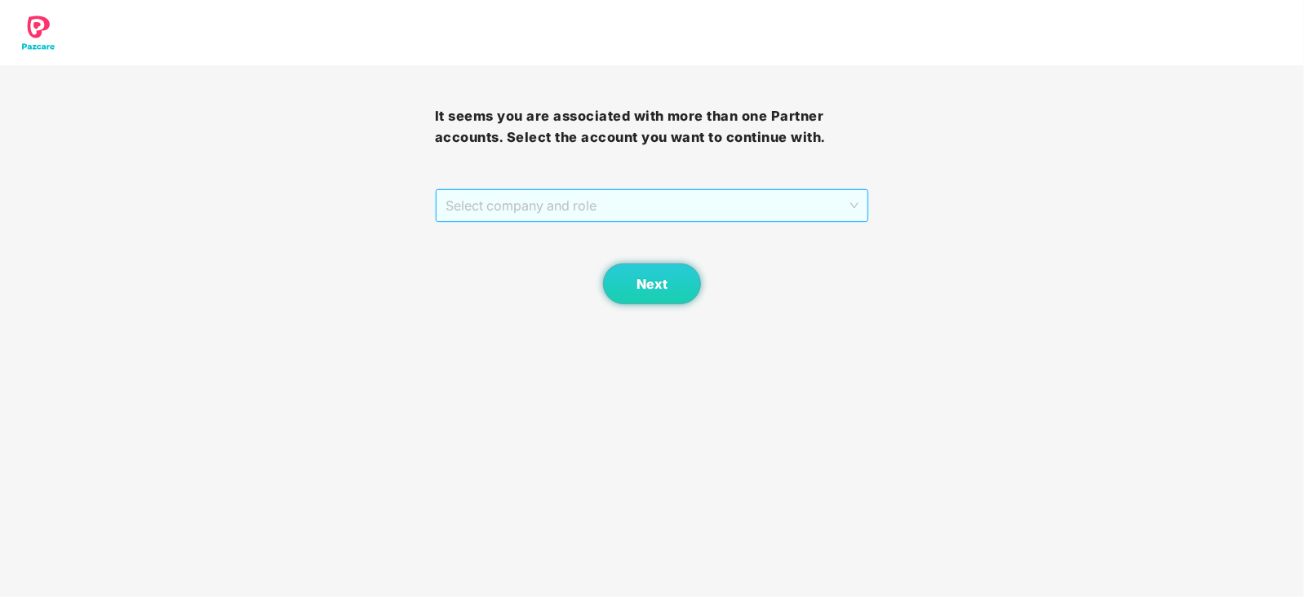
click at [567, 214] on span "Select company and role" at bounding box center [653, 205] width 414 height 31
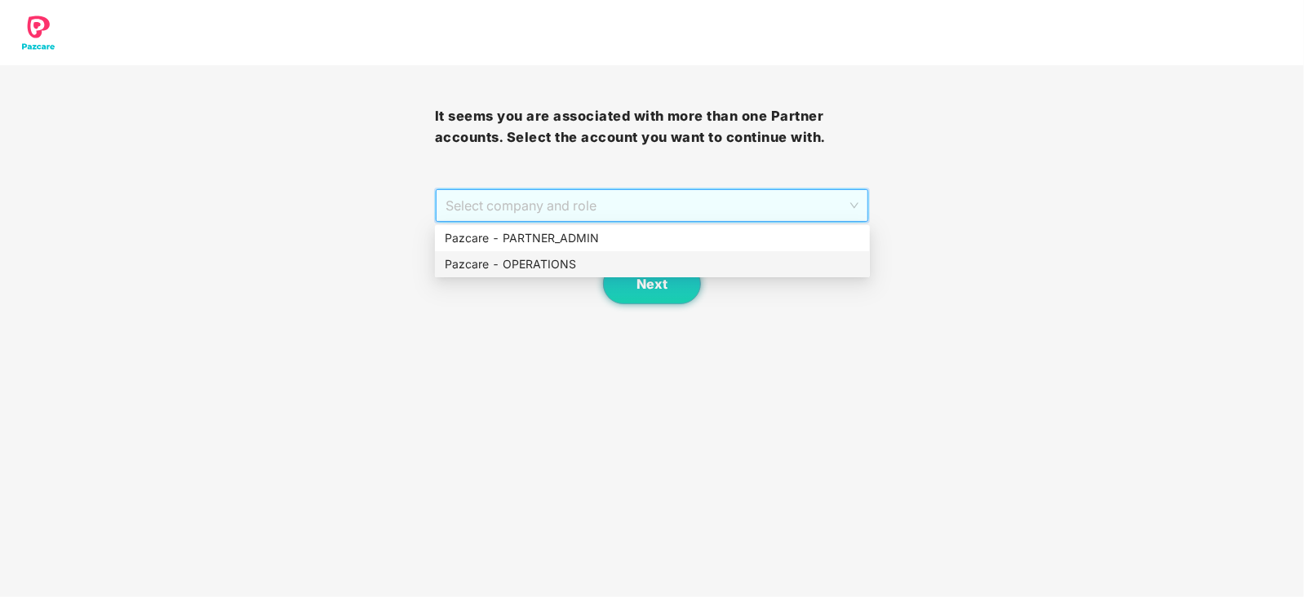
click at [555, 265] on div "Pazcare - OPERATIONS" at bounding box center [652, 264] width 415 height 18
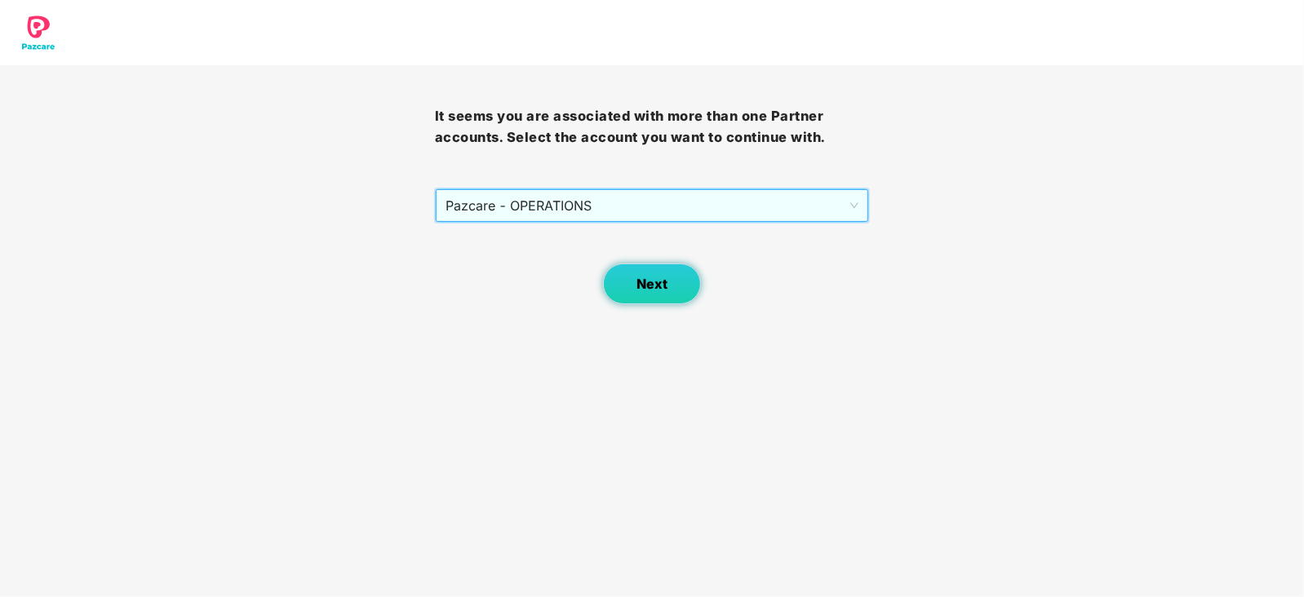
click at [650, 283] on span "Next" at bounding box center [652, 285] width 31 height 16
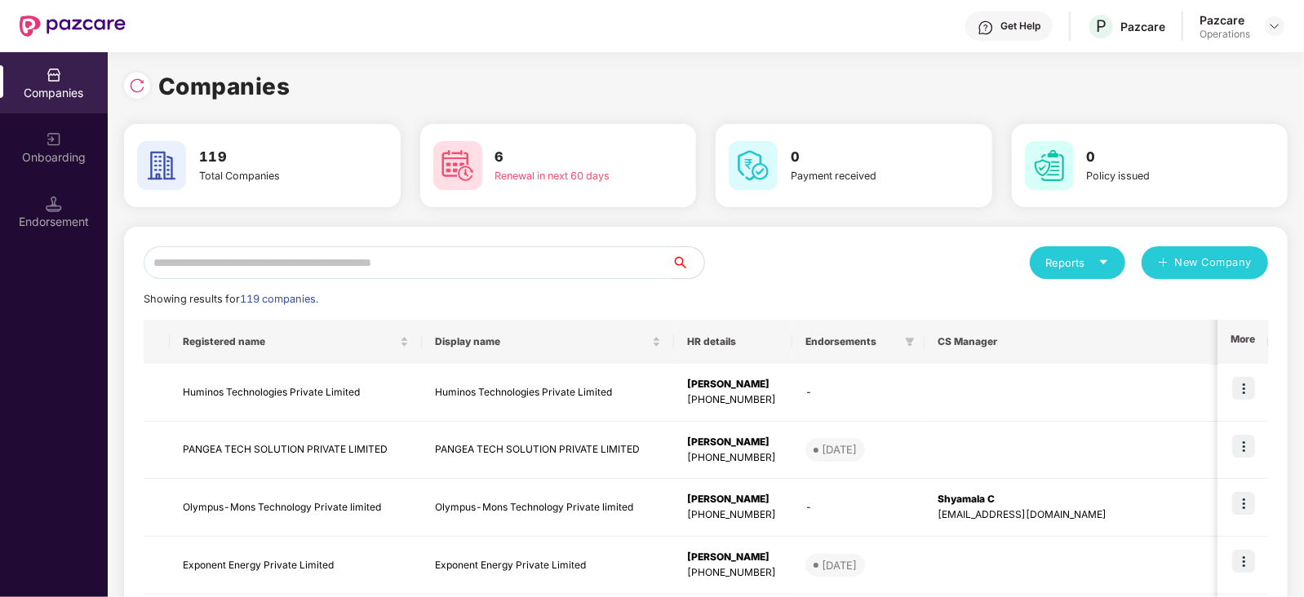
click at [220, 255] on input "text" at bounding box center [408, 262] width 528 height 33
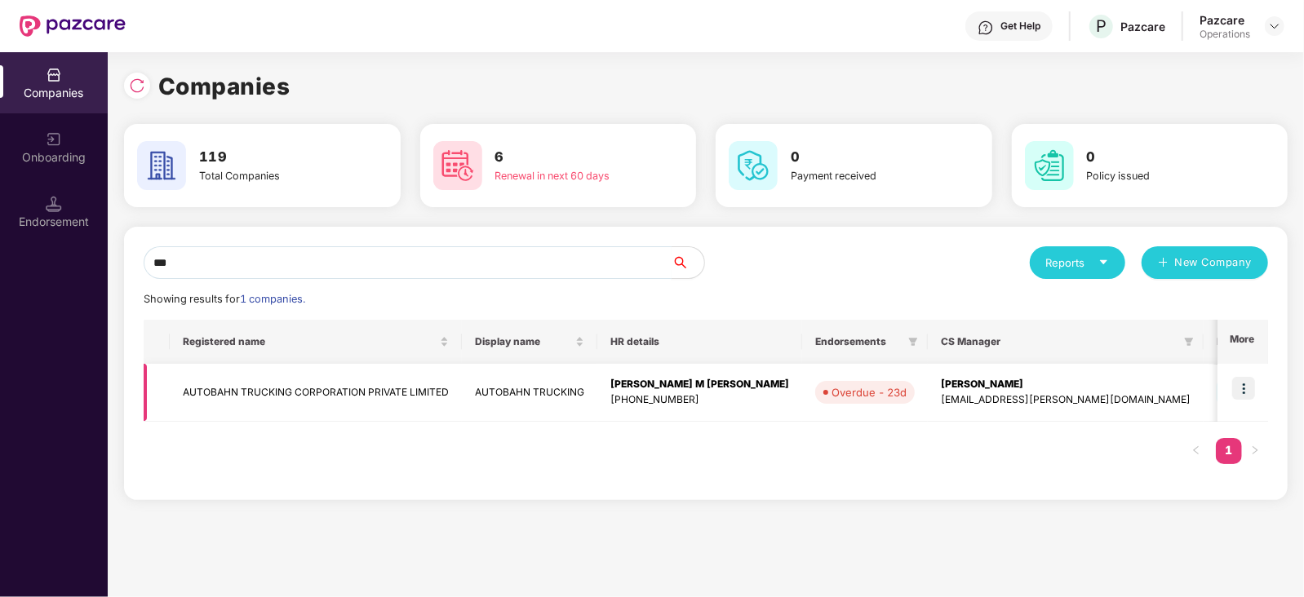
type input "***"
click at [331, 397] on td "AUTOBAHN TRUCKING CORPORATION PRIVATE LIMITED" at bounding box center [316, 393] width 292 height 58
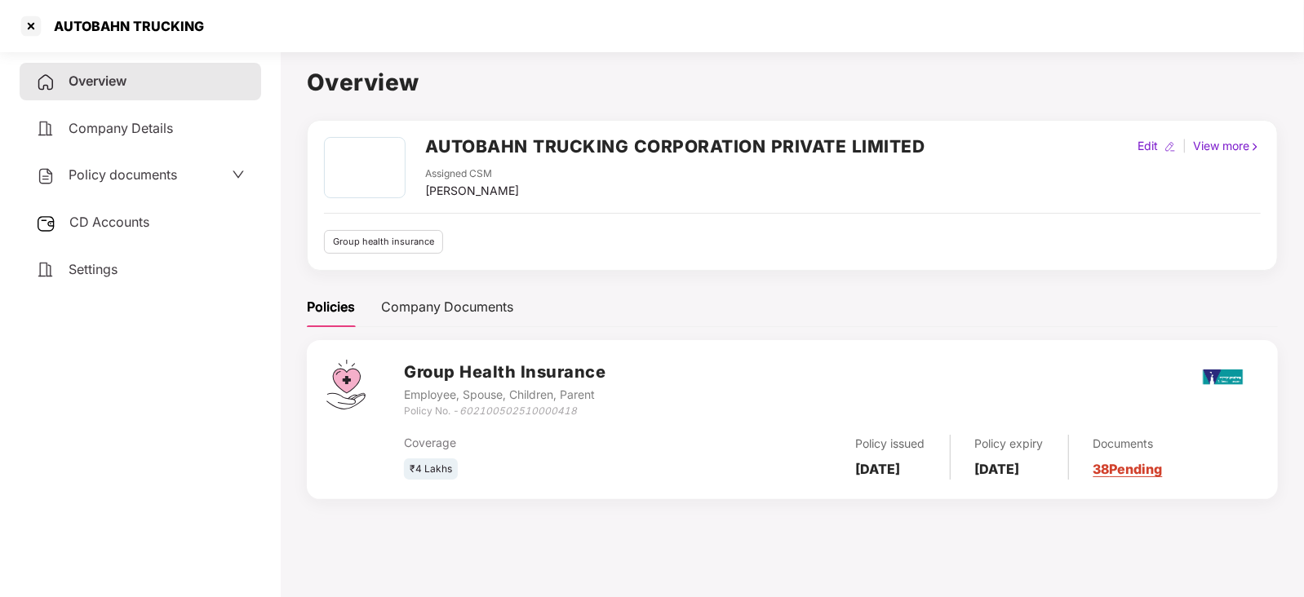
click at [142, 228] on span "CD Accounts" at bounding box center [109, 222] width 80 height 16
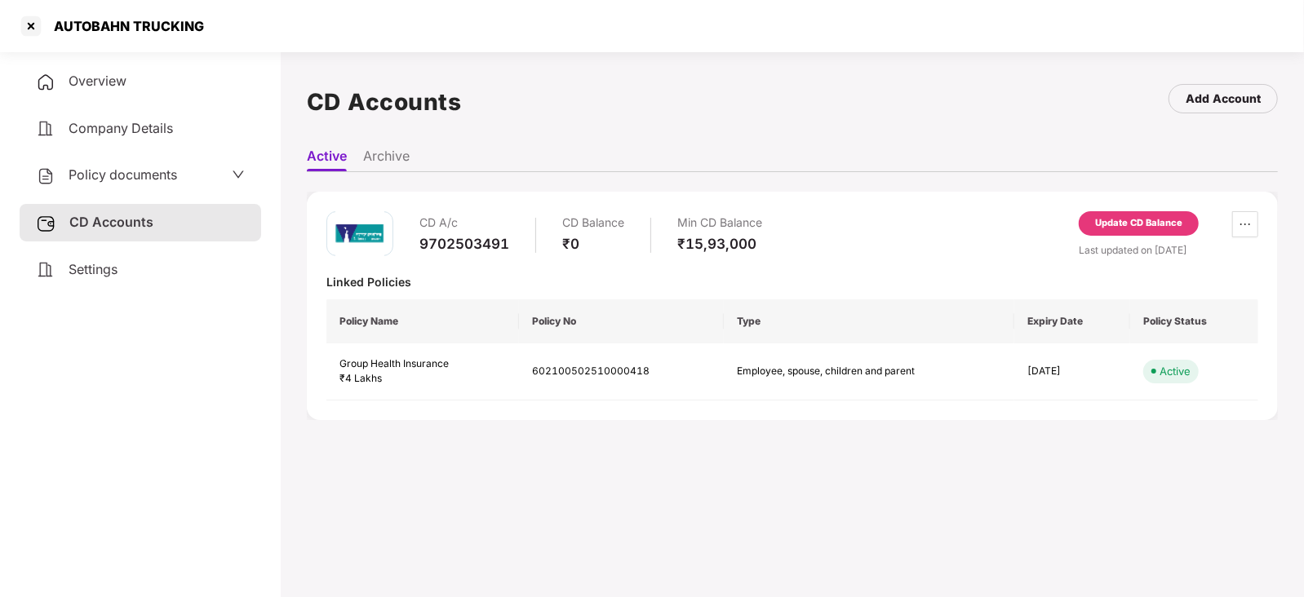
click at [1122, 213] on div "Update CD Balance" at bounding box center [1139, 223] width 120 height 24
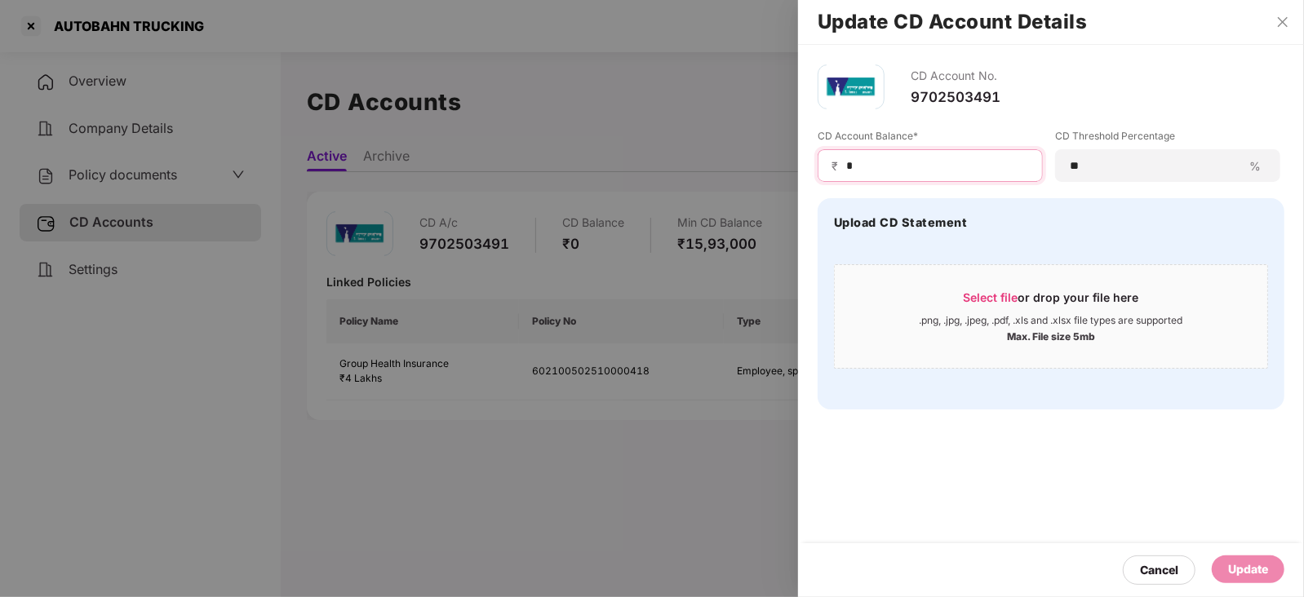
drag, startPoint x: 865, startPoint y: 171, endPoint x: 832, endPoint y: 169, distance: 32.7
click at [832, 169] on div "₹ *" at bounding box center [930, 165] width 225 height 33
paste input "*****"
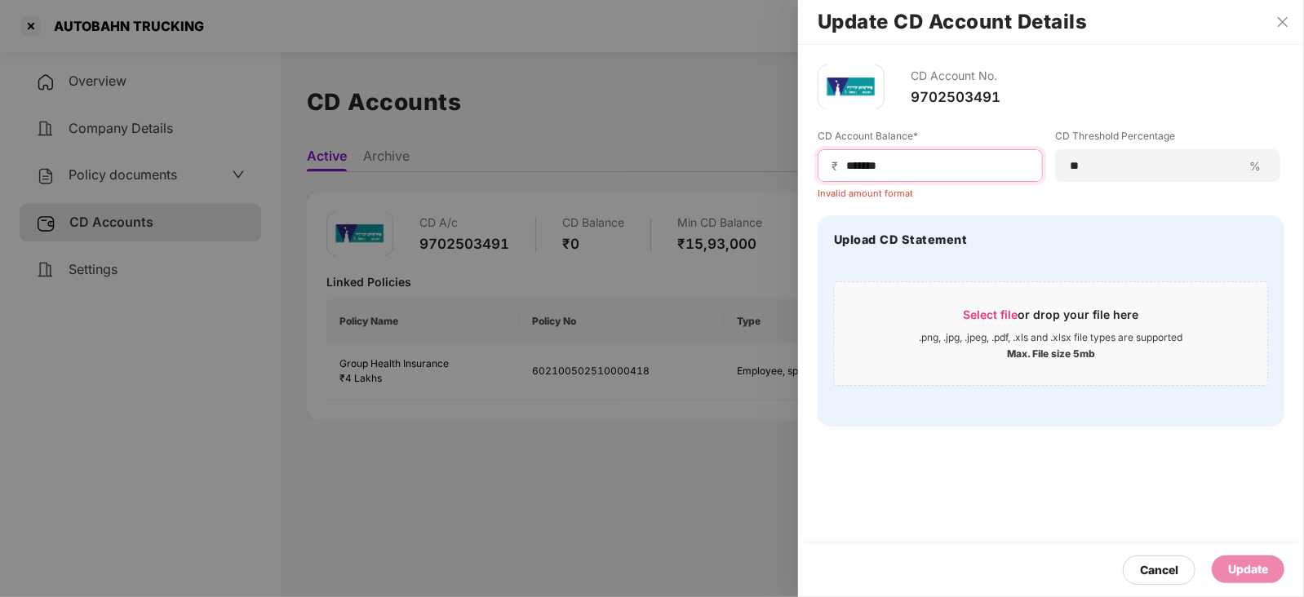
click at [846, 168] on input "******" at bounding box center [937, 166] width 184 height 17
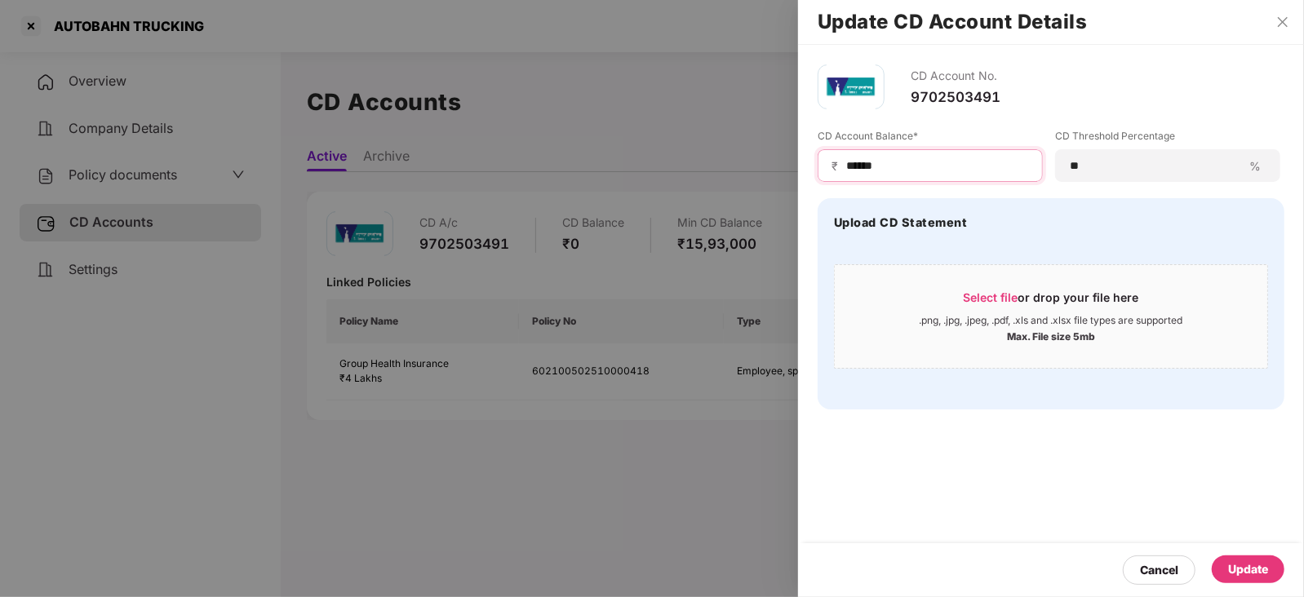
type input "******"
click at [1255, 563] on div "Update" at bounding box center [1248, 570] width 40 height 18
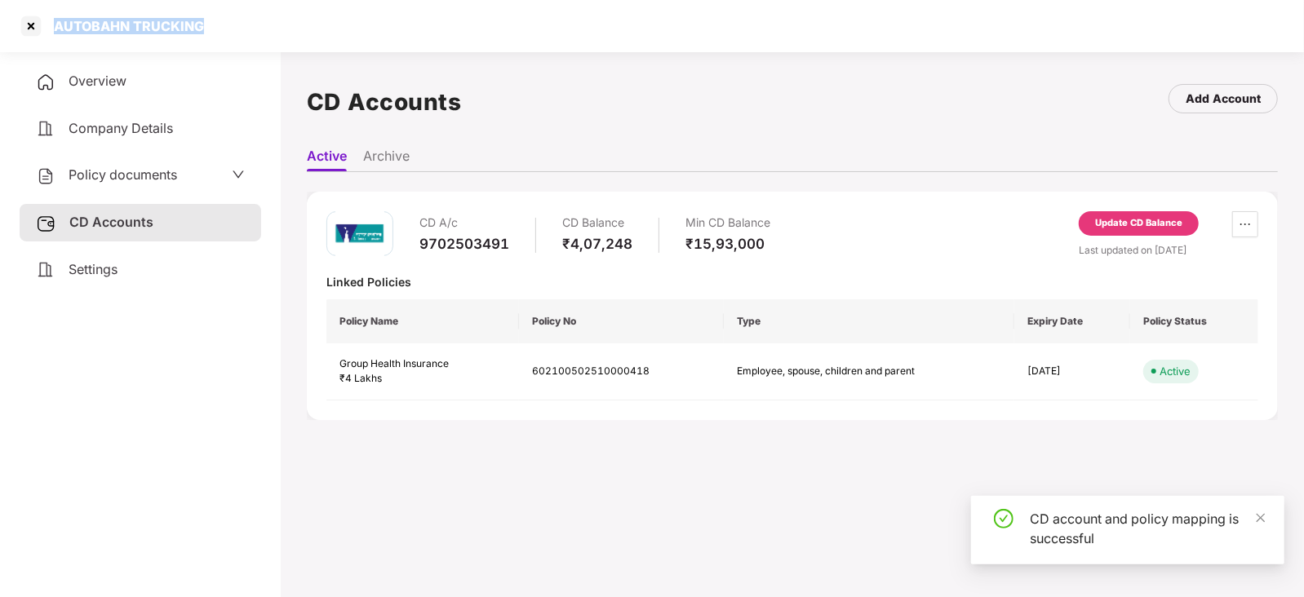
drag, startPoint x: 53, startPoint y: 30, endPoint x: 221, endPoint y: 33, distance: 168.1
click at [221, 33] on div "AUTOBAHN TRUCKING" at bounding box center [652, 26] width 1304 height 52
copy div "AUTOBAHN TRUCKING"
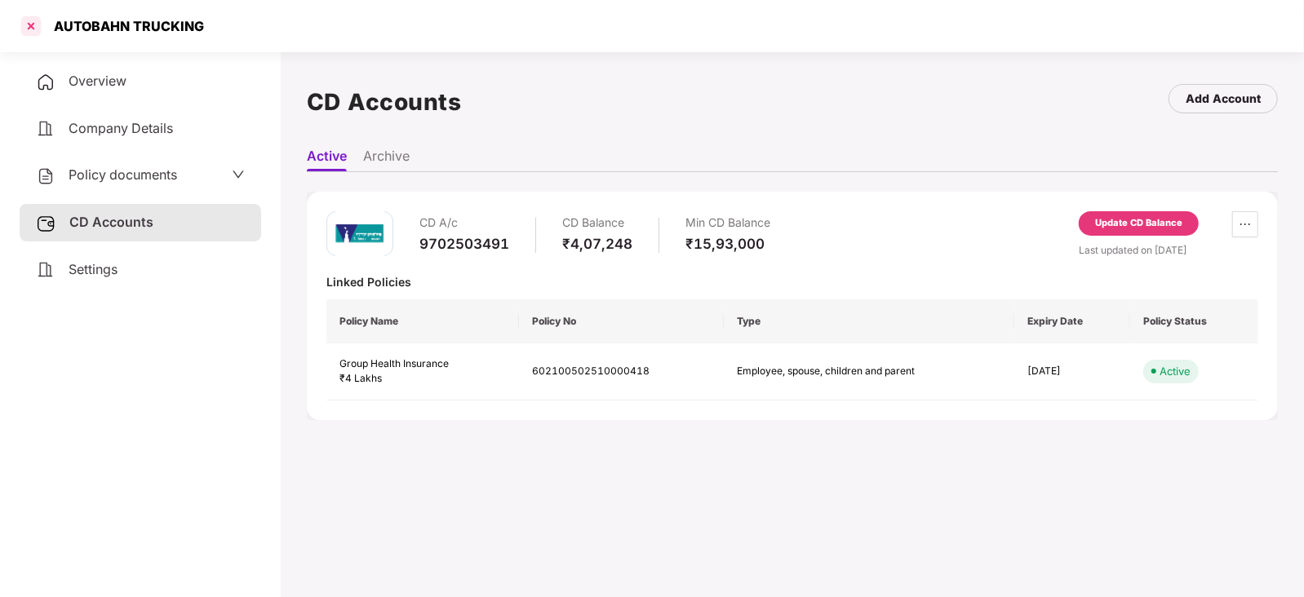
click at [33, 28] on div at bounding box center [31, 26] width 26 height 26
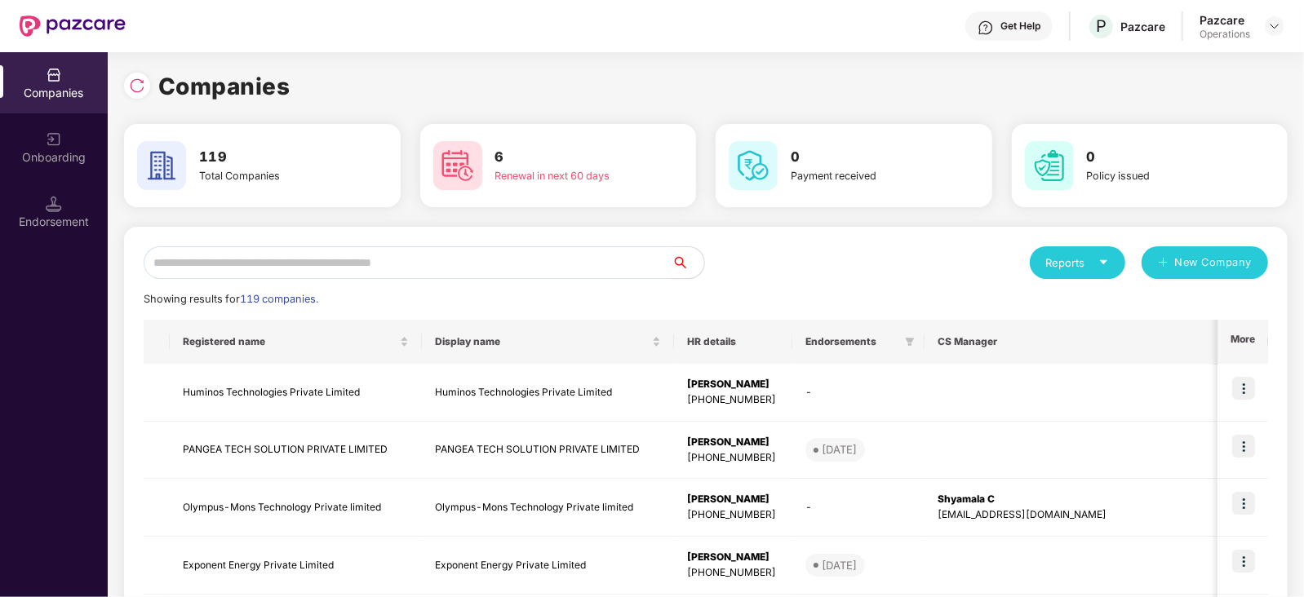
click at [265, 259] on input "text" at bounding box center [408, 262] width 528 height 33
paste input "**********"
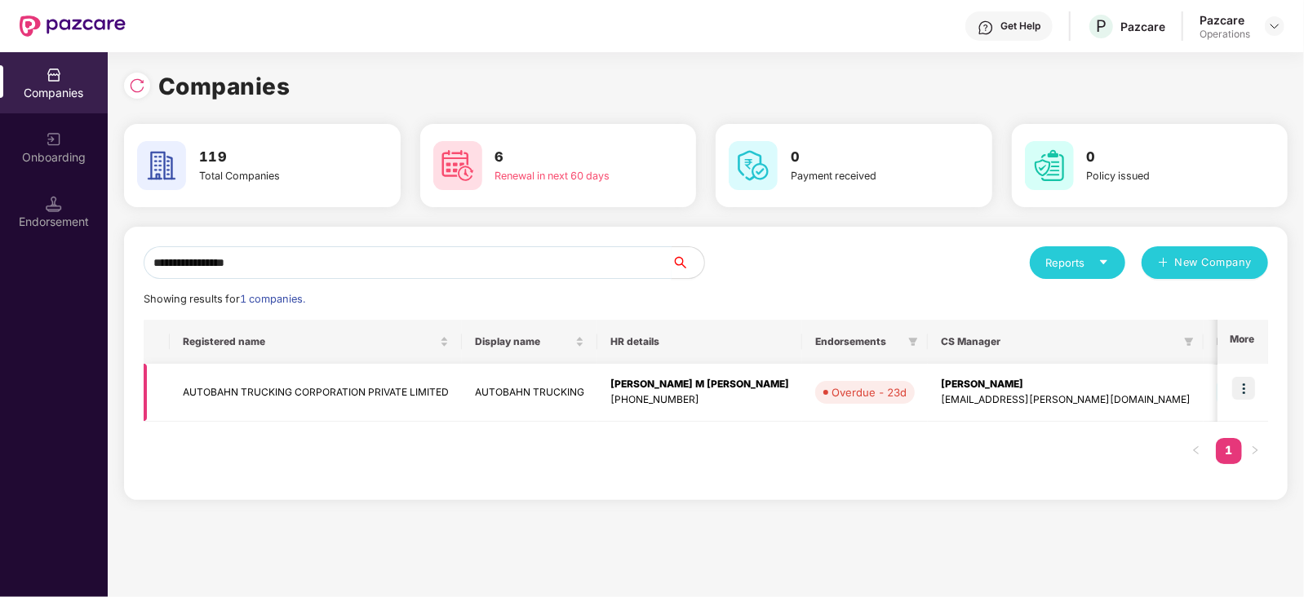
type input "**********"
click at [1253, 383] on img at bounding box center [1243, 388] width 23 height 23
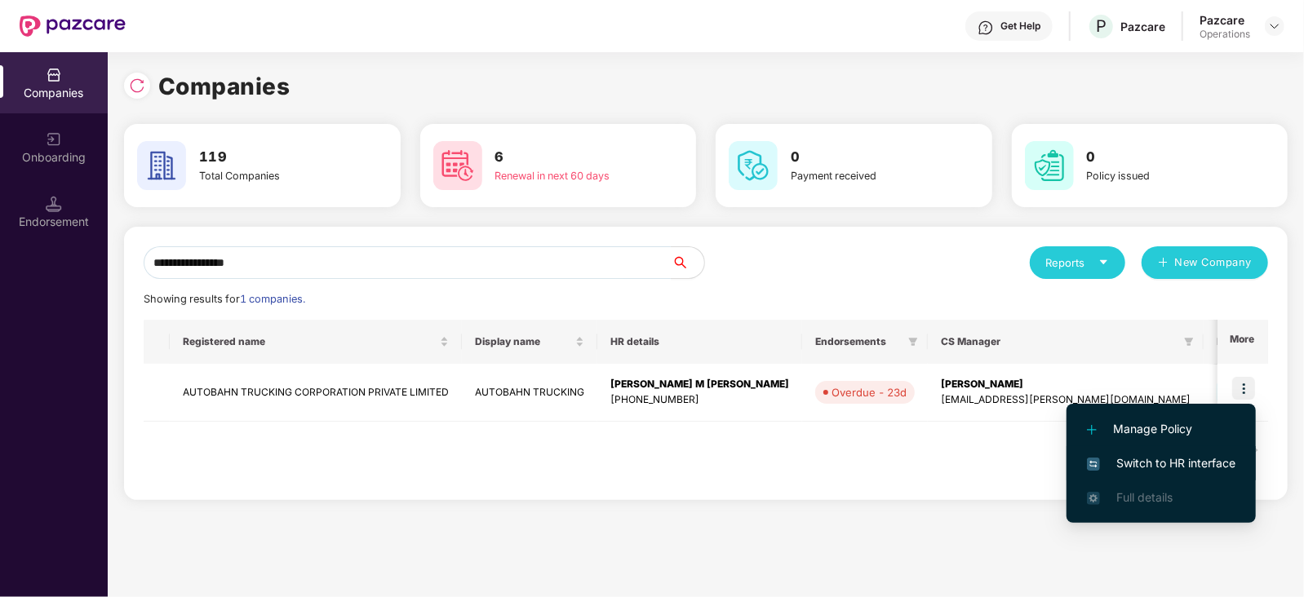
click at [1180, 456] on span "Switch to HR interface" at bounding box center [1161, 464] width 149 height 18
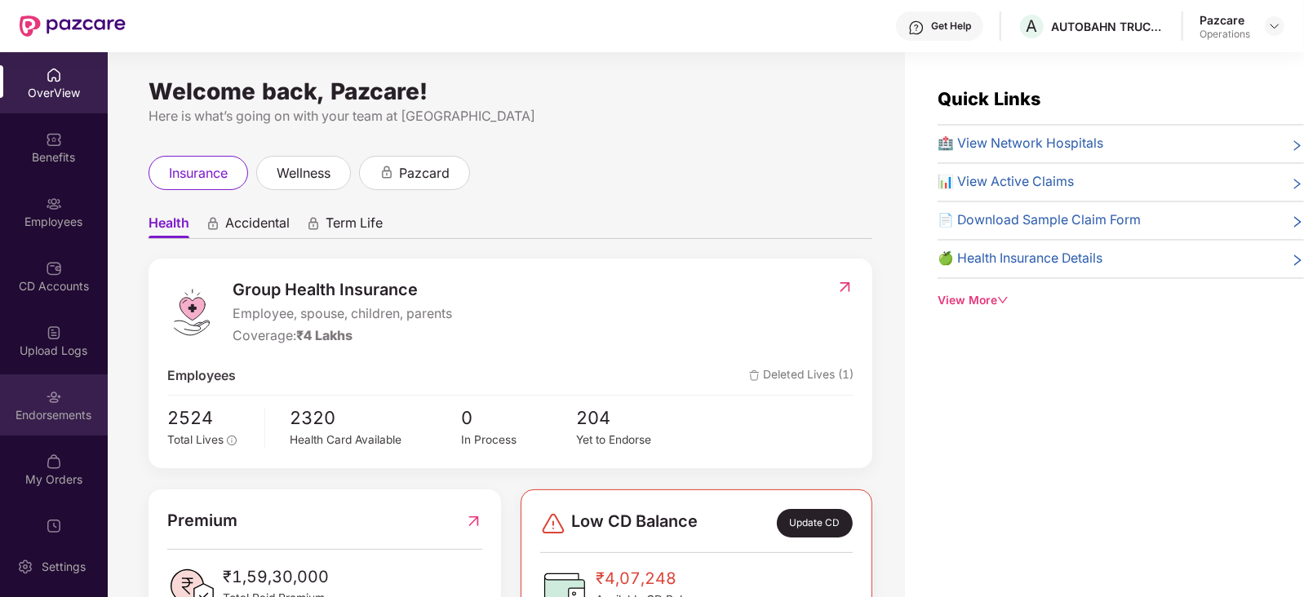
click at [6, 420] on div "Endorsements" at bounding box center [54, 415] width 108 height 16
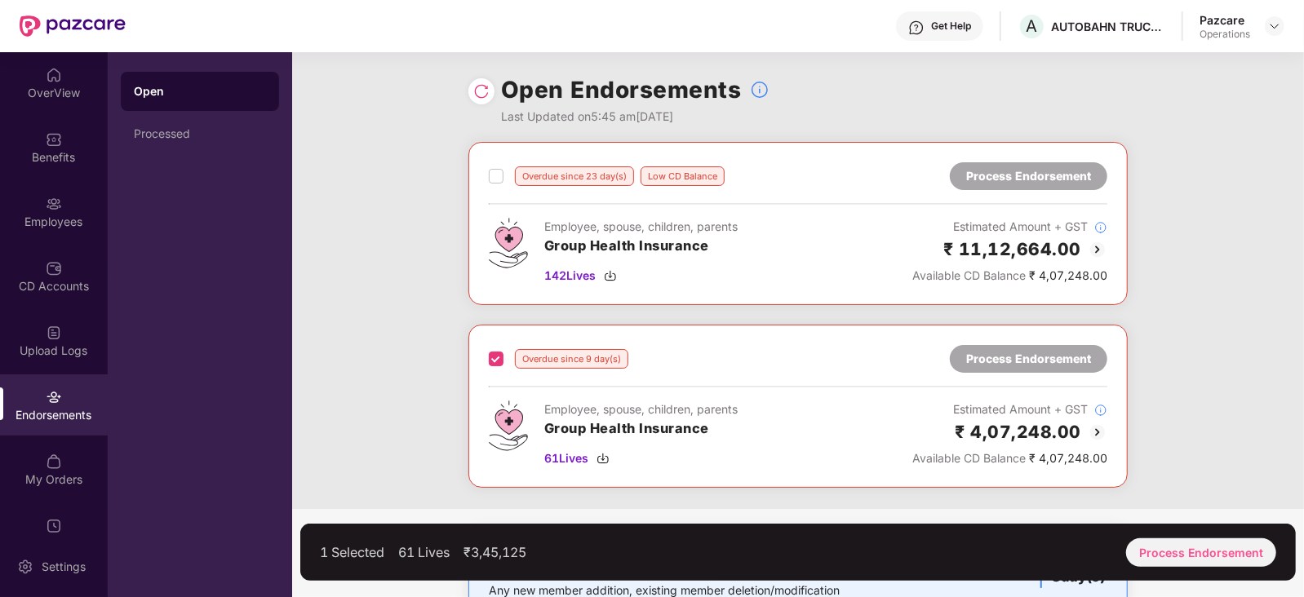
click at [1002, 172] on div "Process Endorsement" at bounding box center [1028, 176] width 125 height 18
click at [1151, 553] on div "Process Endorsement" at bounding box center [1201, 553] width 150 height 29
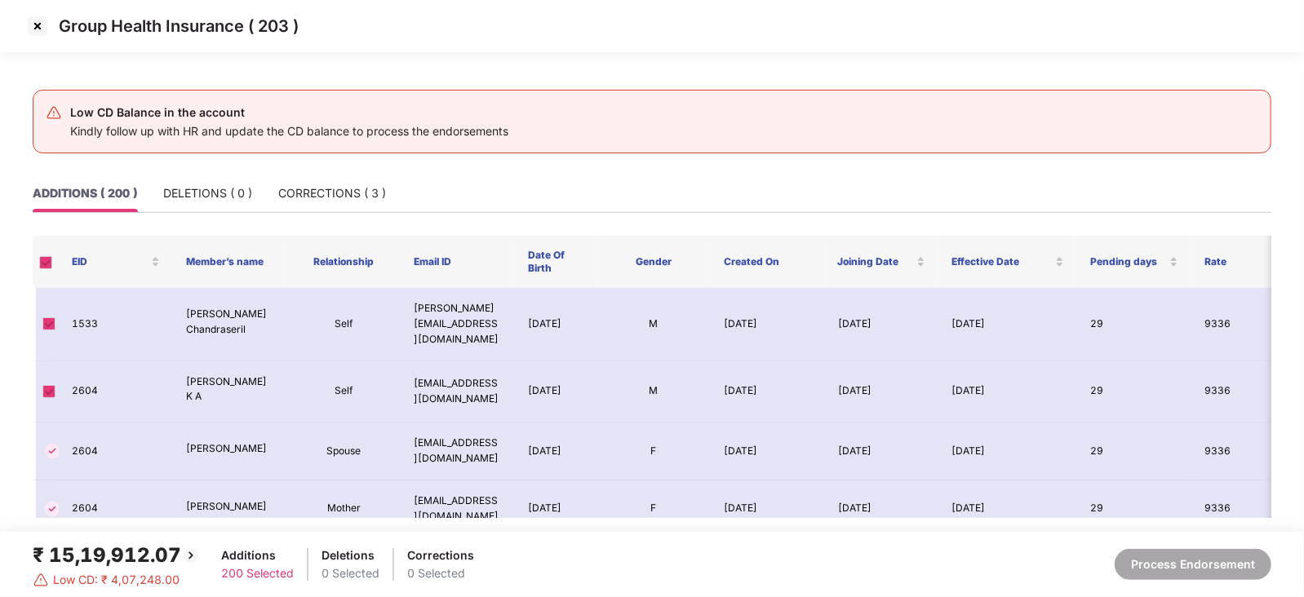
click at [33, 34] on img at bounding box center [37, 26] width 26 height 26
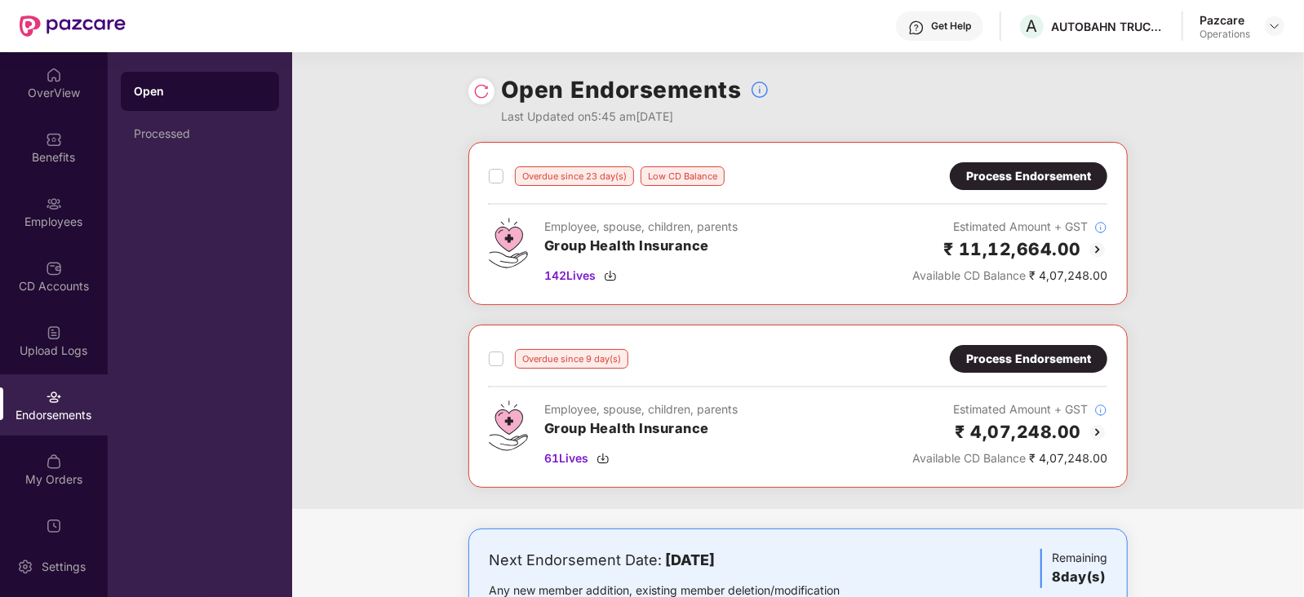
click at [996, 169] on div "Process Endorsement" at bounding box center [1028, 176] width 125 height 18
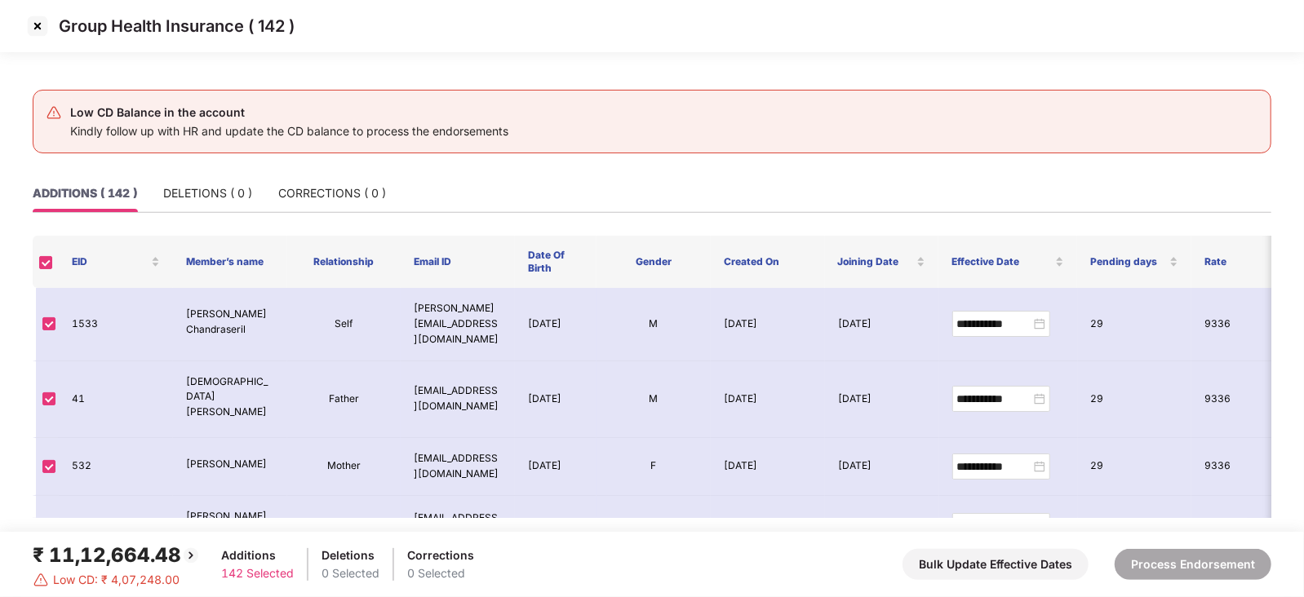
click at [1279, 172] on div "Low CD Balance in the account Kindly follow up with HR and update the CD balanc…" at bounding box center [652, 122] width 1304 height 106
click at [29, 21] on img at bounding box center [37, 26] width 26 height 26
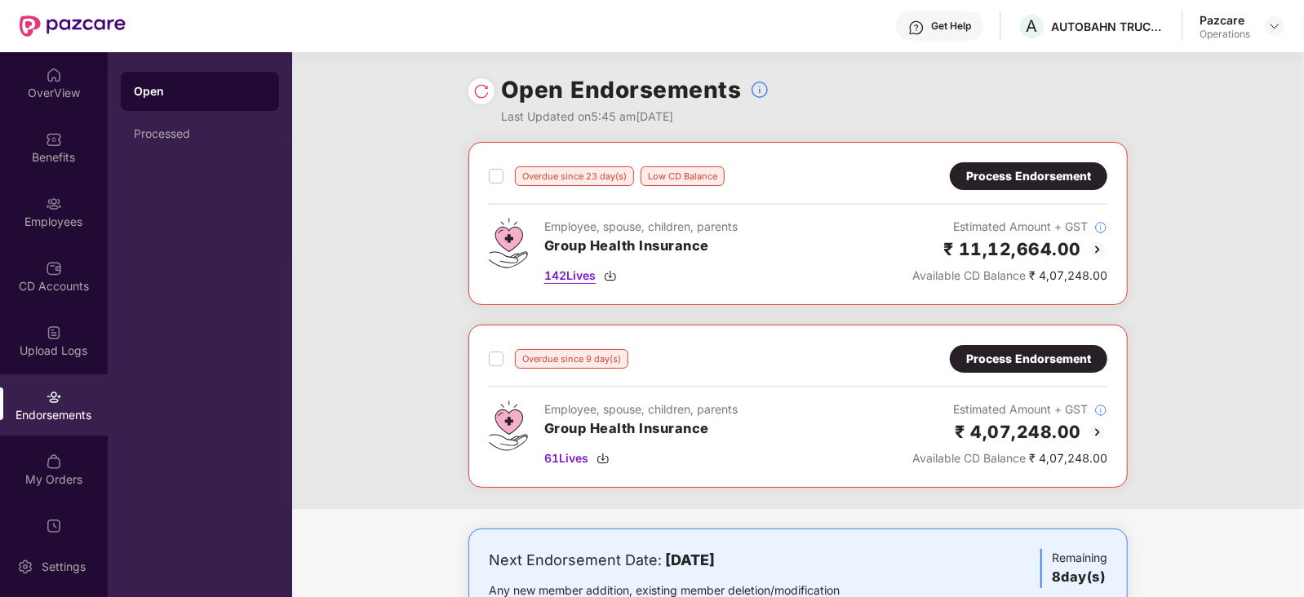
click at [615, 279] on img at bounding box center [610, 275] width 13 height 13
click at [615, 275] on img at bounding box center [610, 275] width 13 height 13
click at [990, 167] on div "Process Endorsement" at bounding box center [1028, 176] width 125 height 18
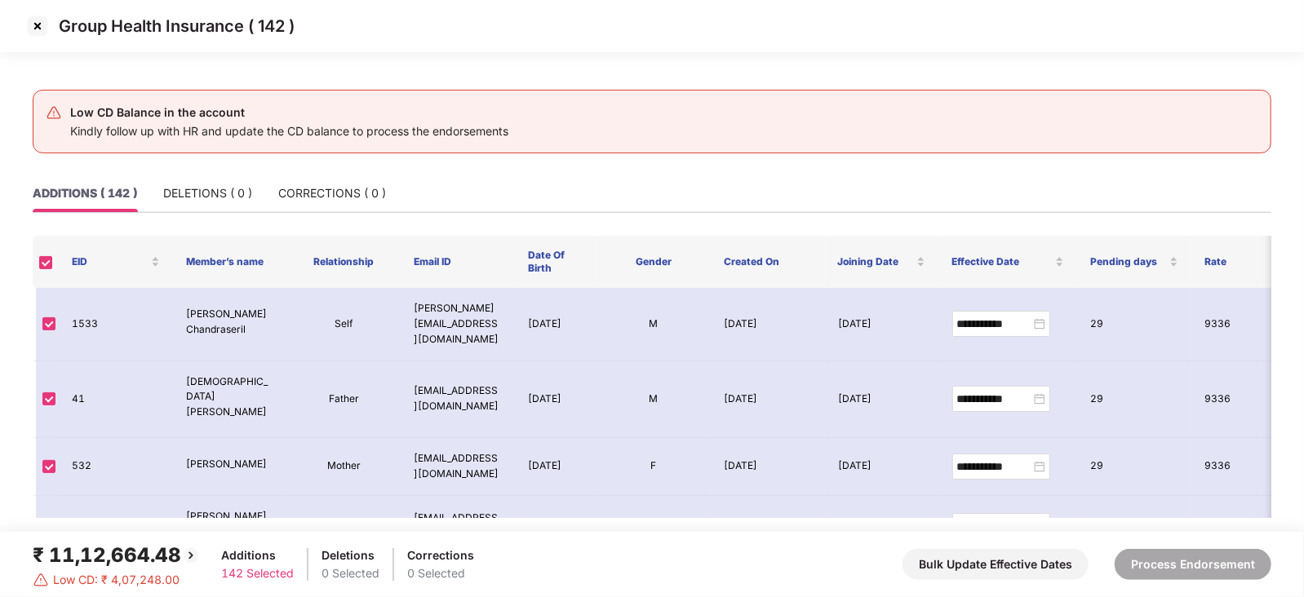
click at [37, 20] on img at bounding box center [37, 26] width 26 height 26
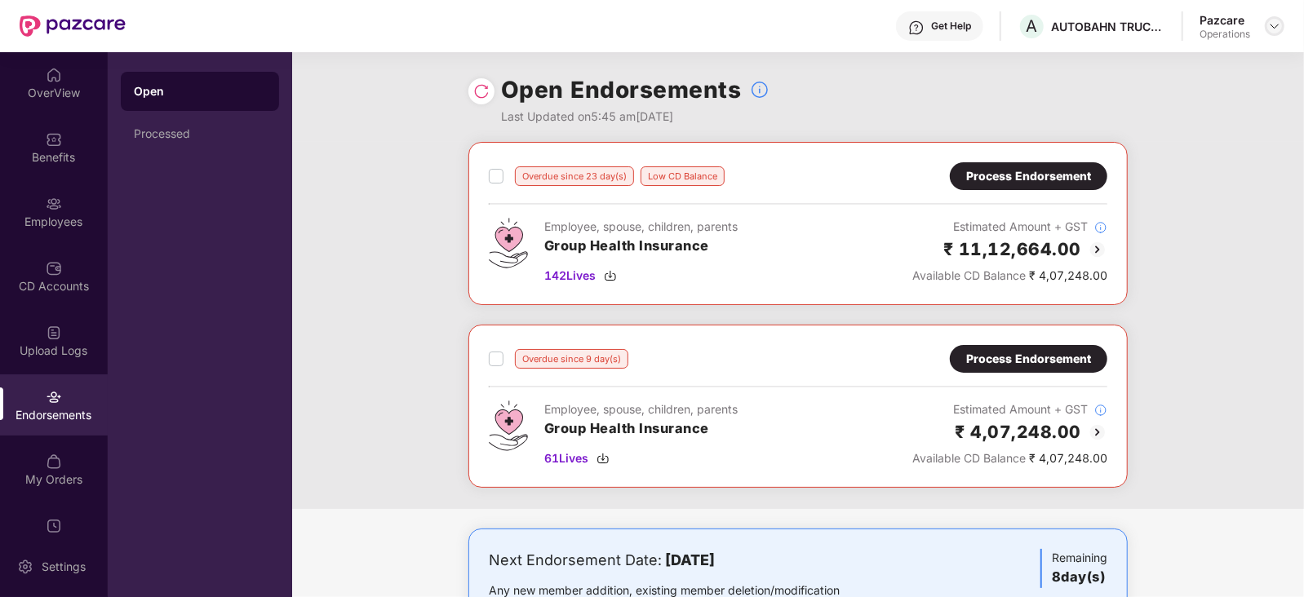
click at [1276, 27] on img at bounding box center [1274, 26] width 13 height 13
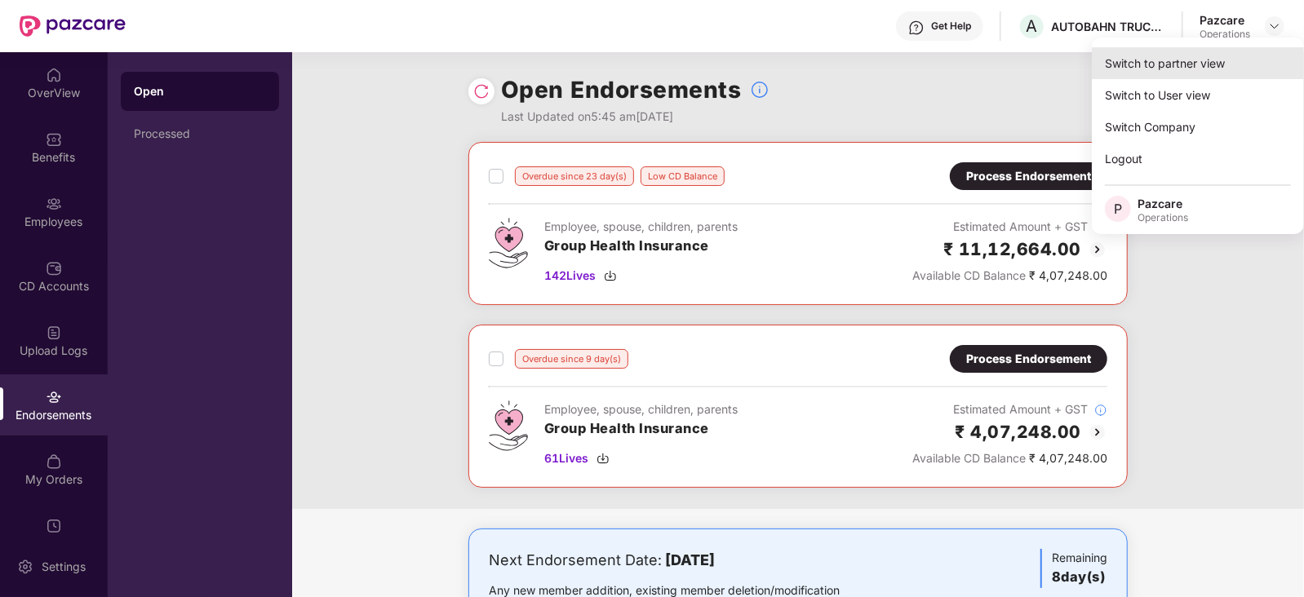
click at [1210, 71] on div "Switch to partner view" at bounding box center [1198, 63] width 212 height 32
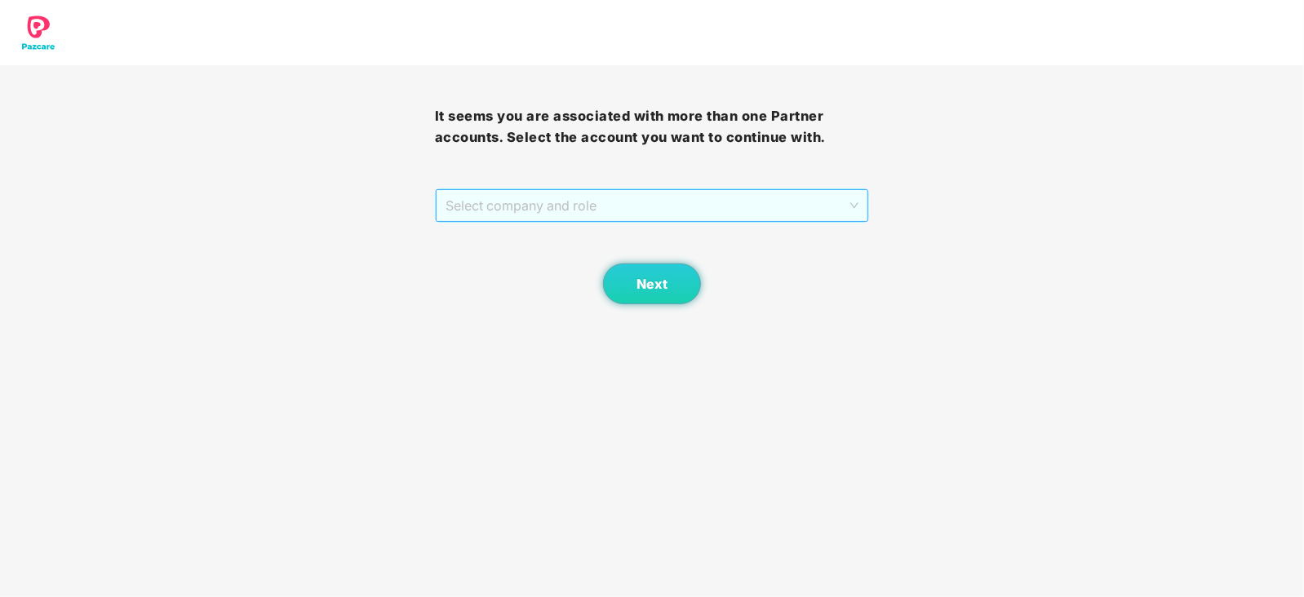
click at [600, 212] on span "Select company and role" at bounding box center [653, 205] width 414 height 31
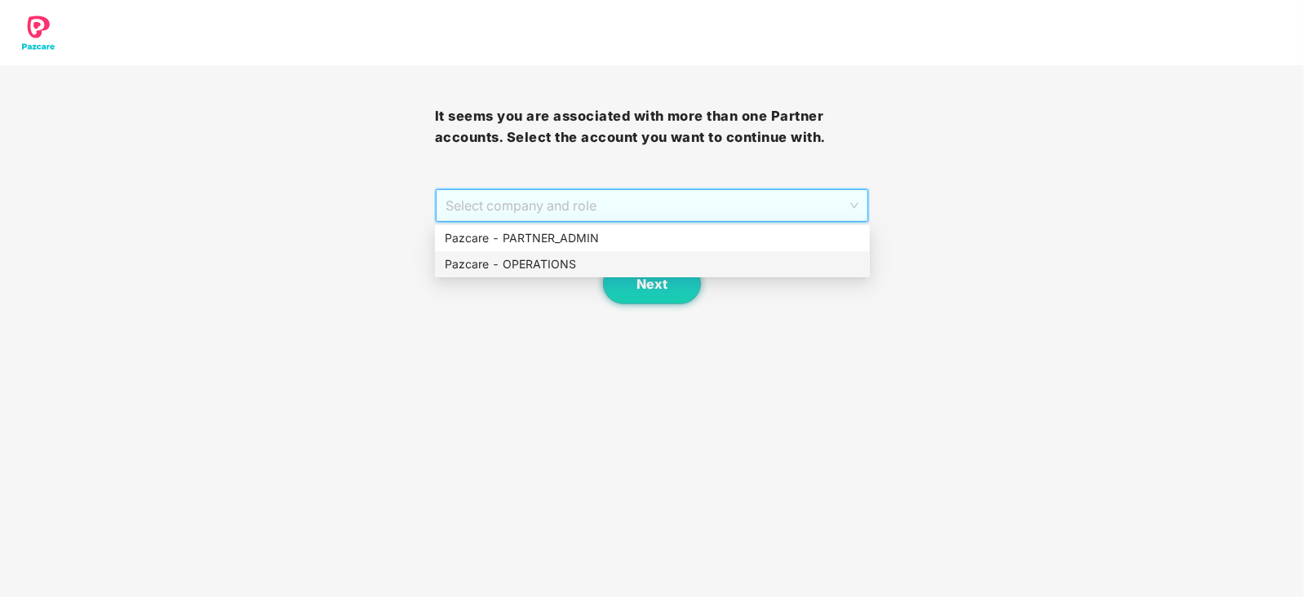
click at [554, 254] on div "Pazcare - OPERATIONS" at bounding box center [652, 264] width 435 height 26
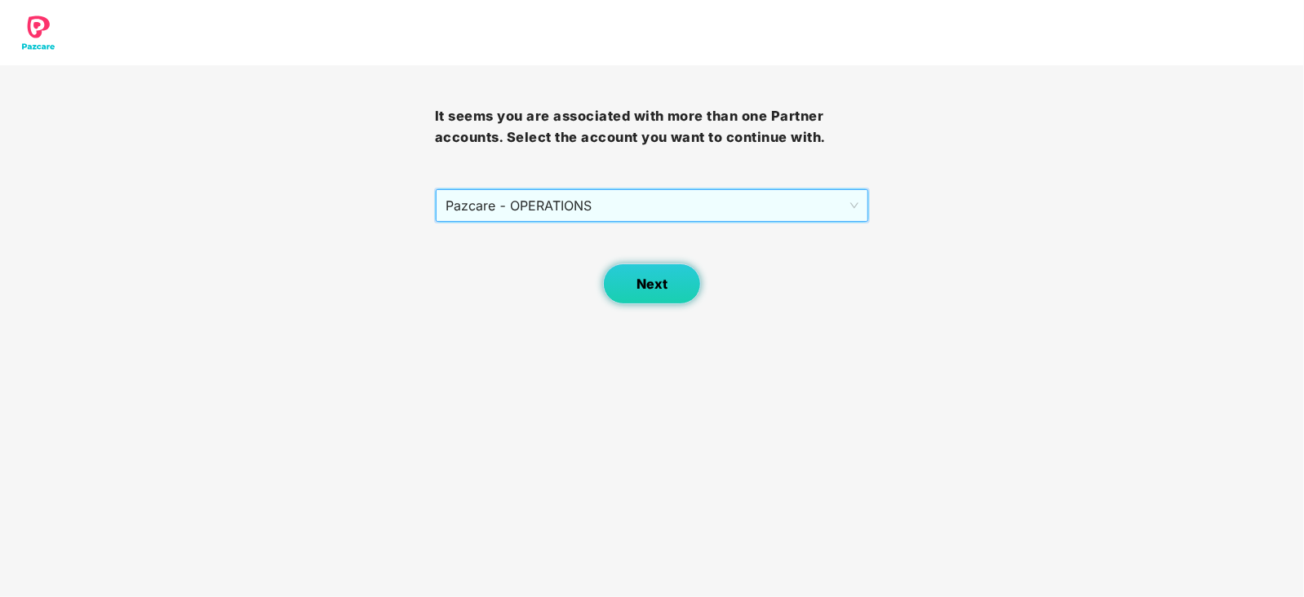
click at [628, 283] on button "Next" at bounding box center [652, 284] width 98 height 41
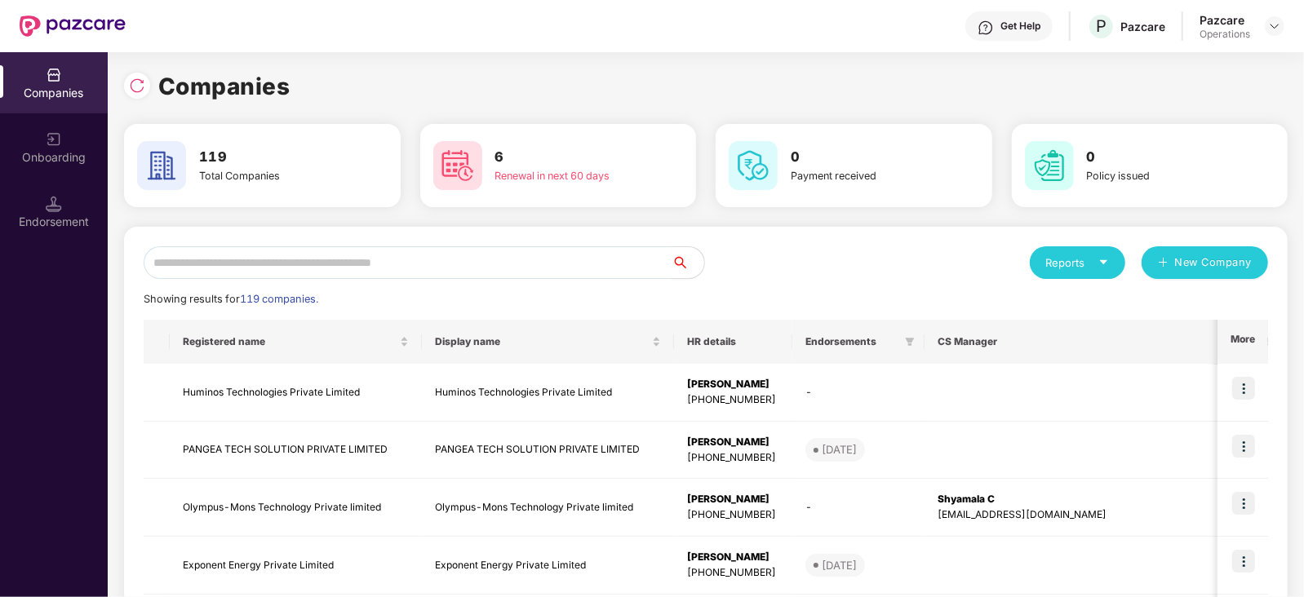
click at [530, 268] on input "text" at bounding box center [408, 262] width 528 height 33
paste input "**********"
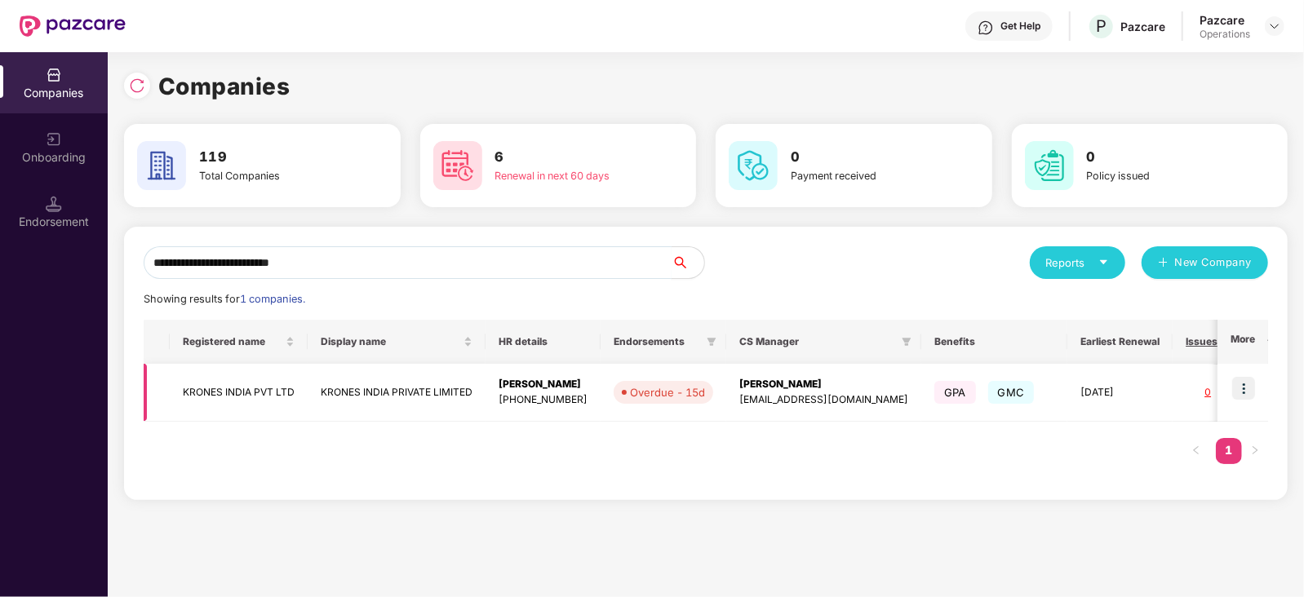
type input "**********"
click at [1242, 390] on img at bounding box center [1243, 388] width 23 height 23
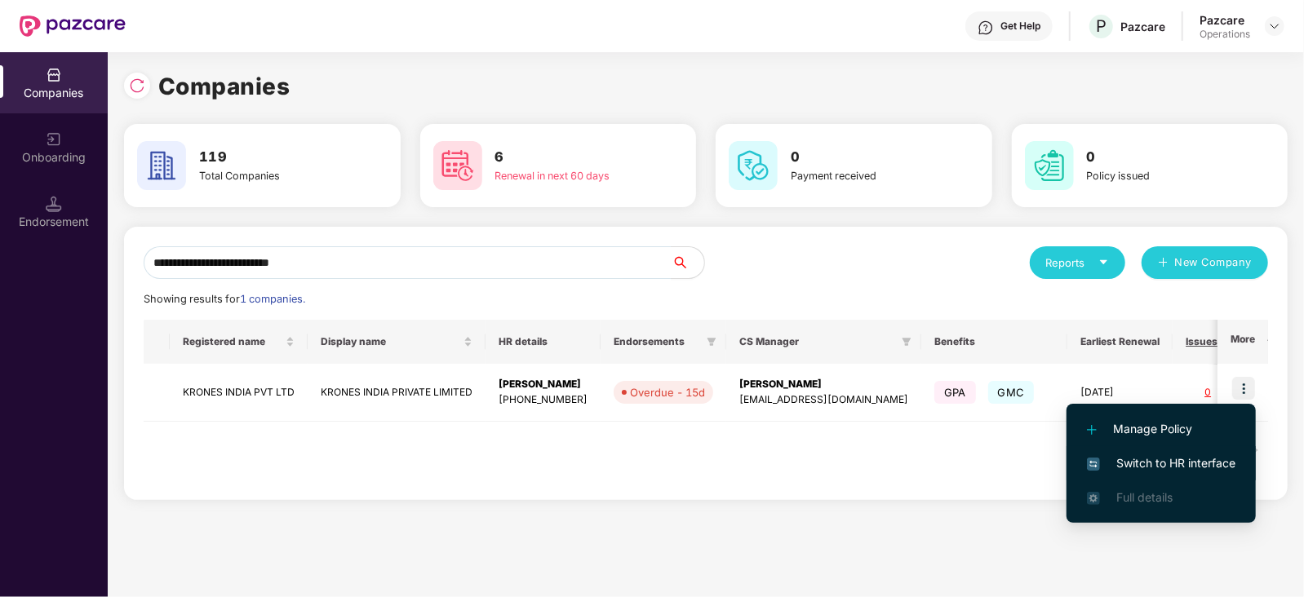
click at [1179, 467] on span "Switch to HR interface" at bounding box center [1161, 464] width 149 height 18
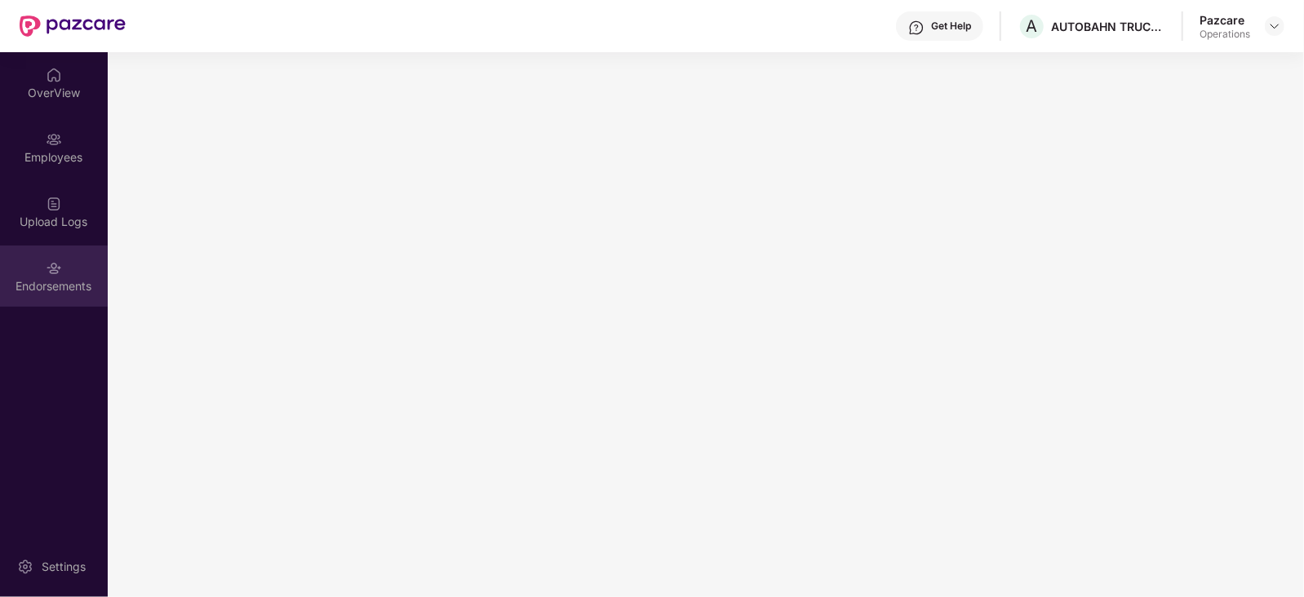
click at [49, 299] on div "Endorsements" at bounding box center [54, 276] width 108 height 61
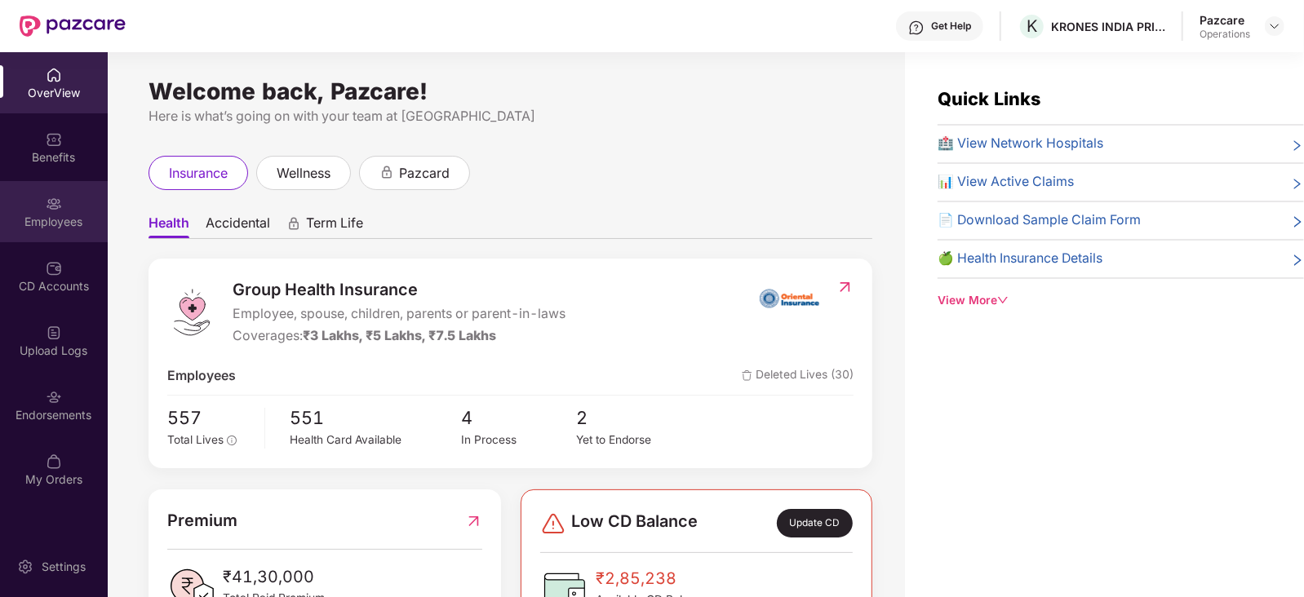
click at [82, 218] on div "Employees" at bounding box center [54, 222] width 108 height 16
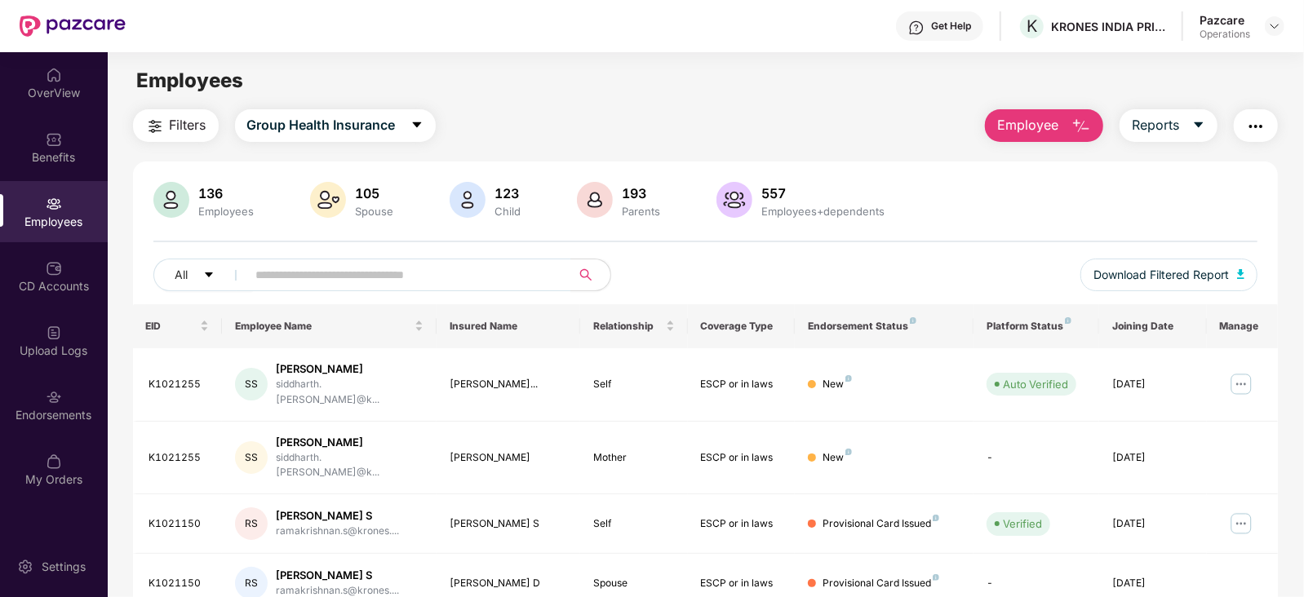
click at [1253, 125] on img "button" at bounding box center [1256, 127] width 20 height 20
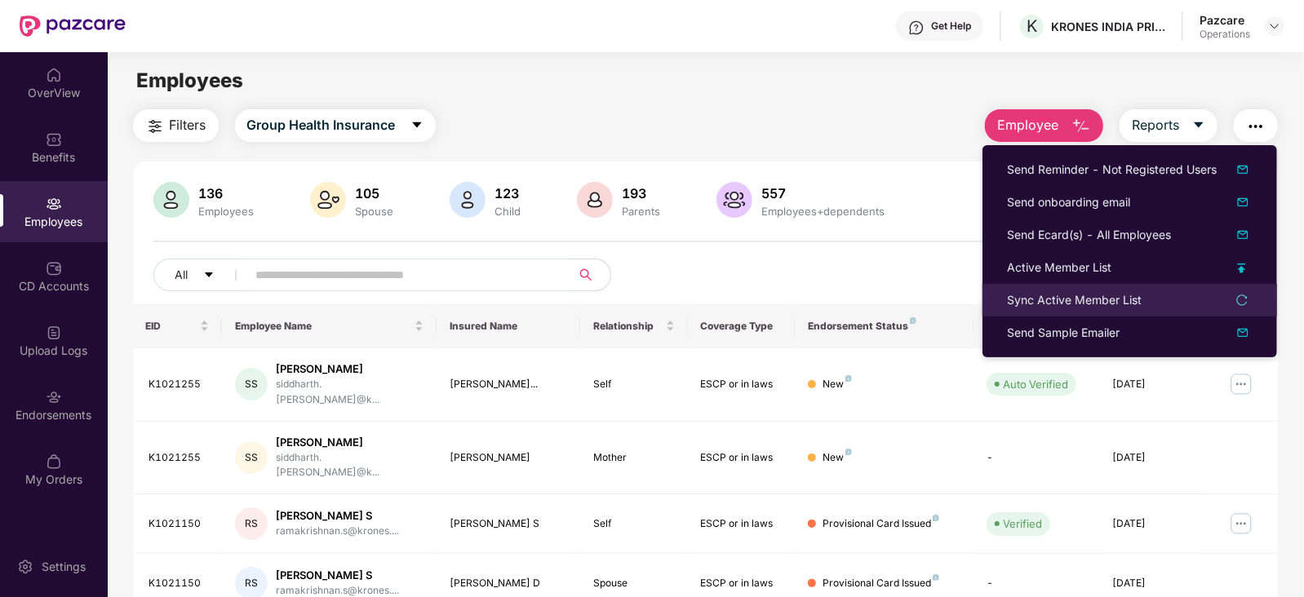
click at [1072, 295] on div "Sync Active Member List" at bounding box center [1074, 300] width 135 height 18
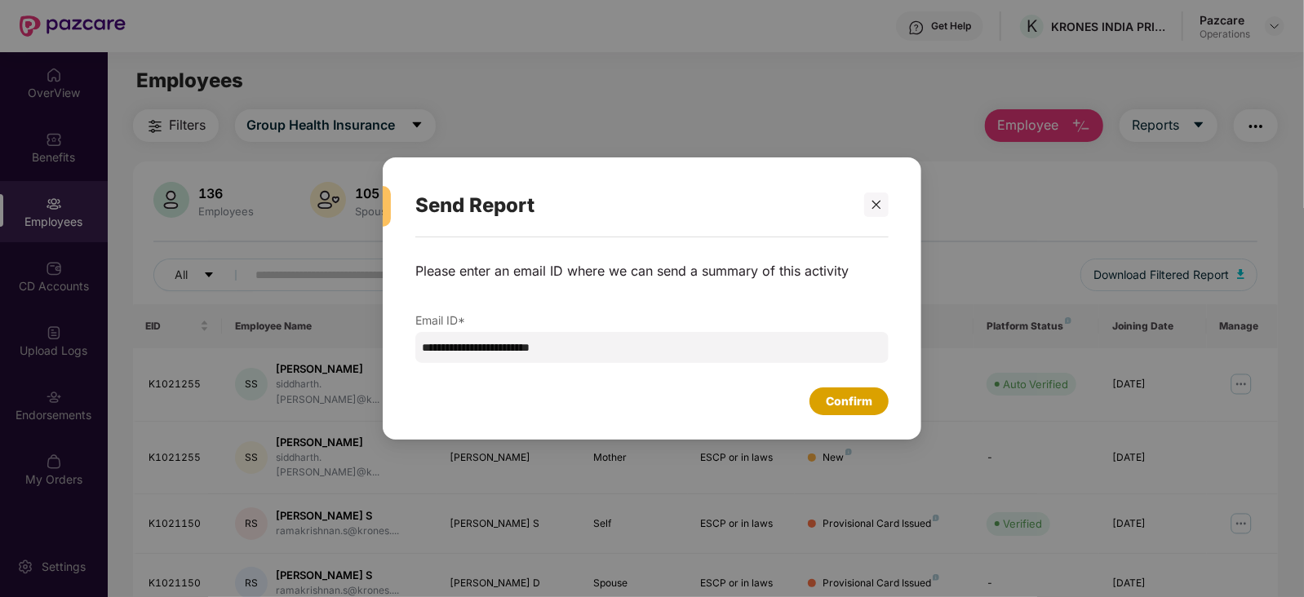
click at [857, 411] on div "Confirm" at bounding box center [849, 402] width 79 height 28
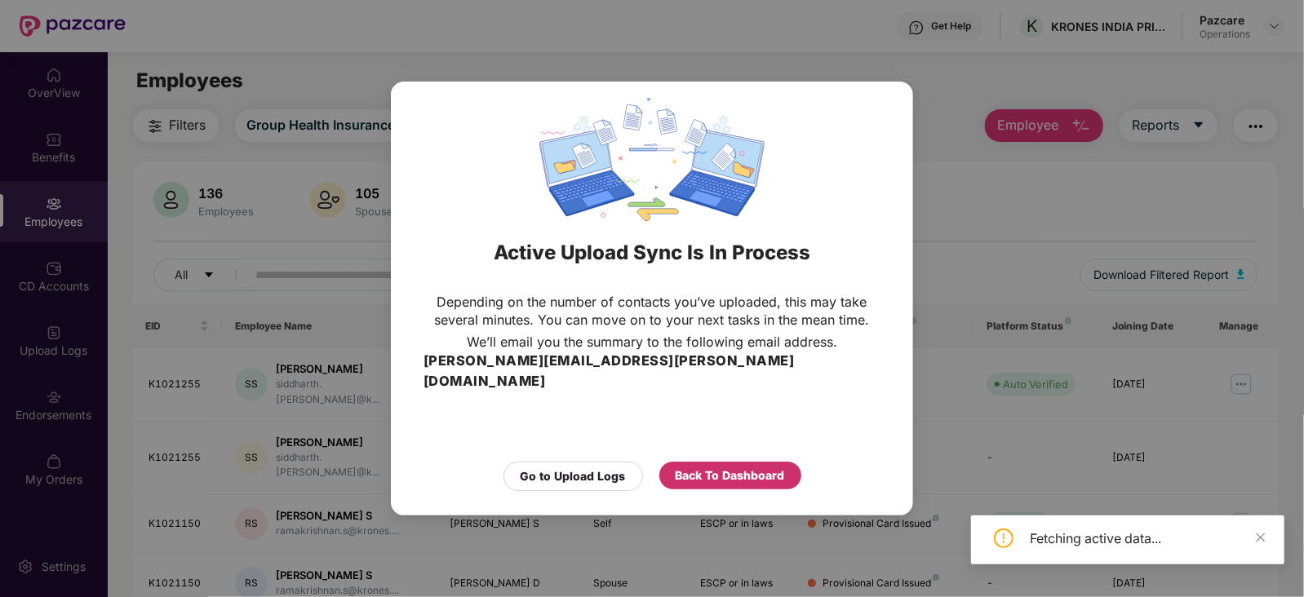
click at [751, 467] on div "Back To Dashboard" at bounding box center [730, 476] width 109 height 18
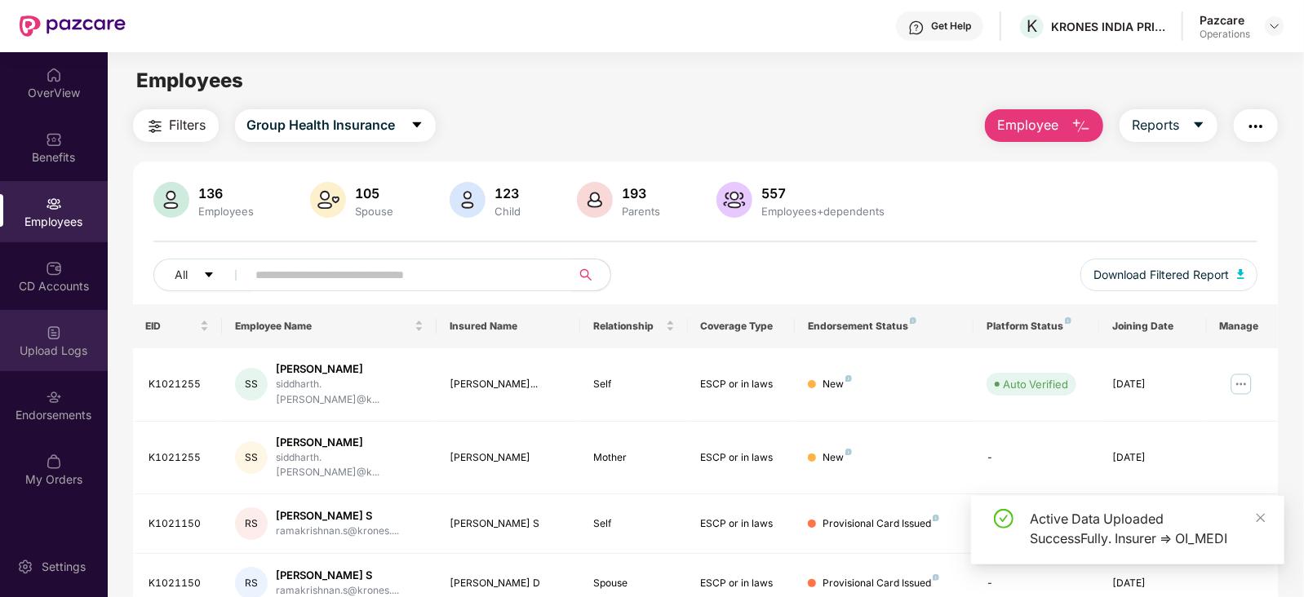
click at [55, 361] on div "Upload Logs" at bounding box center [54, 340] width 108 height 61
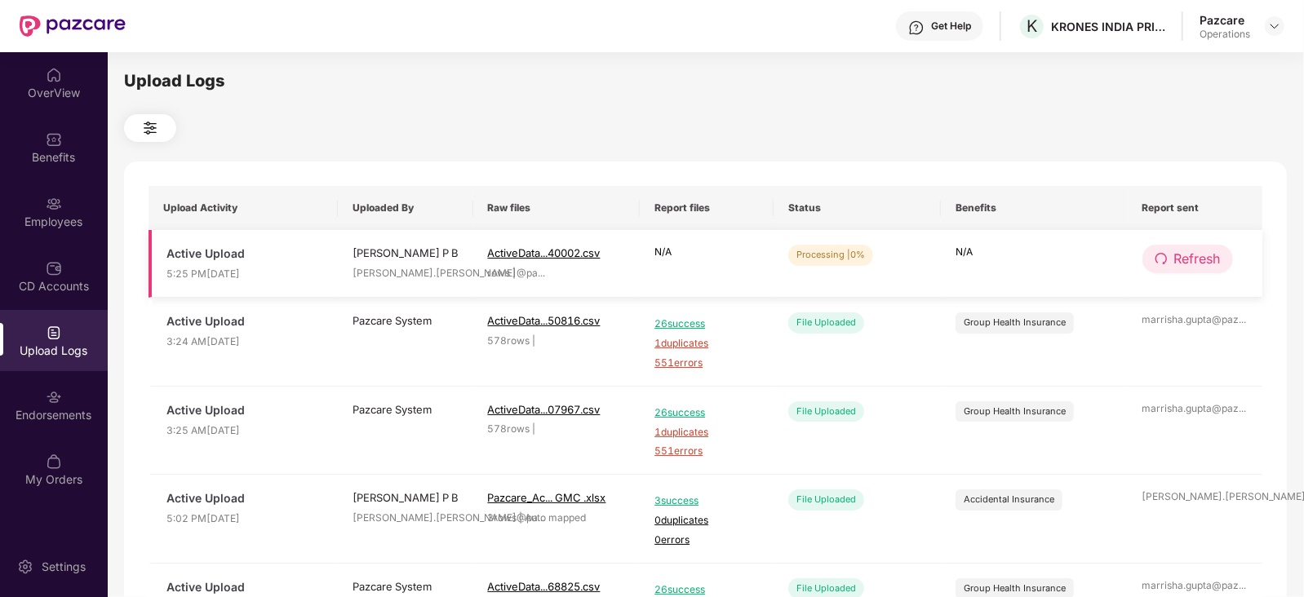
click at [1158, 254] on icon "redo" at bounding box center [1161, 258] width 13 height 13
click at [1158, 254] on icon "redo" at bounding box center [1162, 258] width 13 height 13
click at [1189, 265] on span "Refresh" at bounding box center [1197, 259] width 47 height 20
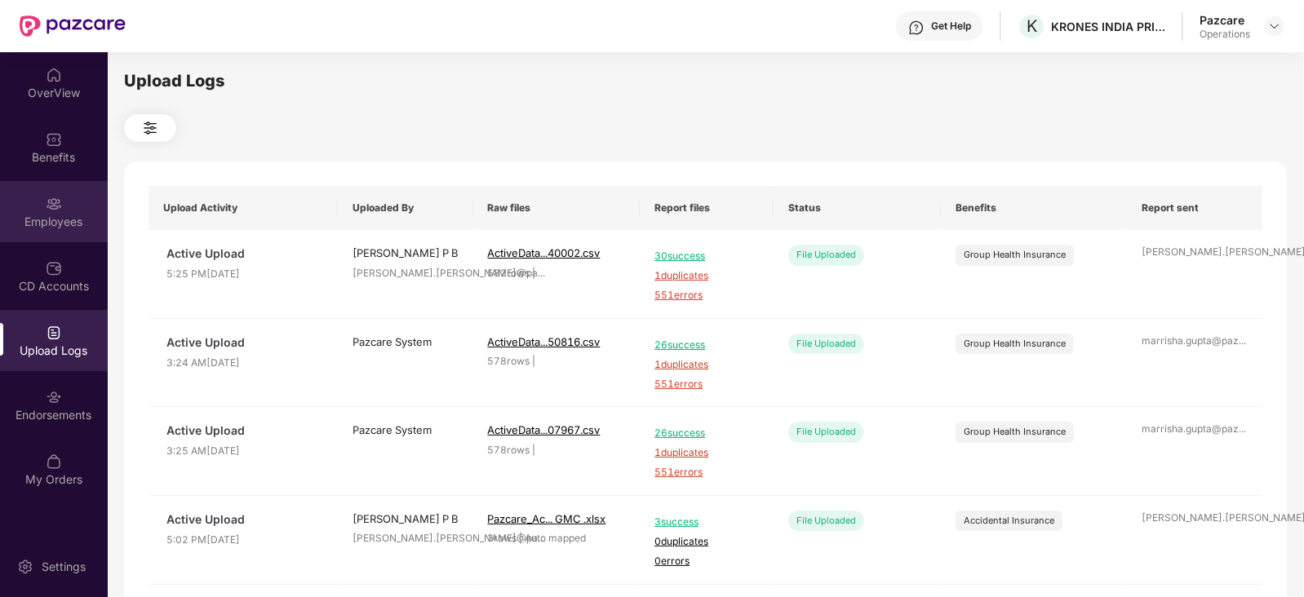
click at [64, 204] on div "Employees" at bounding box center [54, 211] width 108 height 61
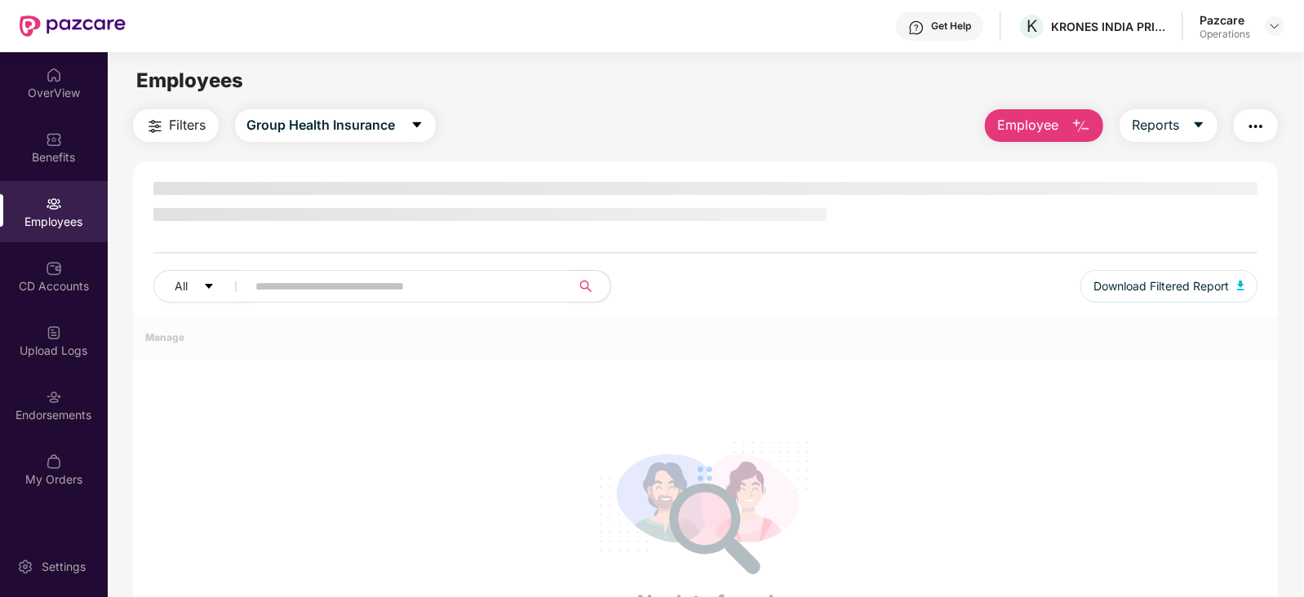
click at [406, 446] on div at bounding box center [706, 474] width 1146 height 317
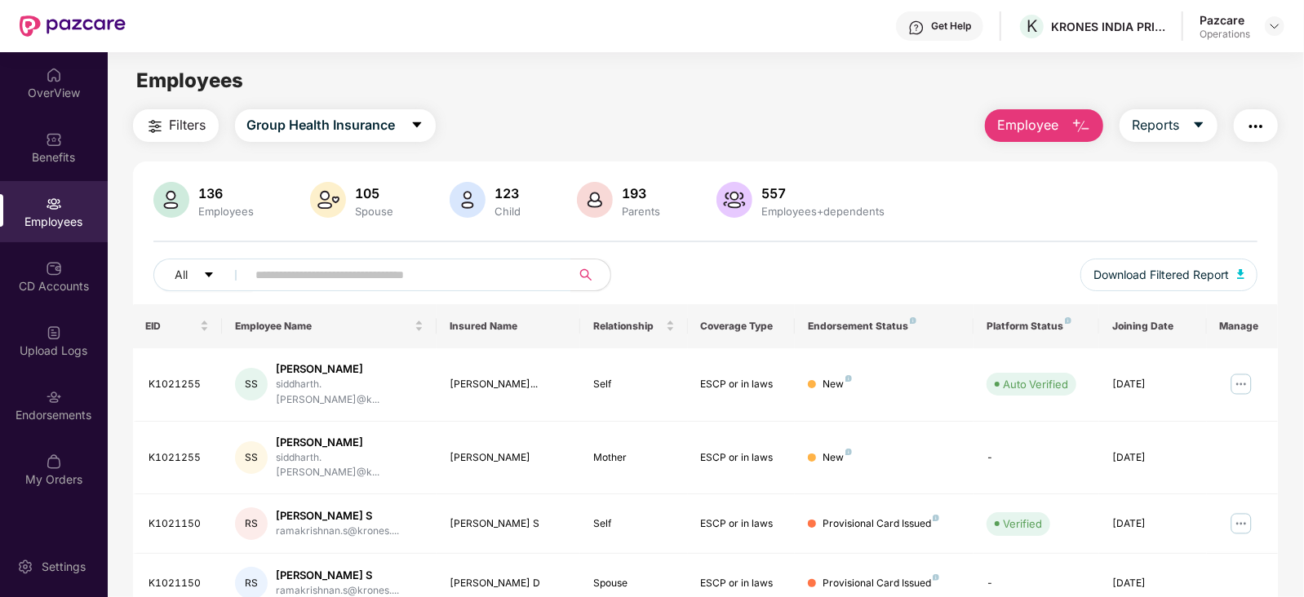
click at [183, 131] on span "Filters" at bounding box center [188, 125] width 37 height 20
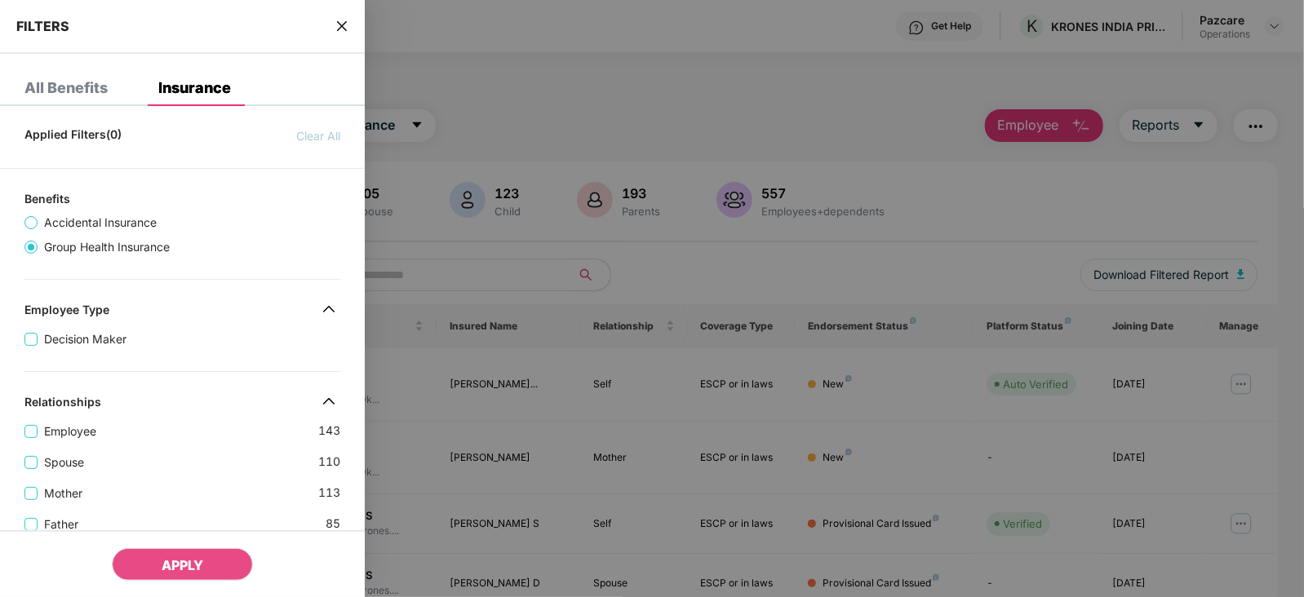
click at [69, 441] on div "Spouse 110" at bounding box center [182, 456] width 316 height 31
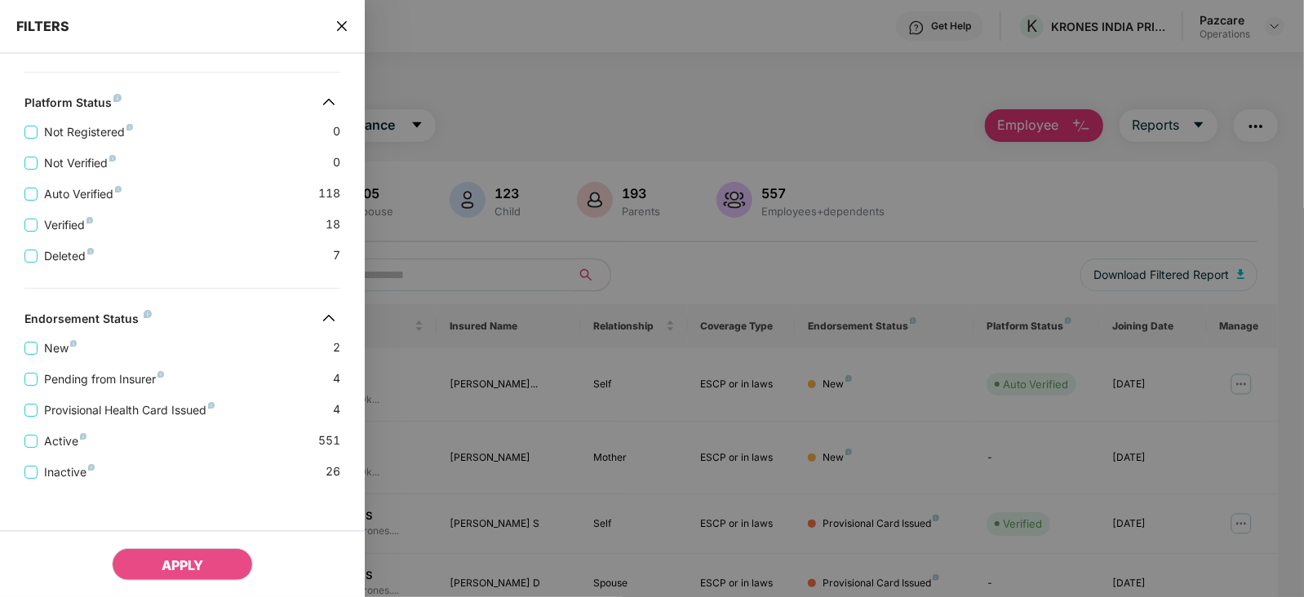
scroll to position [586, 0]
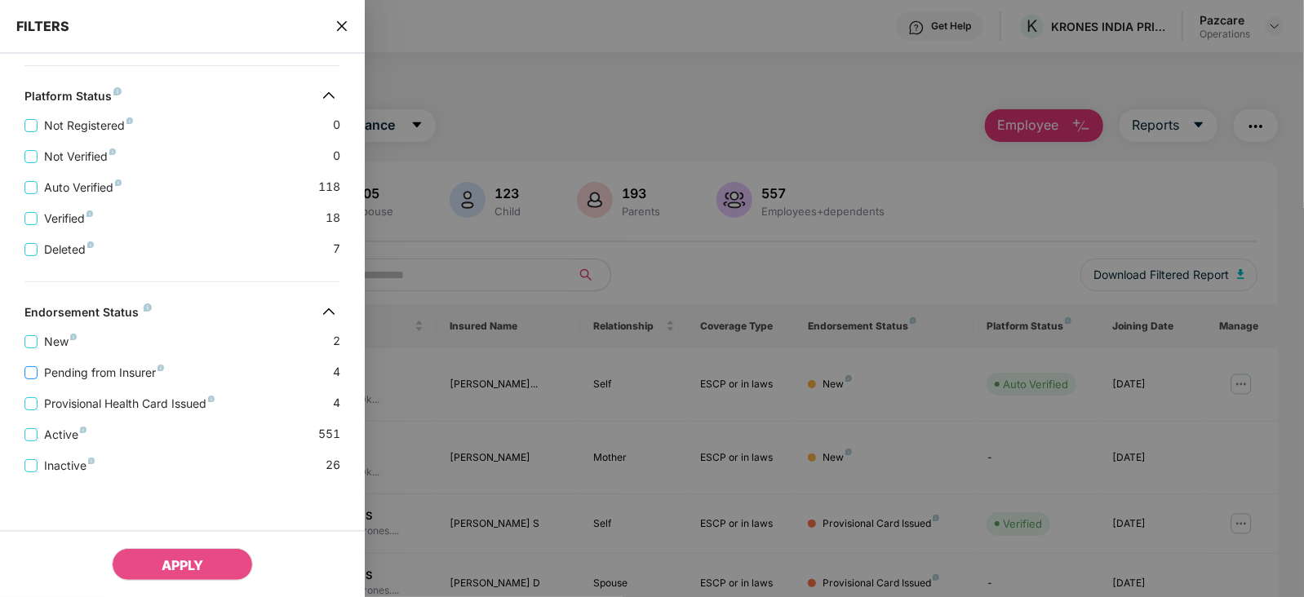
click at [94, 376] on span "Pending from Insurer" at bounding box center [104, 373] width 133 height 18
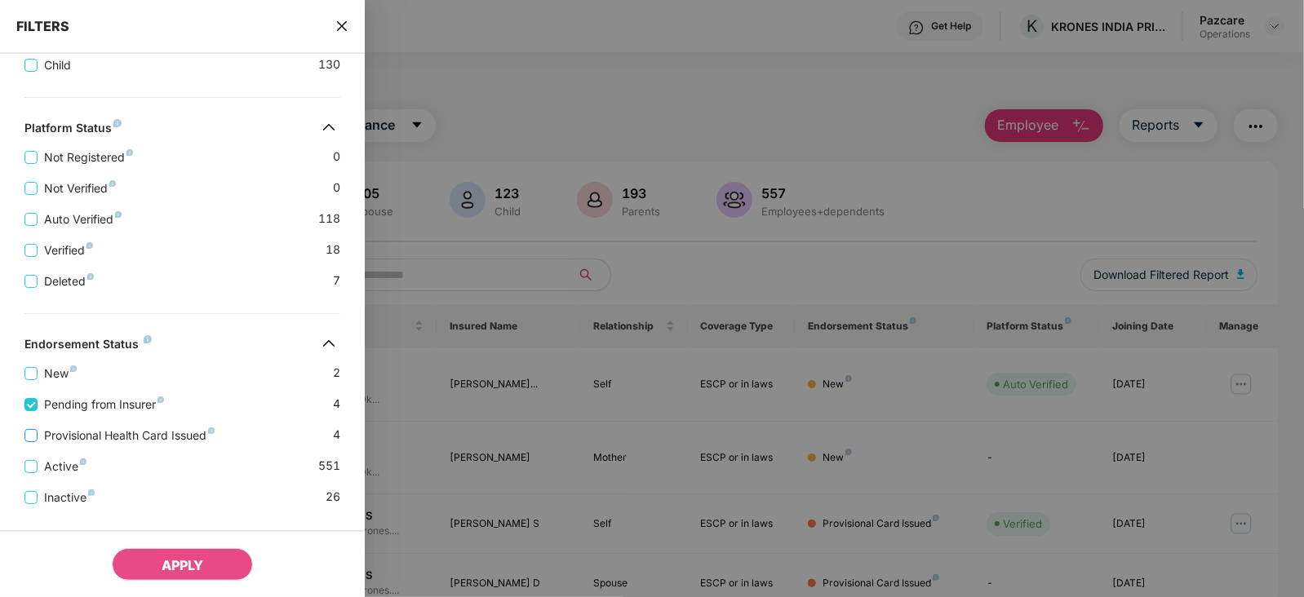
click at [100, 434] on span "Provisional Health Card Issued" at bounding box center [130, 436] width 184 height 18
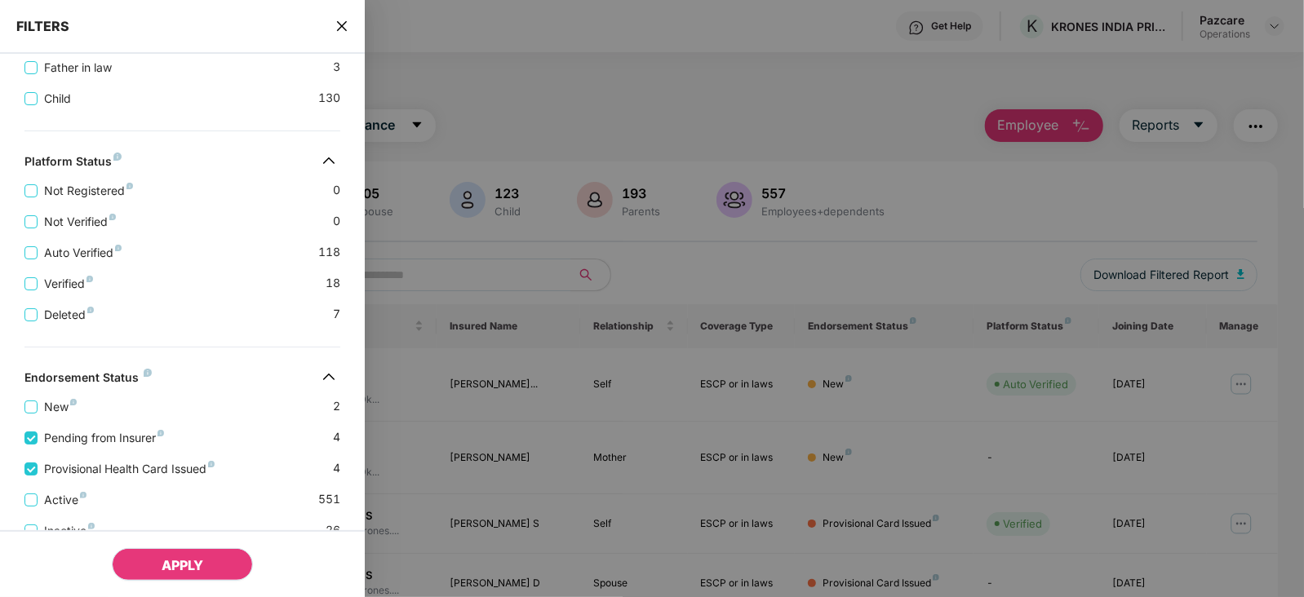
click at [143, 563] on button "APPLY" at bounding box center [182, 564] width 141 height 33
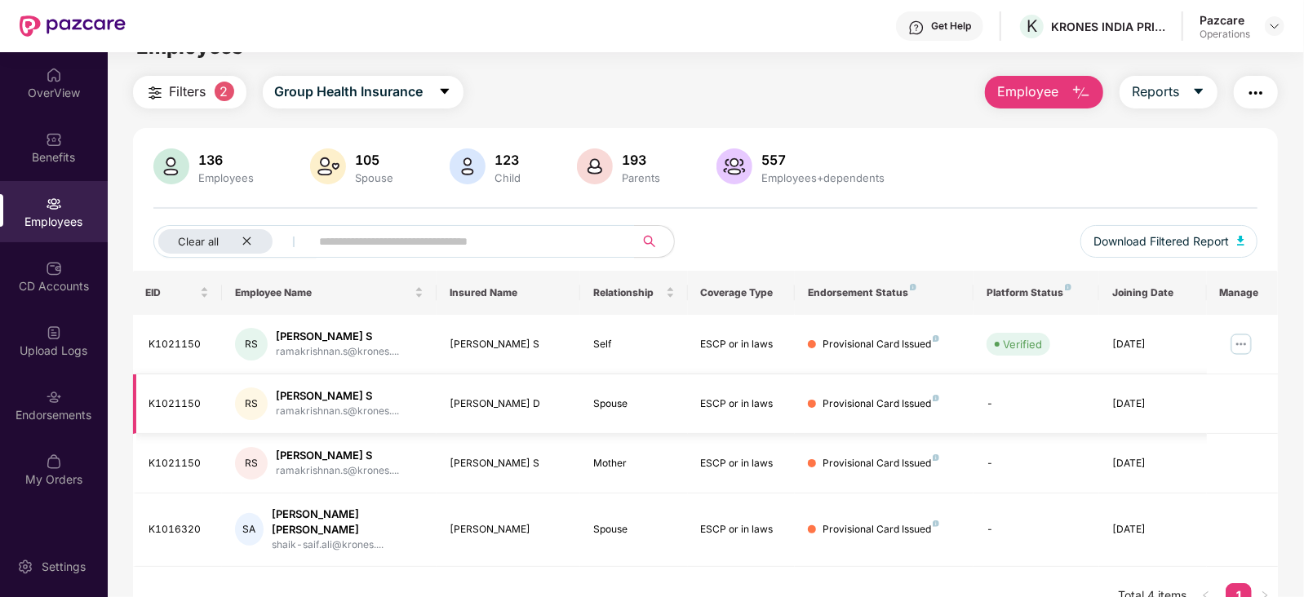
scroll to position [52, 0]
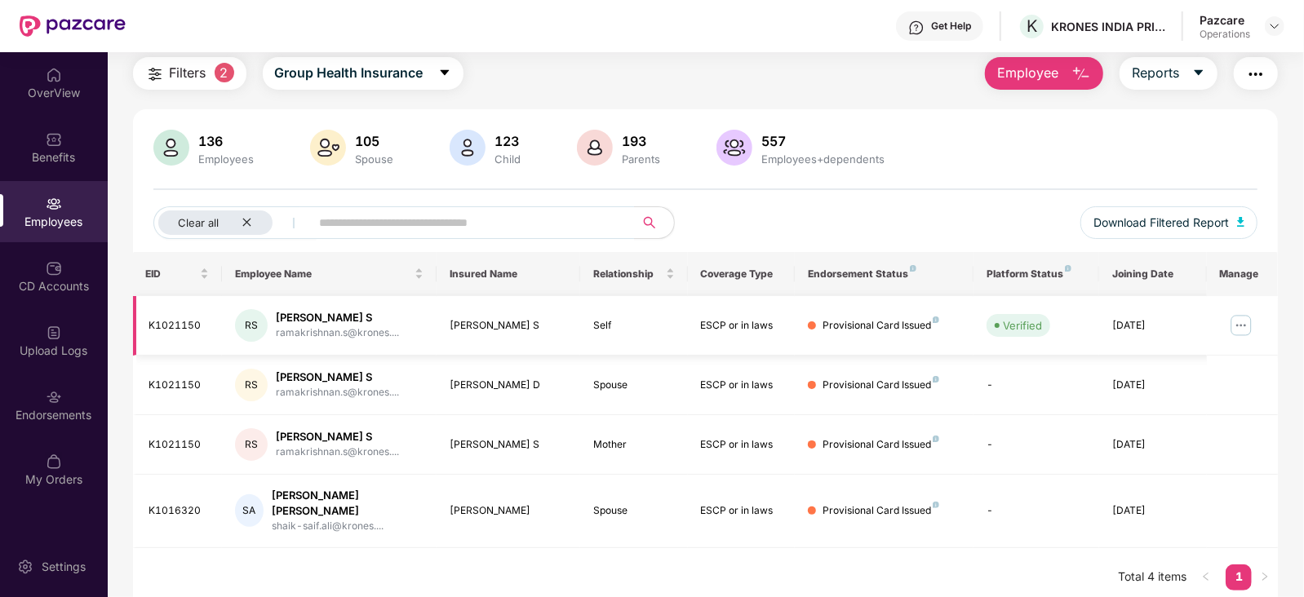
click at [180, 325] on div "K1021150" at bounding box center [179, 326] width 60 height 16
click at [180, 326] on div "K1021150" at bounding box center [179, 326] width 60 height 16
copy div "K1021150"
click at [300, 319] on div "[PERSON_NAME] S" at bounding box center [337, 318] width 123 height 16
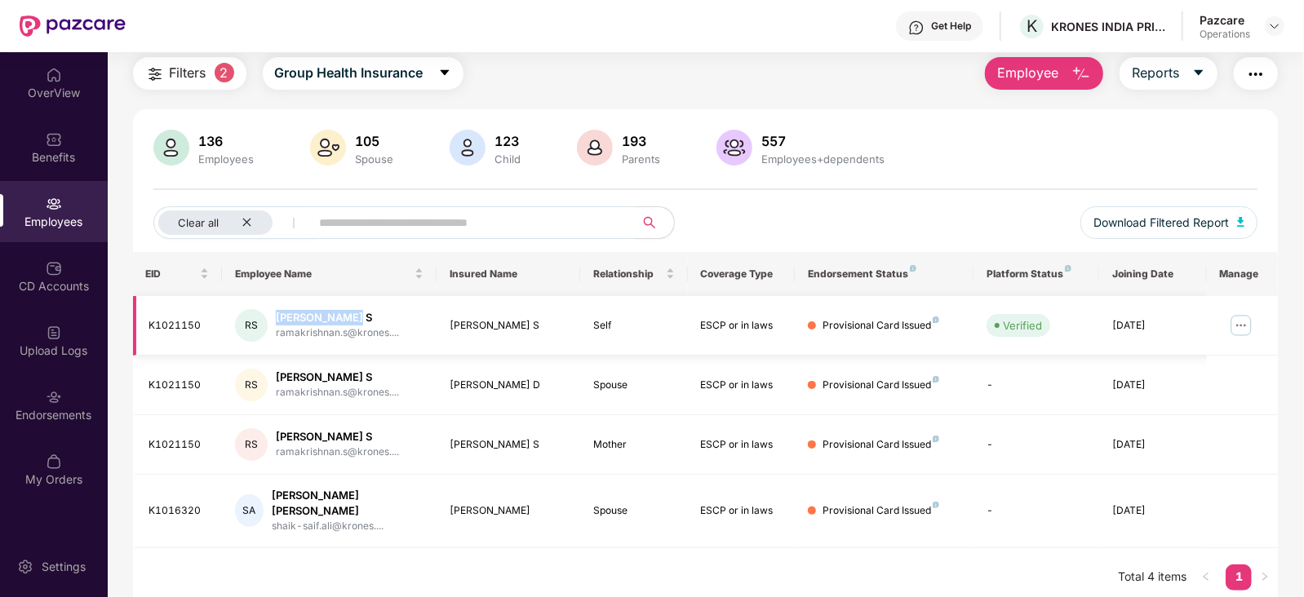
click at [300, 319] on div "[PERSON_NAME] S" at bounding box center [337, 318] width 123 height 16
copy div "Ramakrishnan"
drag, startPoint x: 143, startPoint y: 320, endPoint x: 198, endPoint y: 325, distance: 55.7
click at [198, 325] on td "K1021150" at bounding box center [178, 326] width 90 height 60
copy div "K1021150"
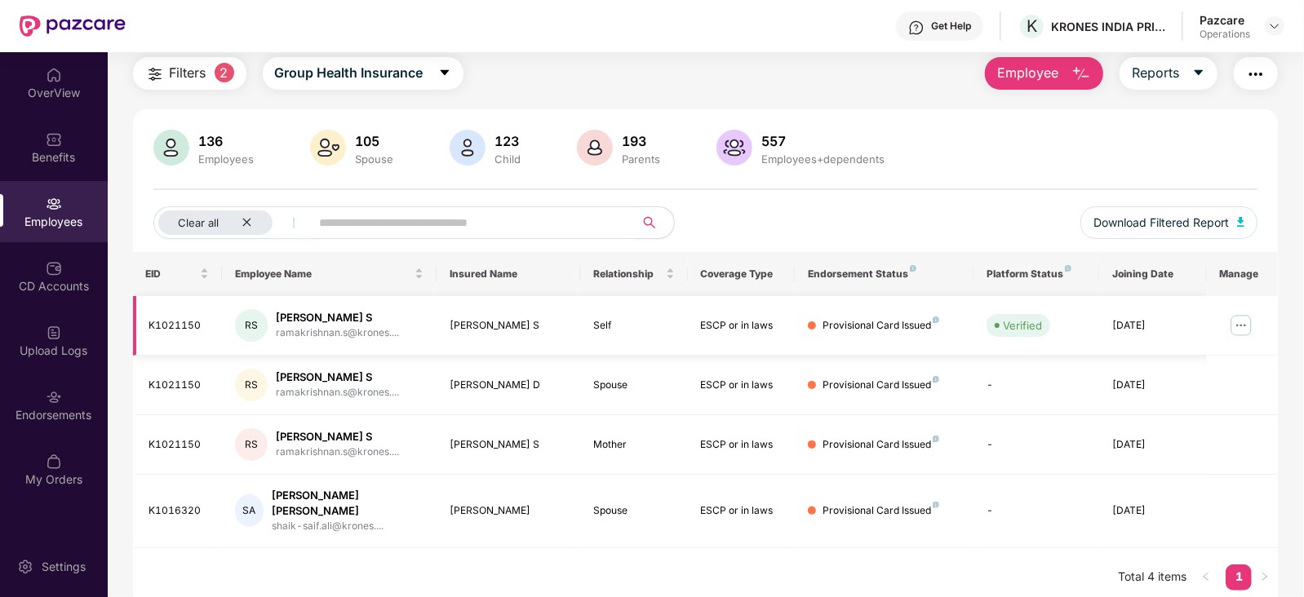
click at [304, 319] on div "[PERSON_NAME] S" at bounding box center [337, 318] width 123 height 16
copy div "[PERSON_NAME] S"
click at [237, 223] on div "Clear all" at bounding box center [215, 223] width 114 height 24
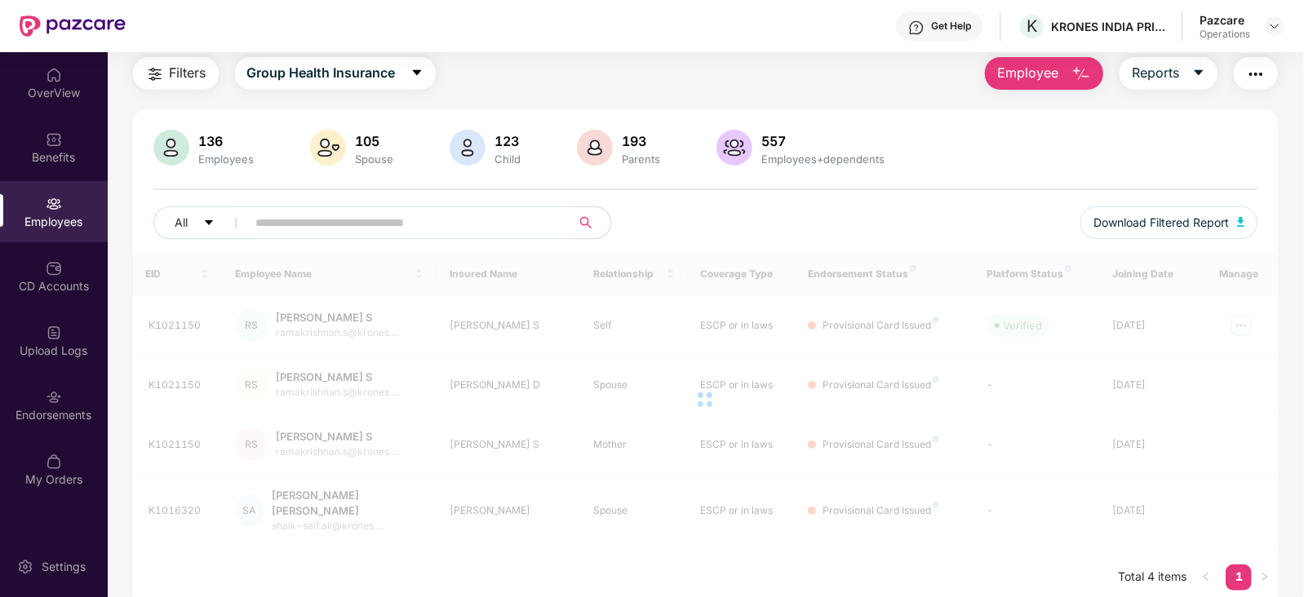
click at [180, 71] on span "Filters" at bounding box center [188, 73] width 37 height 20
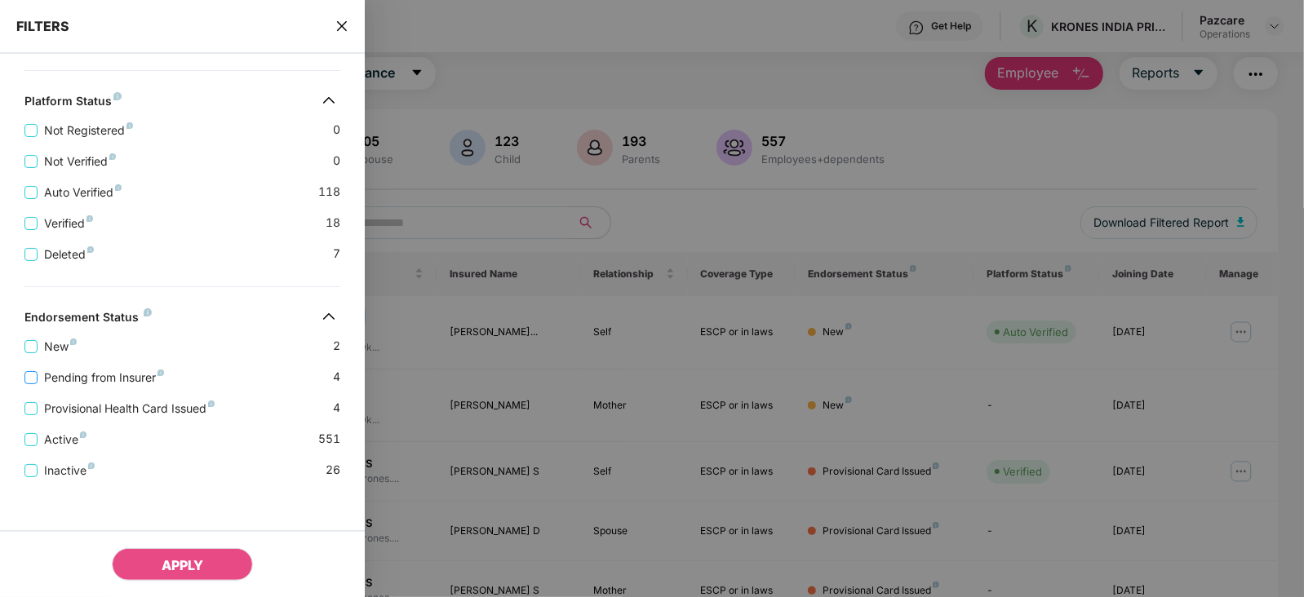
scroll to position [586, 0]
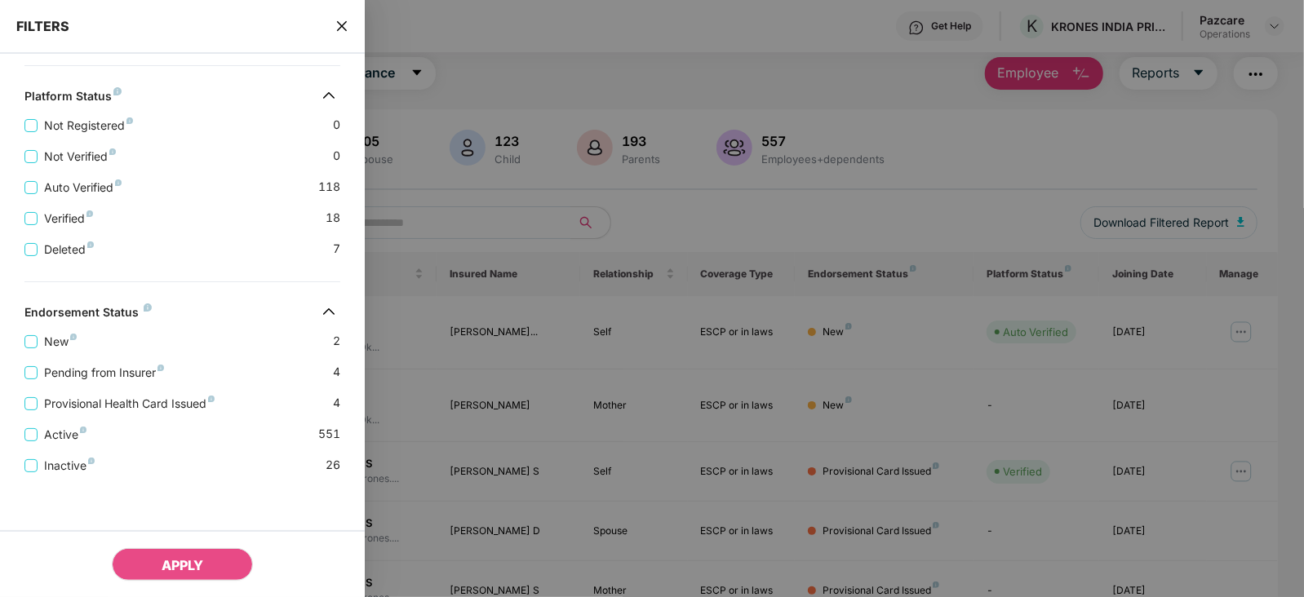
click at [91, 382] on div "Provisional Health Card Issued 4" at bounding box center [182, 397] width 316 height 31
click at [93, 371] on span "Pending from Insurer" at bounding box center [104, 373] width 133 height 18
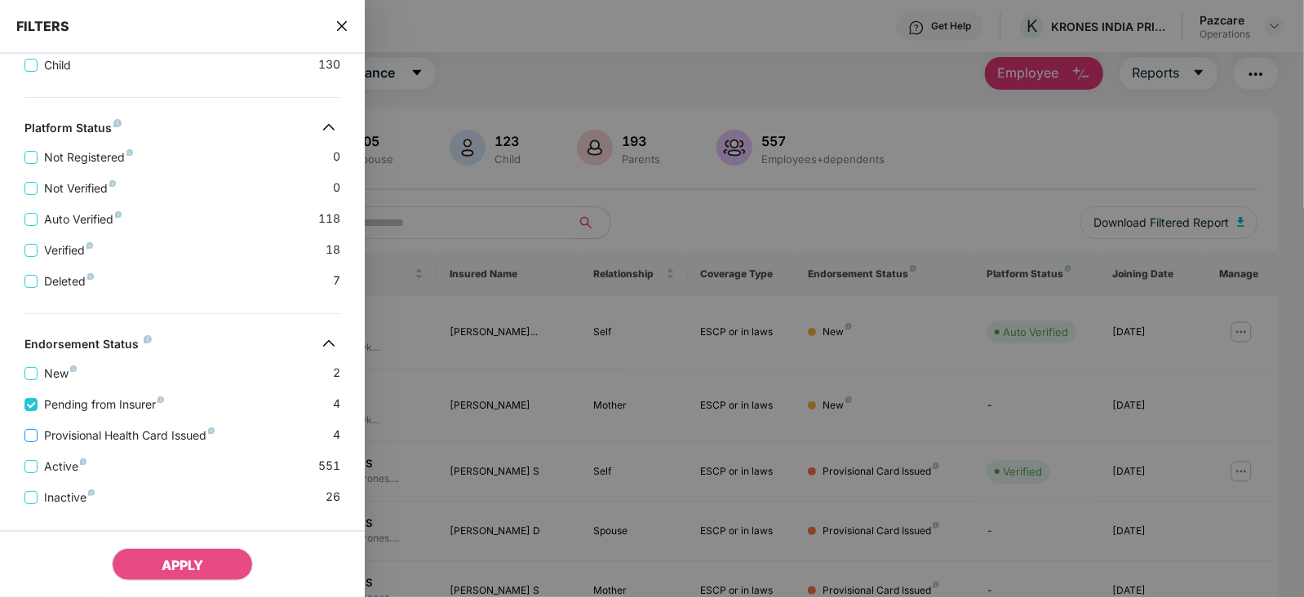
click at [73, 430] on span "Provisional Health Card Issued" at bounding box center [130, 436] width 184 height 18
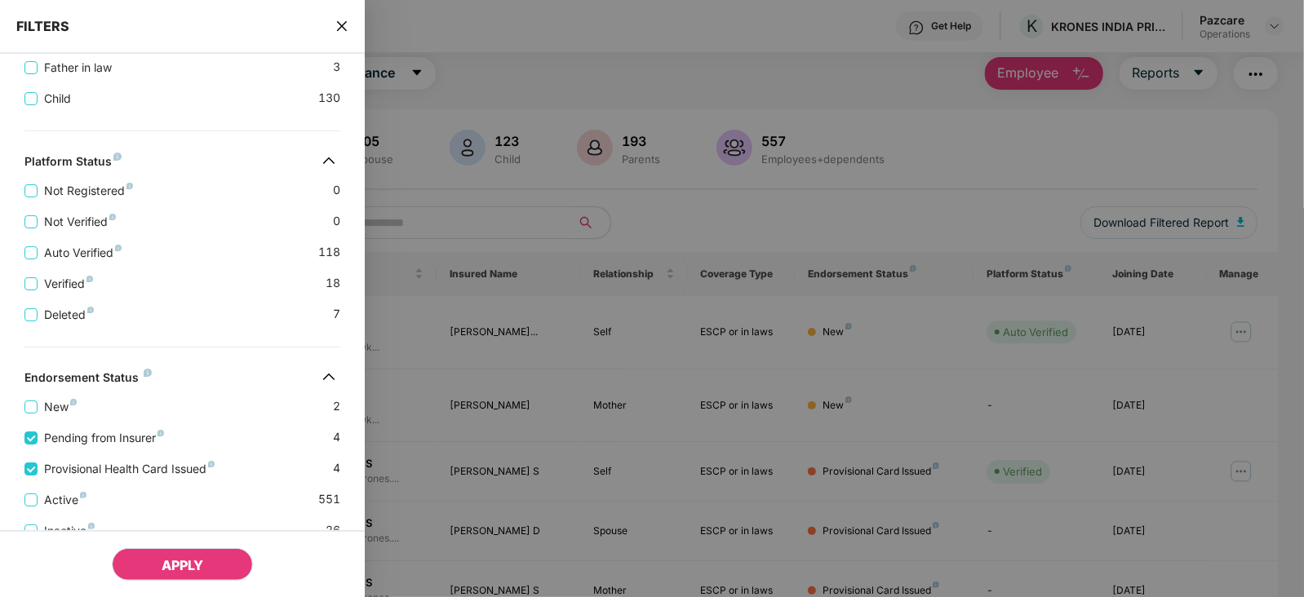
click at [168, 560] on span "APPLY" at bounding box center [183, 565] width 42 height 16
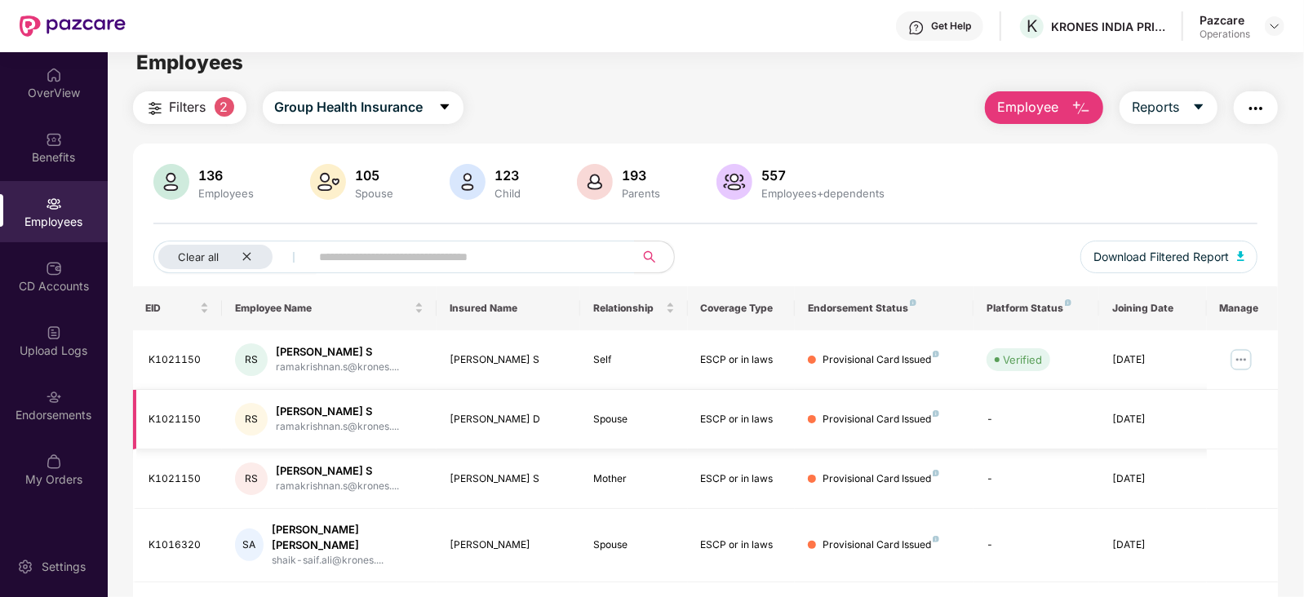
scroll to position [0, 0]
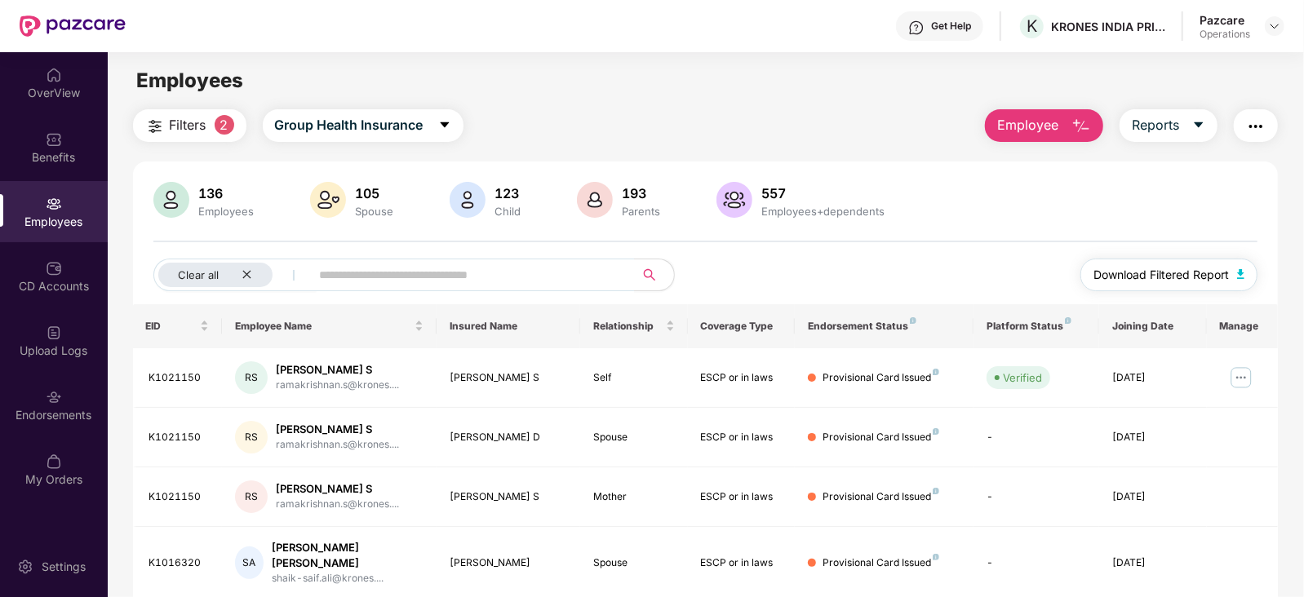
click at [1238, 280] on button "Download Filtered Report" at bounding box center [1170, 275] width 178 height 33
click at [1254, 131] on img "button" at bounding box center [1256, 127] width 20 height 20
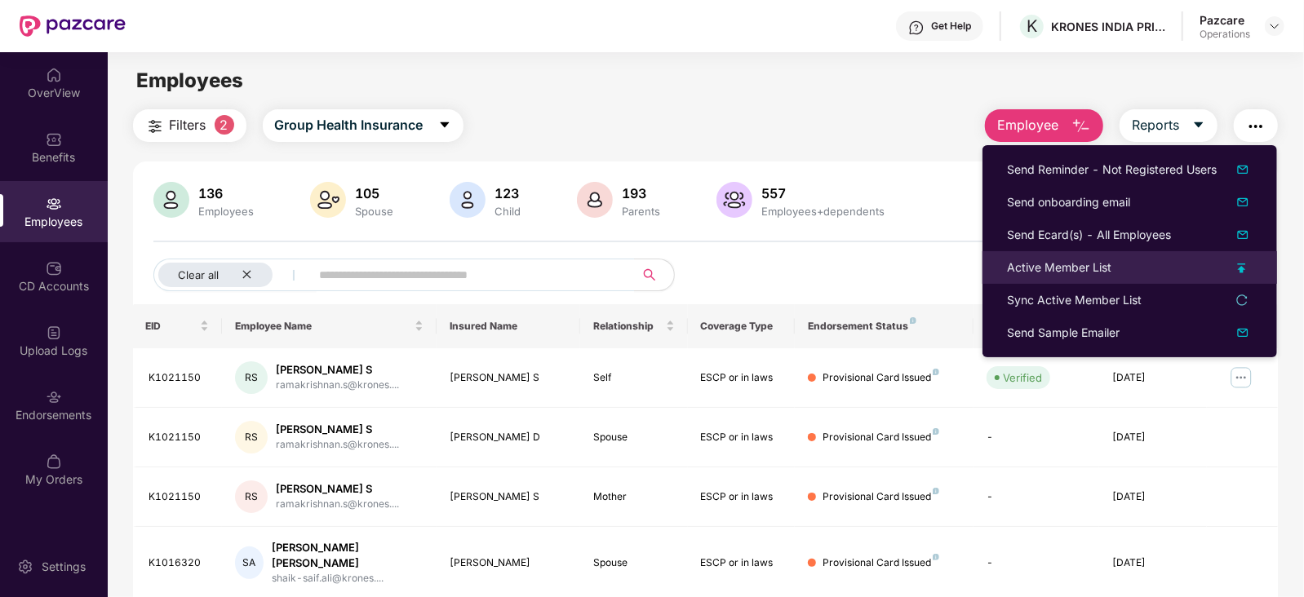
click at [1081, 269] on div "Active Member List" at bounding box center [1059, 268] width 104 height 18
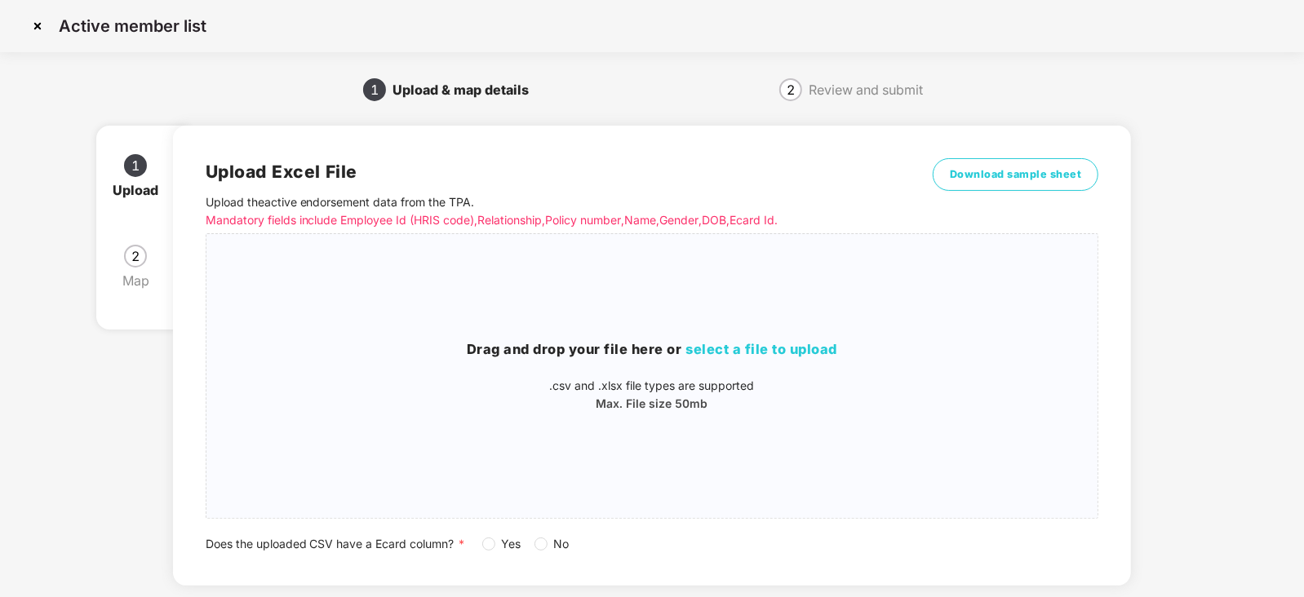
click at [498, 537] on span "Yes" at bounding box center [511, 544] width 33 height 18
click at [720, 346] on span "select a file to upload" at bounding box center [762, 349] width 152 height 16
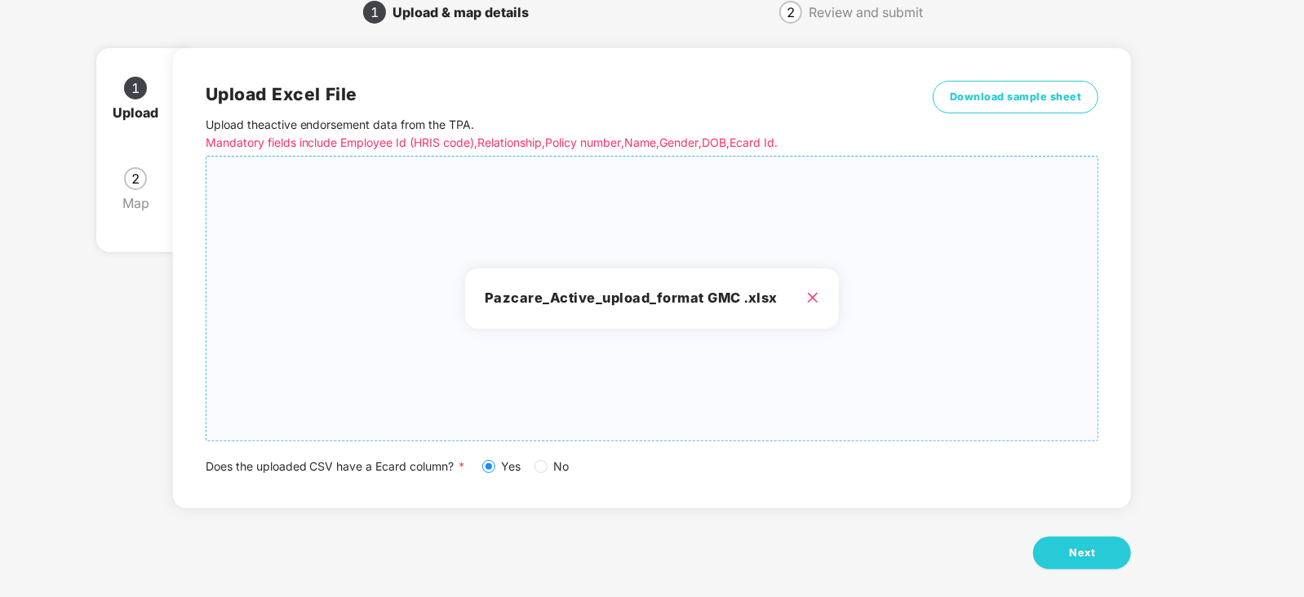
scroll to position [91, 0]
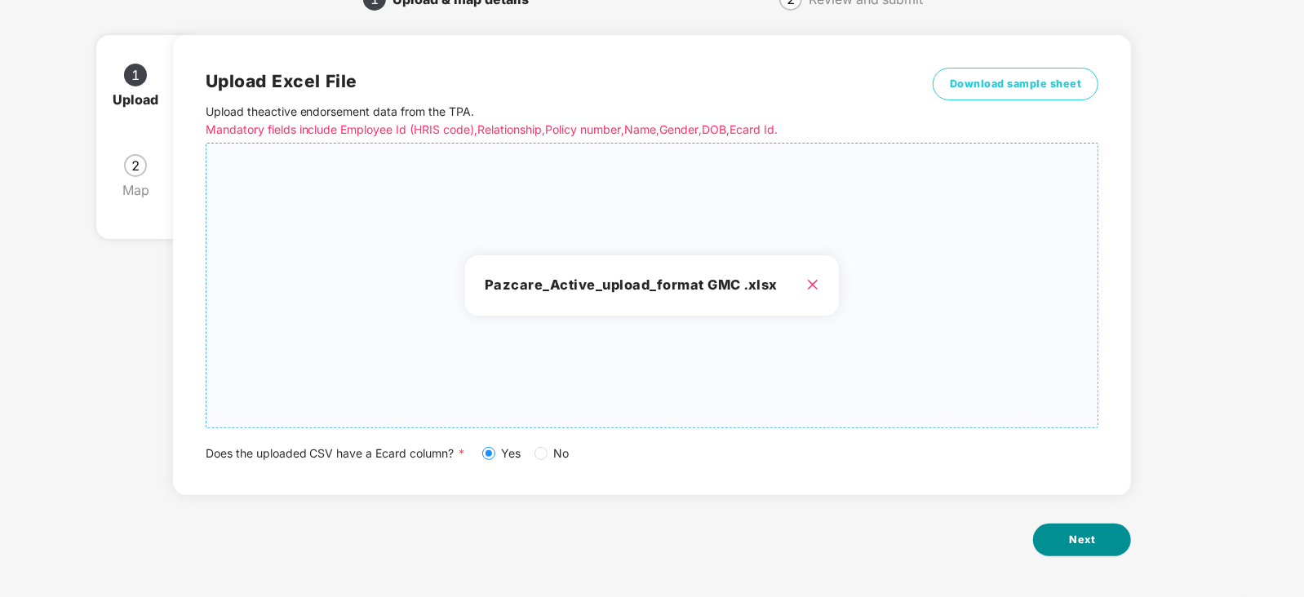
click at [1072, 549] on button "Next" at bounding box center [1082, 540] width 98 height 33
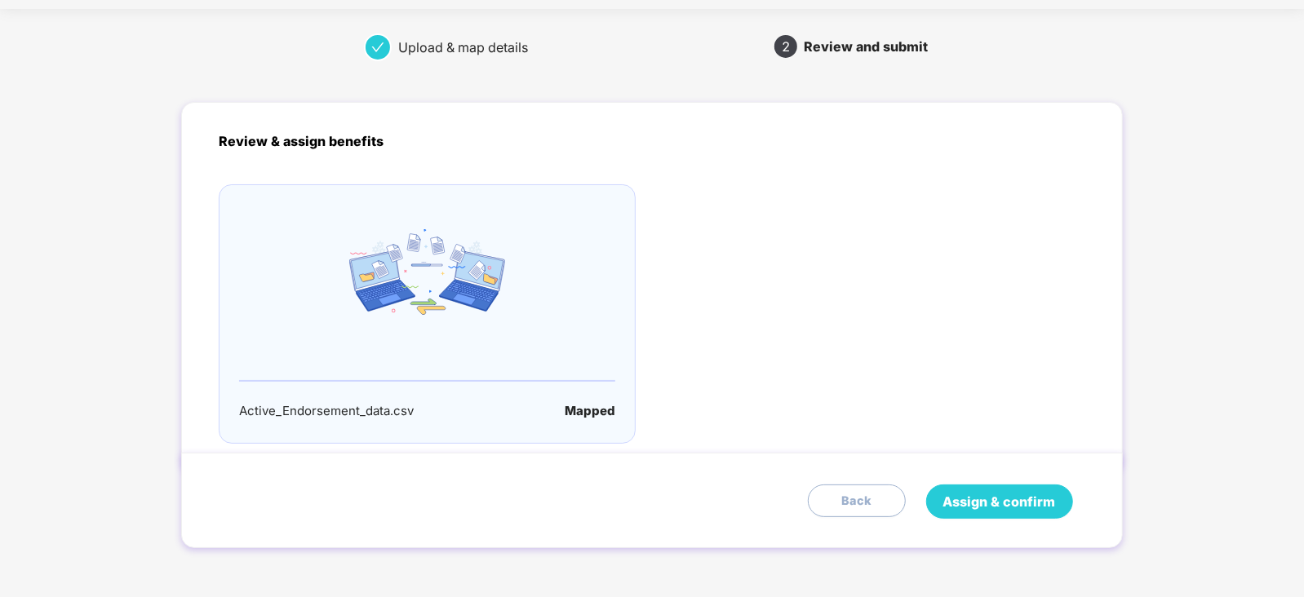
scroll to position [0, 0]
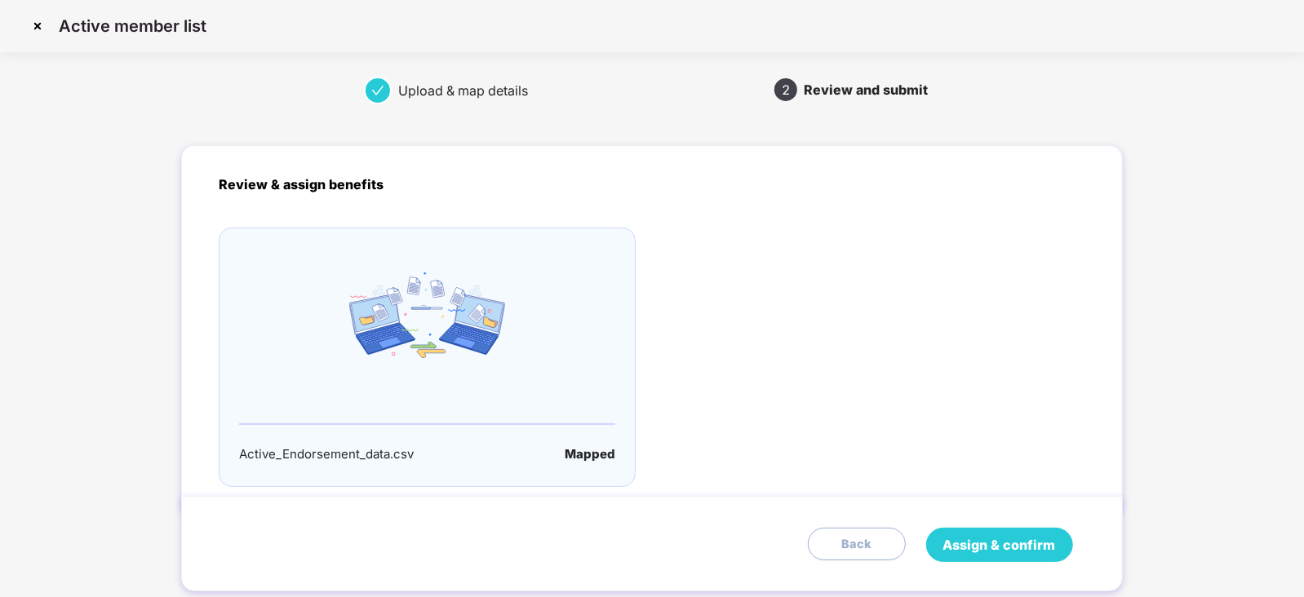
click at [1041, 539] on span "Assign & confirm" at bounding box center [999, 545] width 113 height 20
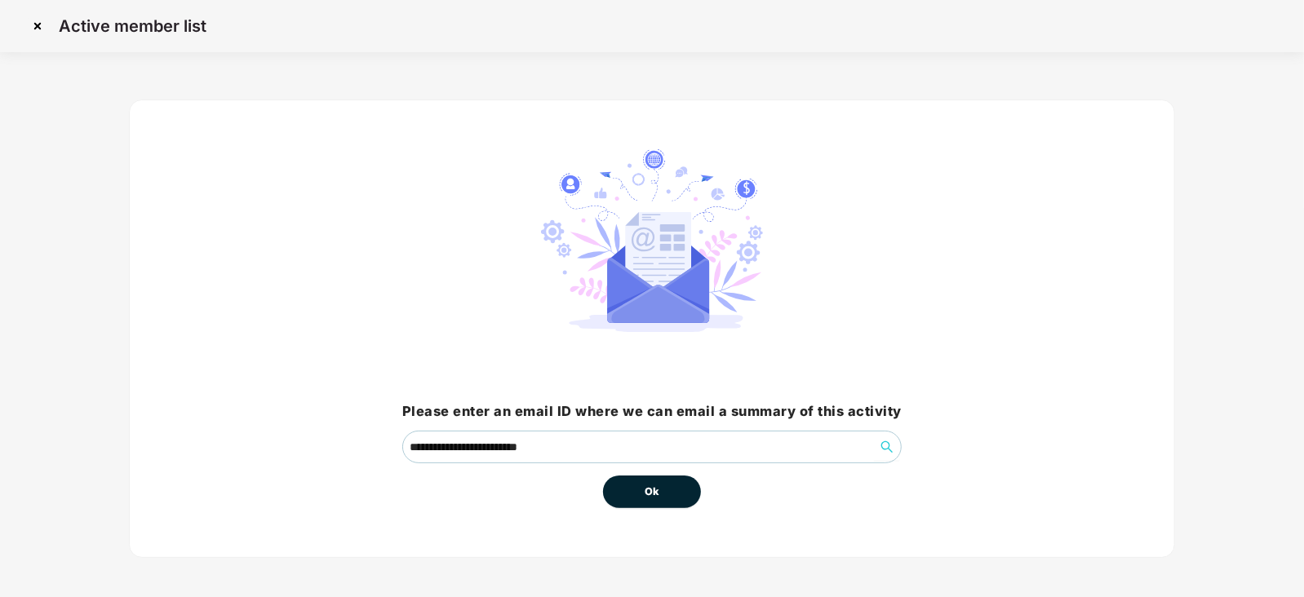
click at [645, 495] on span "Ok" at bounding box center [652, 492] width 15 height 16
click at [653, 487] on span "Ok" at bounding box center [652, 492] width 15 height 16
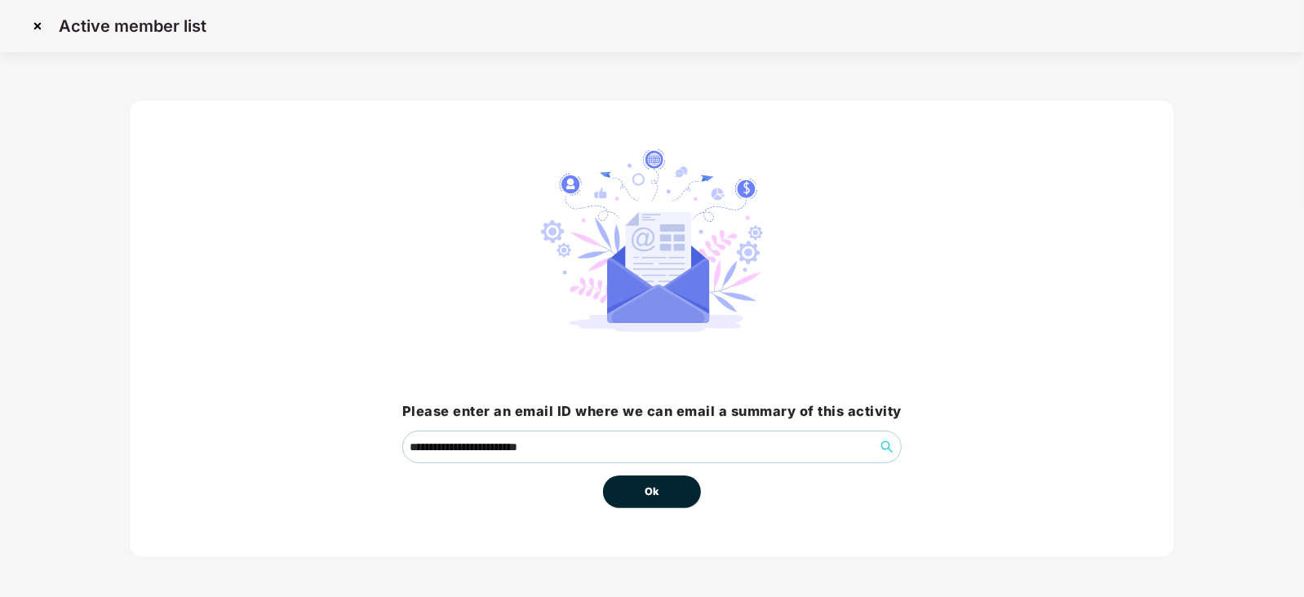
click at [654, 491] on span "Ok" at bounding box center [652, 492] width 15 height 16
click at [655, 496] on span "Ok" at bounding box center [652, 492] width 15 height 16
click at [656, 495] on span "Ok" at bounding box center [652, 492] width 15 height 16
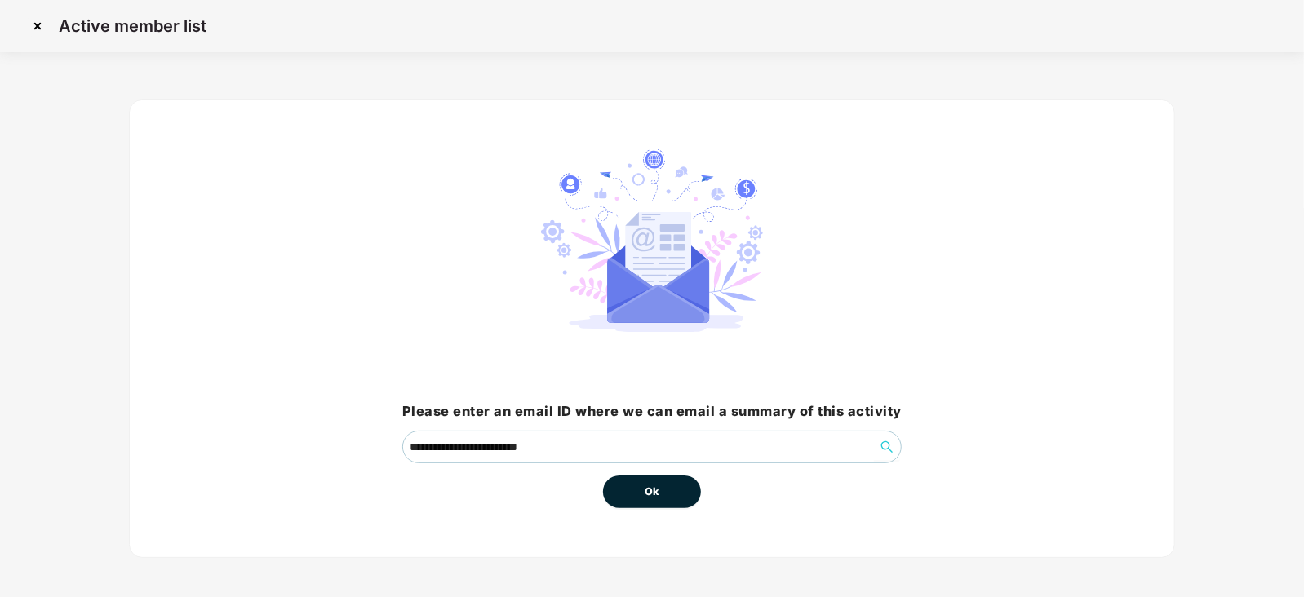
click at [647, 490] on span "Ok" at bounding box center [652, 492] width 15 height 16
click at [652, 491] on span "Ok" at bounding box center [652, 492] width 15 height 16
click at [653, 481] on button "Ok" at bounding box center [652, 492] width 98 height 33
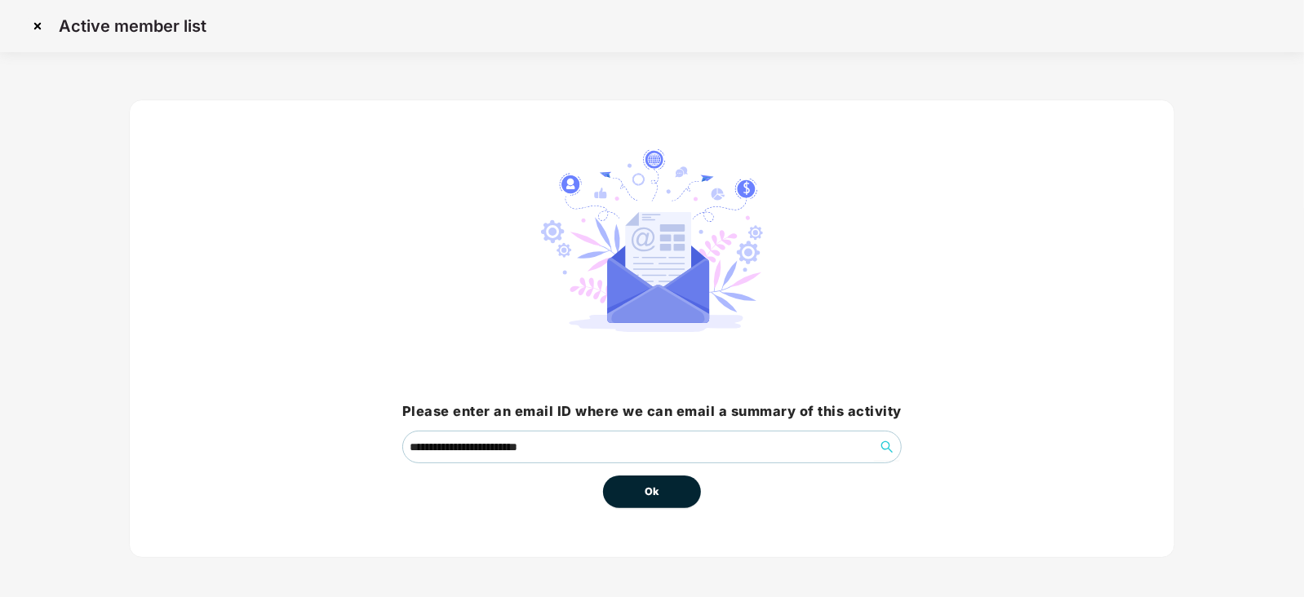
click at [654, 495] on span "Ok" at bounding box center [652, 492] width 15 height 16
click at [603, 476] on button "Ok" at bounding box center [652, 492] width 98 height 33
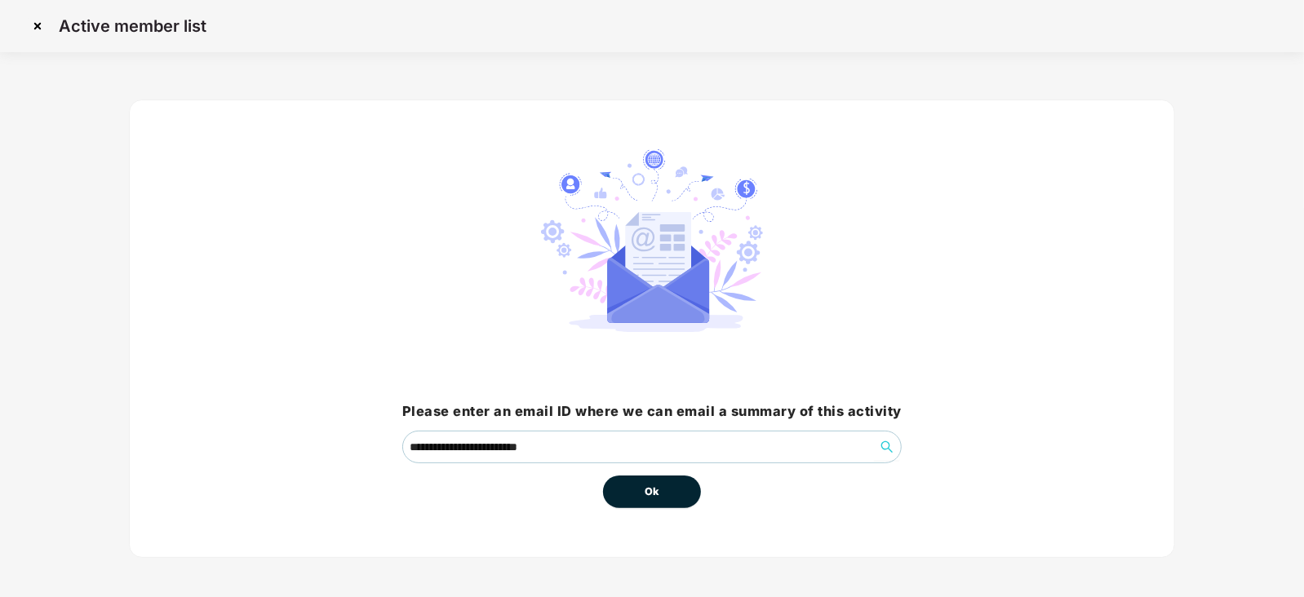
click at [654, 495] on span "Ok" at bounding box center [652, 492] width 15 height 16
click at [612, 513] on div "**********" at bounding box center [652, 329] width 1046 height 459
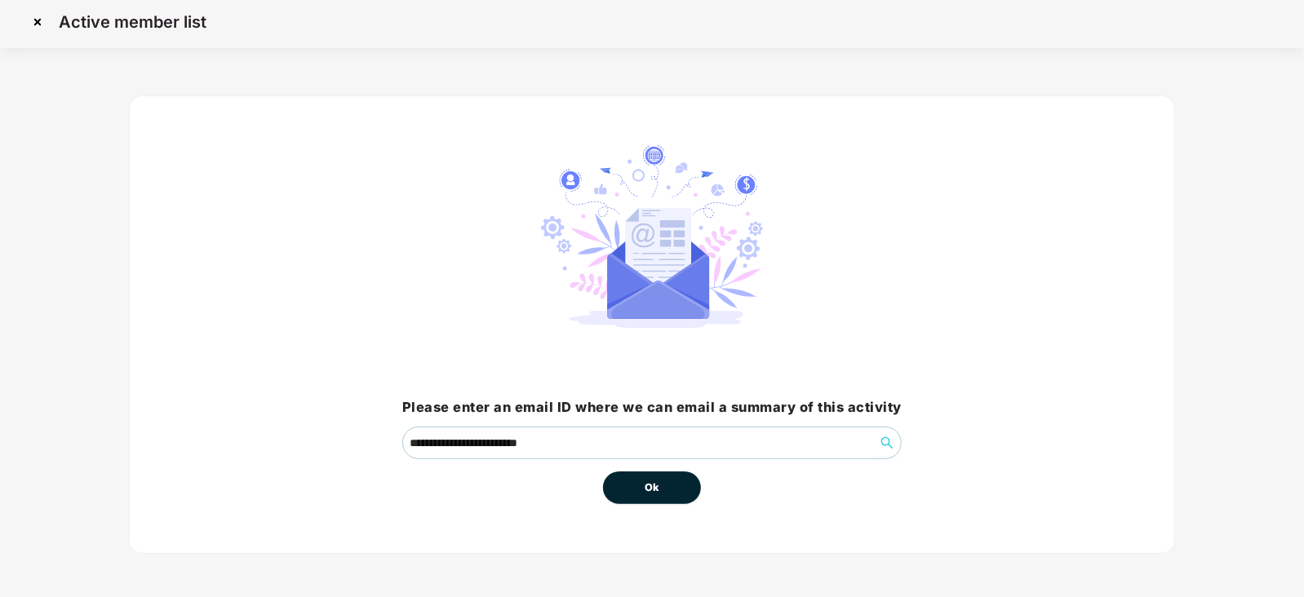
click at [649, 482] on span "Ok" at bounding box center [652, 488] width 15 height 16
click at [603, 472] on button "Ok" at bounding box center [652, 488] width 98 height 33
click at [649, 484] on span "Ok" at bounding box center [652, 488] width 15 height 16
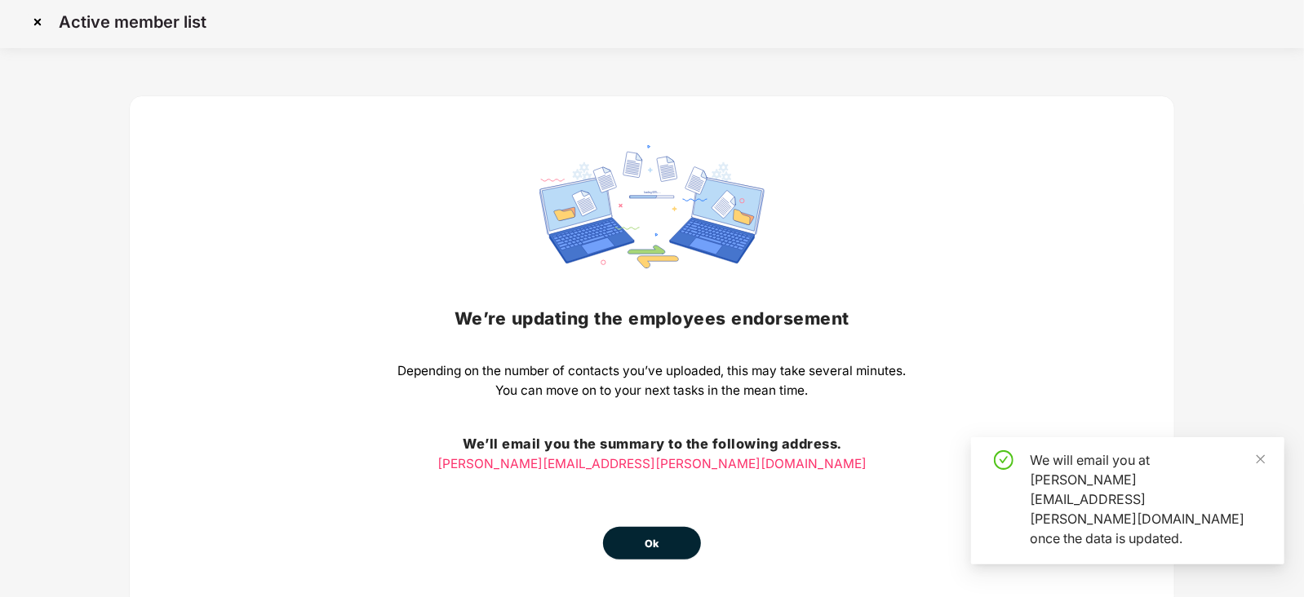
click at [637, 535] on button "Ok" at bounding box center [652, 543] width 98 height 33
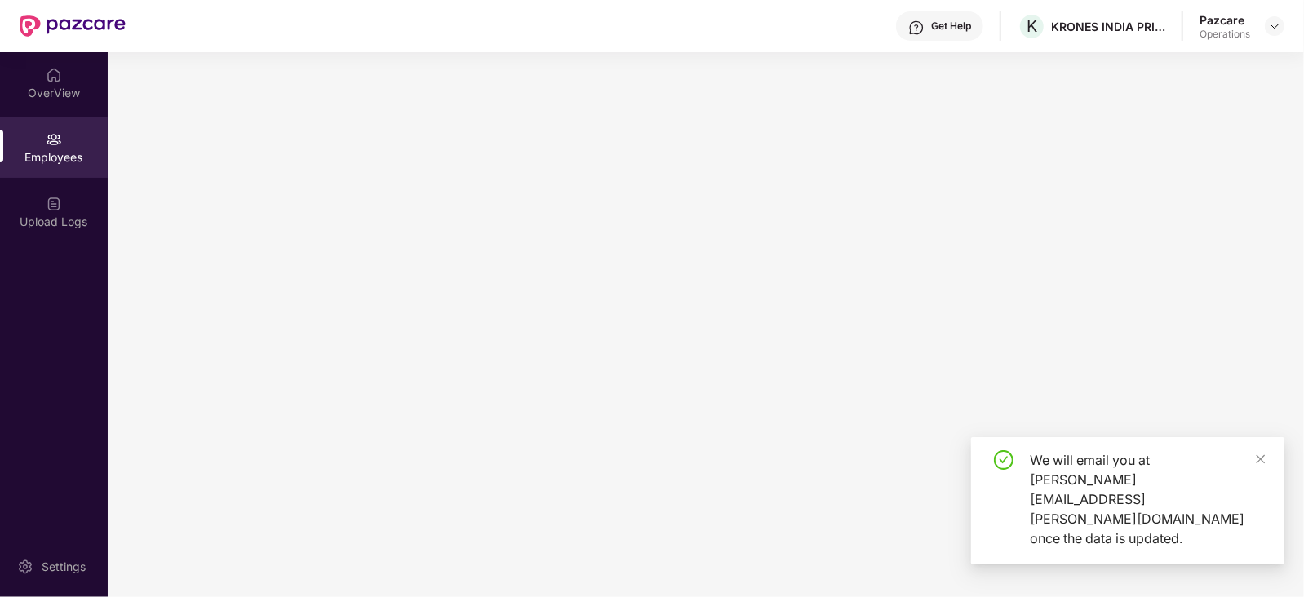
scroll to position [0, 0]
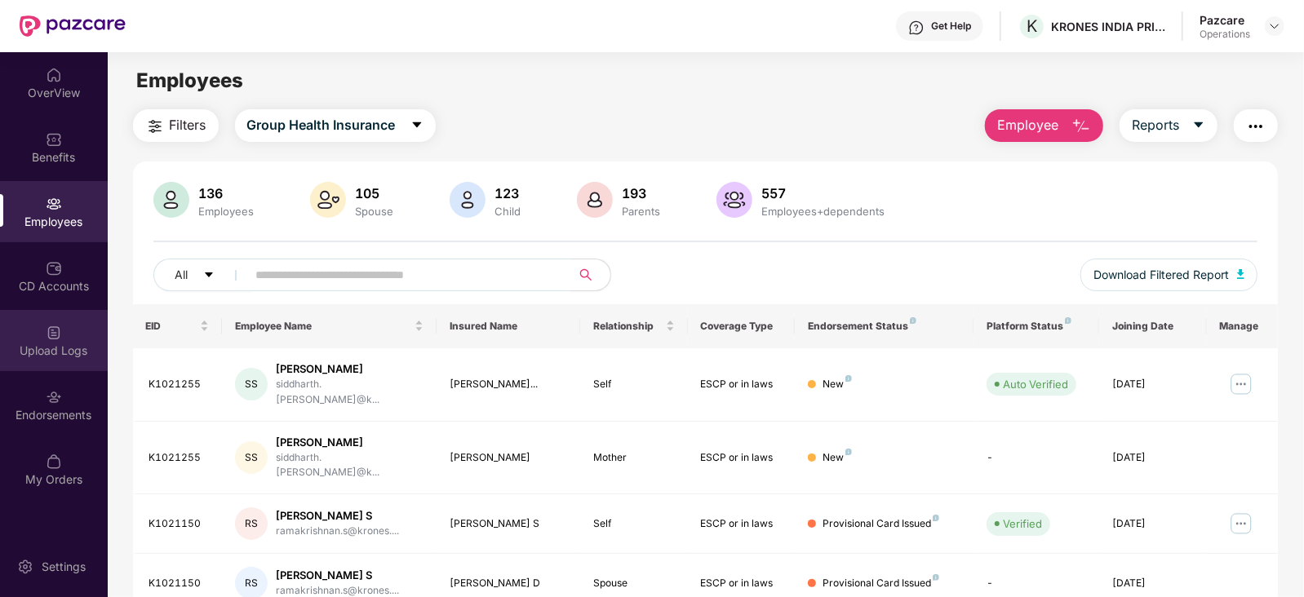
click at [51, 344] on div "Upload Logs" at bounding box center [54, 351] width 108 height 16
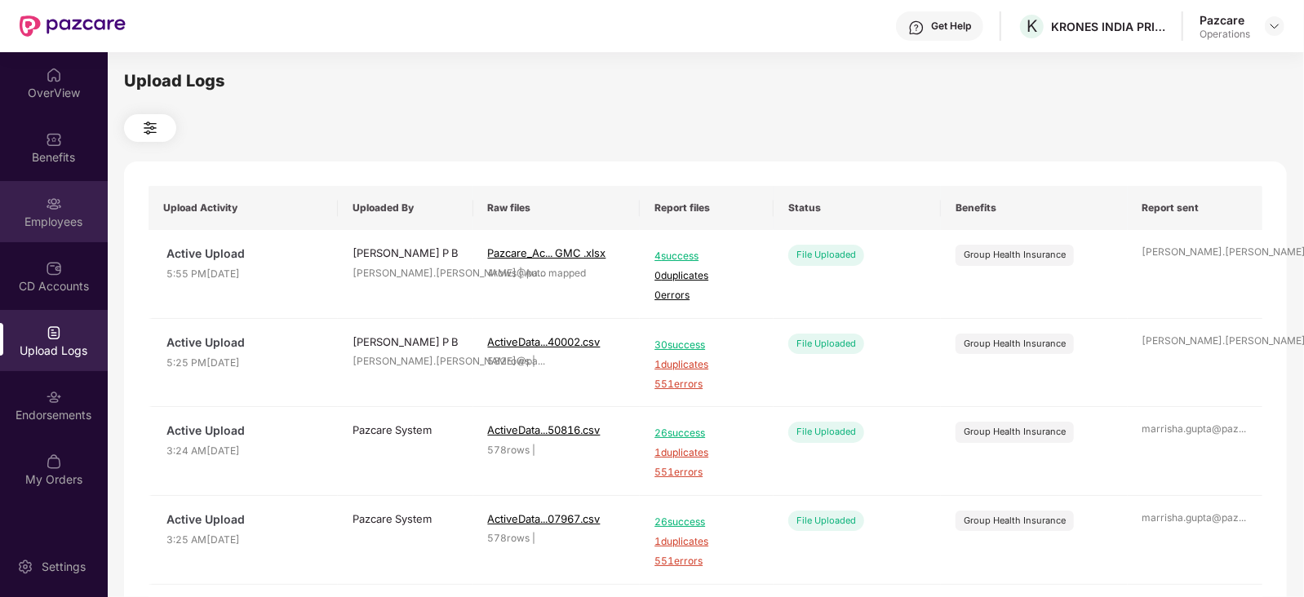
click at [38, 234] on div "Employees" at bounding box center [54, 211] width 108 height 61
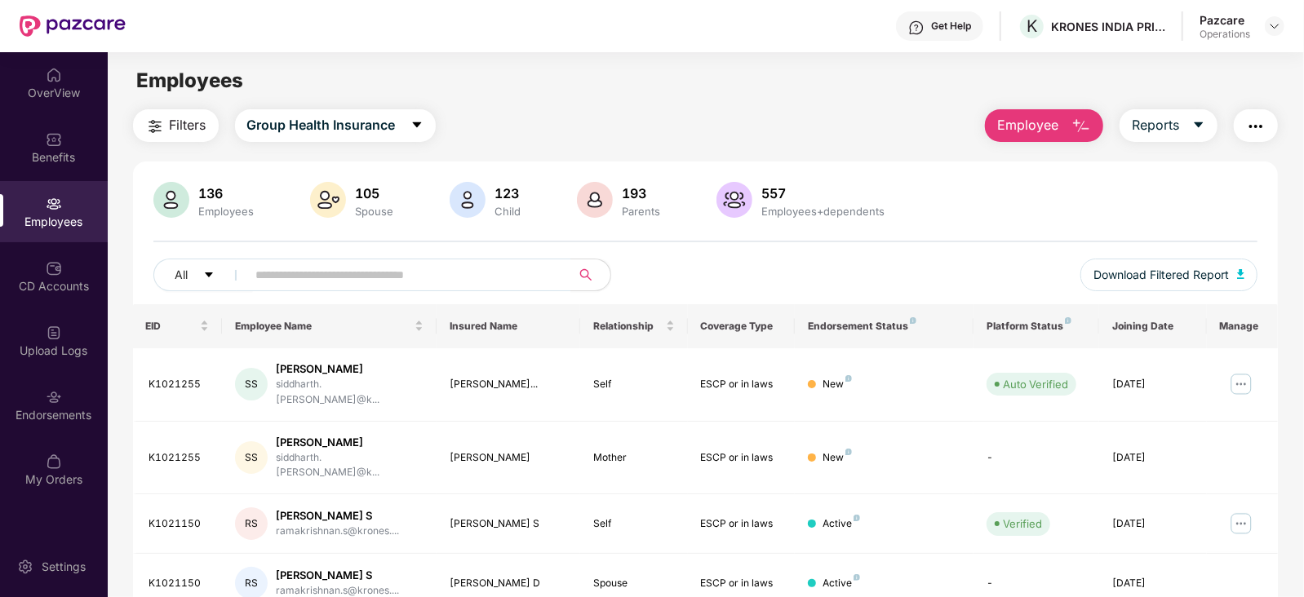
click at [1283, 21] on div at bounding box center [1275, 26] width 20 height 20
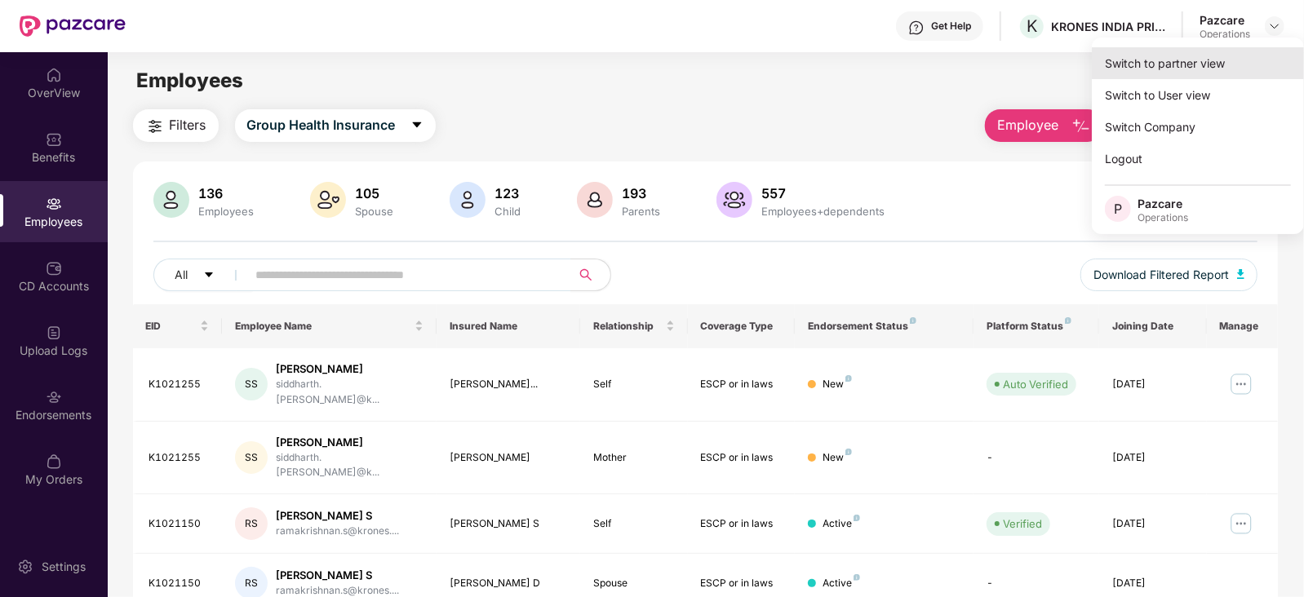
click at [1163, 69] on div "Switch to partner view" at bounding box center [1198, 63] width 212 height 32
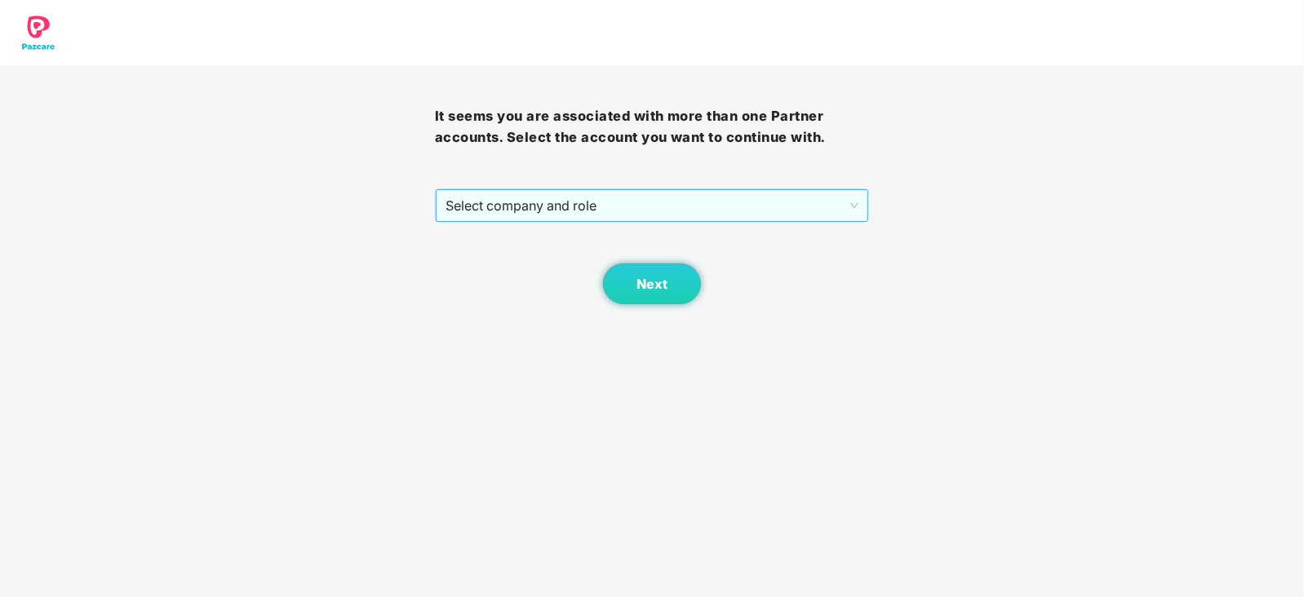
click at [661, 212] on span "Select company and role" at bounding box center [653, 205] width 414 height 31
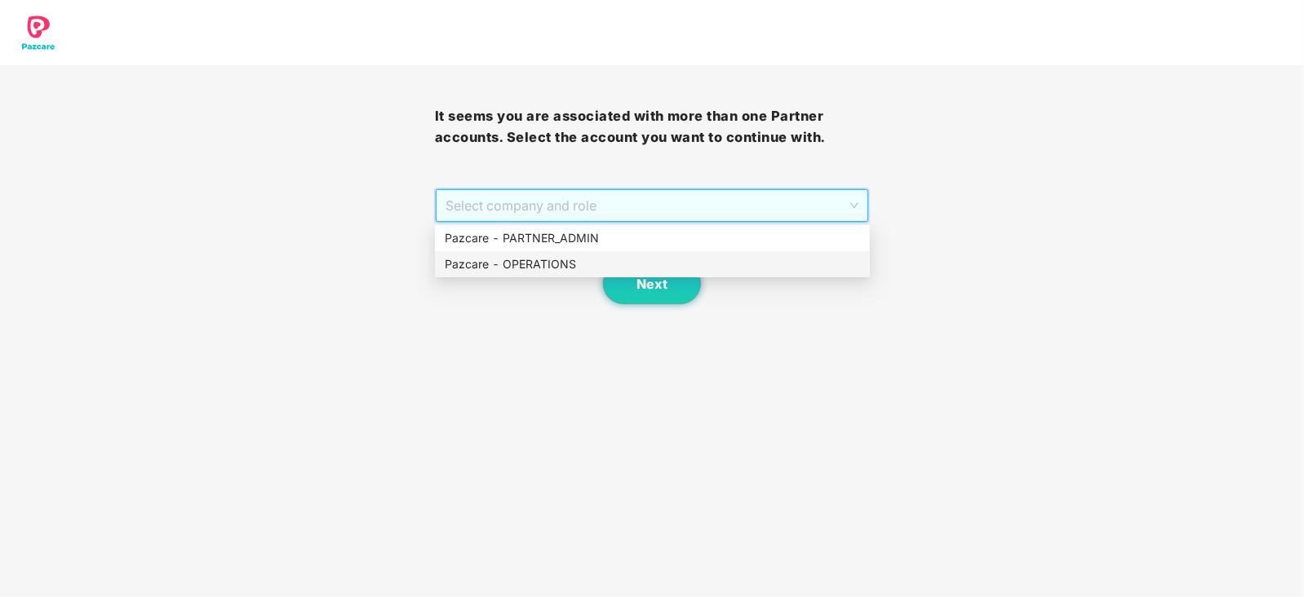
click at [559, 267] on div "Pazcare - OPERATIONS" at bounding box center [652, 264] width 415 height 18
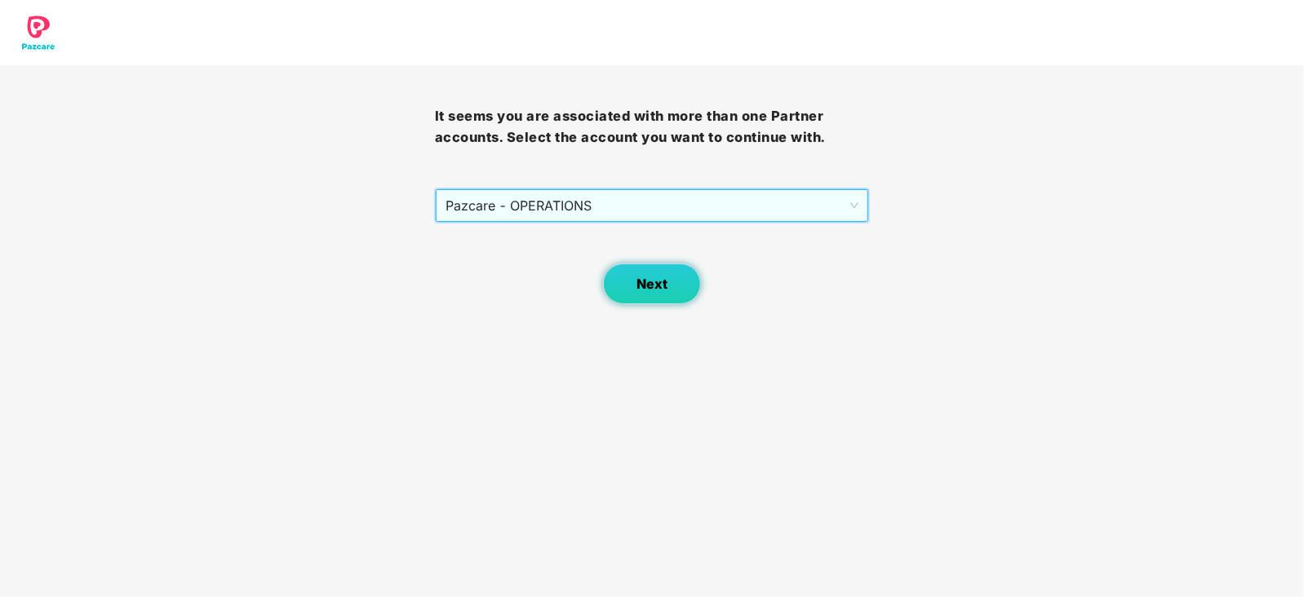
click at [612, 282] on button "Next" at bounding box center [652, 284] width 98 height 41
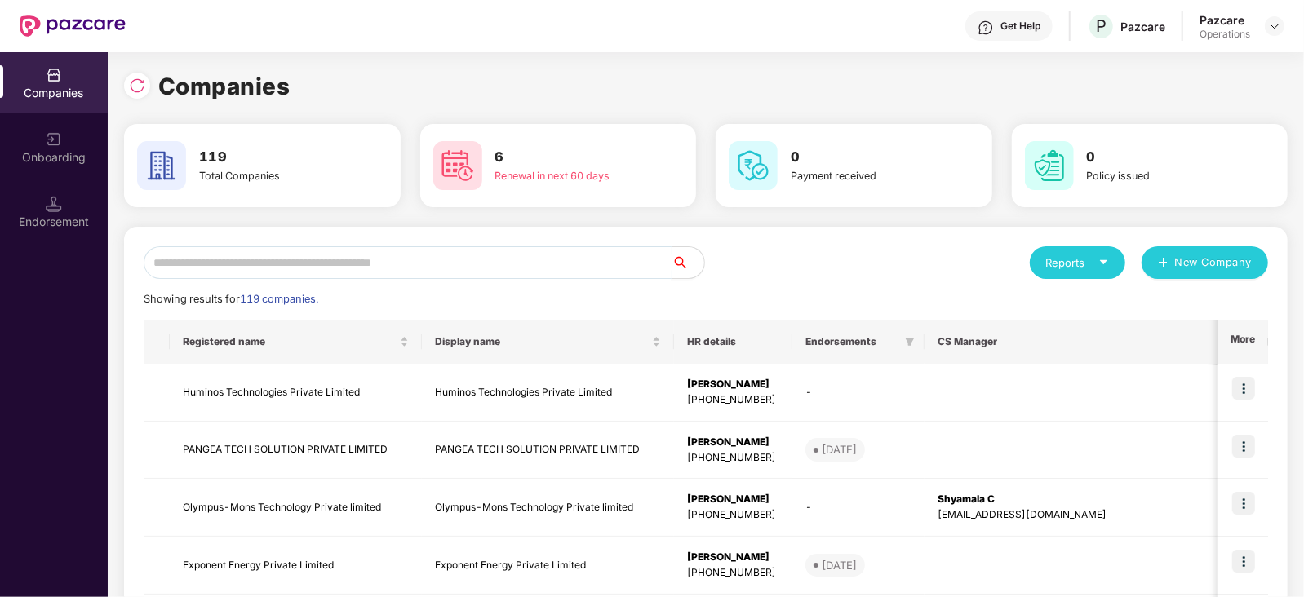
click at [493, 274] on input "text" at bounding box center [408, 262] width 528 height 33
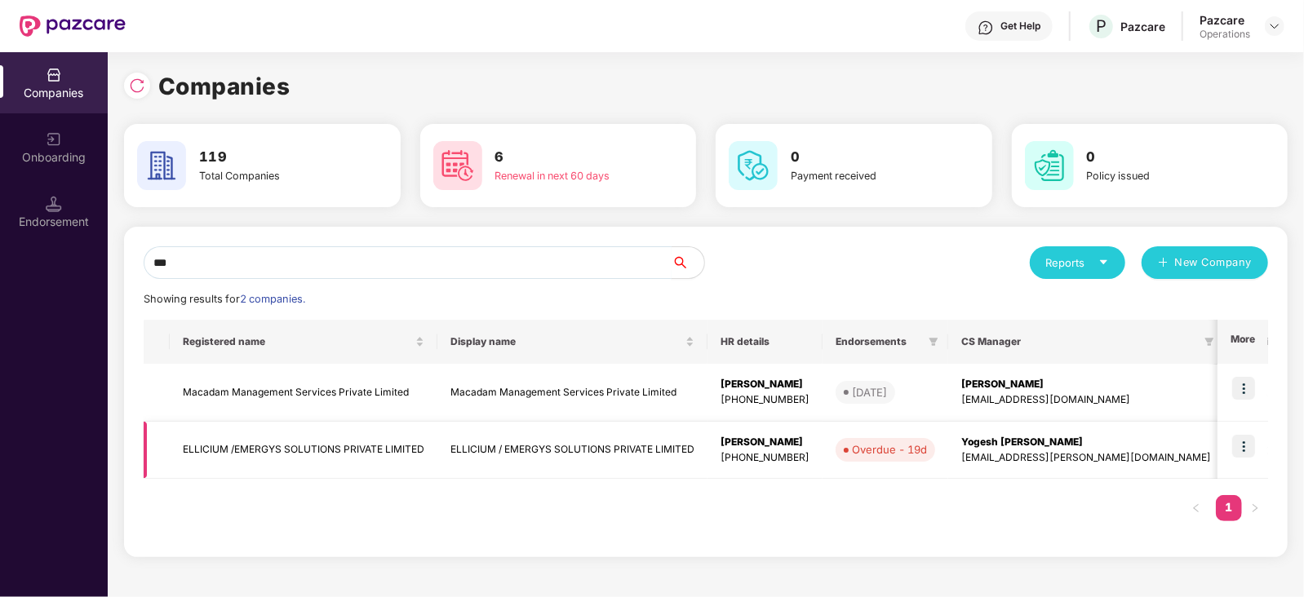
type input "***"
click at [292, 452] on td "ELLICIUM /EMERGYS SOLUTIONS PRIVATE LIMITED" at bounding box center [304, 451] width 268 height 58
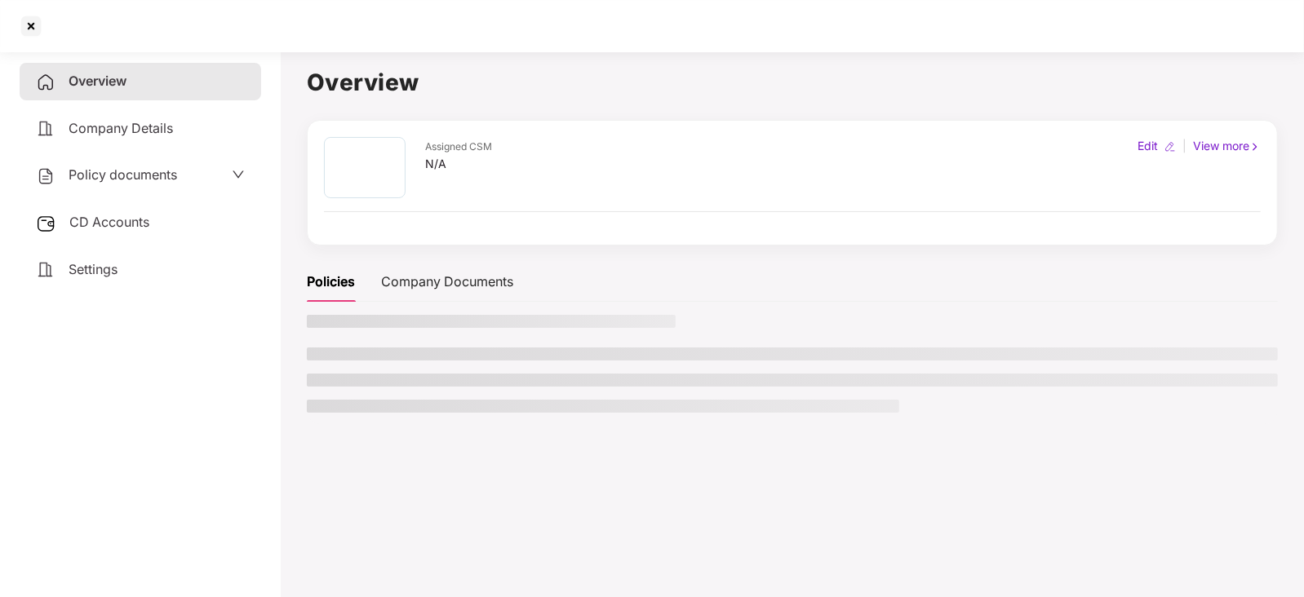
click at [122, 236] on div "CD Accounts" at bounding box center [141, 223] width 242 height 38
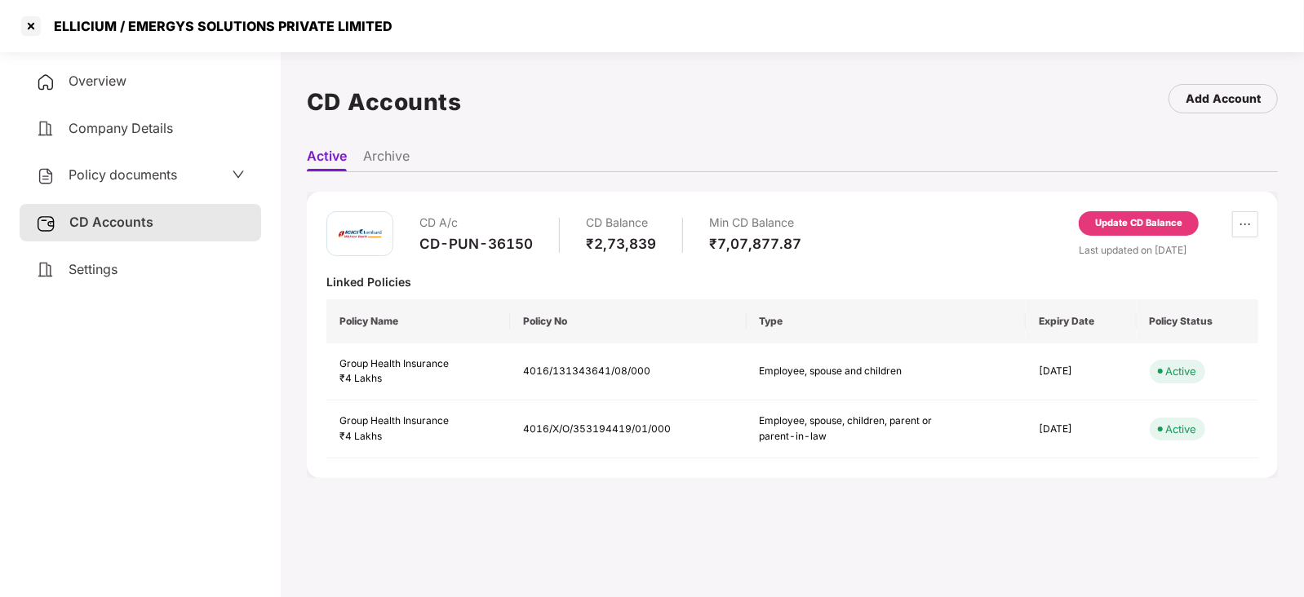
click at [1143, 229] on div "Update CD Balance" at bounding box center [1138, 223] width 87 height 15
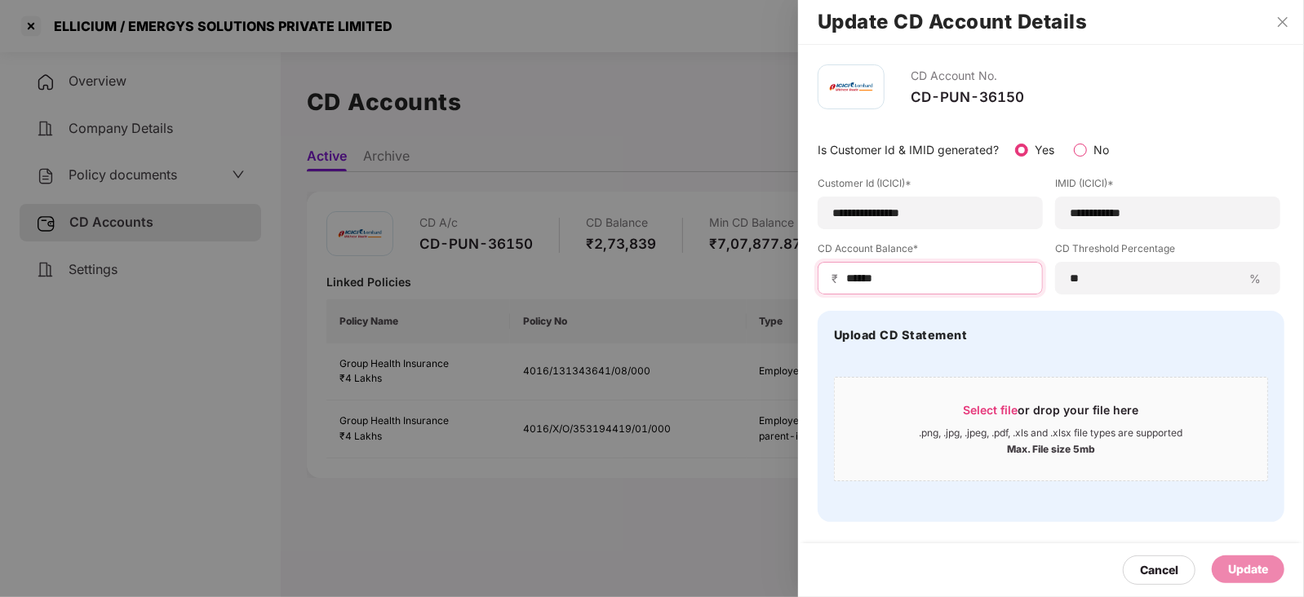
drag, startPoint x: 901, startPoint y: 283, endPoint x: 832, endPoint y: 275, distance: 69.9
click at [832, 275] on div "₹ ******" at bounding box center [930, 278] width 225 height 33
paste input
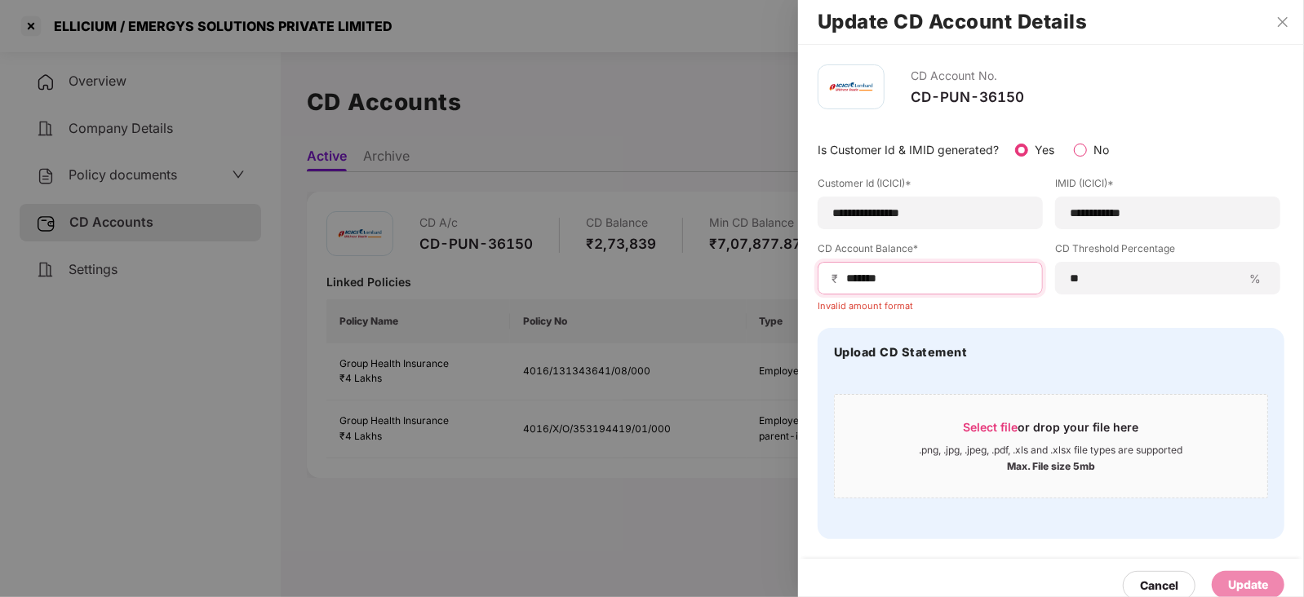
click at [845, 279] on input "******" at bounding box center [937, 278] width 184 height 17
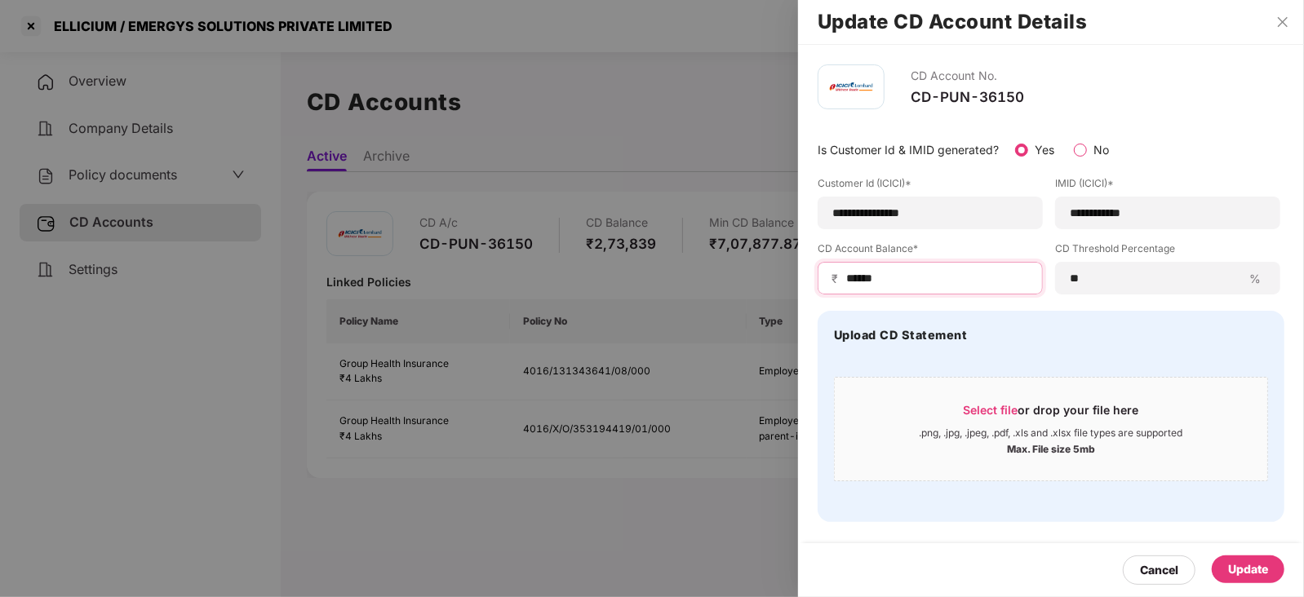
type input "******"
drag, startPoint x: 1165, startPoint y: 211, endPoint x: 1030, endPoint y: 213, distance: 134.7
click at [1030, 213] on div "**********" at bounding box center [1051, 235] width 467 height 118
click at [828, 214] on div "**********" at bounding box center [930, 213] width 225 height 33
click at [832, 214] on input "**********" at bounding box center [931, 213] width 198 height 17
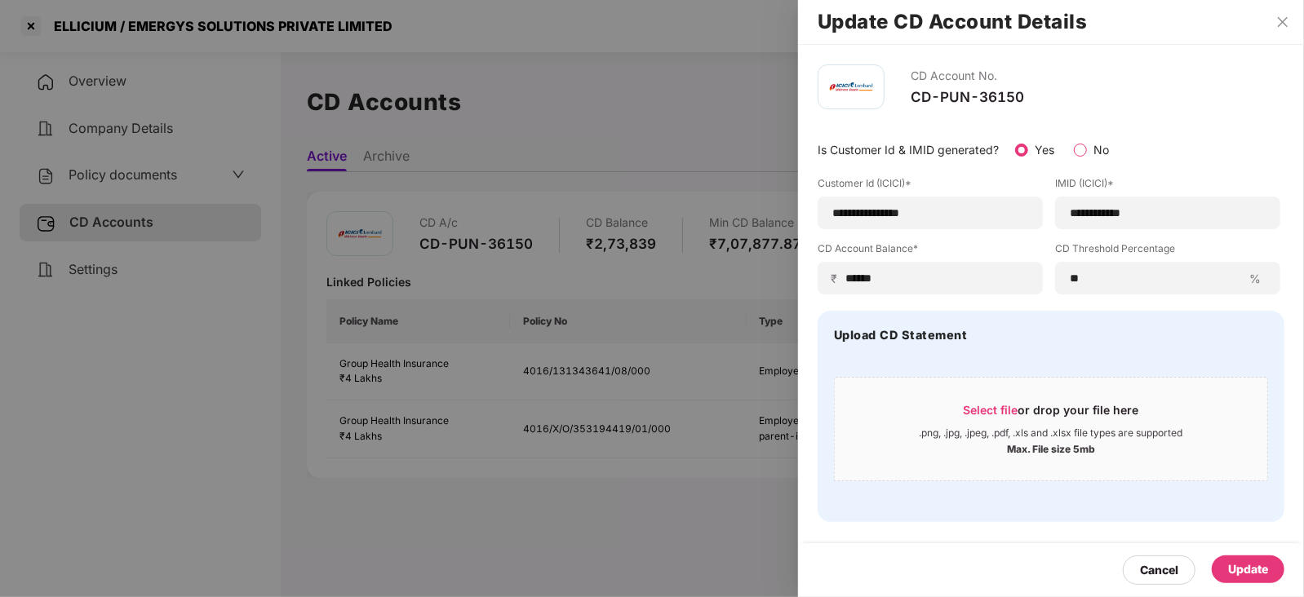
click at [1245, 574] on div "Update" at bounding box center [1248, 570] width 40 height 18
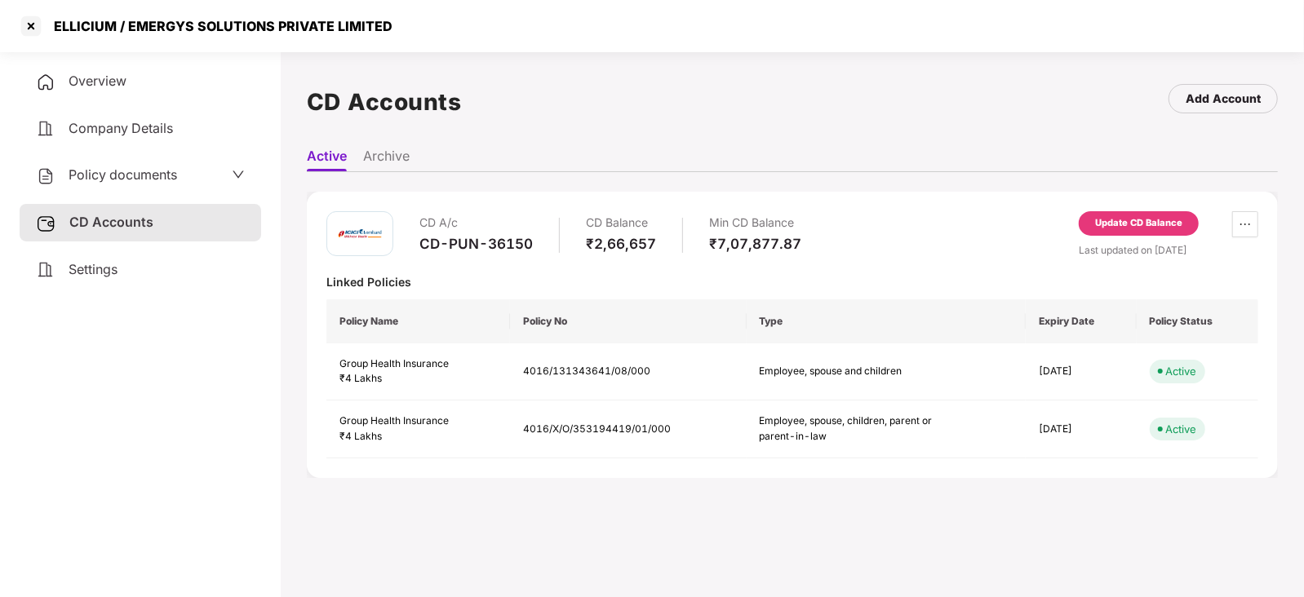
click at [143, 171] on span "Policy documents" at bounding box center [123, 174] width 109 height 16
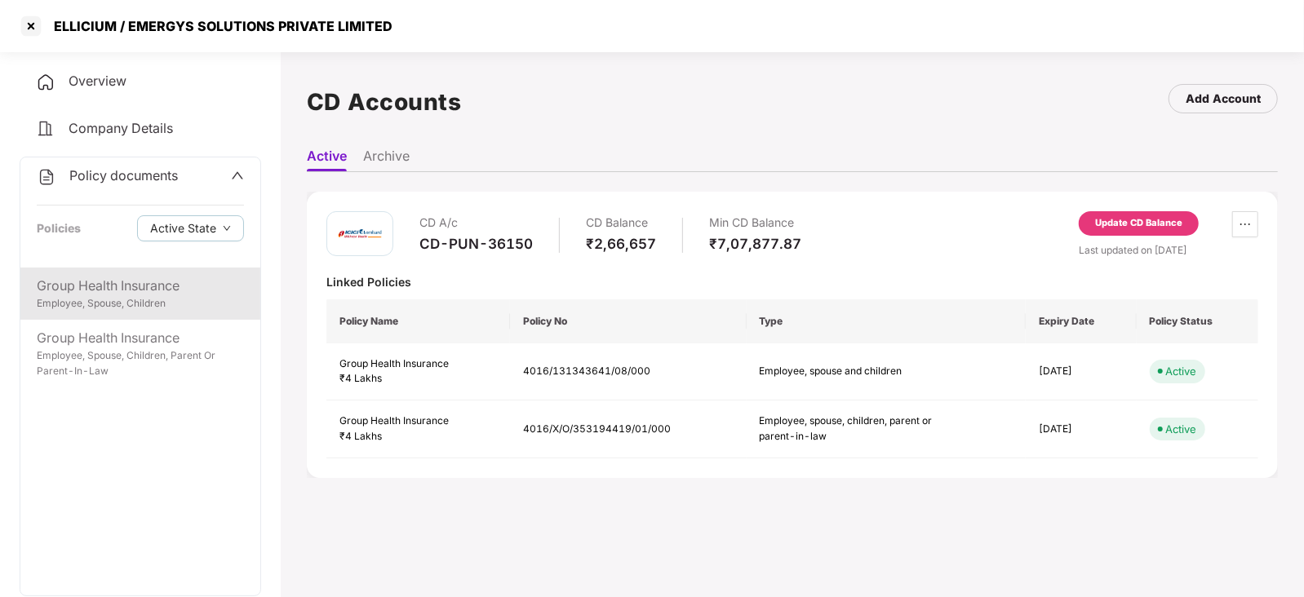
click at [118, 312] on div "Employee, Spouse, Children" at bounding box center [140, 304] width 207 height 16
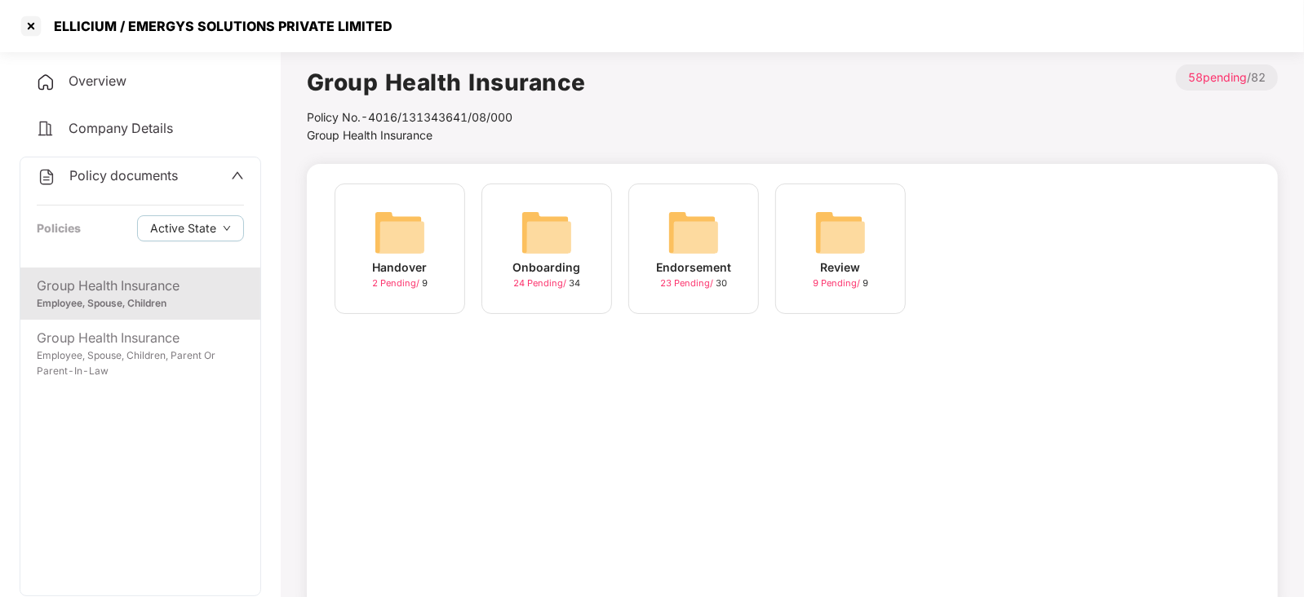
click at [686, 215] on img at bounding box center [694, 232] width 52 height 52
click at [696, 233] on img at bounding box center [694, 232] width 52 height 52
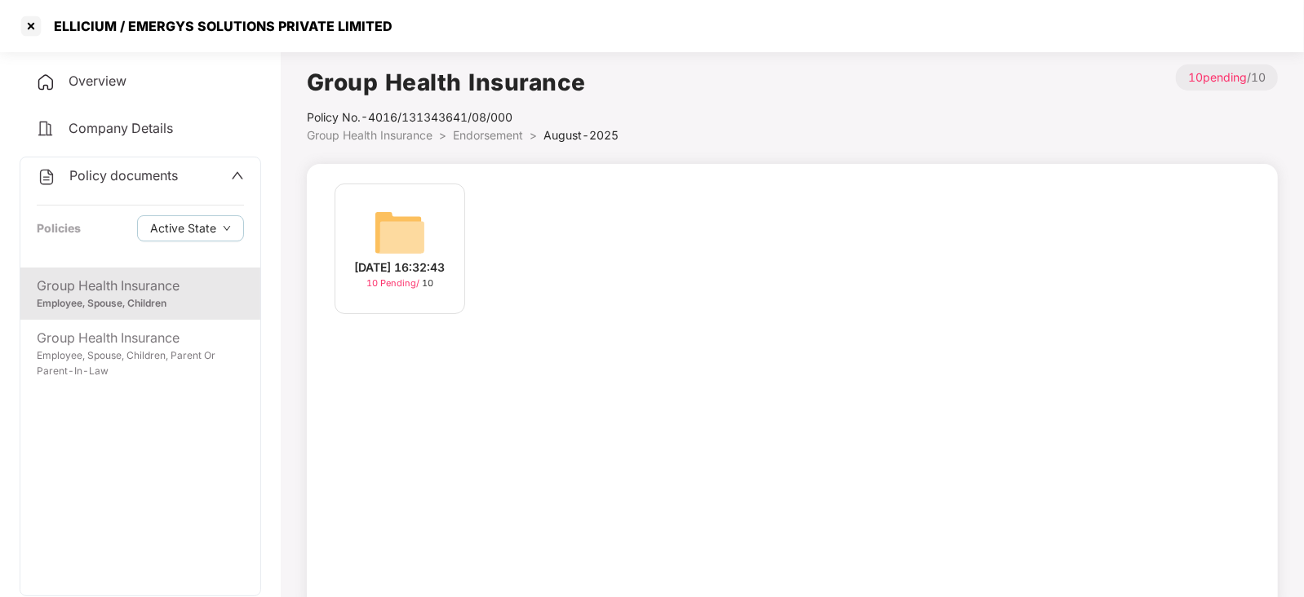
click at [395, 229] on img at bounding box center [400, 232] width 52 height 52
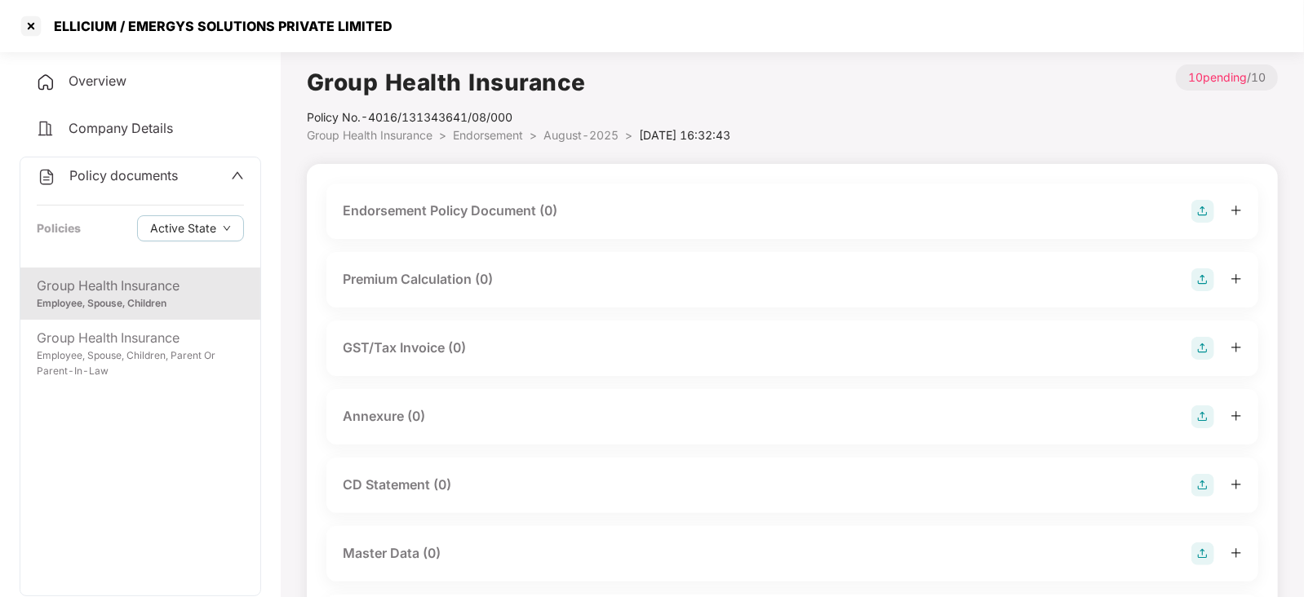
click at [1210, 215] on img at bounding box center [1203, 211] width 23 height 23
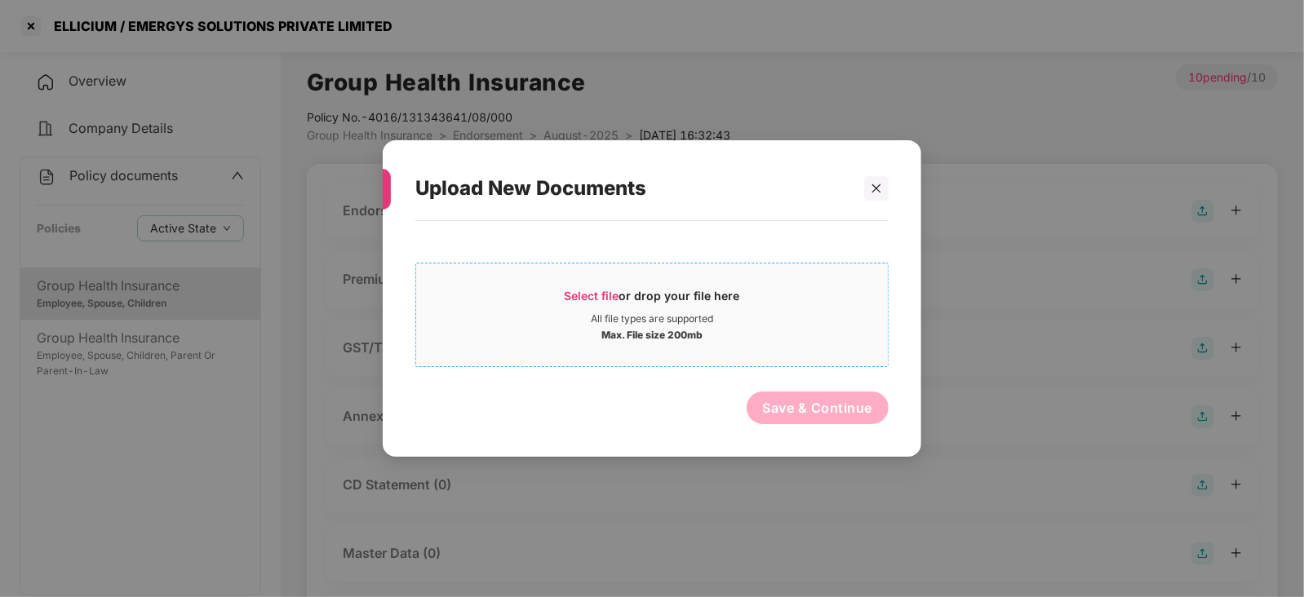
click at [601, 300] on span "Select file" at bounding box center [592, 296] width 55 height 14
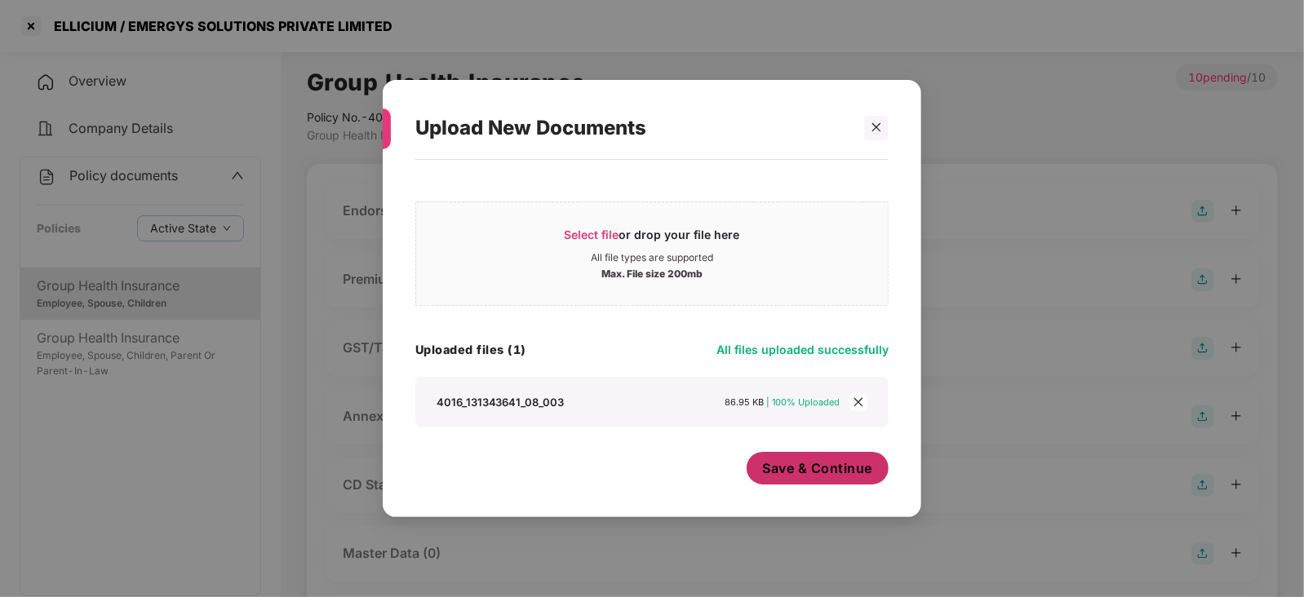
click at [777, 476] on span "Save & Continue" at bounding box center [818, 468] width 110 height 18
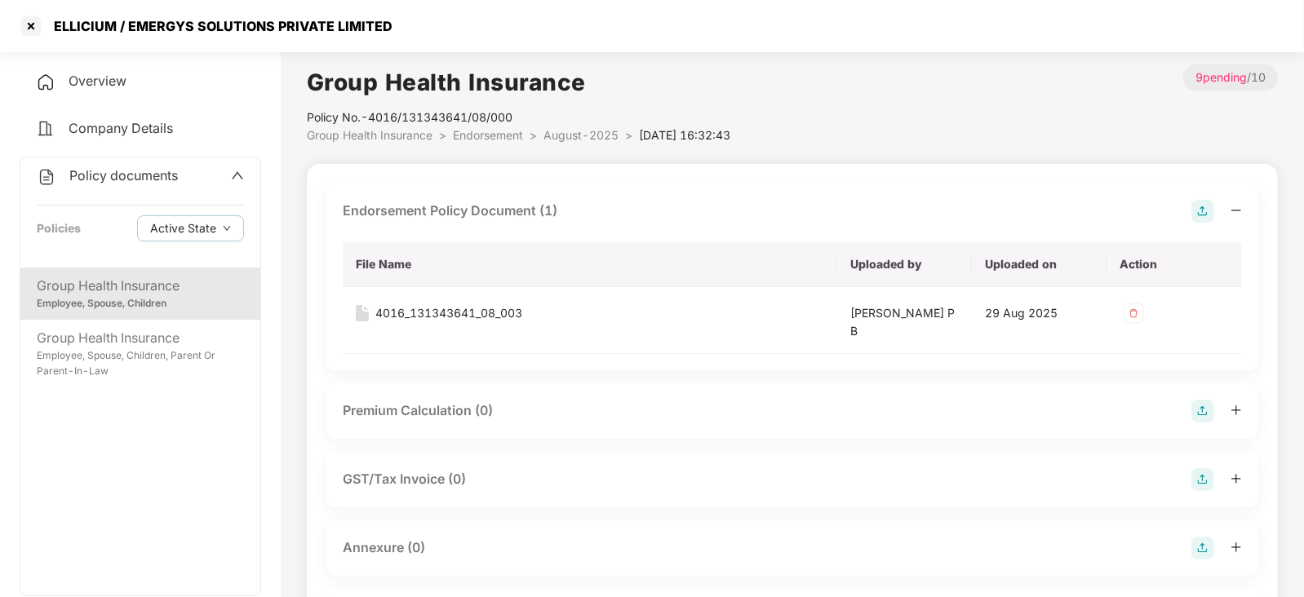
click at [1192, 422] on div "Premium Calculation (0)" at bounding box center [792, 411] width 932 height 55
click at [1196, 402] on img at bounding box center [1203, 411] width 23 height 23
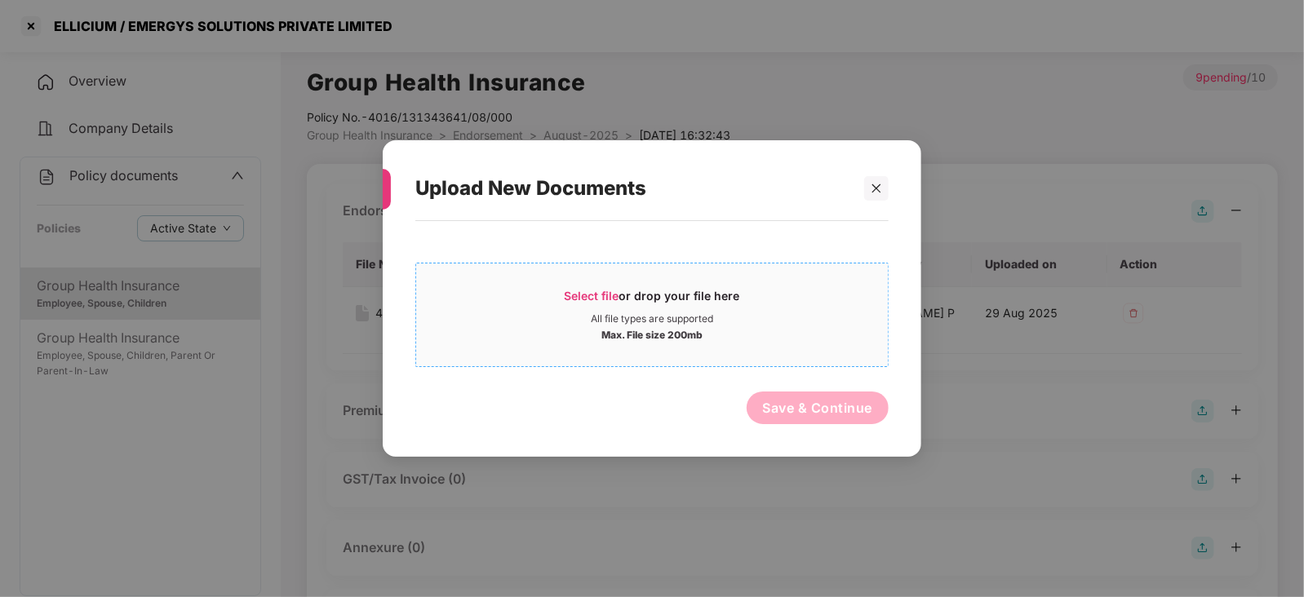
click at [603, 292] on span "Select file" at bounding box center [592, 296] width 55 height 14
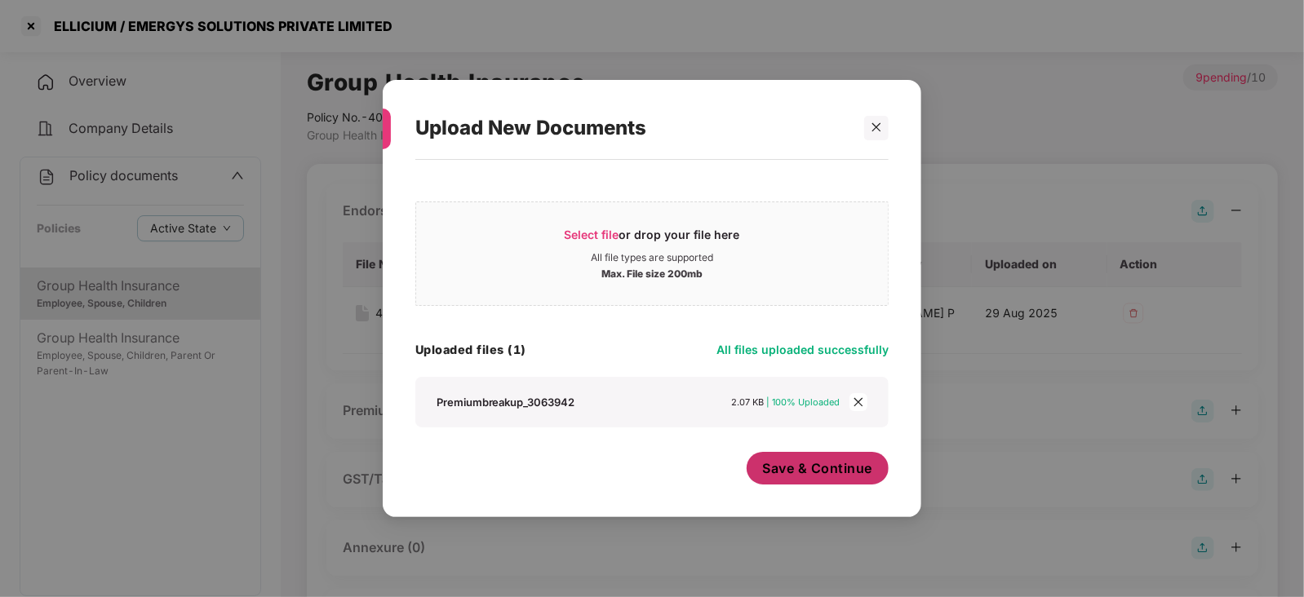
click at [797, 472] on span "Save & Continue" at bounding box center [818, 468] width 110 height 18
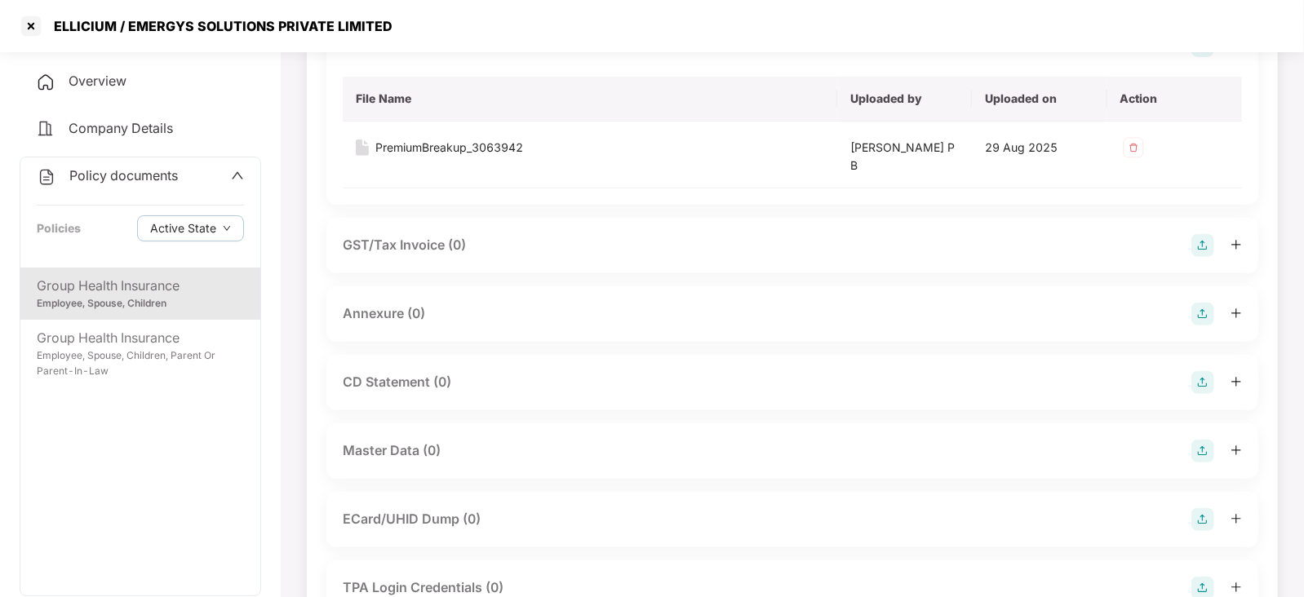
scroll to position [366, 0]
click at [1196, 310] on img at bounding box center [1203, 313] width 23 height 23
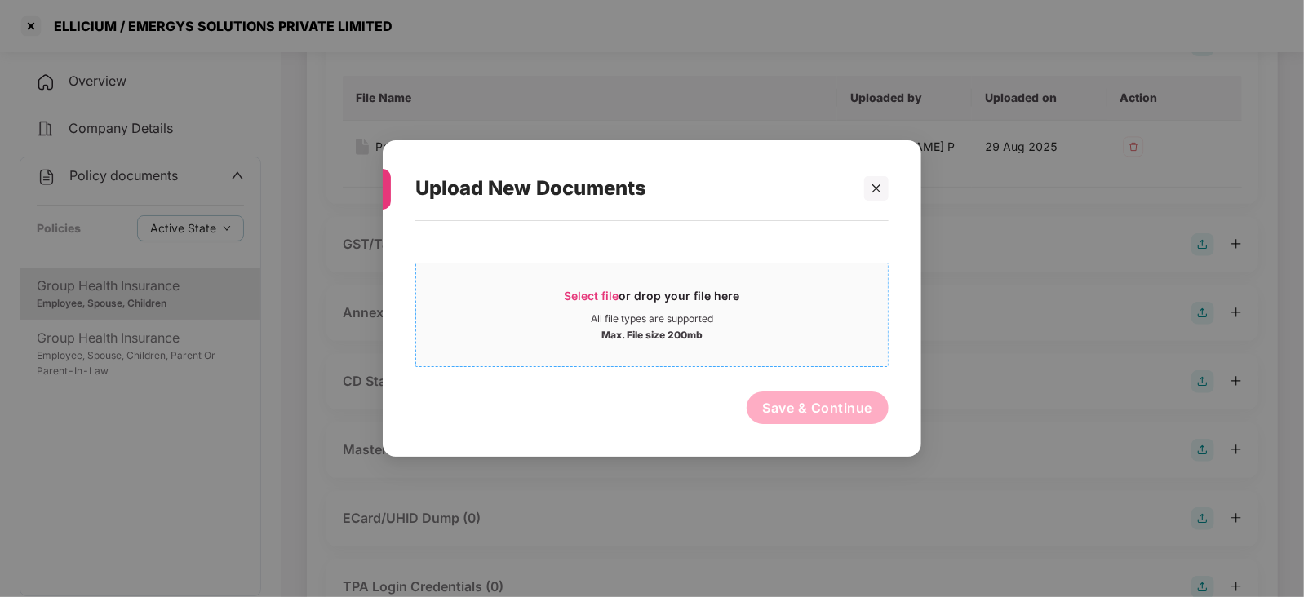
click at [596, 305] on div "Select file or drop your file here" at bounding box center [652, 300] width 175 height 24
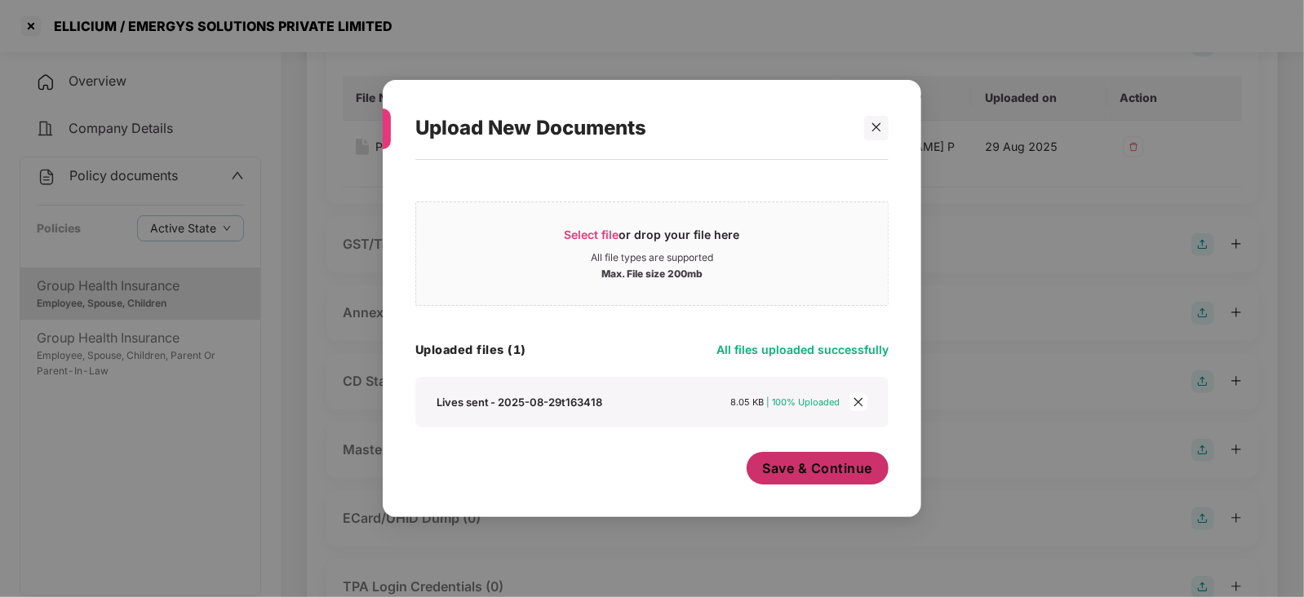
click at [781, 471] on span "Save & Continue" at bounding box center [818, 468] width 110 height 18
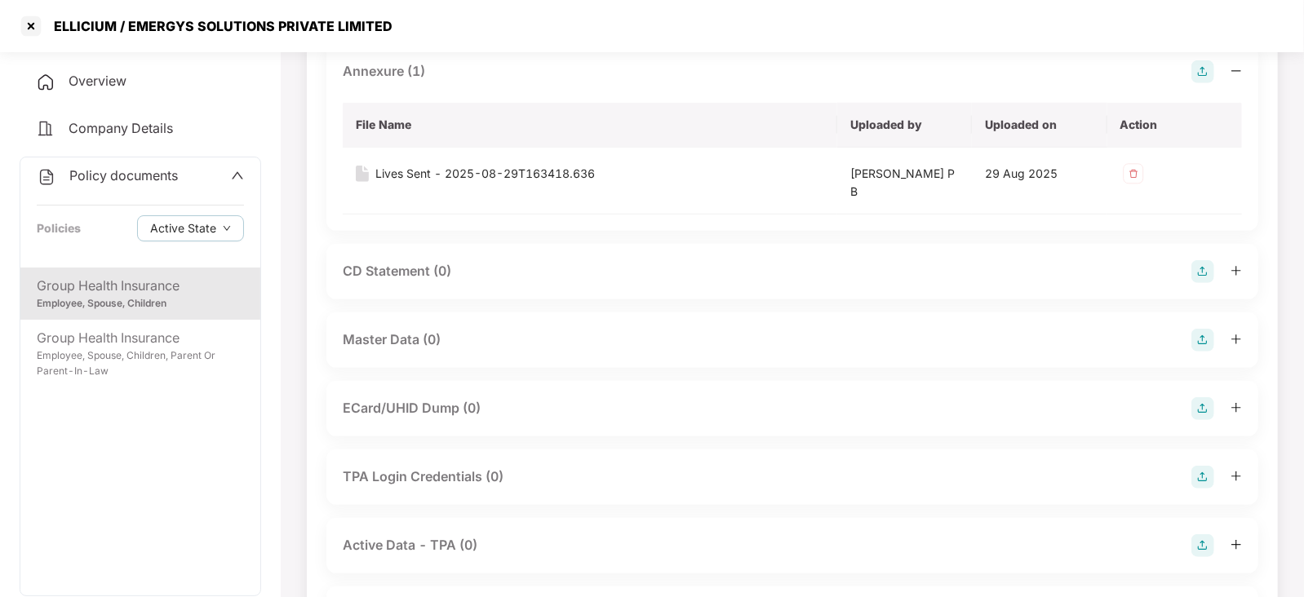
scroll to position [693, 0]
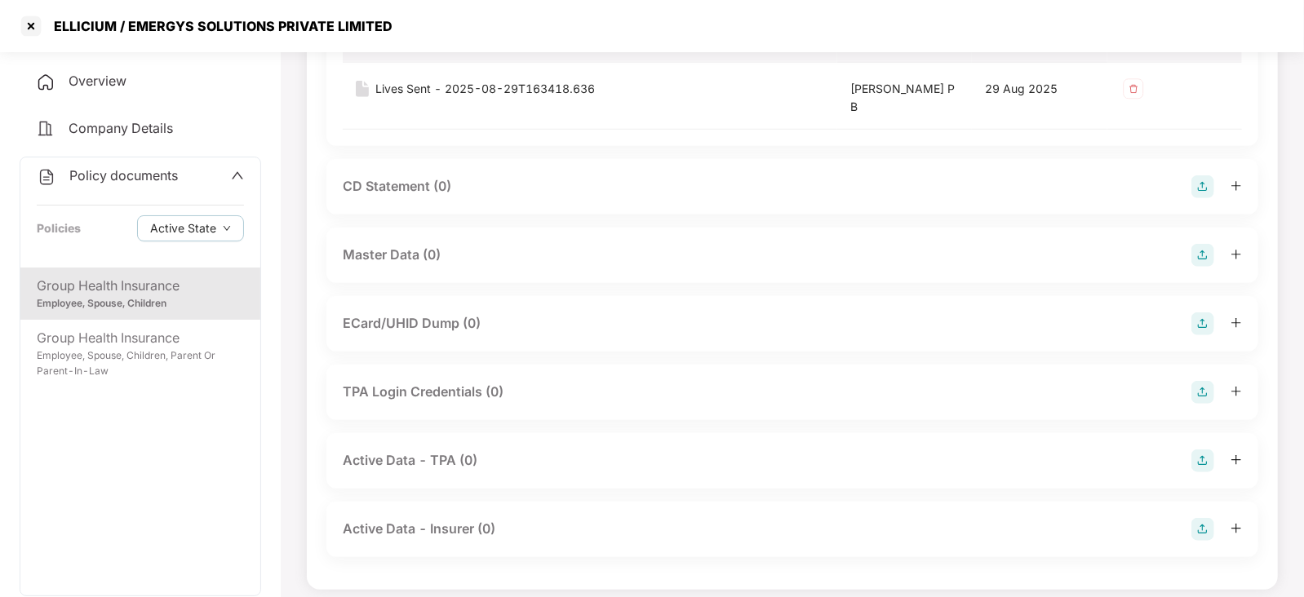
click at [1207, 244] on img at bounding box center [1203, 255] width 23 height 23
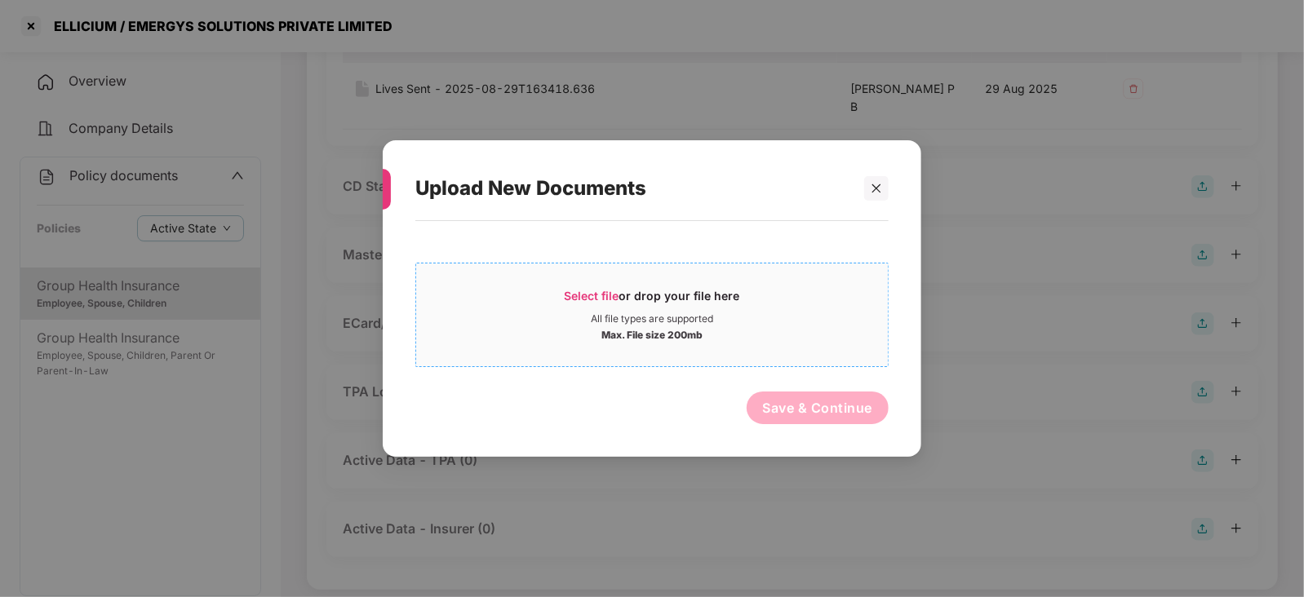
click at [581, 300] on span "Select file" at bounding box center [592, 296] width 55 height 14
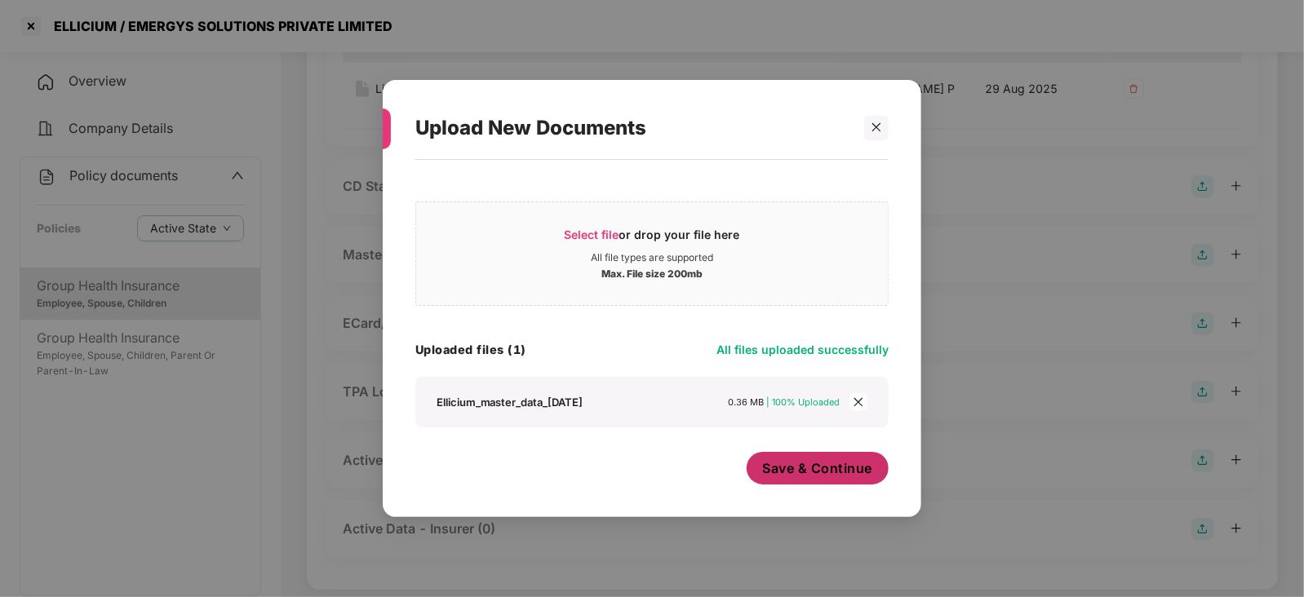
click at [784, 486] on div "Save & Continue" at bounding box center [818, 472] width 143 height 41
click at [784, 480] on button "Save & Continue" at bounding box center [818, 468] width 143 height 33
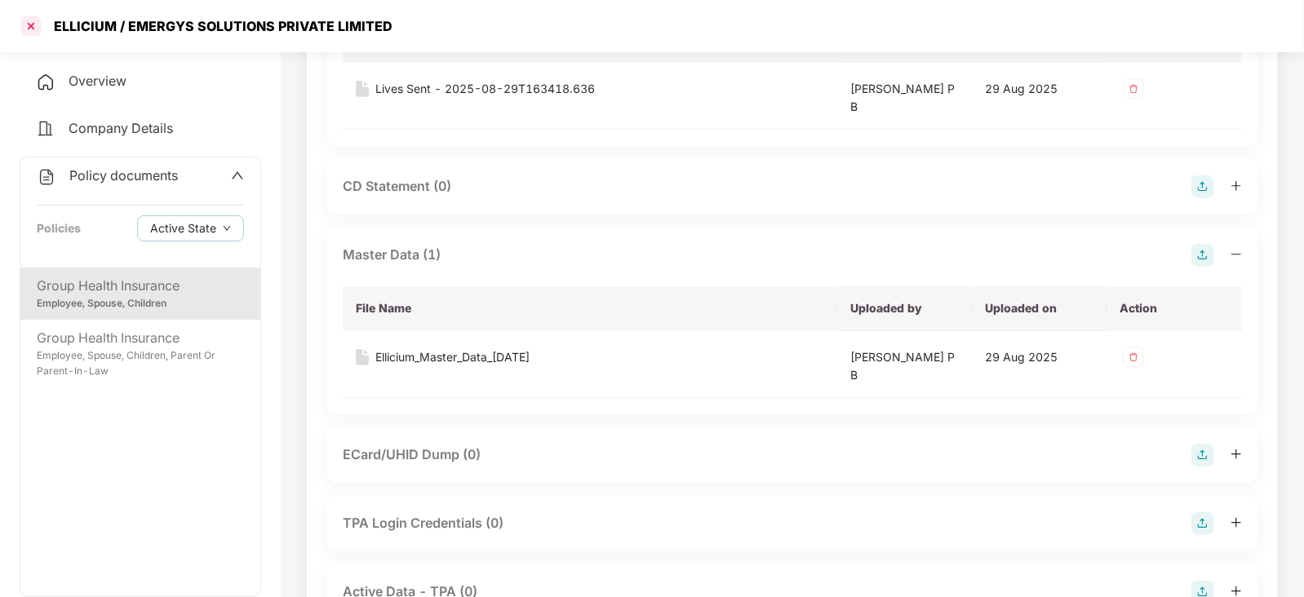
click at [34, 15] on div at bounding box center [31, 26] width 26 height 26
